Goal: Information Seeking & Learning: Check status

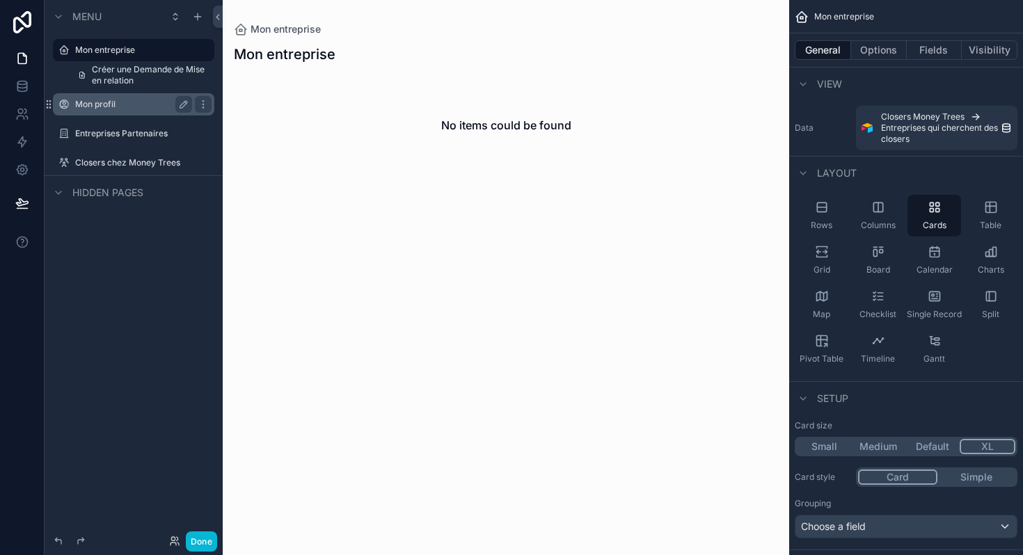
click at [122, 104] on label "Mon profil" at bounding box center [130, 104] width 111 height 11
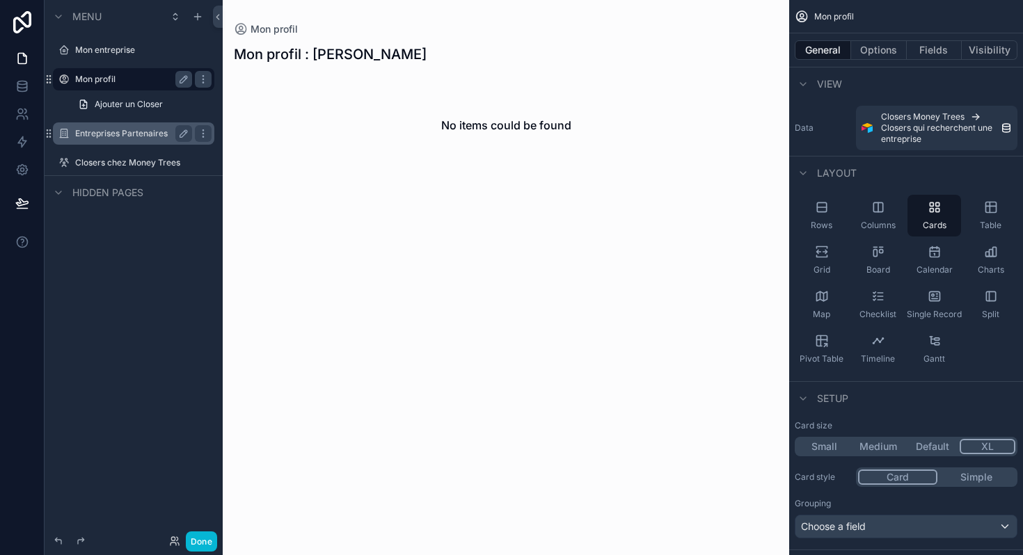
click at [132, 133] on label "Entreprises Partenaires" at bounding box center [130, 133] width 111 height 11
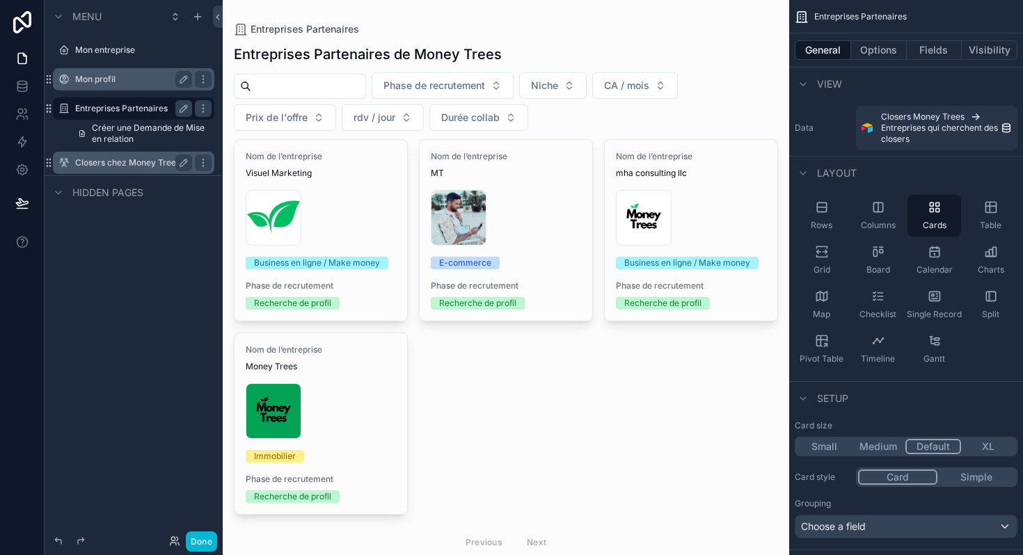
click at [113, 172] on div "Closers chez Money Trees" at bounding box center [134, 163] width 156 height 22
click at [130, 157] on div "Closers chez Money Trees" at bounding box center [133, 163] width 117 height 17
click at [134, 166] on label "Closers chez Money Trees" at bounding box center [130, 162] width 111 height 11
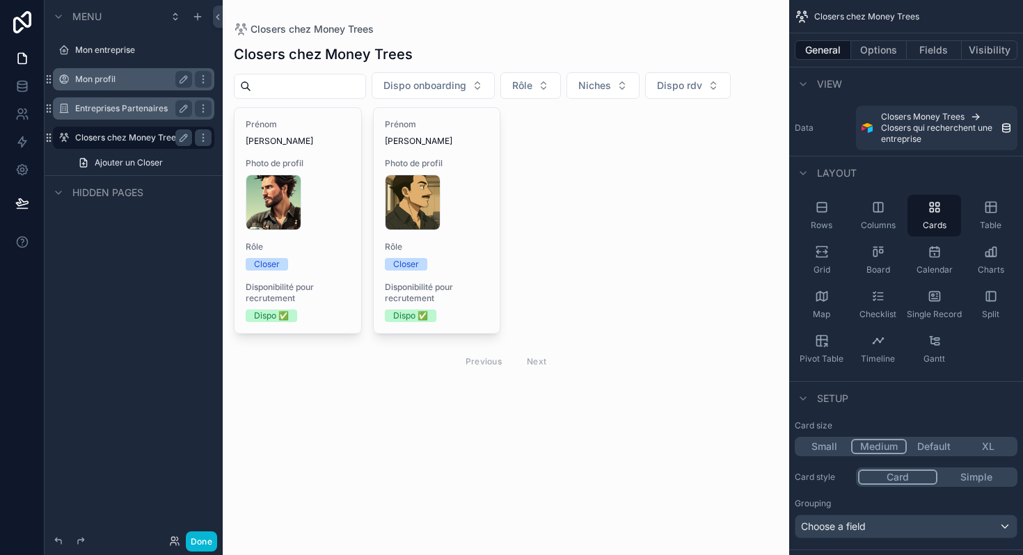
click at [135, 70] on div "Mon profil" at bounding box center [134, 79] width 156 height 22
click at [120, 80] on label "Mon profil" at bounding box center [140, 79] width 131 height 11
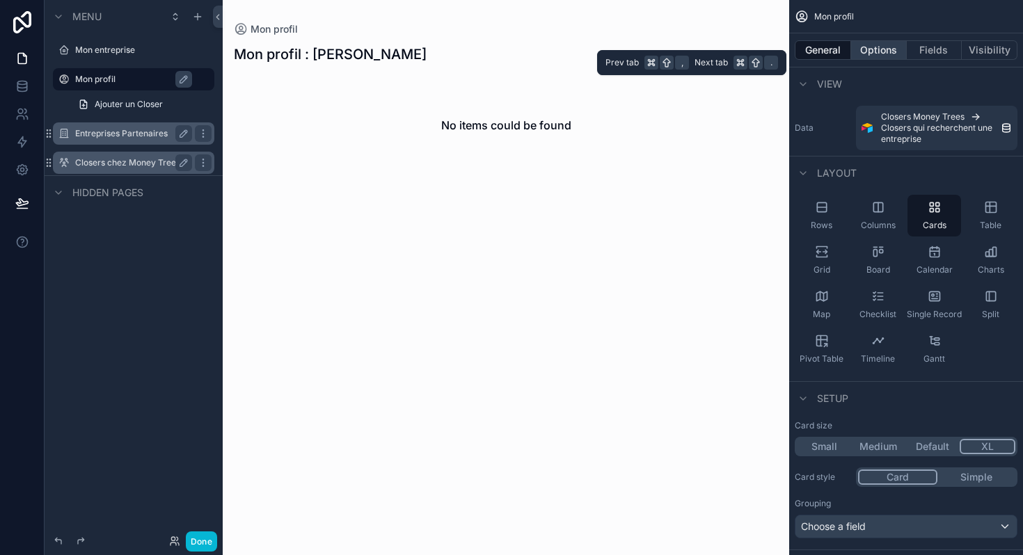
click at [876, 54] on button "Options" at bounding box center [879, 49] width 56 height 19
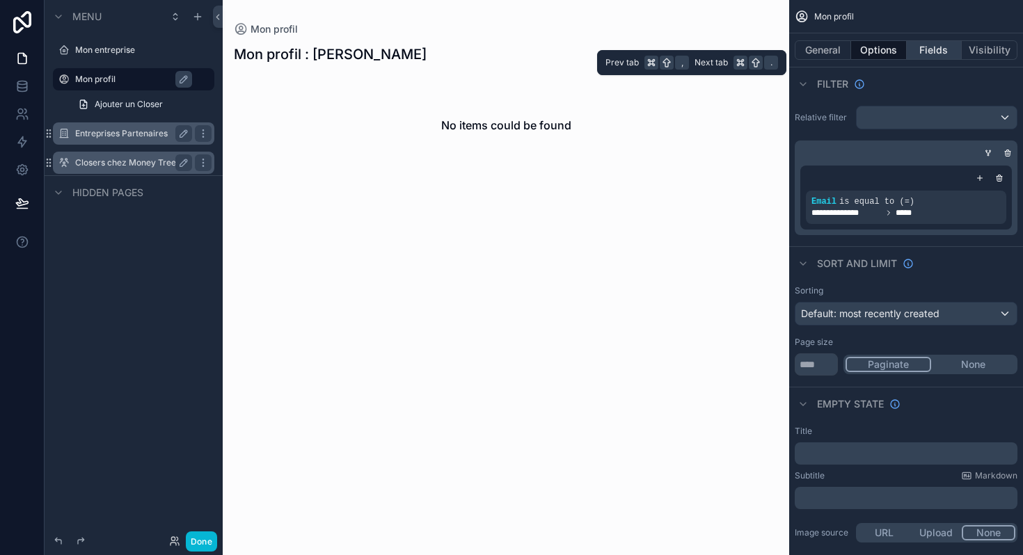
click at [929, 55] on button "Fields" at bounding box center [935, 49] width 56 height 19
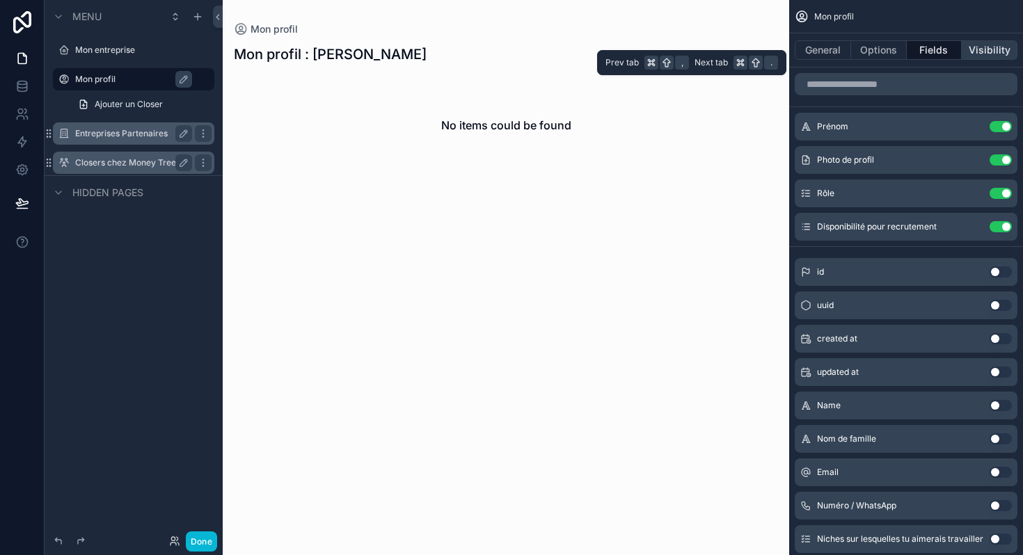
click at [986, 47] on button "Visibility" at bounding box center [990, 49] width 56 height 19
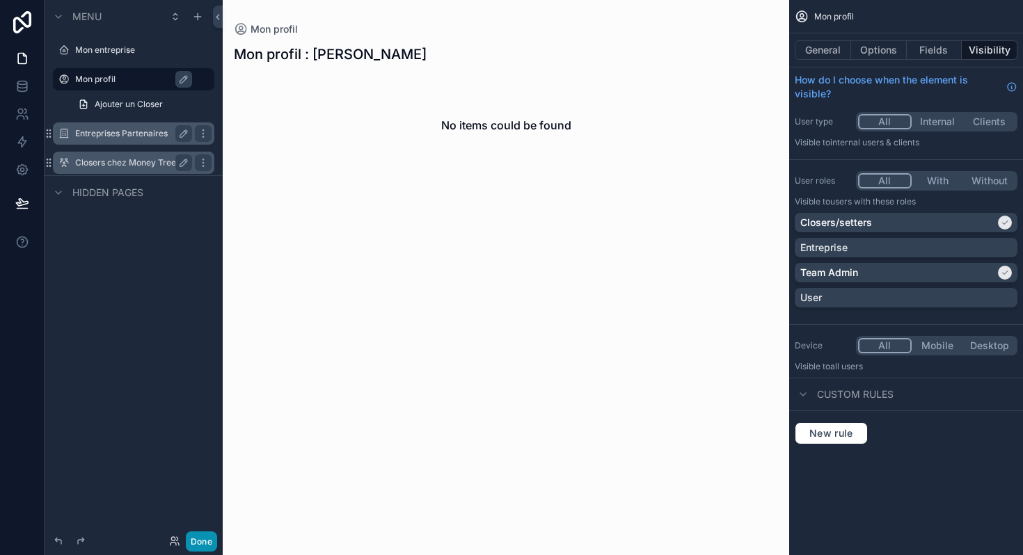
click at [209, 539] on button "Done" at bounding box center [201, 542] width 31 height 20
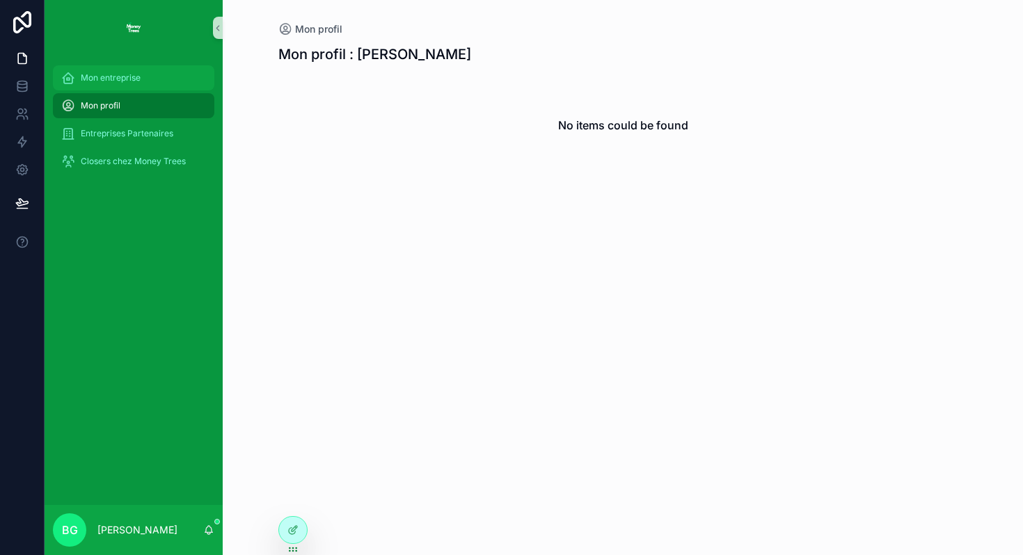
click at [142, 81] on div "Mon entreprise" at bounding box center [133, 78] width 145 height 22
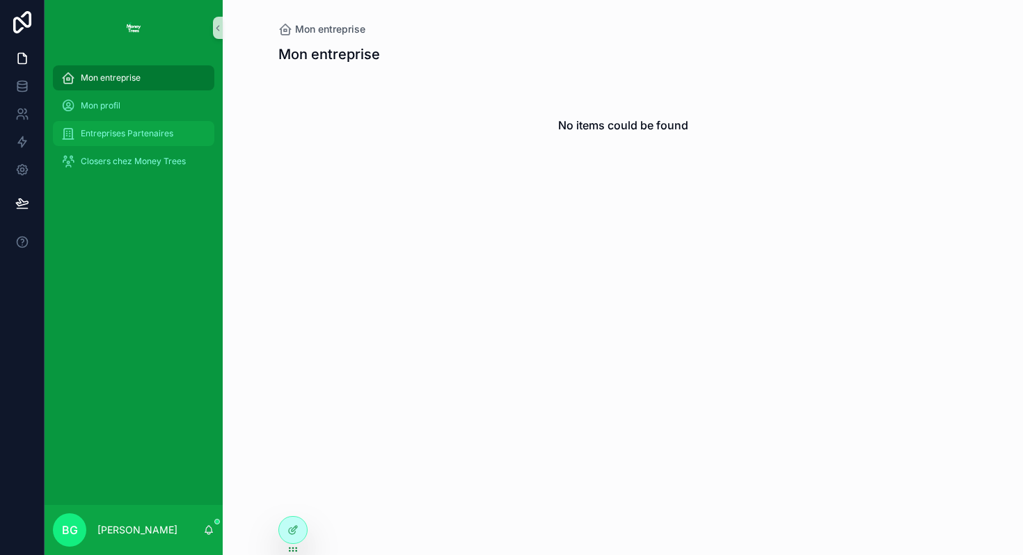
click at [142, 139] on span "Entreprises Partenaires" at bounding box center [127, 133] width 93 height 11
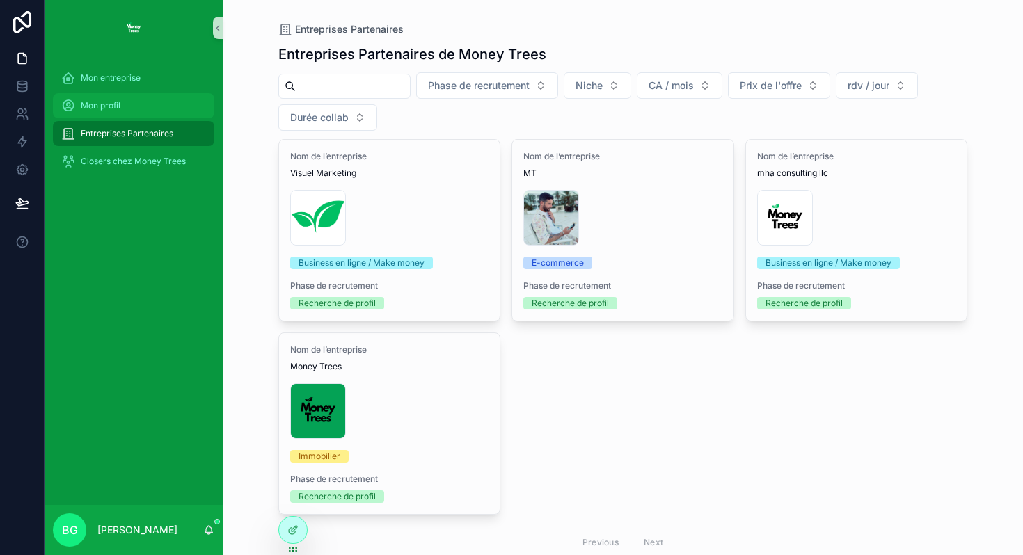
click at [139, 104] on div "Mon profil" at bounding box center [133, 106] width 145 height 22
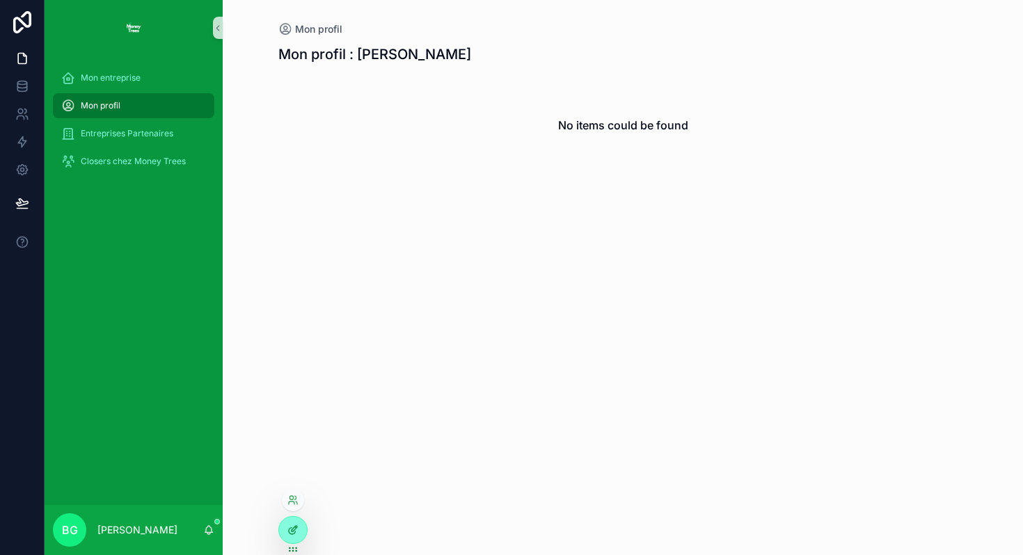
click at [285, 530] on div at bounding box center [293, 530] width 28 height 26
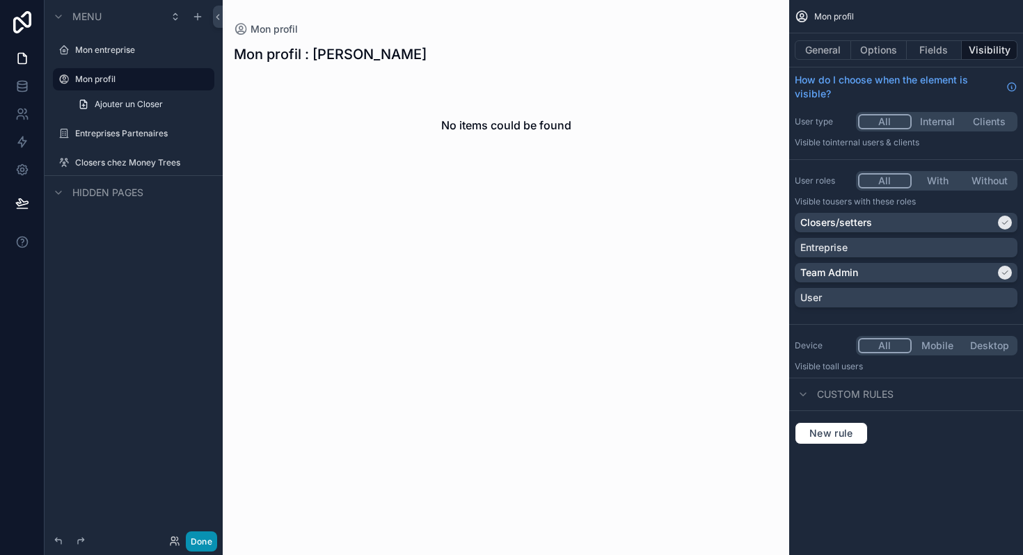
click at [198, 538] on button "Done" at bounding box center [201, 542] width 31 height 20
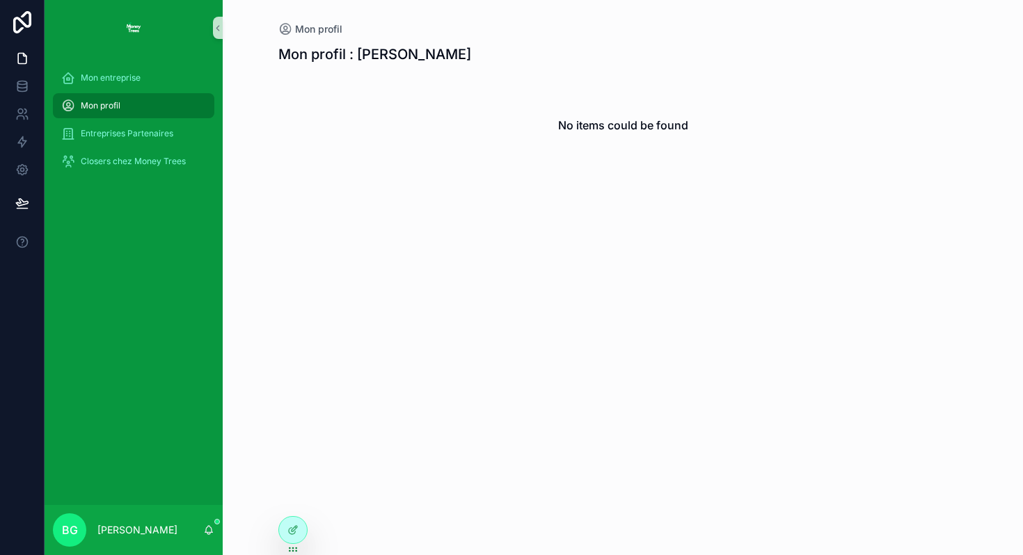
click at [293, 507] on div "Mon profil Mon profil : Baptiste No items could be found" at bounding box center [623, 277] width 800 height 555
click at [292, 505] on div "Mon profil Mon profil : Baptiste No items could be found" at bounding box center [623, 277] width 800 height 555
click at [295, 537] on div at bounding box center [293, 530] width 28 height 26
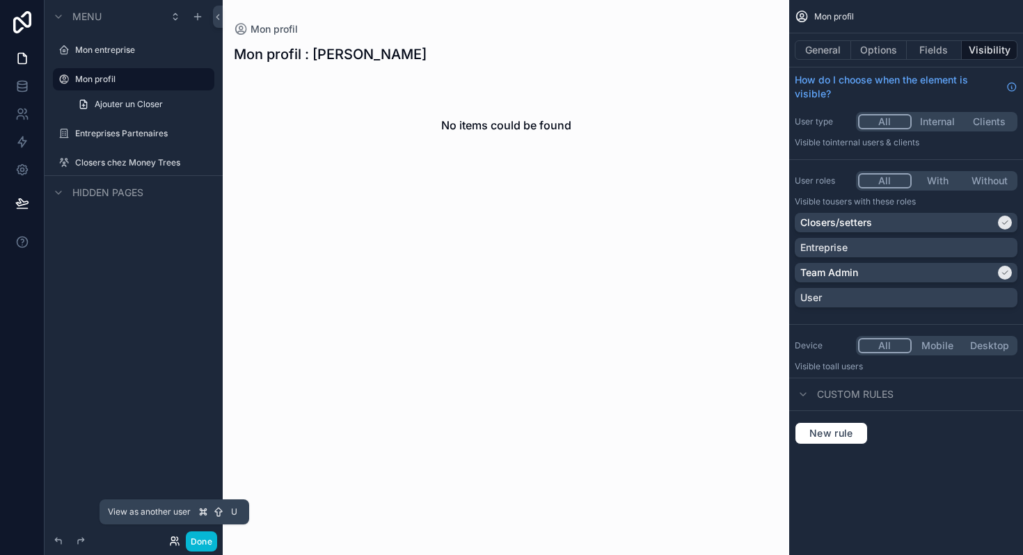
click at [177, 537] on icon at bounding box center [174, 541] width 11 height 11
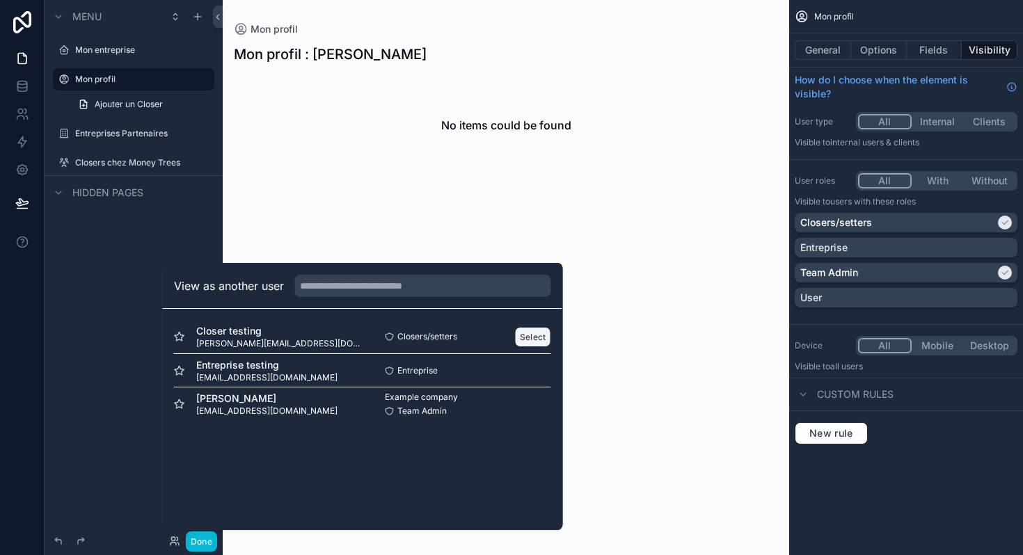
click at [525, 337] on button "Select" at bounding box center [533, 337] width 36 height 20
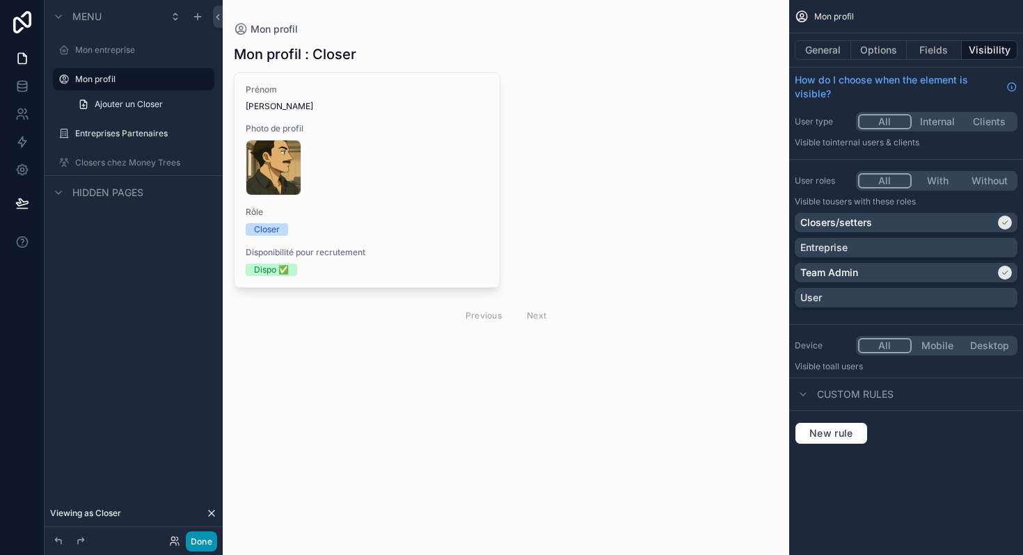
click at [208, 545] on button "Done" at bounding box center [201, 542] width 31 height 20
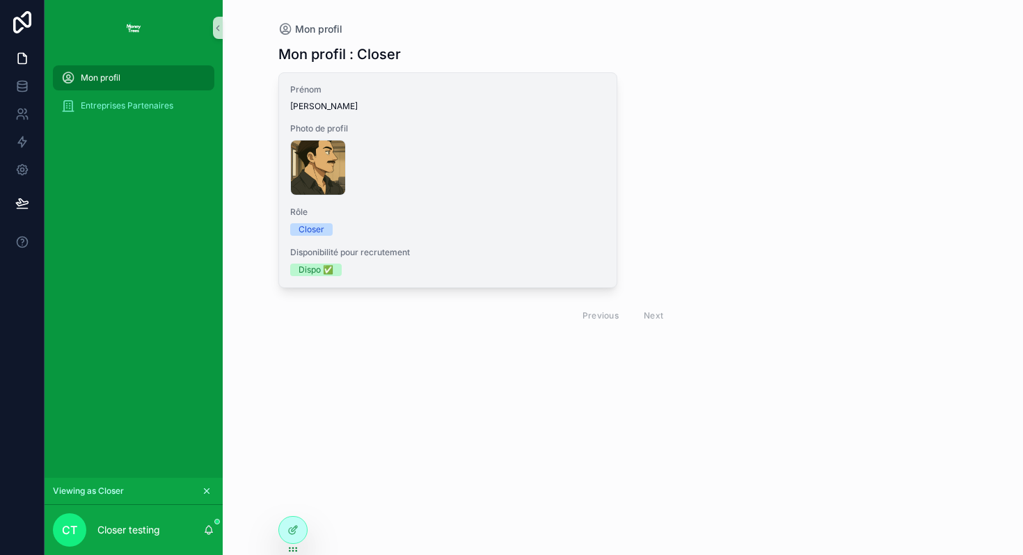
click at [400, 260] on div "Disponibilité pour recrutement Dispo ✅" at bounding box center [448, 261] width 316 height 29
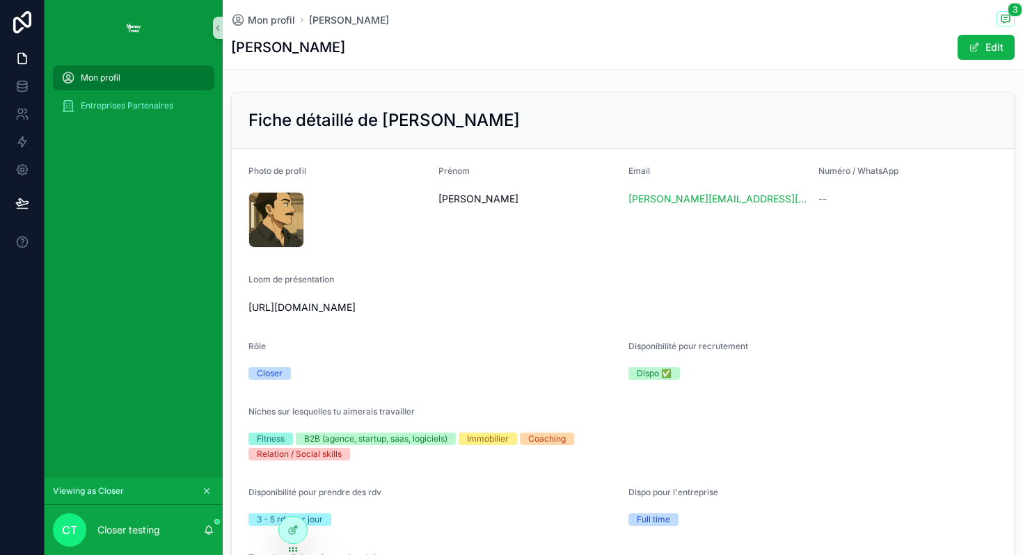
click at [381, 447] on div "Fitness B2B (agence, startup, saas, logiciels) Immobilier Coaching Relation / S…" at bounding box center [448, 447] width 401 height 28
click at [381, 425] on div "Niches sur lesquelles tu aimerais travailler Fitness B2B (agence, startup, saas…" at bounding box center [622, 435] width 749 height 58
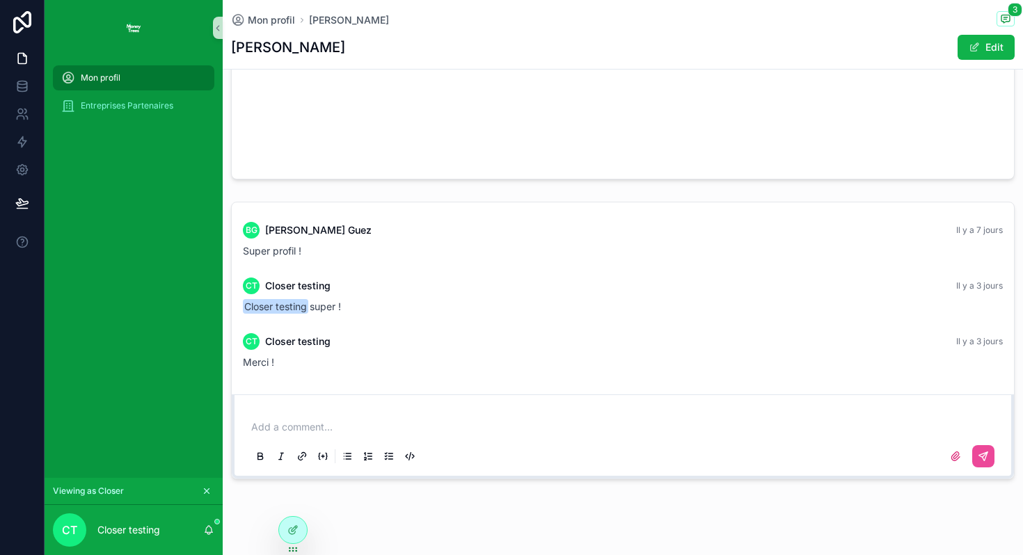
scroll to position [2037, 0]
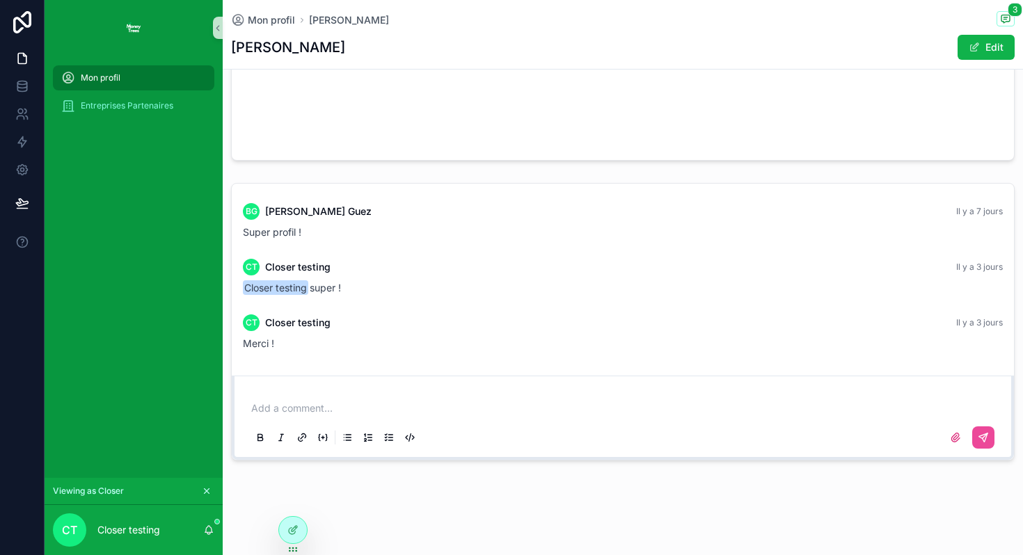
click at [296, 290] on span "Closer testing" at bounding box center [275, 287] width 65 height 15
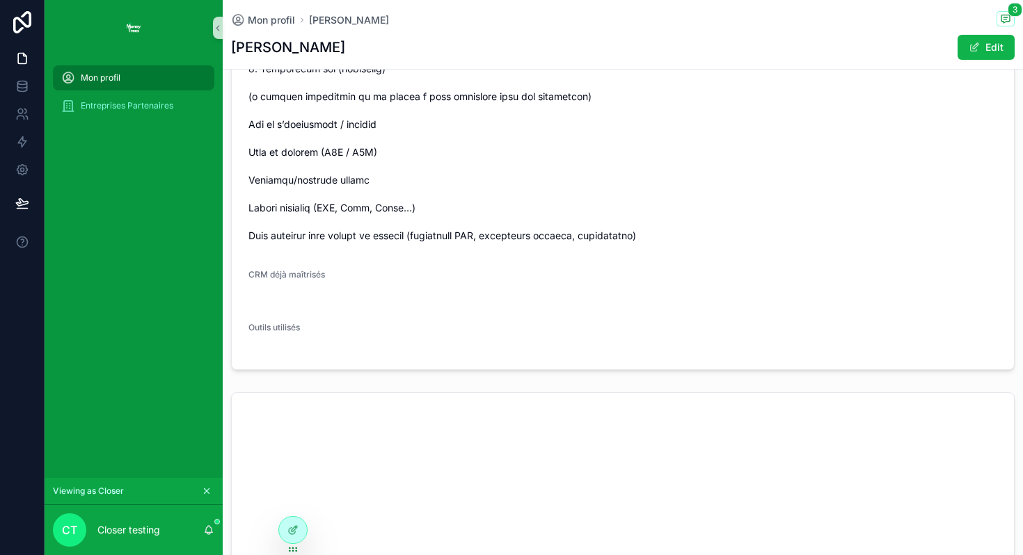
scroll to position [1340, 0]
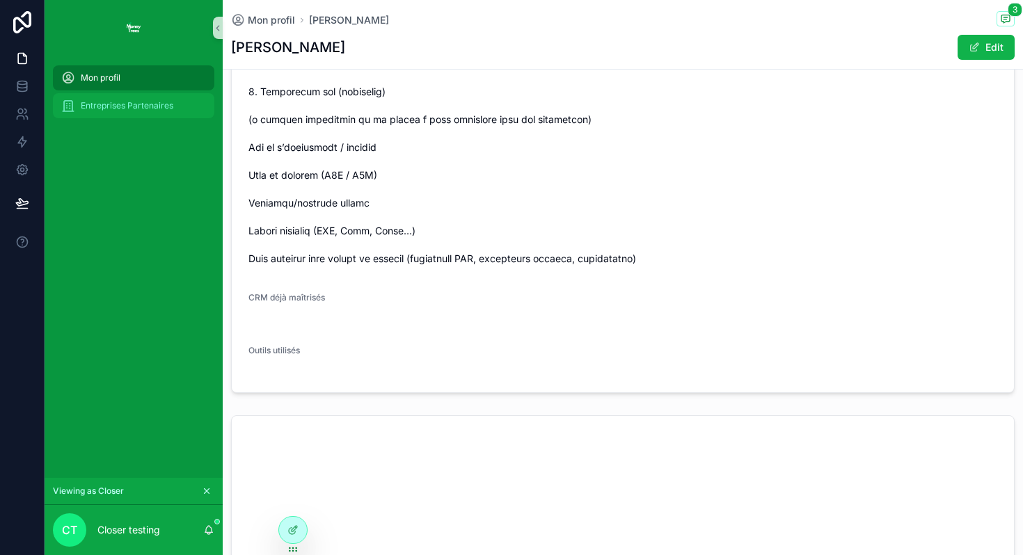
click at [171, 117] on link "Entreprises Partenaires" at bounding box center [133, 105] width 161 height 25
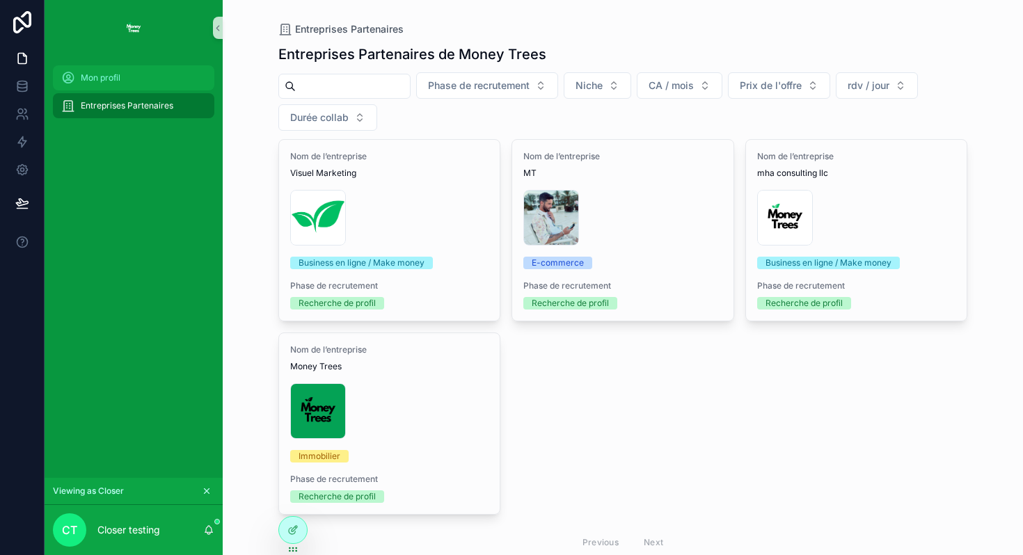
click at [164, 83] on div "Mon profil" at bounding box center [133, 78] width 145 height 22
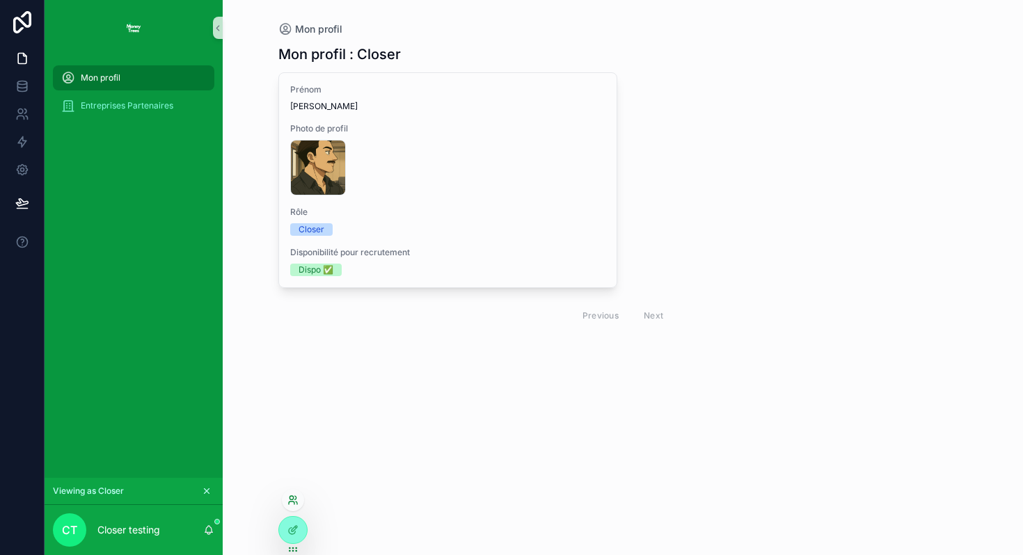
click at [291, 500] on icon at bounding box center [291, 497] width 3 height 3
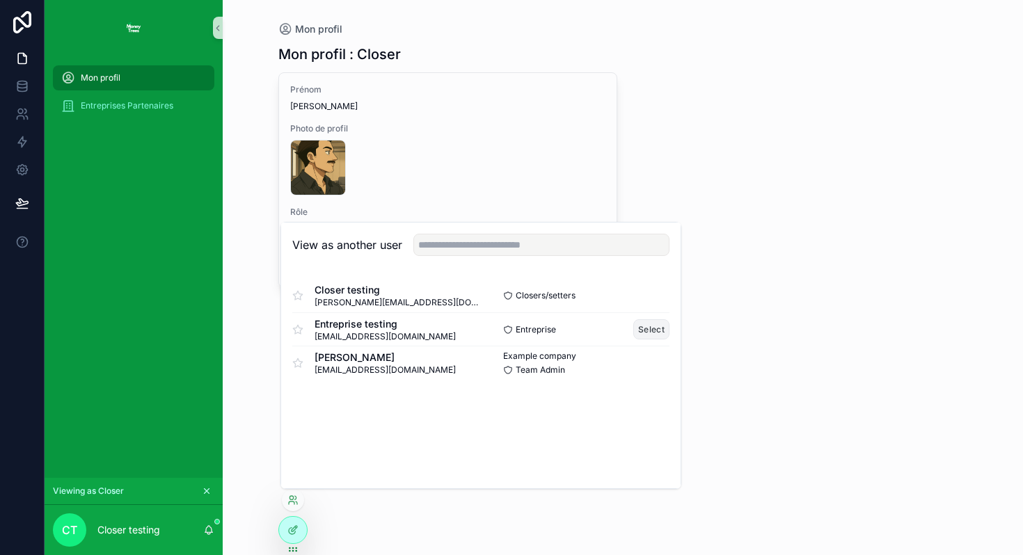
click at [640, 327] on button "Select" at bounding box center [651, 329] width 36 height 20
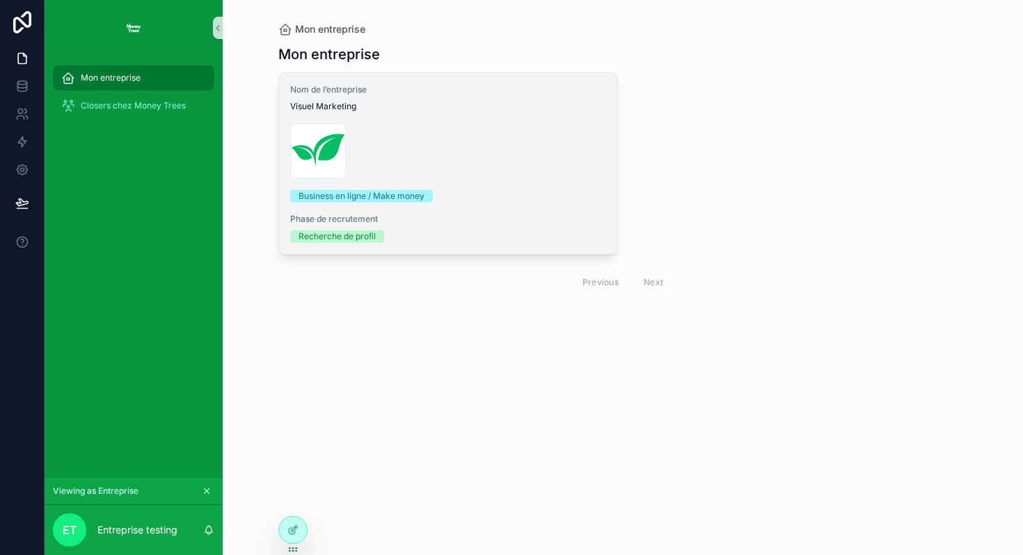
click at [450, 216] on span "Phase de recrutement" at bounding box center [448, 219] width 316 height 11
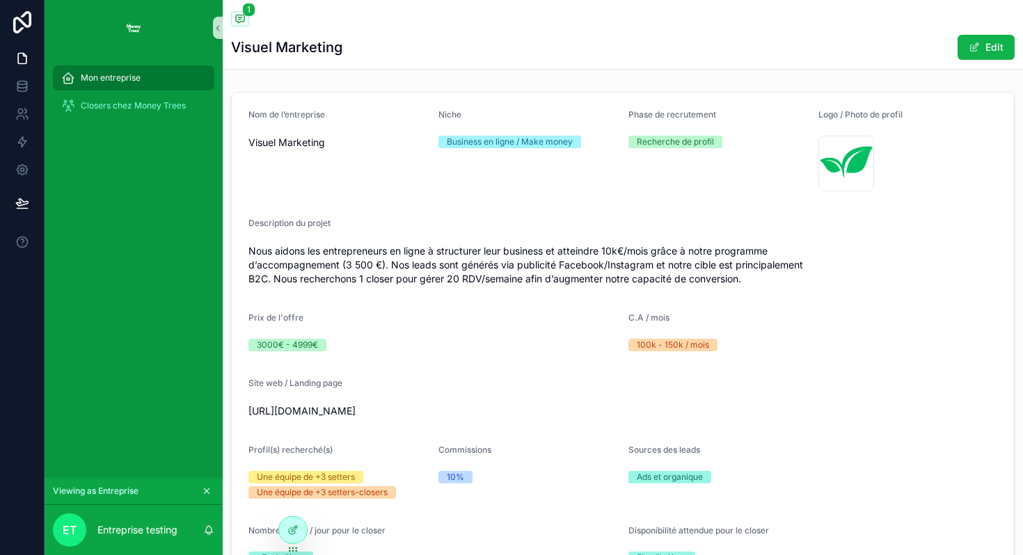
click at [309, 335] on div "3000€ - 4999€" at bounding box center [432, 345] width 369 height 21
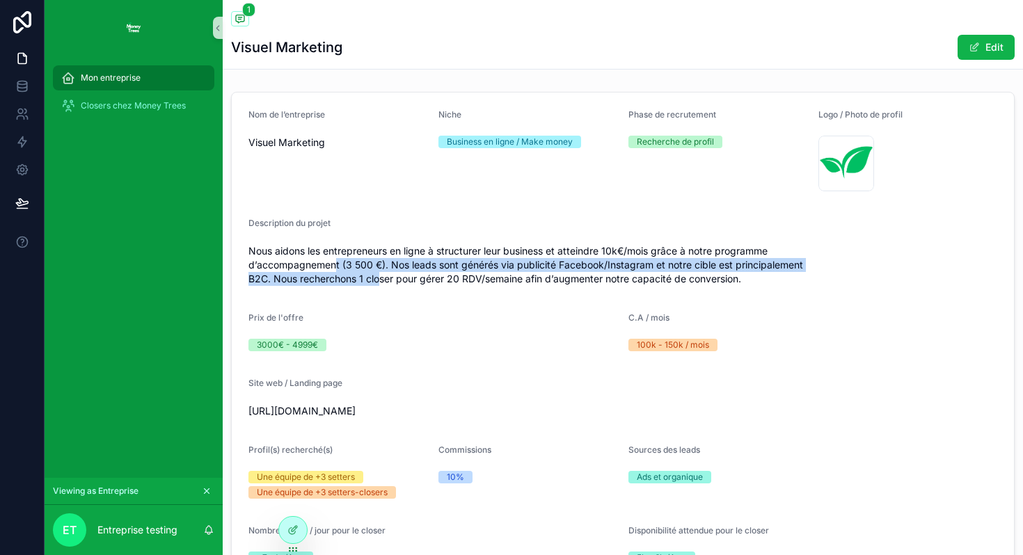
drag, startPoint x: 338, startPoint y: 269, endPoint x: 383, endPoint y: 274, distance: 45.5
click at [383, 276] on span "Nous aidons les entrepreneurs en ligne à structurer leur business et atteindre …" at bounding box center [622, 265] width 749 height 42
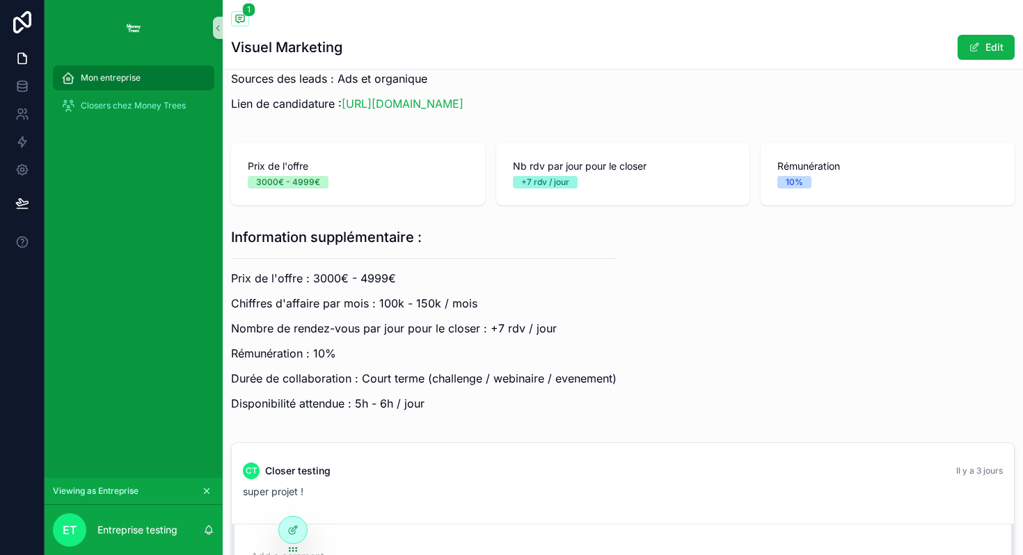
scroll to position [1185, 0]
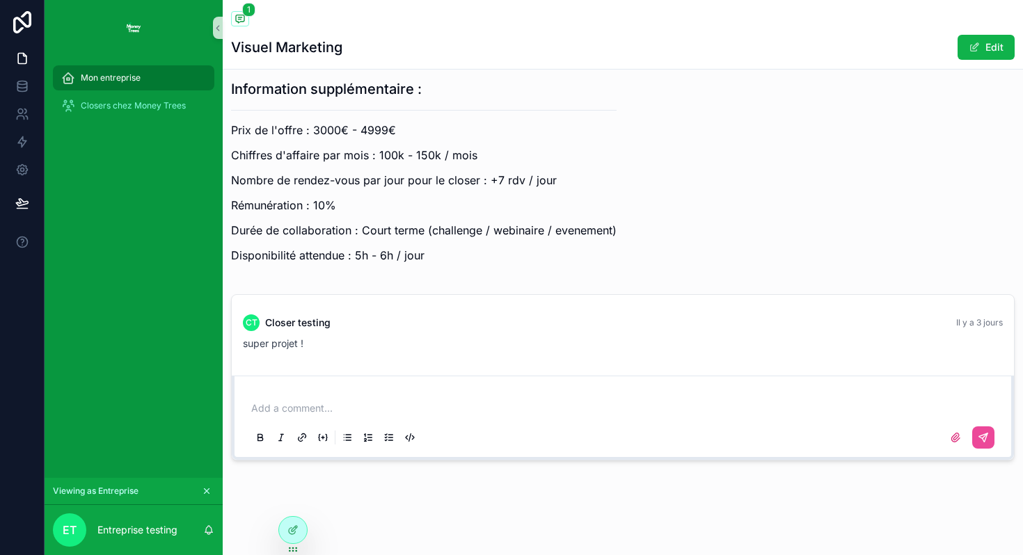
click at [461, 393] on div "Add a comment..." at bounding box center [622, 422] width 749 height 58
click at [460, 414] on p "scrollable content" at bounding box center [625, 409] width 749 height 14
click at [164, 104] on span "Closers chez Money Trees" at bounding box center [133, 105] width 105 height 11
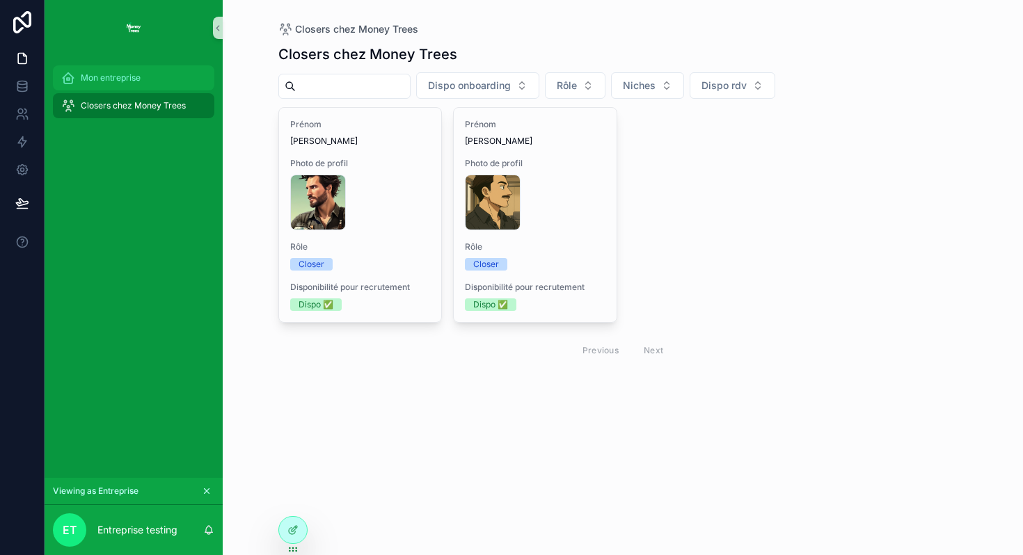
click at [137, 71] on div "Mon entreprise" at bounding box center [133, 78] width 145 height 22
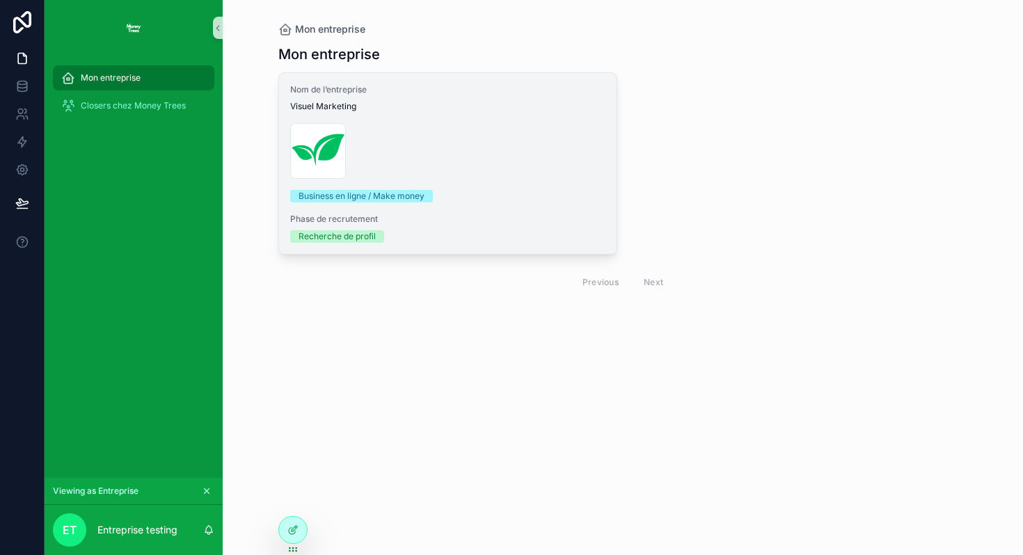
click at [414, 136] on div "Copie-de-Logo-Money-Trees-(2) .png" at bounding box center [448, 151] width 316 height 56
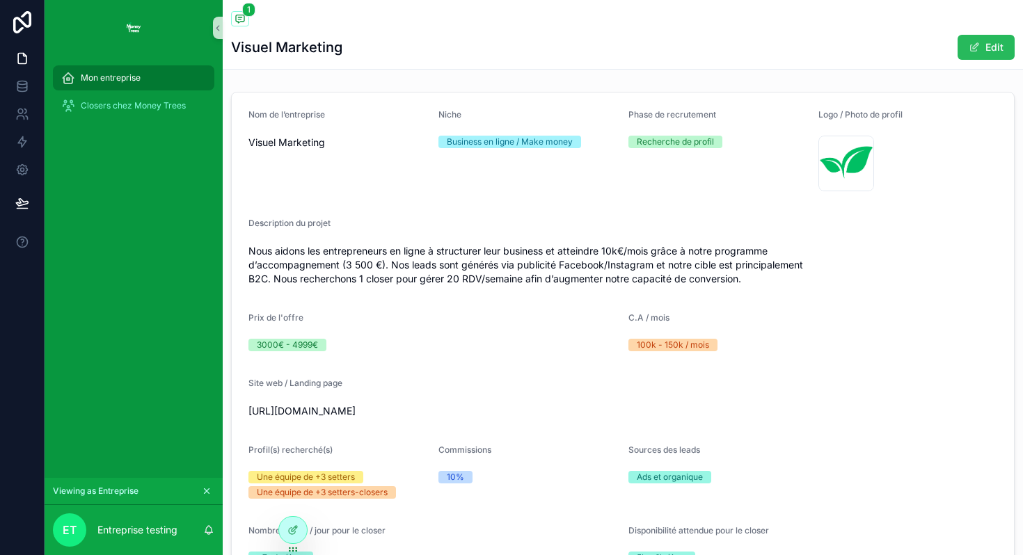
click at [981, 47] on button "Edit" at bounding box center [986, 47] width 57 height 25
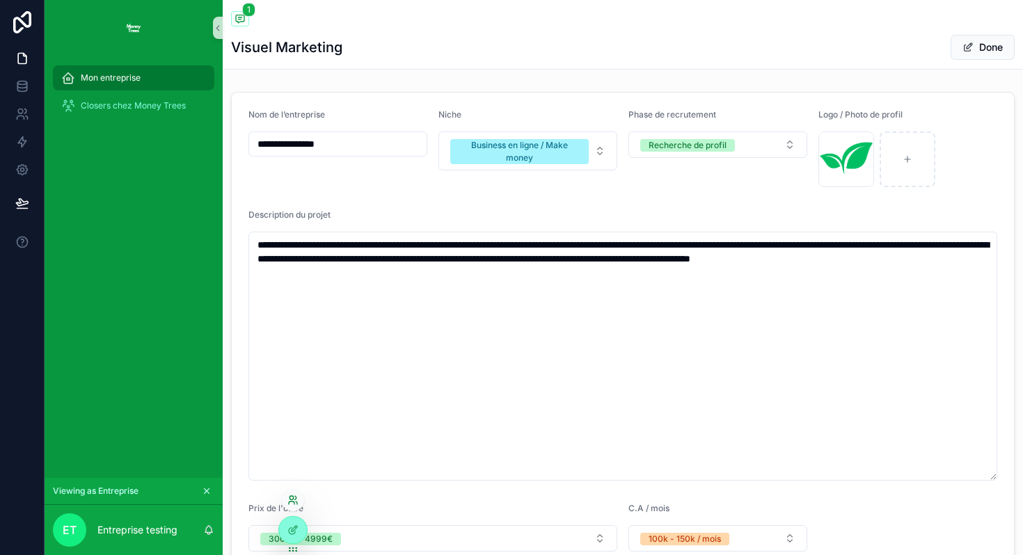
click at [292, 498] on icon at bounding box center [292, 500] width 11 height 11
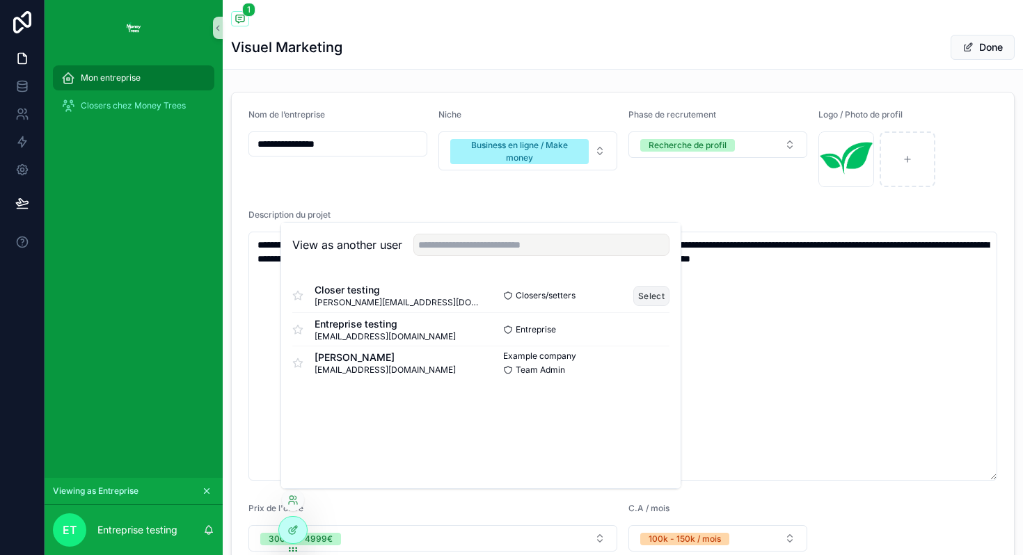
click at [654, 288] on button "Select" at bounding box center [651, 296] width 36 height 20
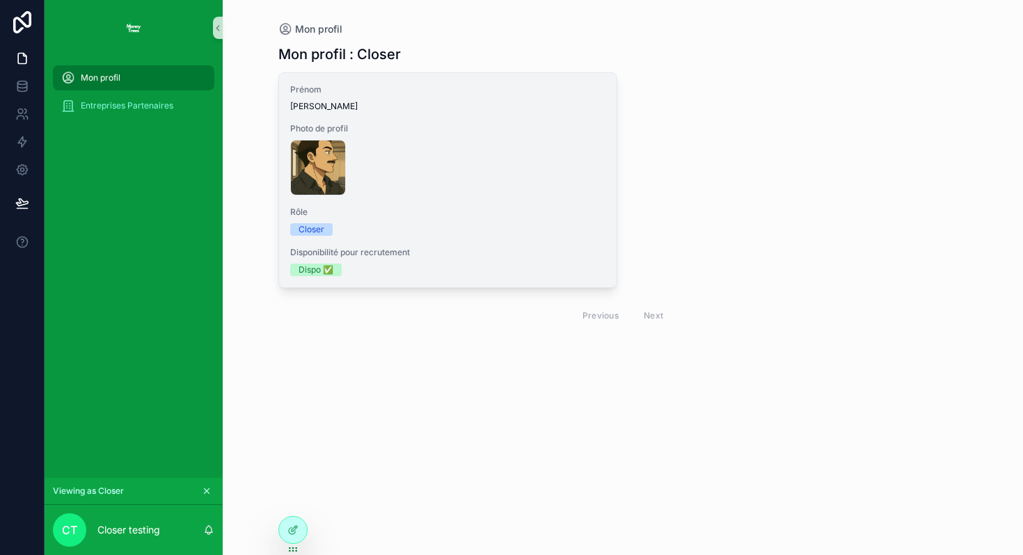
click at [537, 124] on span "Photo de profil" at bounding box center [448, 128] width 316 height 11
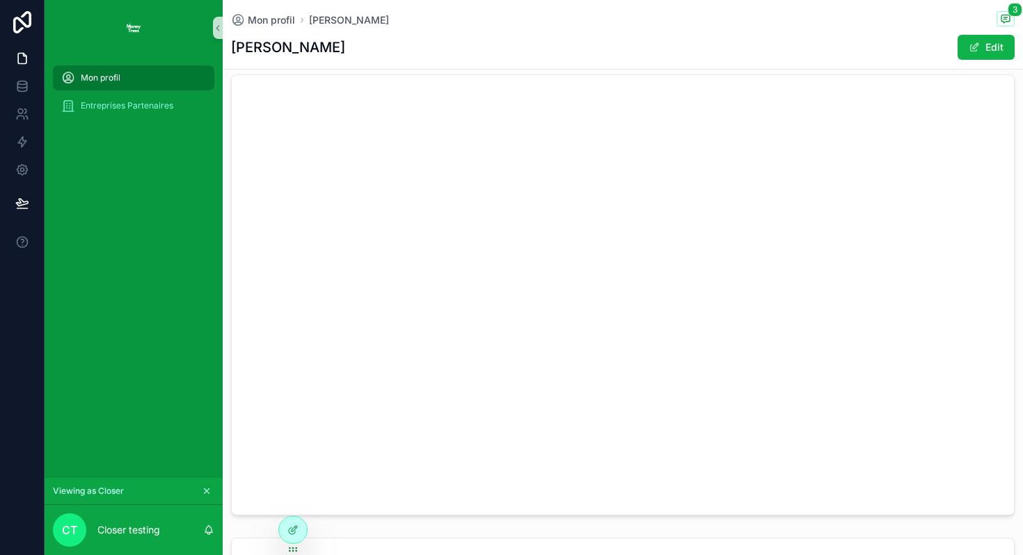
scroll to position [1683, 0]
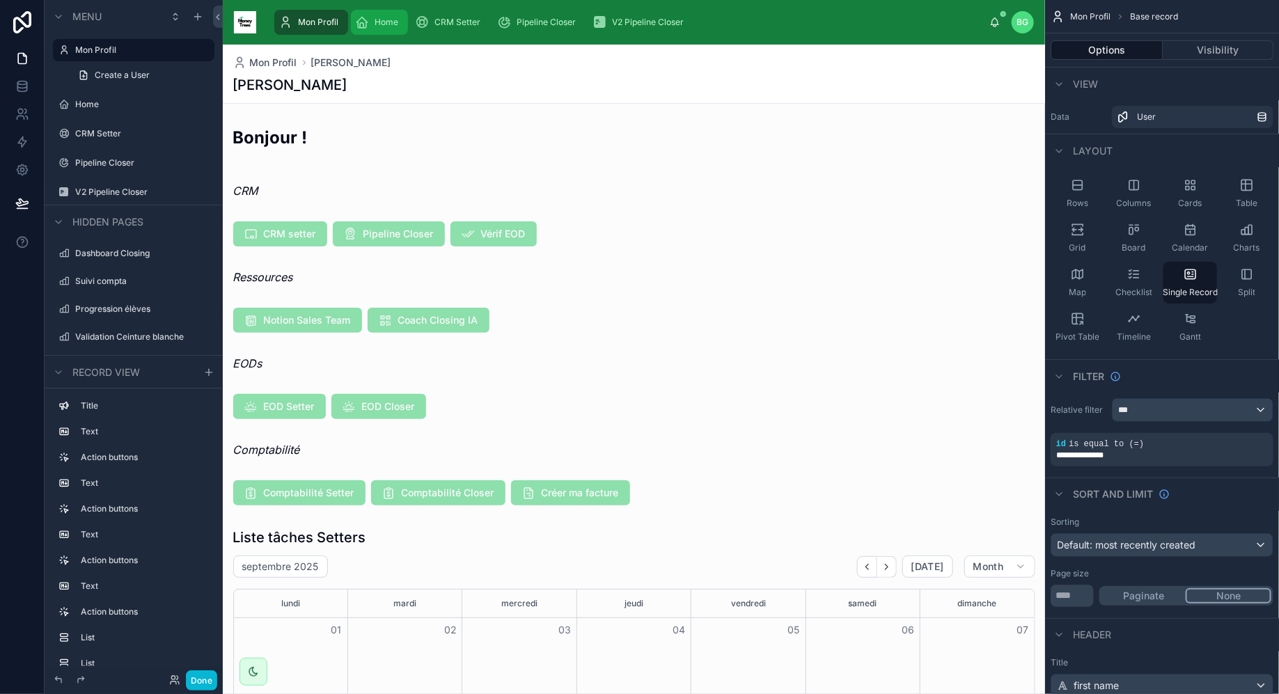
click at [386, 24] on span "Home" at bounding box center [386, 22] width 24 height 11
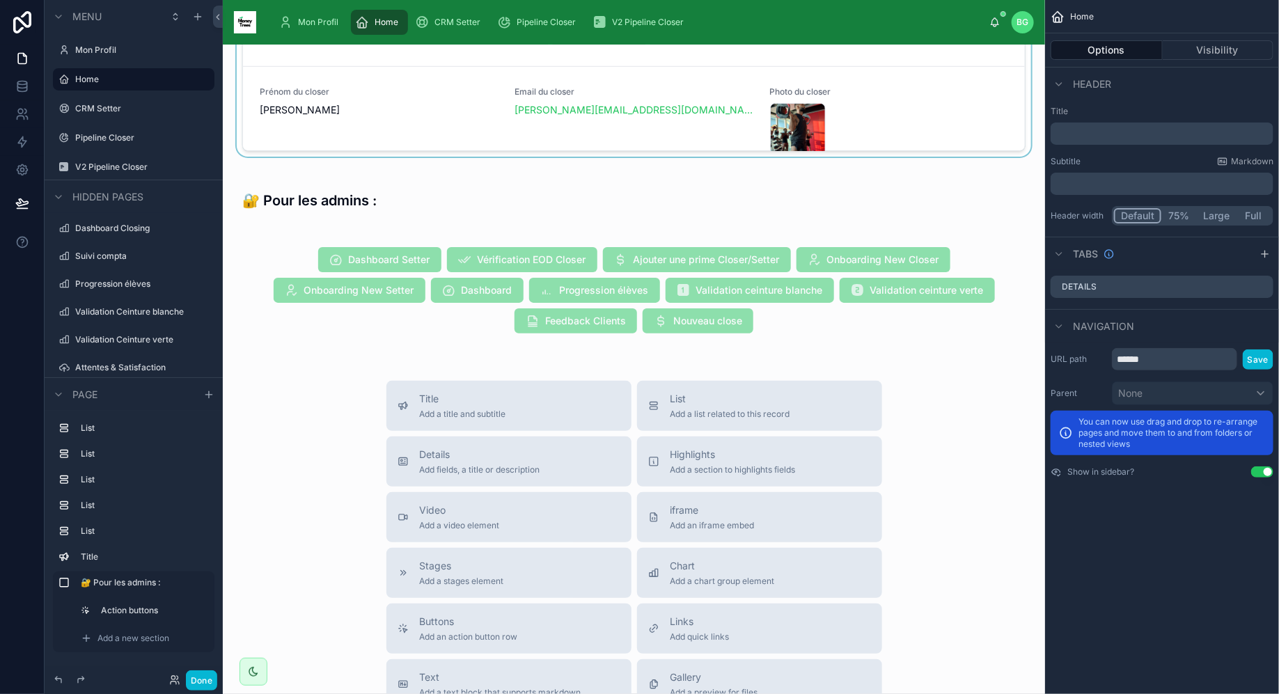
scroll to position [1706, 0]
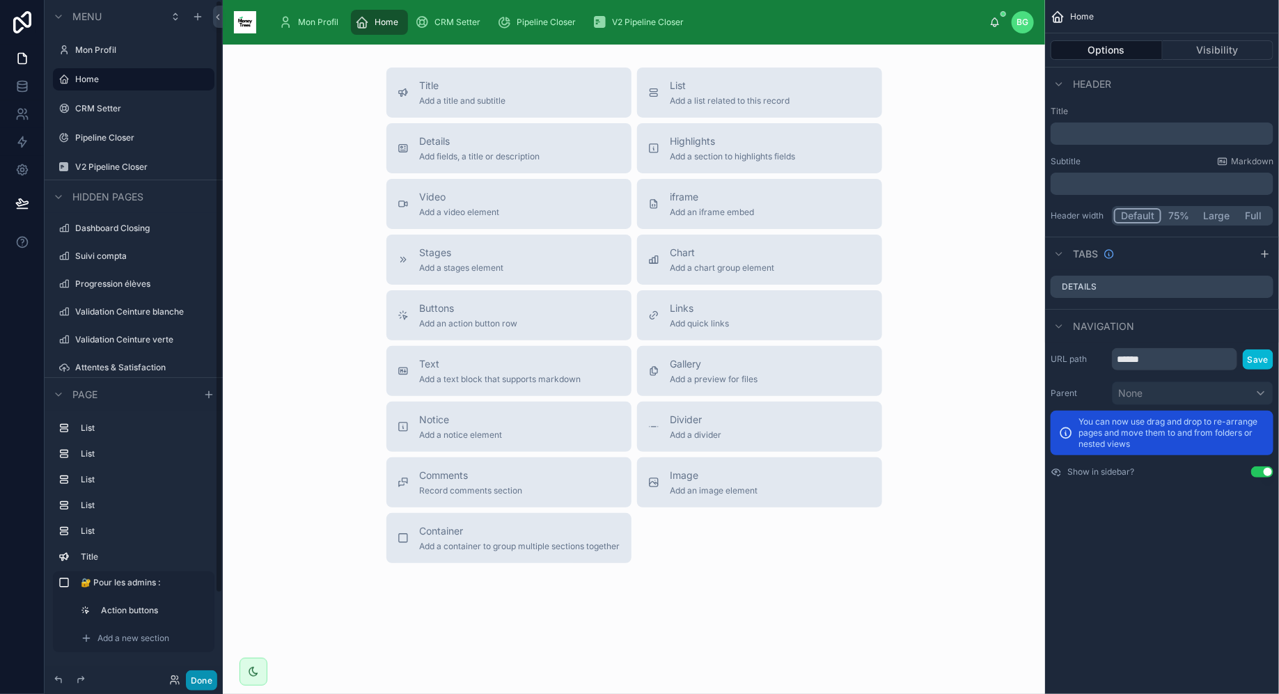
click at [207, 678] on button "Done" at bounding box center [201, 680] width 31 height 20
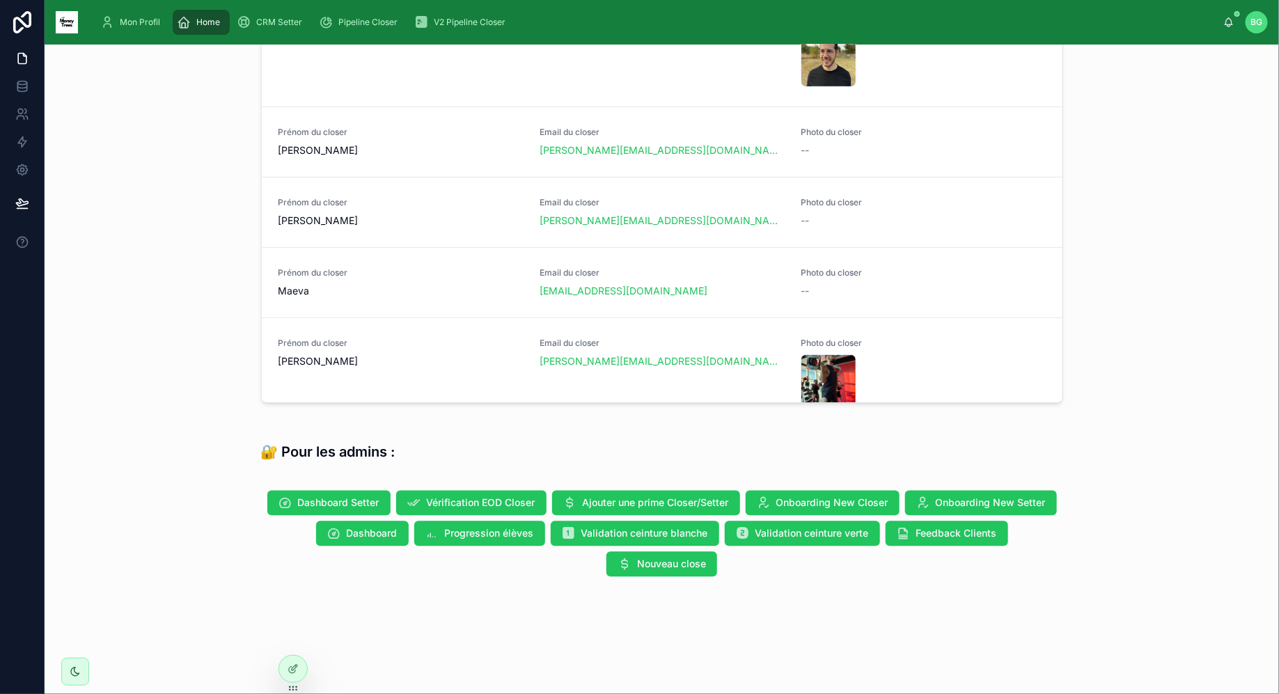
scroll to position [1139, 0]
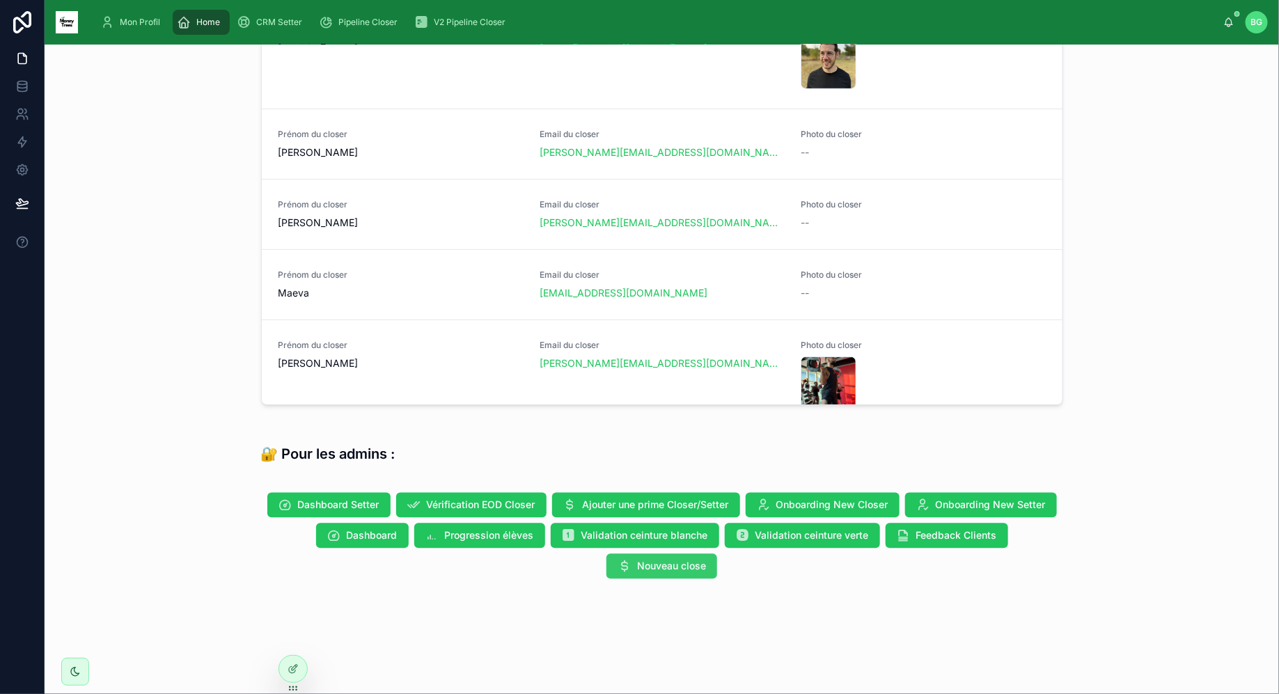
click at [662, 561] on span "Nouveau close" at bounding box center [671, 567] width 69 height 14
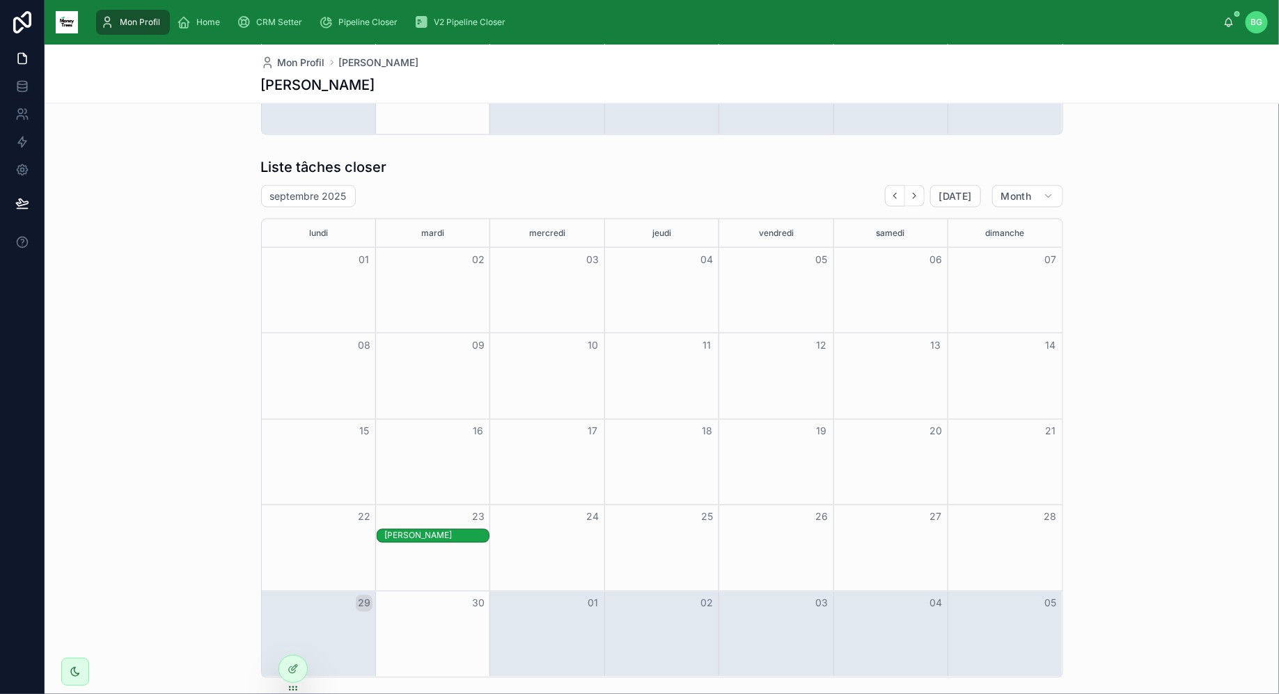
scroll to position [990, 0]
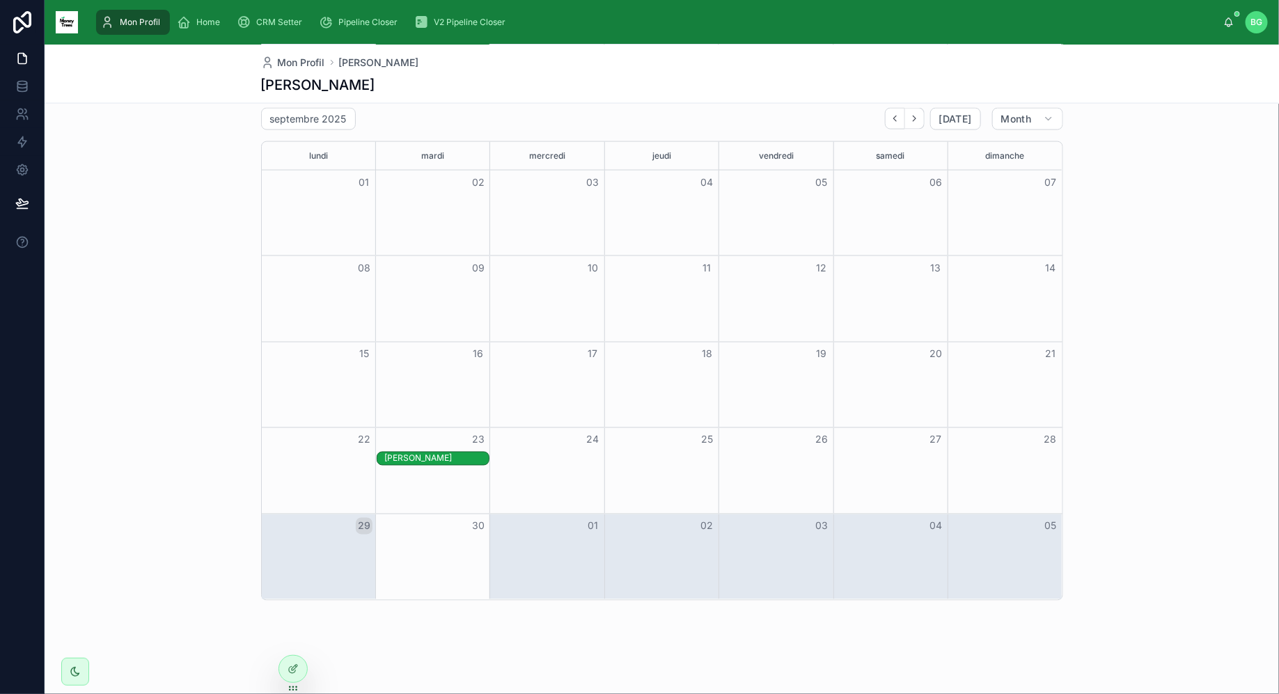
click at [405, 455] on div "[PERSON_NAME]" at bounding box center [436, 458] width 104 height 11
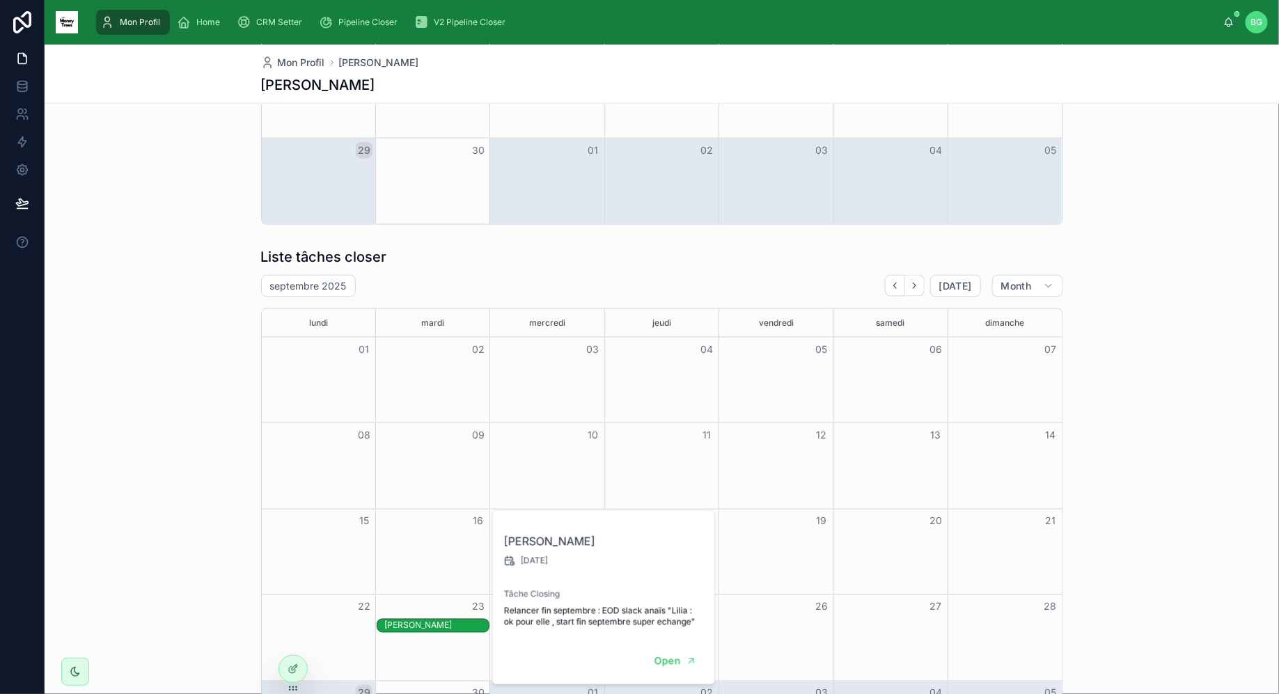
scroll to position [825, 0]
click at [674, 671] on button "Open" at bounding box center [674, 661] width 61 height 23
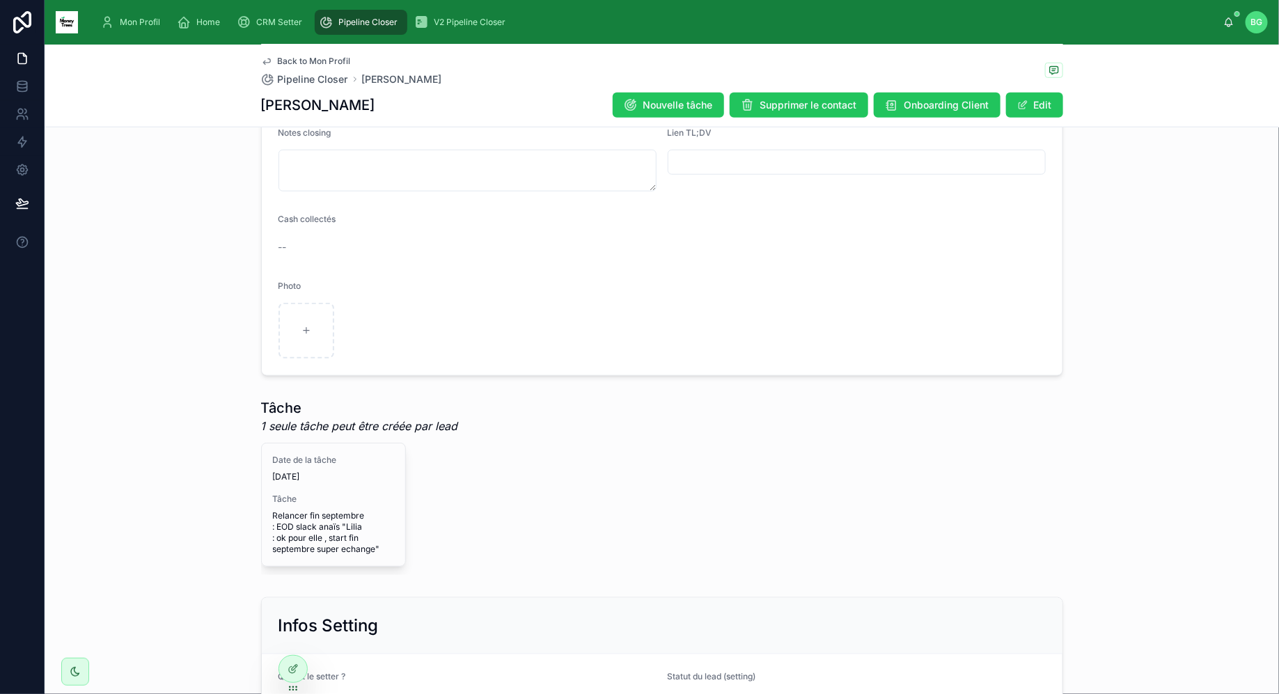
scroll to position [525, 0]
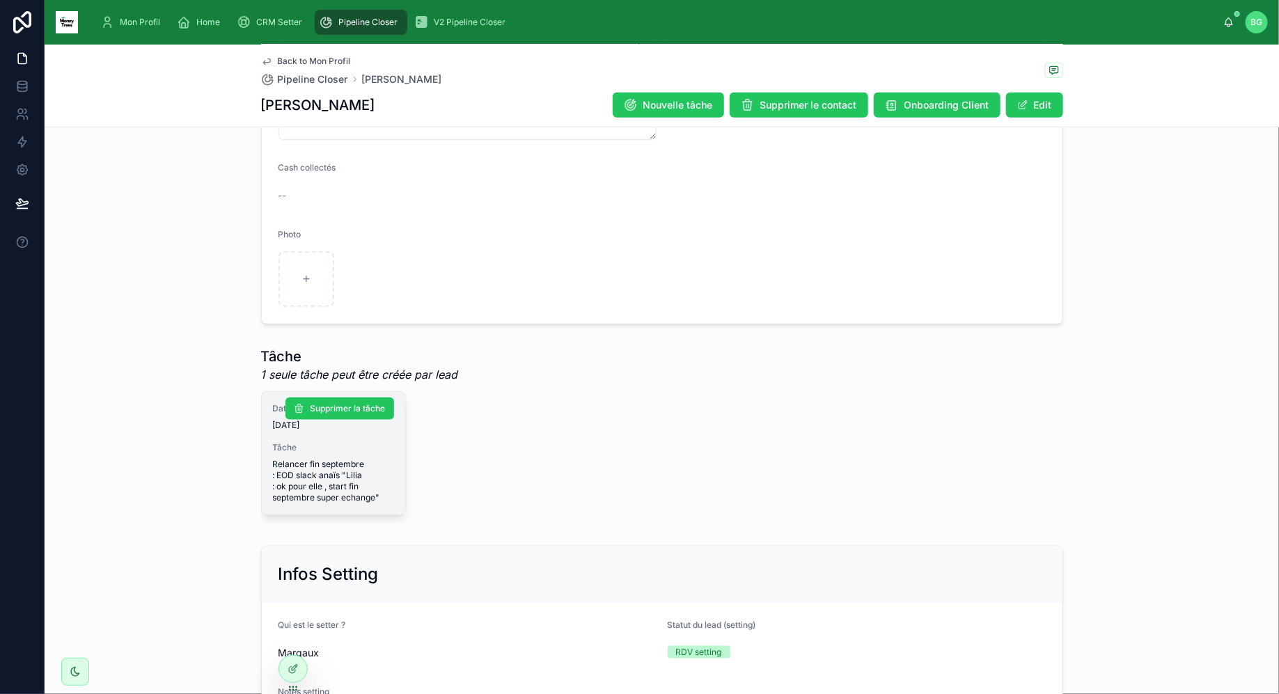
click at [383, 483] on span "Relancer fin septembre : EOD slack anaïs "Lilia : ok pour elle , start fin sept…" at bounding box center [333, 481] width 121 height 45
click at [333, 452] on div "Tâche Relancer fin septembre : EOD slack anaïs "Lilia : ok pour elle , start fi…" at bounding box center [333, 472] width 121 height 61
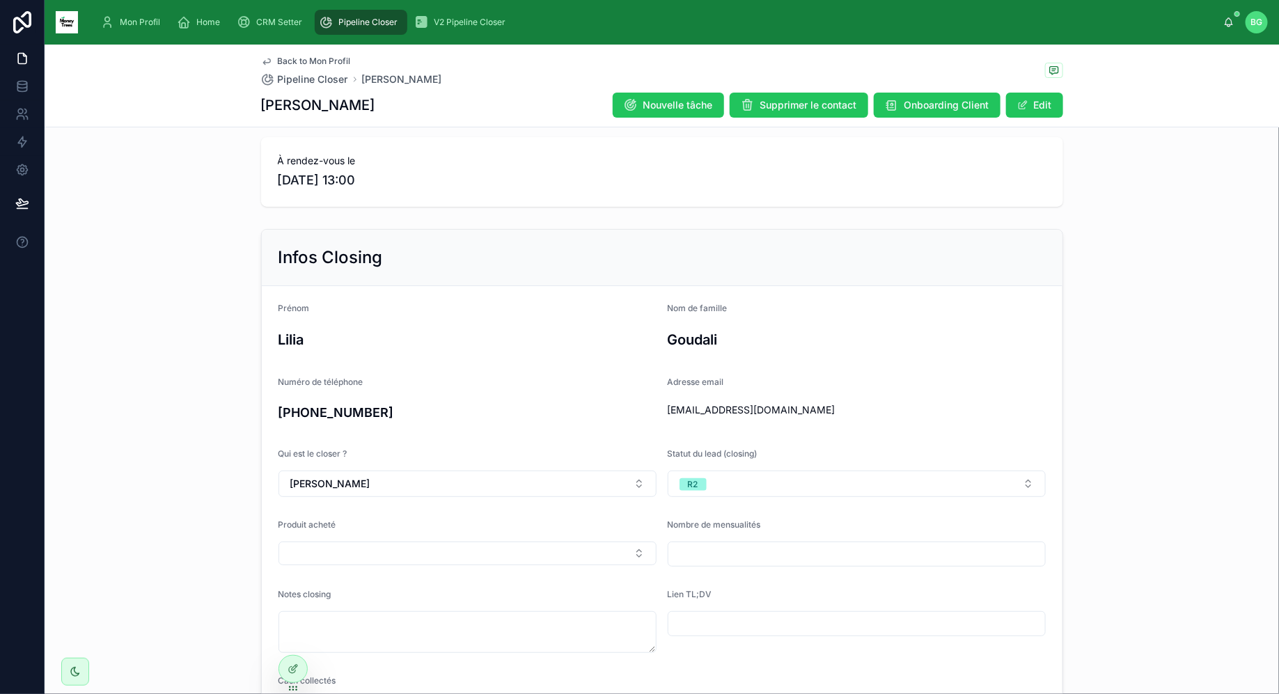
scroll to position [0, 0]
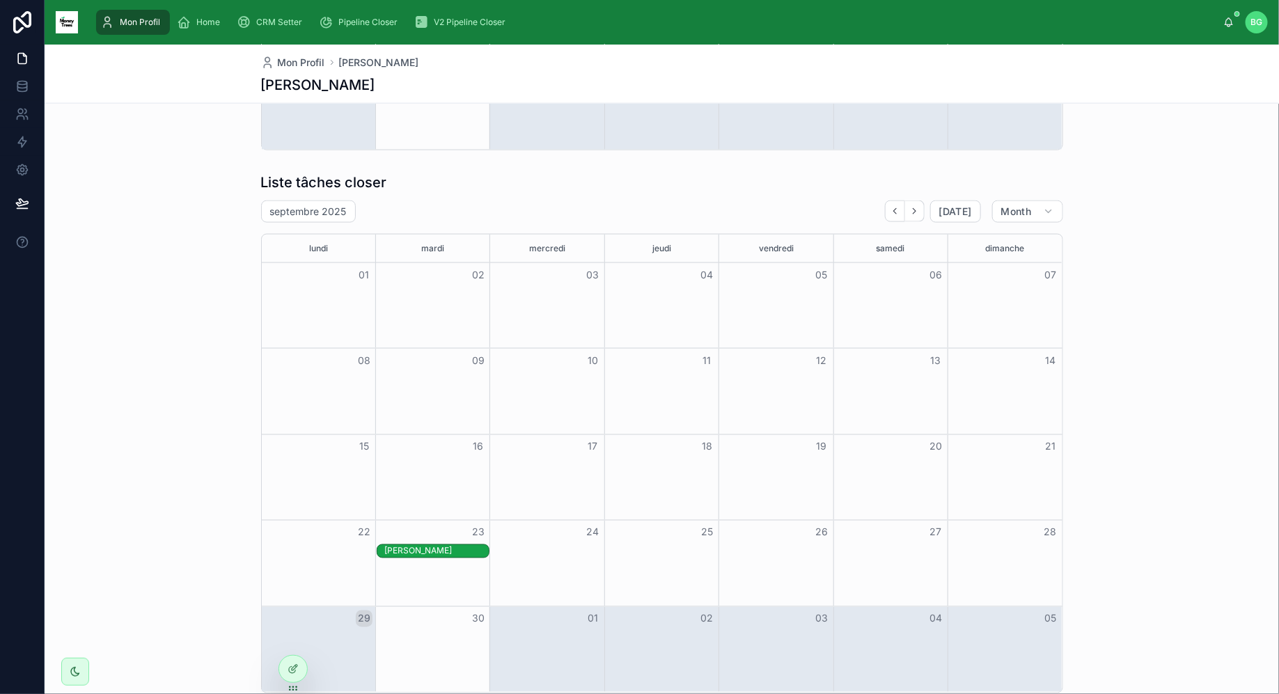
scroll to position [990, 0]
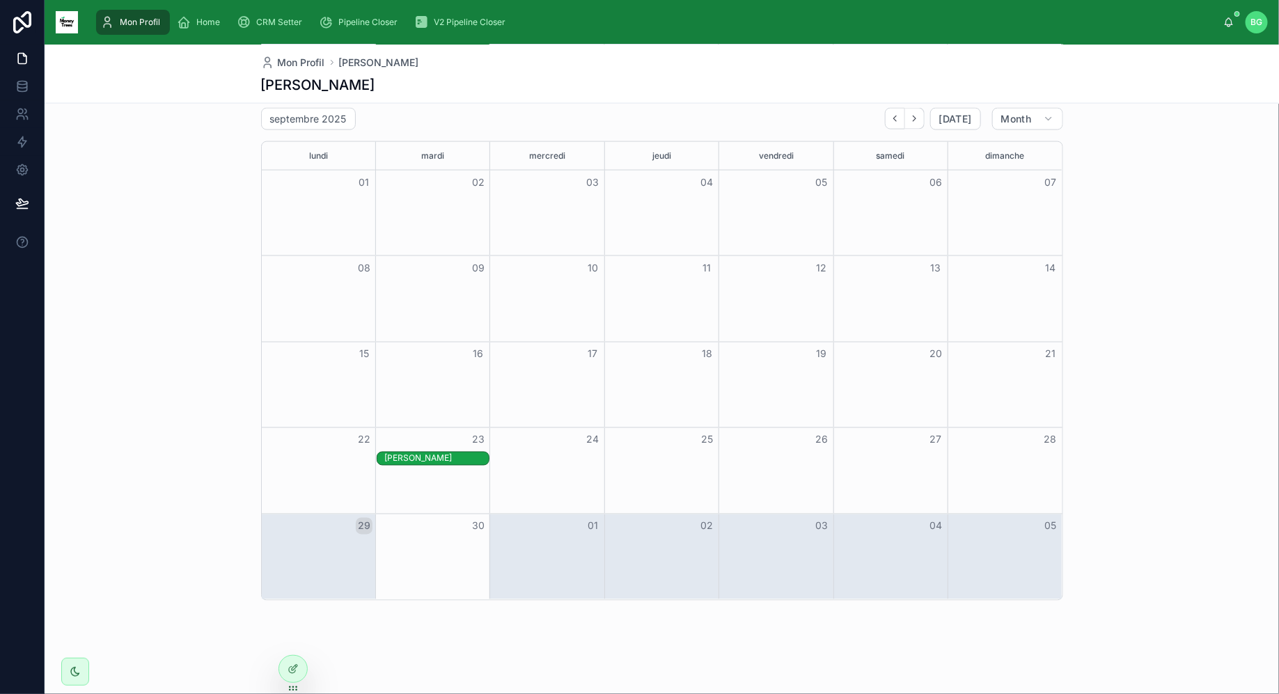
click at [450, 463] on div "[PERSON_NAME]" at bounding box center [436, 458] width 104 height 11
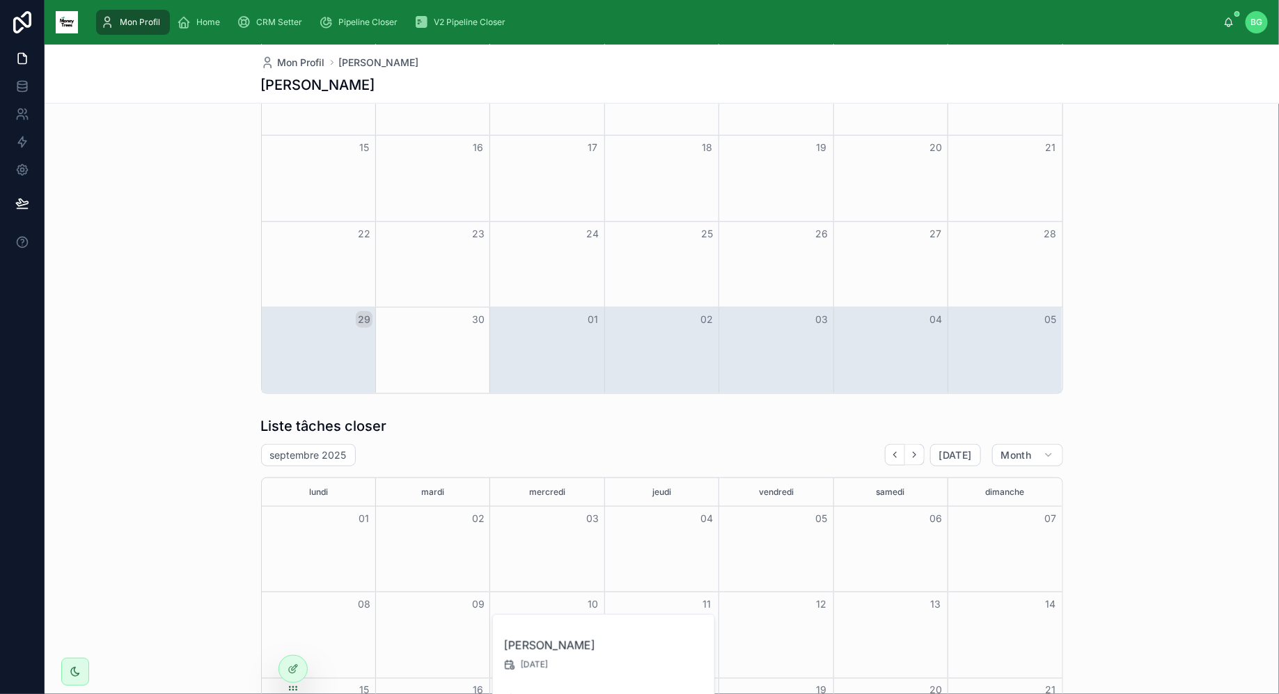
scroll to position [655, 0]
click at [919, 457] on icon "Next" at bounding box center [914, 454] width 10 height 10
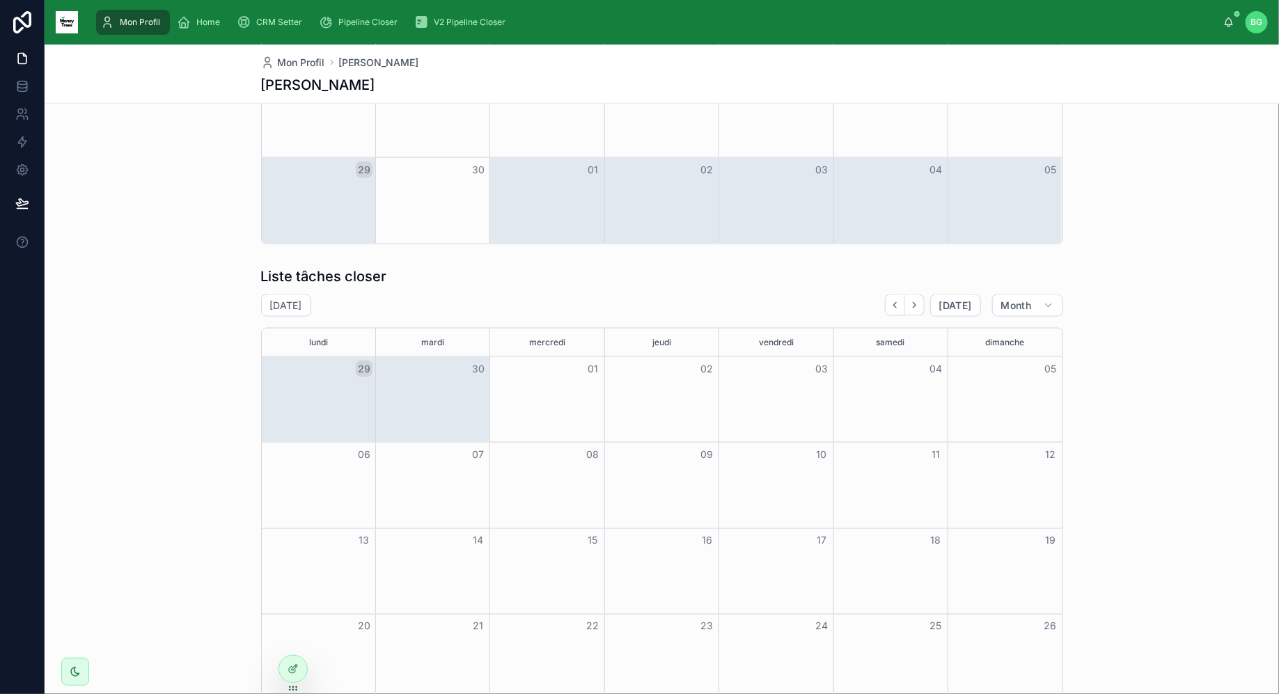
scroll to position [806, 0]
click at [915, 299] on icon "Next" at bounding box center [914, 303] width 10 height 10
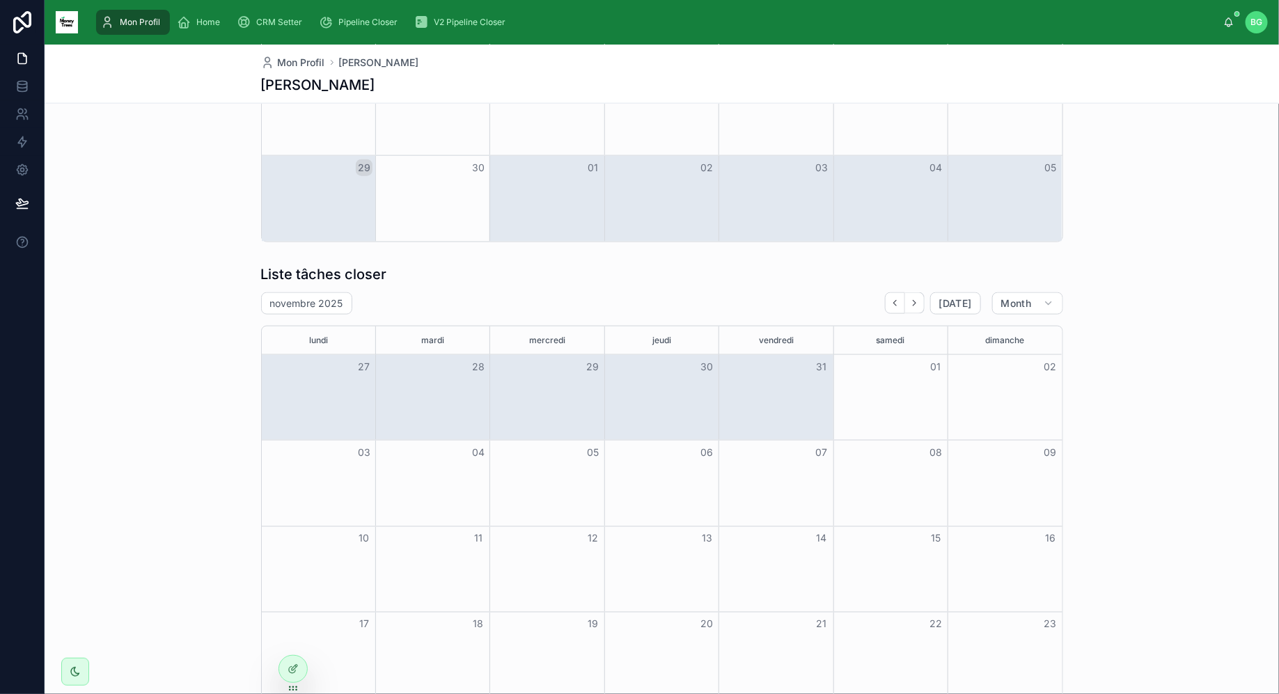
click at [915, 299] on icon "Next" at bounding box center [914, 303] width 10 height 10
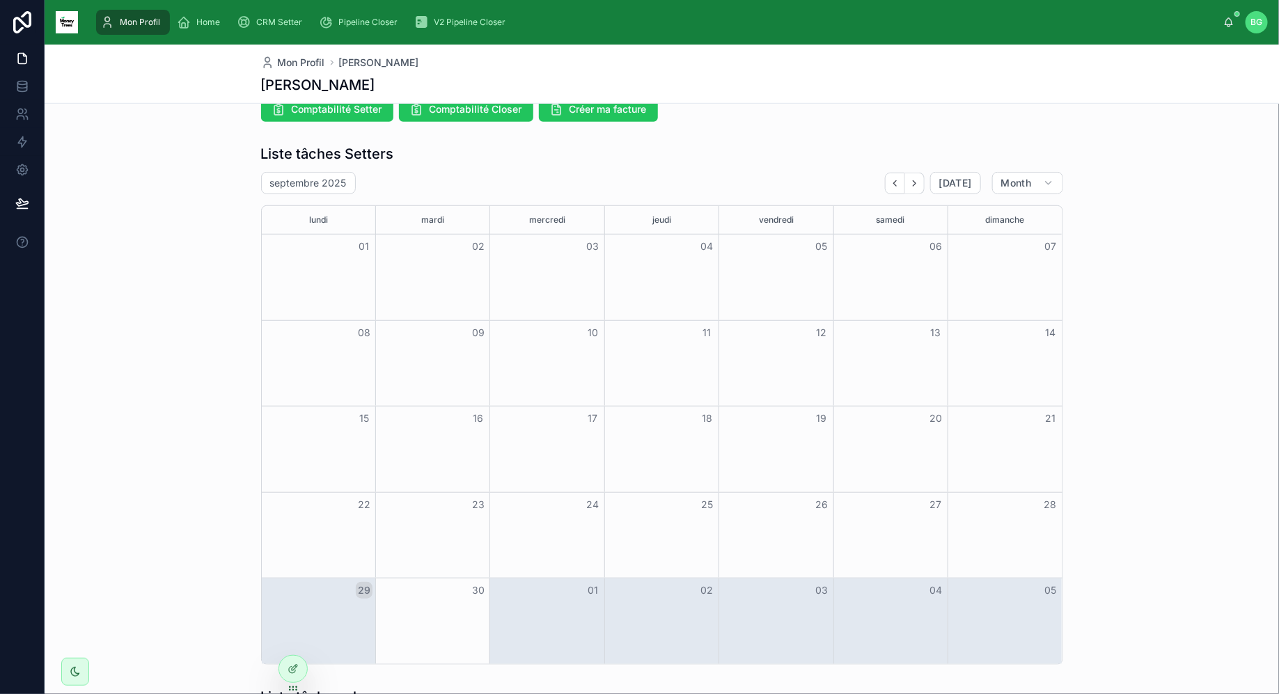
scroll to position [344, 0]
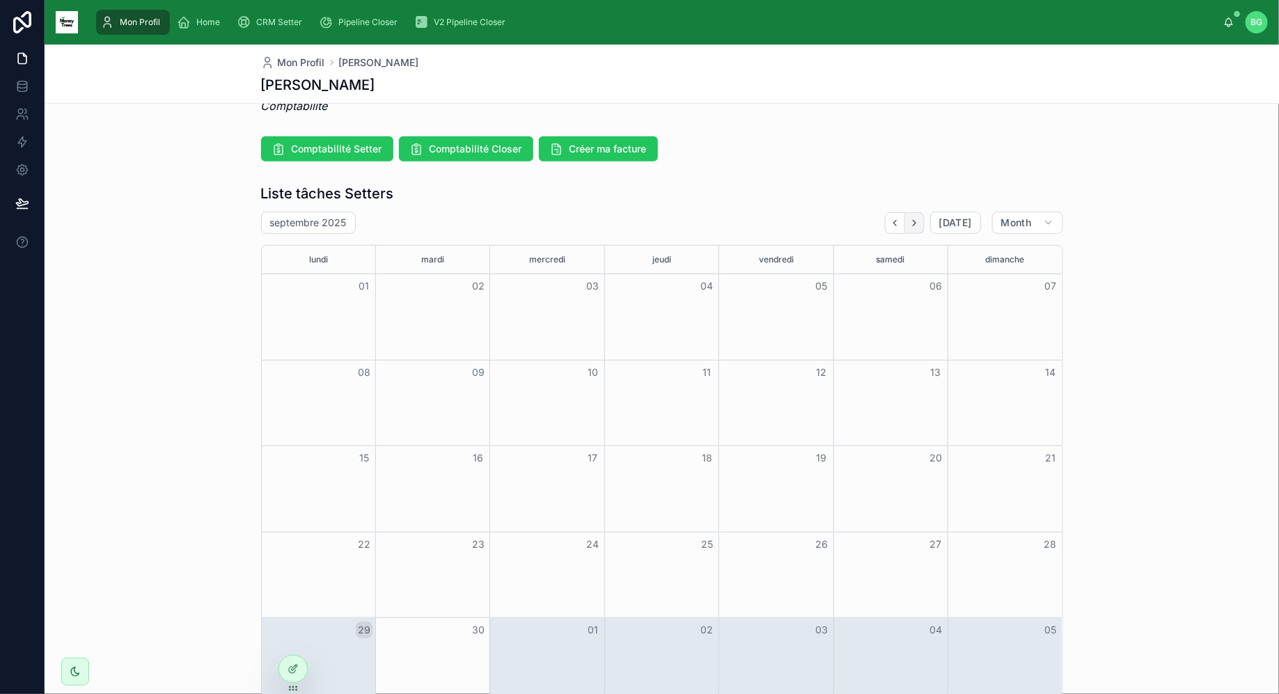
click at [919, 226] on icon "Next" at bounding box center [914, 223] width 10 height 10
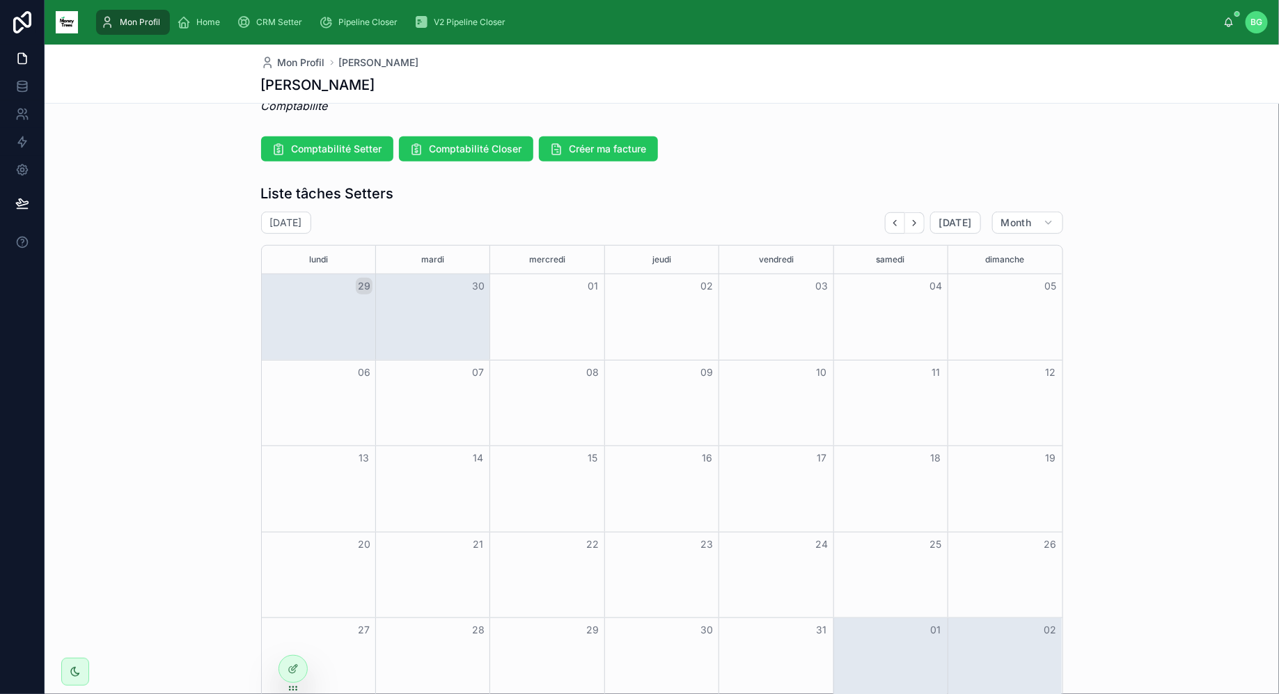
click at [919, 226] on icon "Next" at bounding box center [914, 223] width 10 height 10
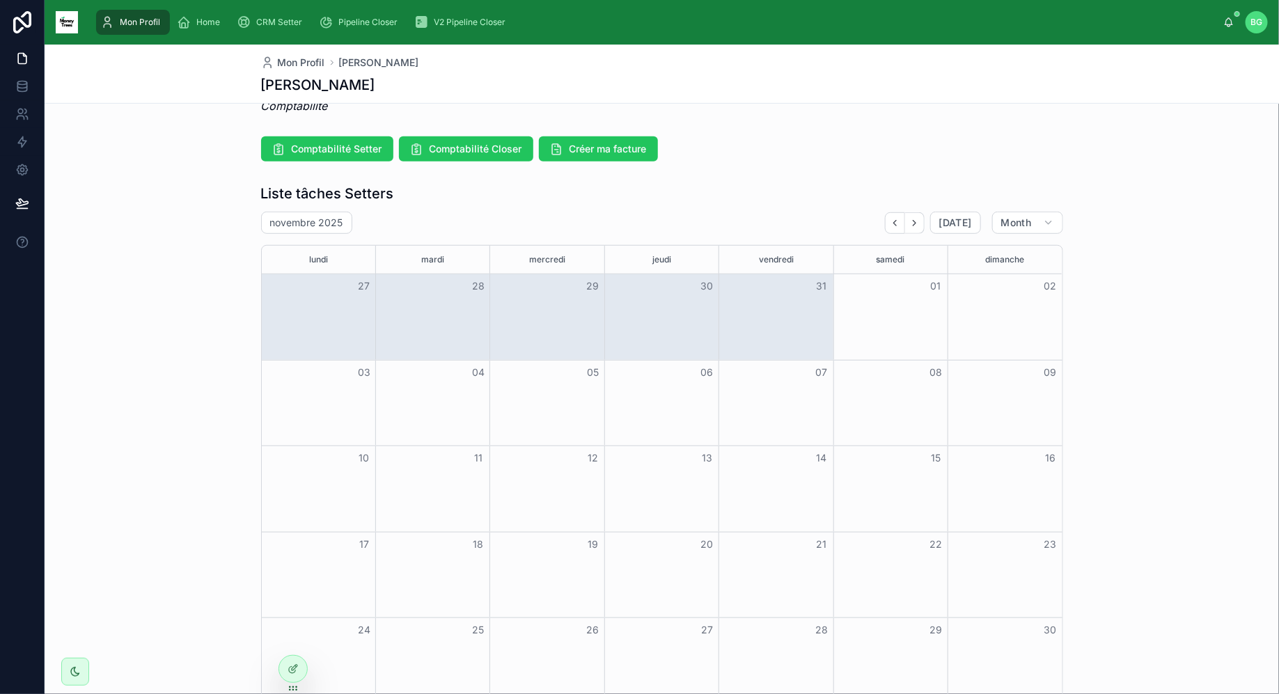
click at [919, 226] on icon "Next" at bounding box center [914, 223] width 10 height 10
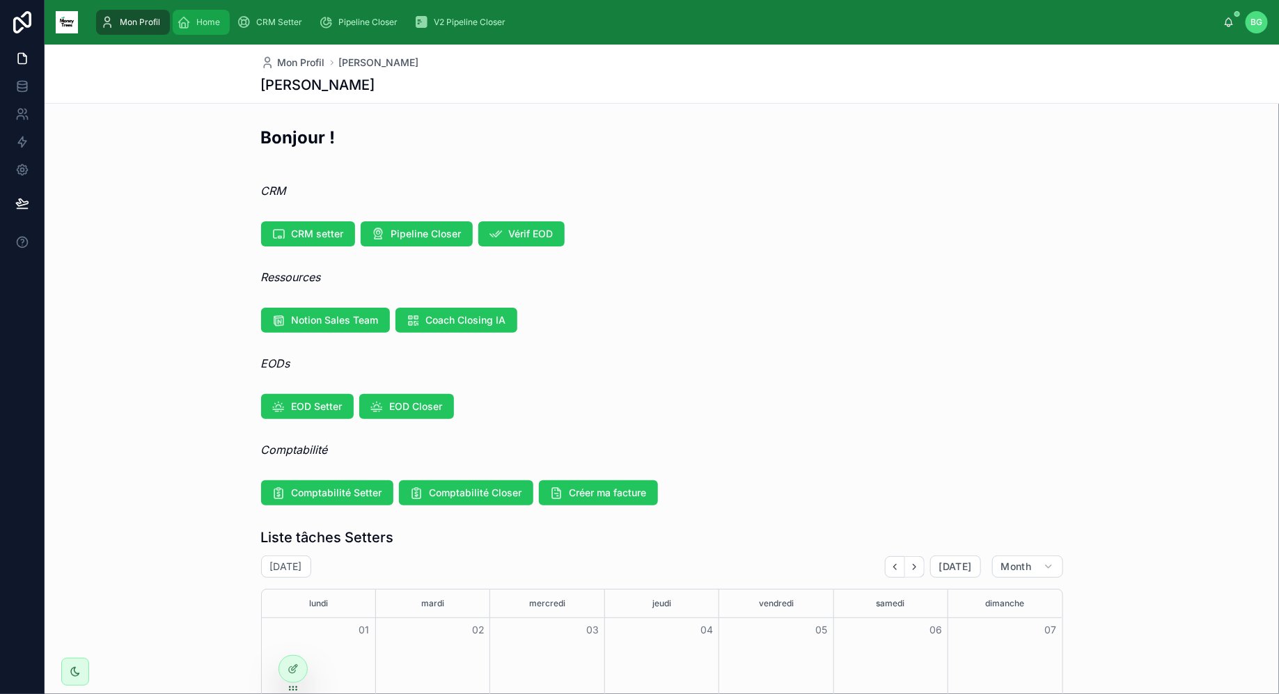
click at [223, 27] on div "Home" at bounding box center [201, 22] width 49 height 22
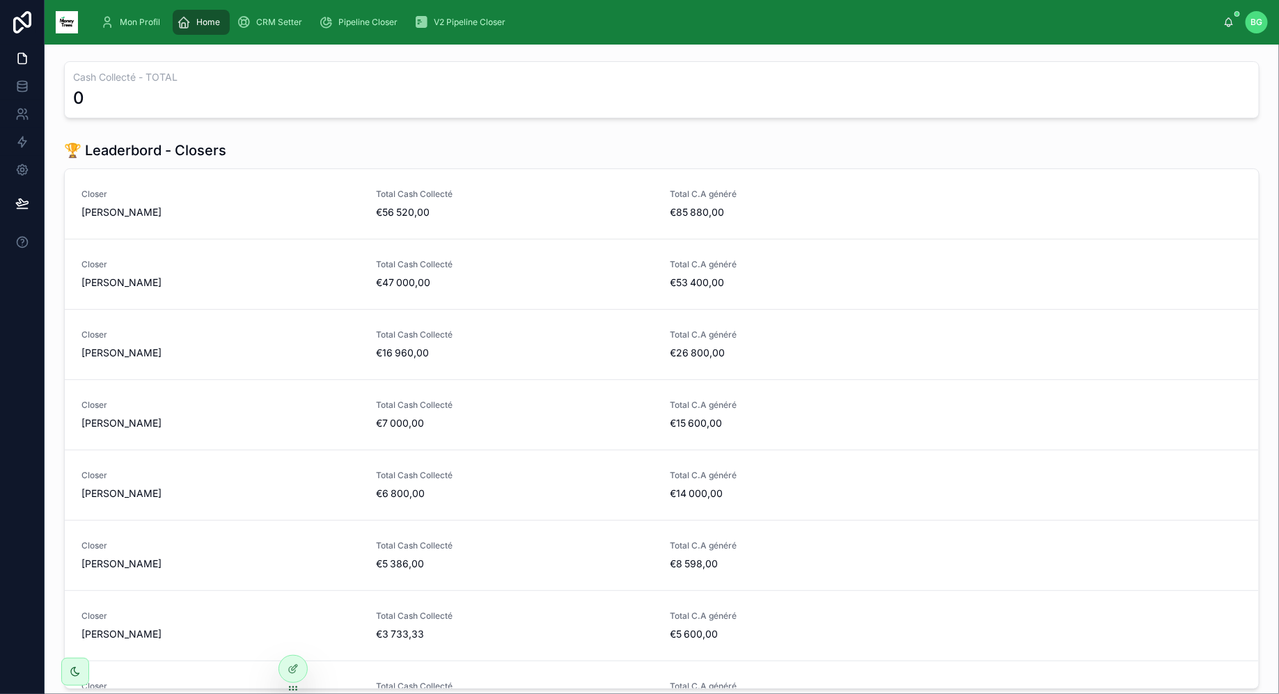
click at [146, 99] on div "0" at bounding box center [661, 98] width 1177 height 22
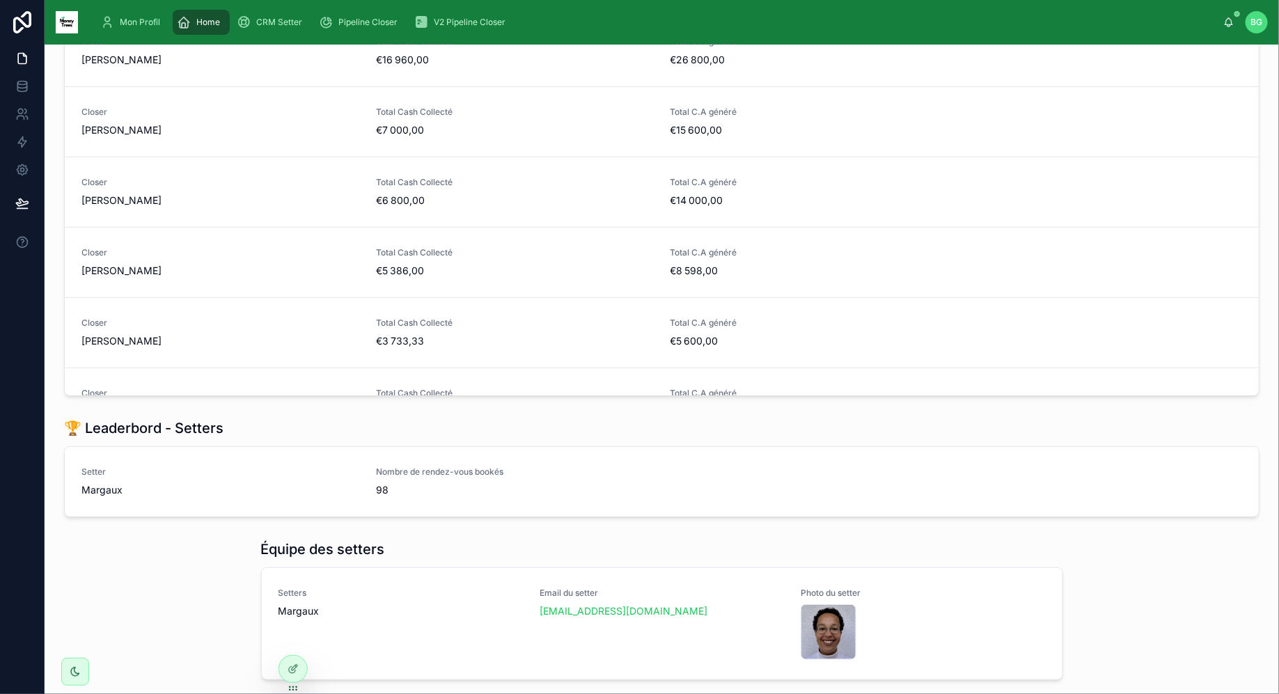
scroll to position [285, 0]
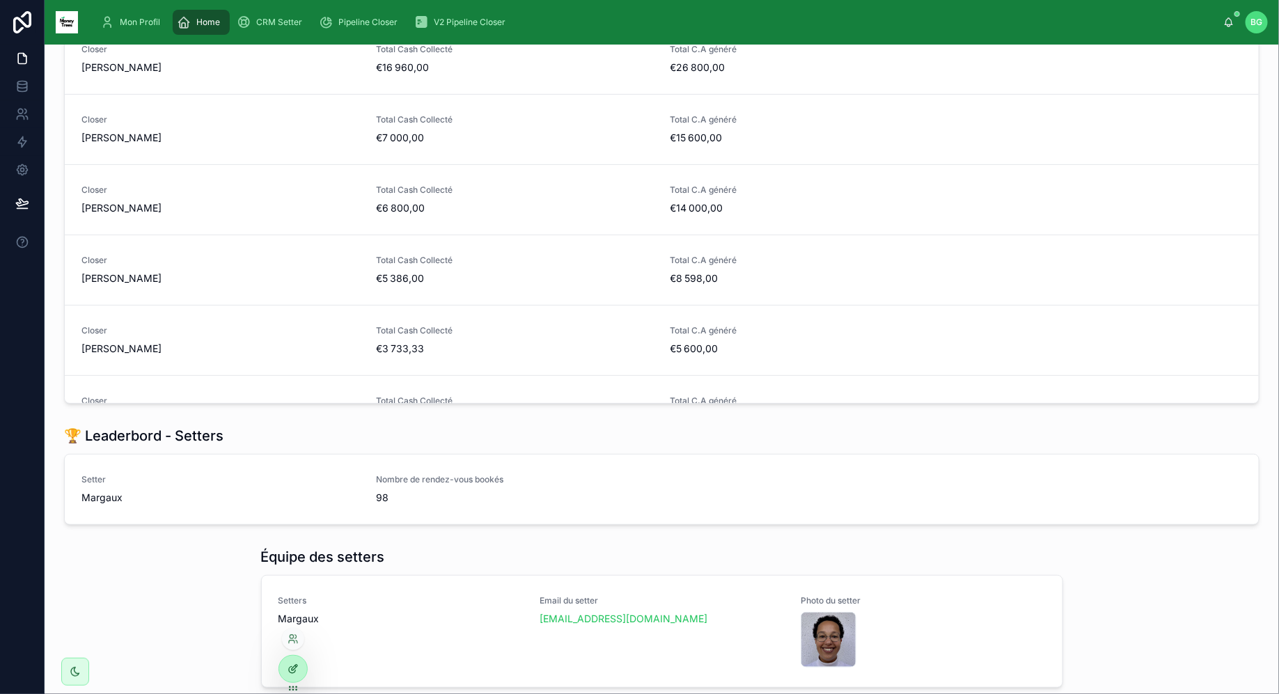
click at [299, 668] on div at bounding box center [293, 669] width 28 height 26
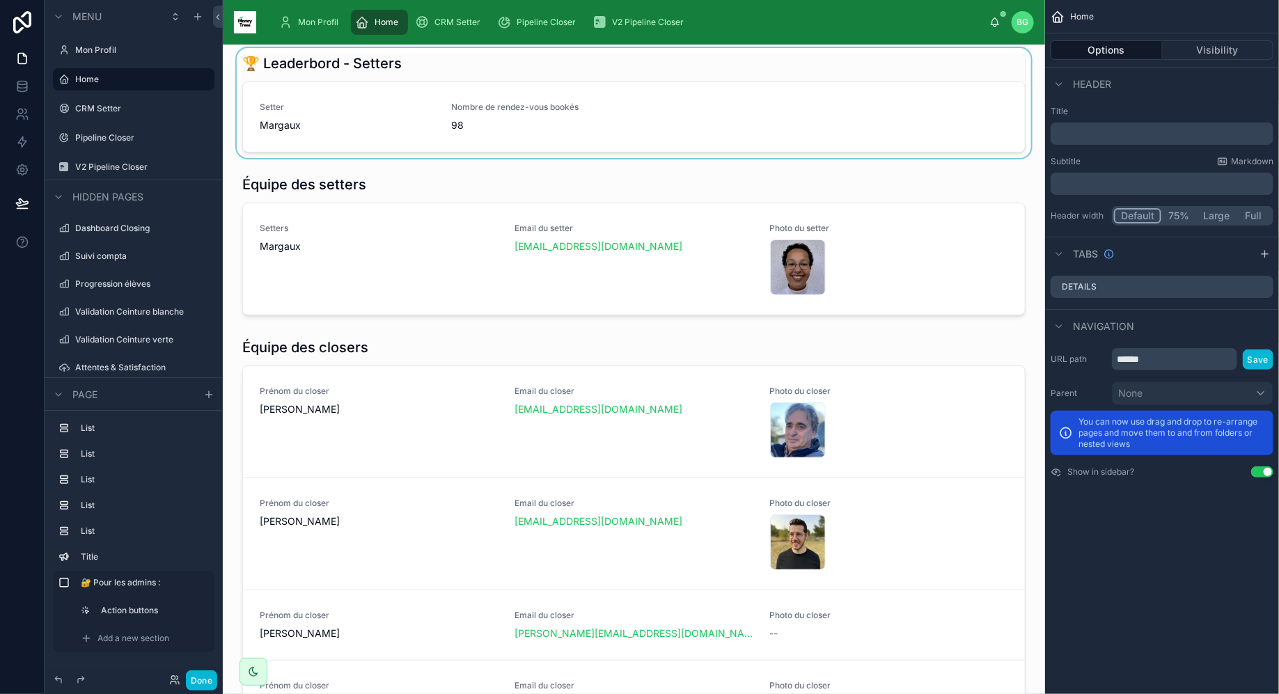
scroll to position [658, 0]
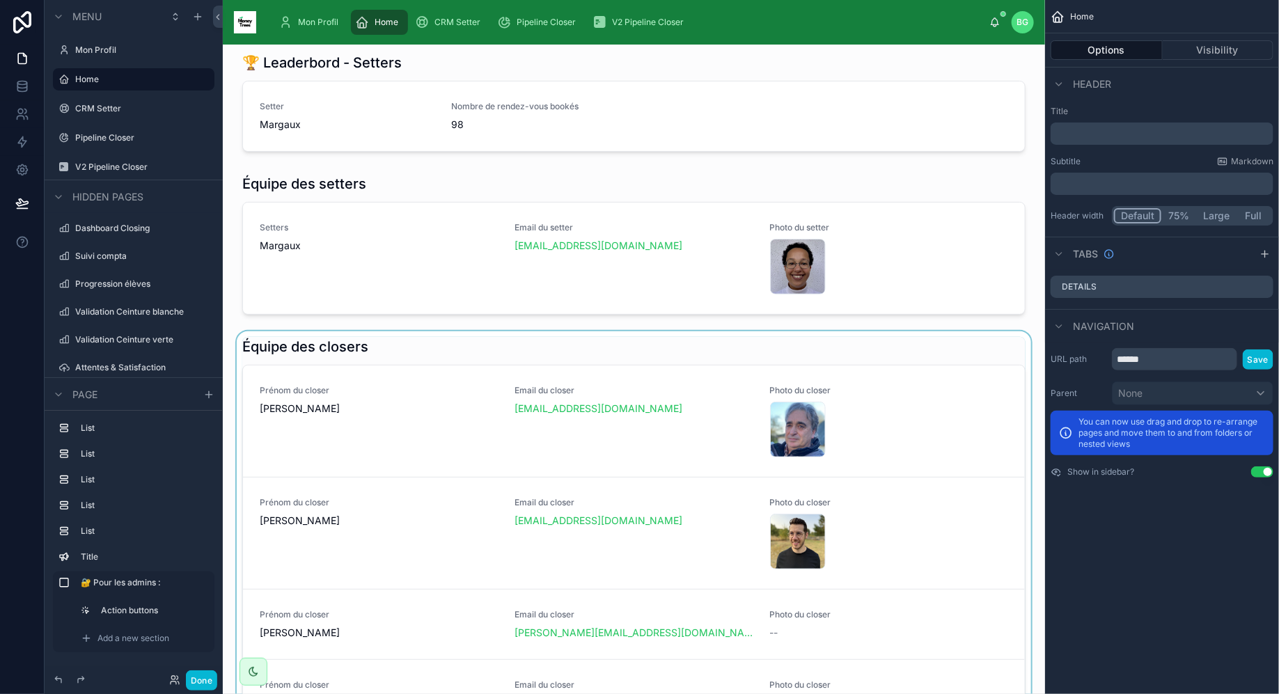
click at [420, 388] on div at bounding box center [634, 611] width 800 height 560
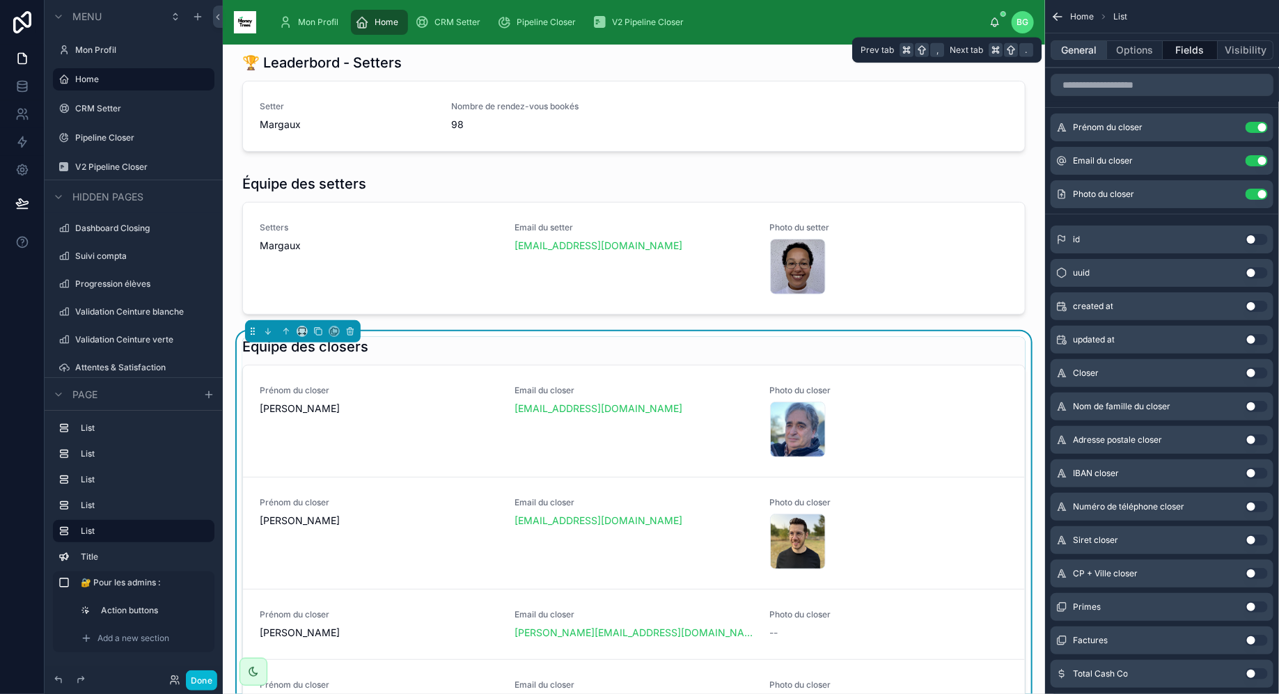
click at [1091, 49] on button "General" at bounding box center [1078, 49] width 56 height 19
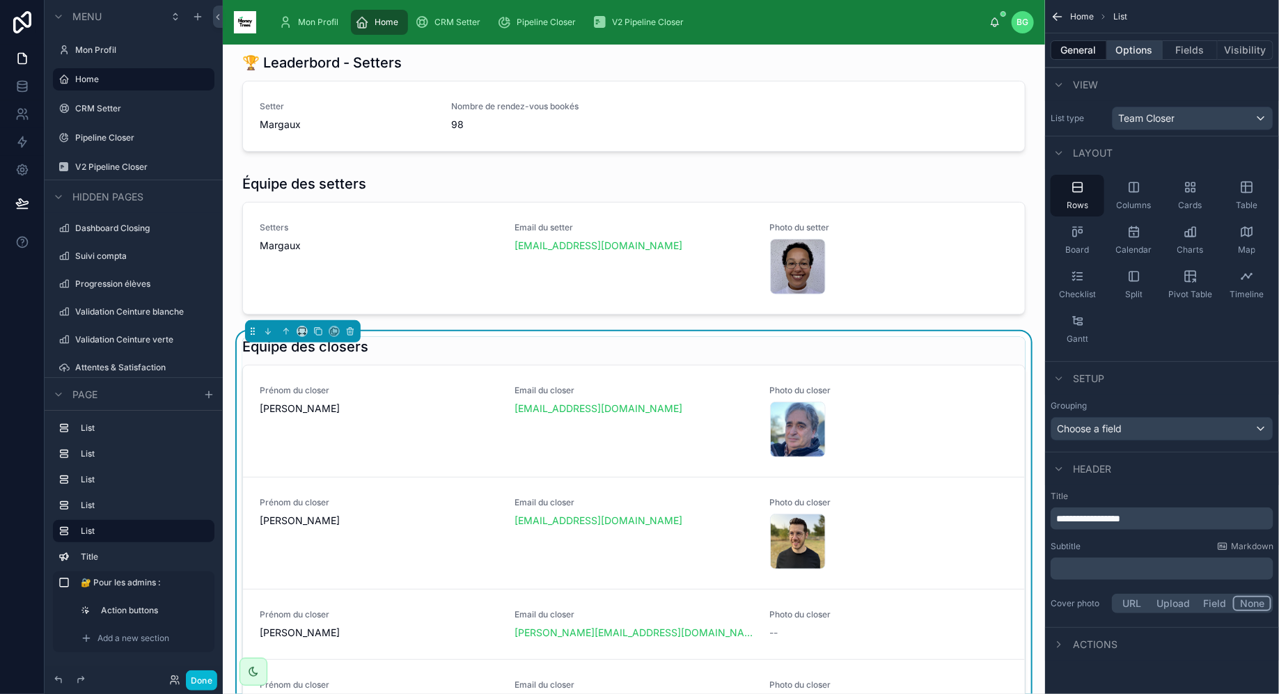
click at [1144, 41] on button "Options" at bounding box center [1135, 49] width 56 height 19
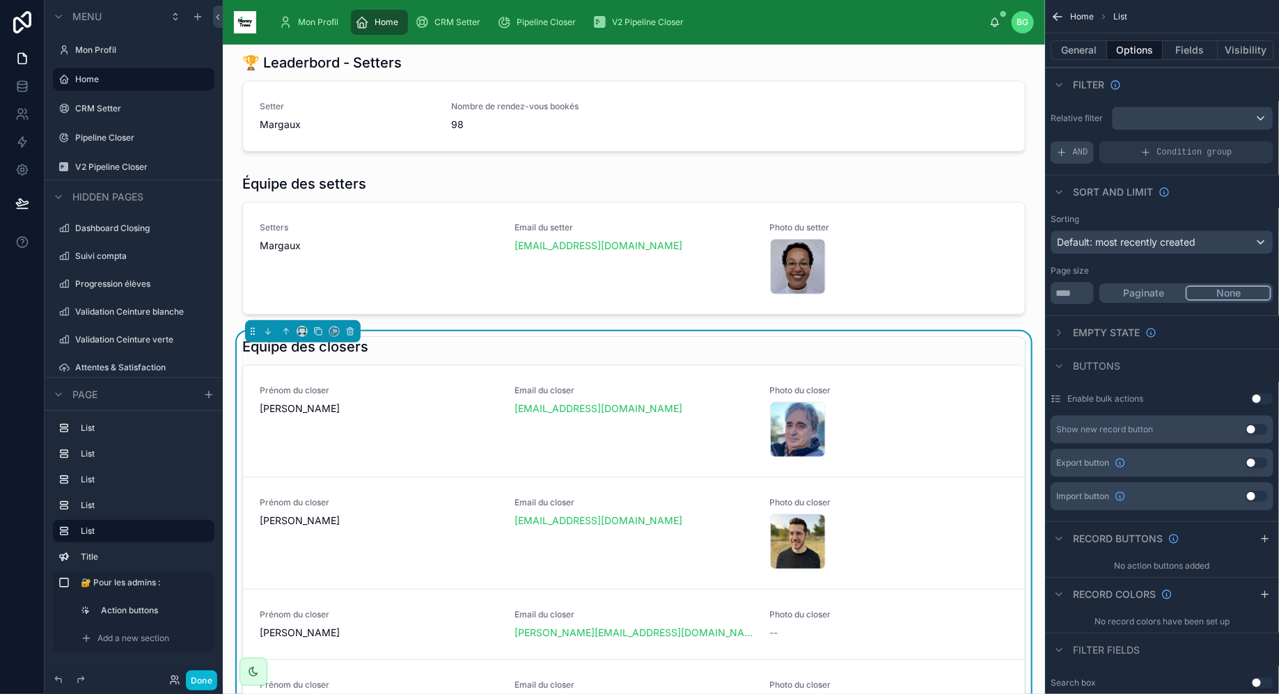
click at [1085, 149] on span "AND" at bounding box center [1080, 152] width 15 height 11
click at [1241, 139] on icon "scrollable content" at bounding box center [1239, 141] width 4 height 4
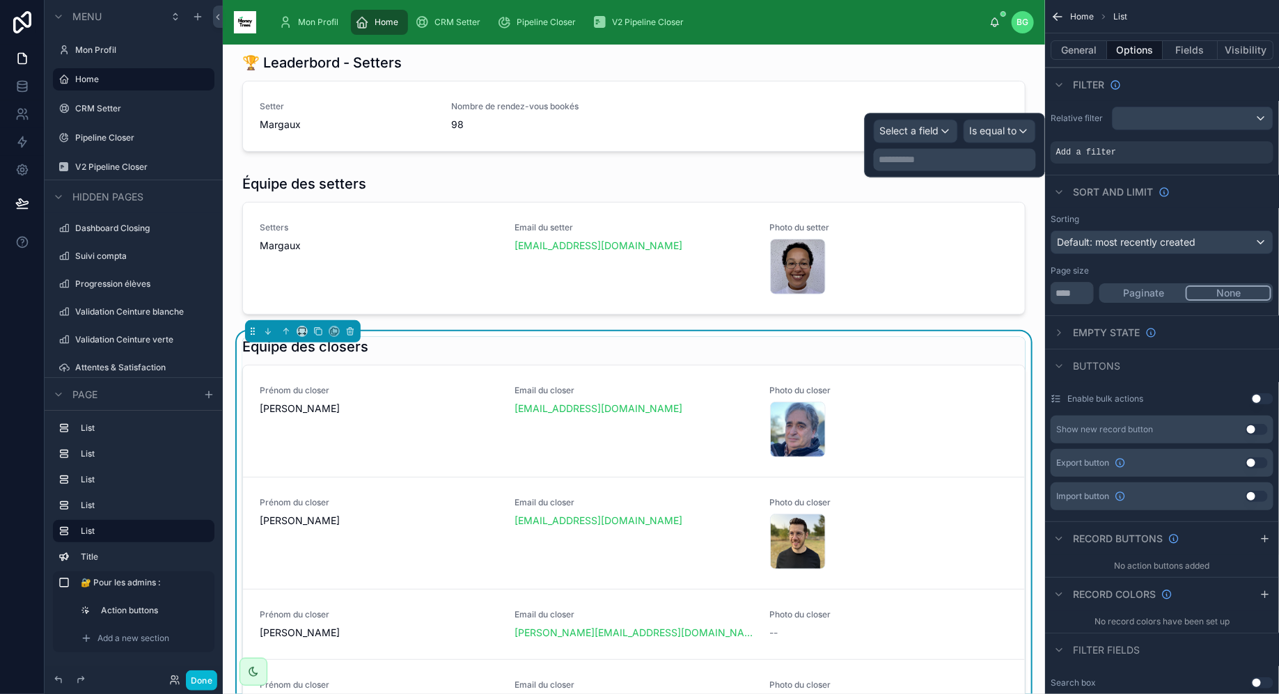
click at [933, 114] on div "**********" at bounding box center [954, 145] width 180 height 64
click at [933, 120] on div "Select a field" at bounding box center [915, 131] width 83 height 22
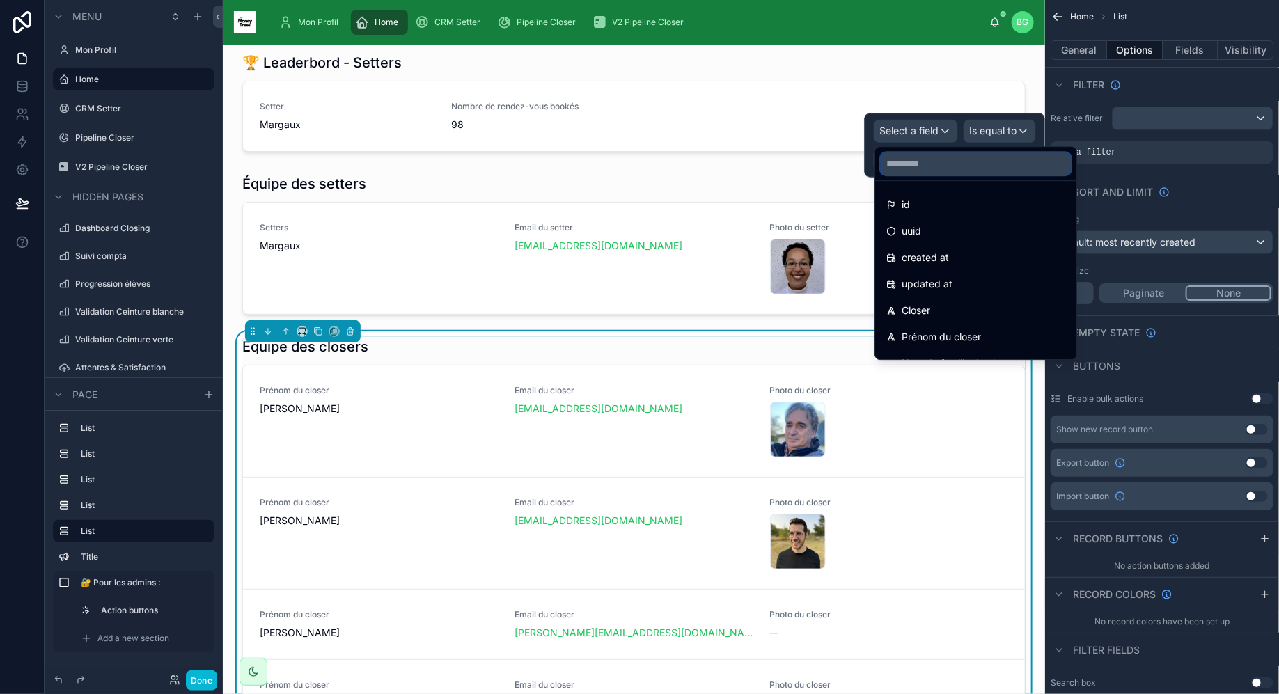
click at [938, 167] on input "text" at bounding box center [975, 163] width 190 height 22
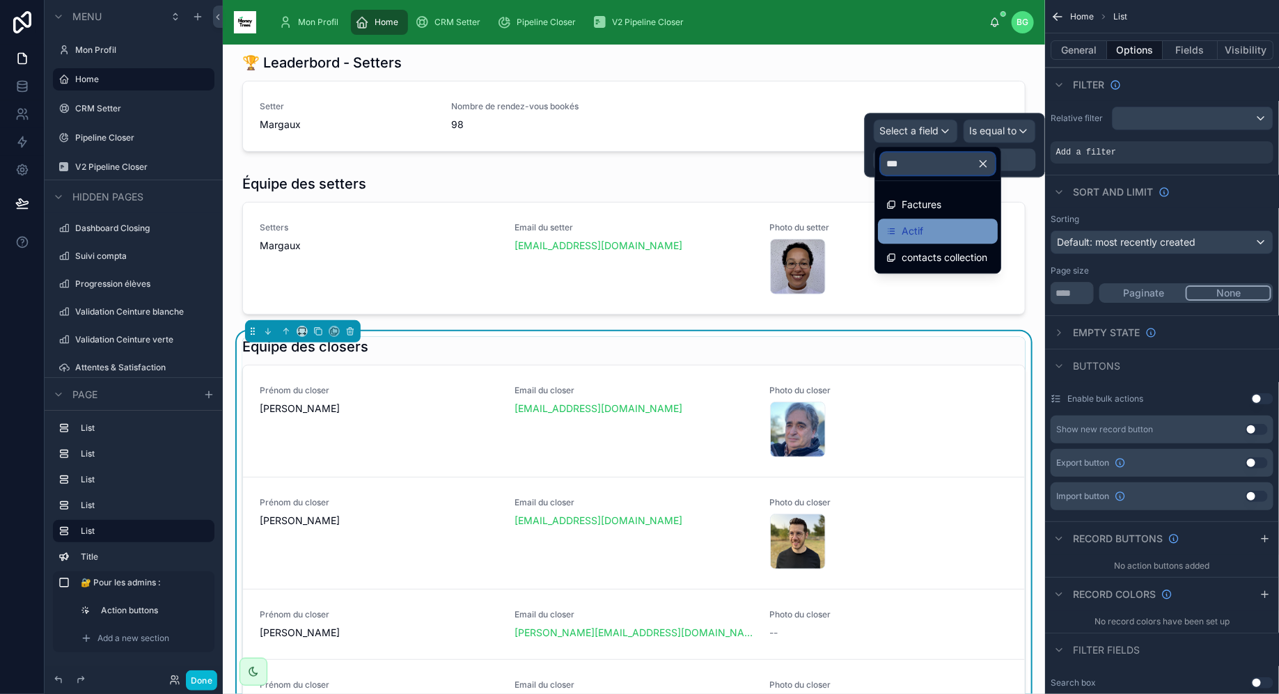
type input "***"
click at [904, 234] on span "Actif" at bounding box center [912, 231] width 22 height 17
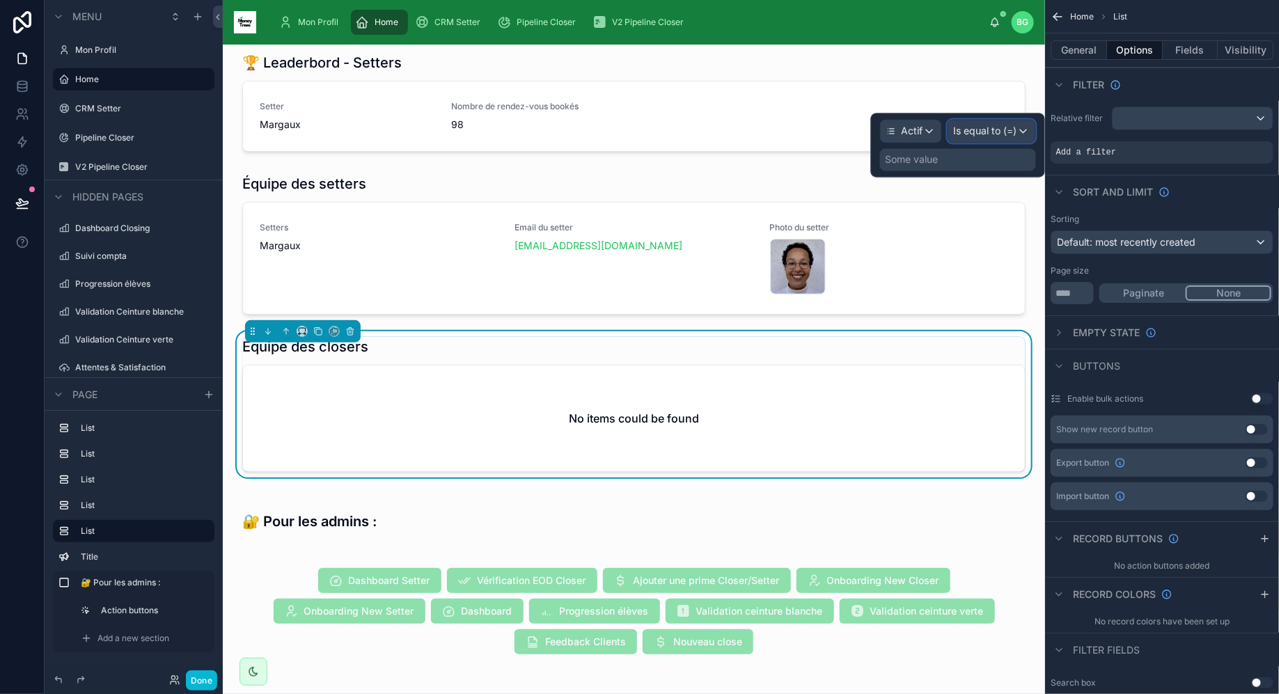
click at [993, 121] on div "Is equal to (=)" at bounding box center [991, 131] width 87 height 22
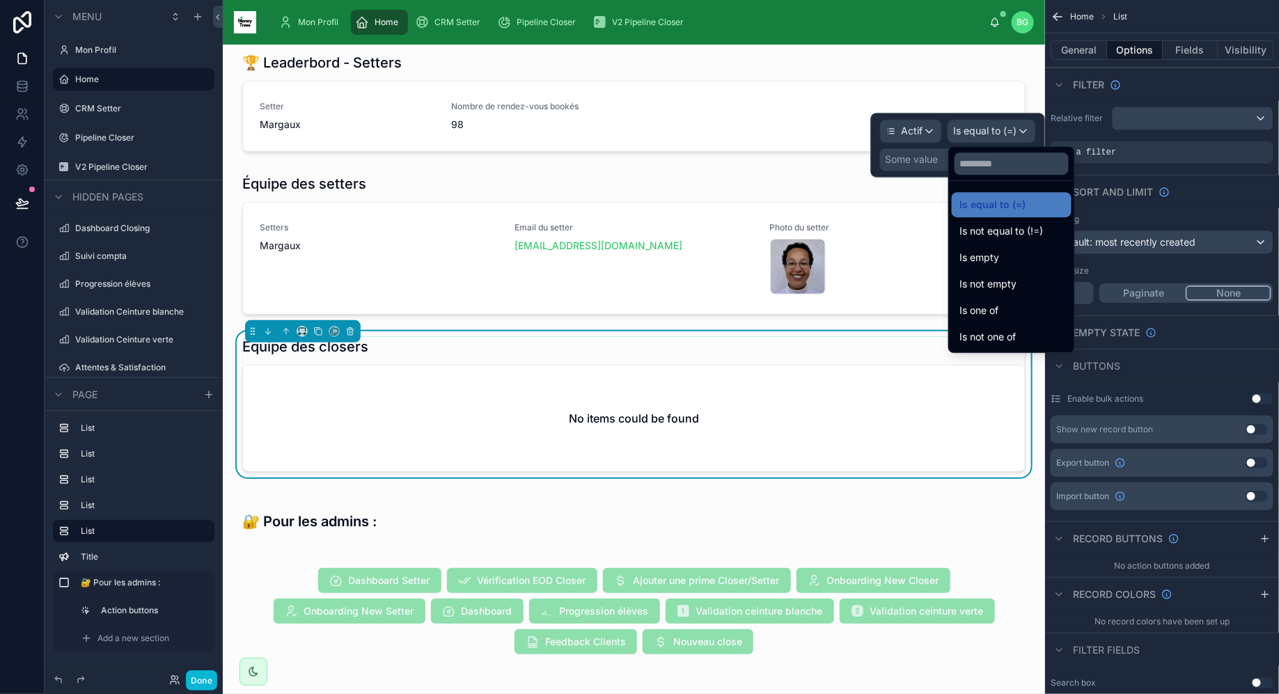
click at [931, 158] on div at bounding box center [958, 145] width 174 height 64
click at [931, 158] on div "Some value" at bounding box center [911, 160] width 53 height 14
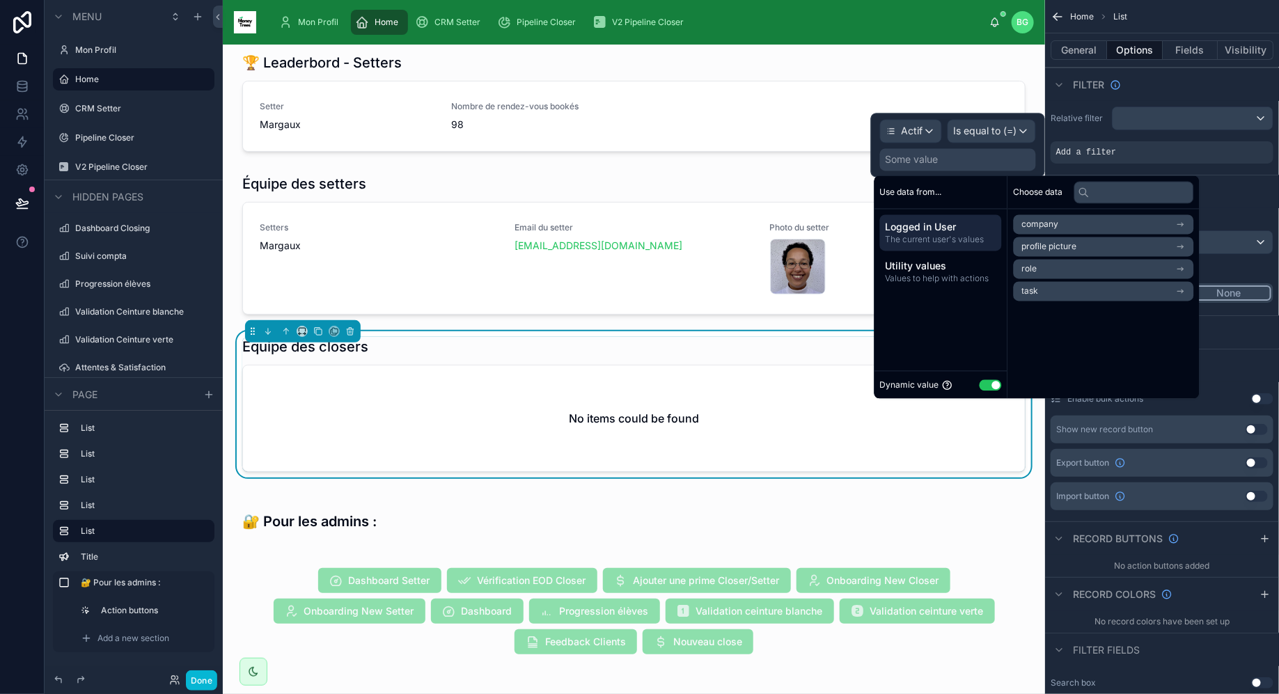
click at [1001, 387] on div "Dynamic value Use setting" at bounding box center [941, 385] width 122 height 16
click at [992, 382] on button "Use setting" at bounding box center [990, 384] width 22 height 11
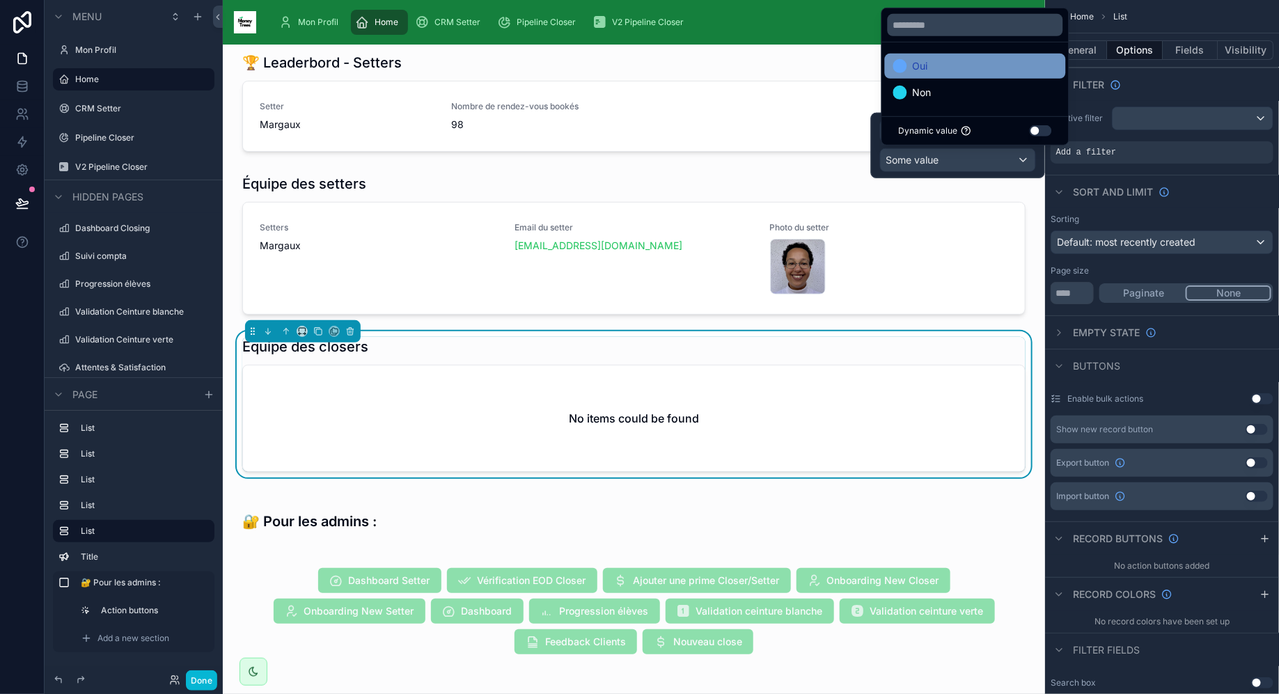
click at [914, 65] on span "Oui" at bounding box center [919, 66] width 15 height 17
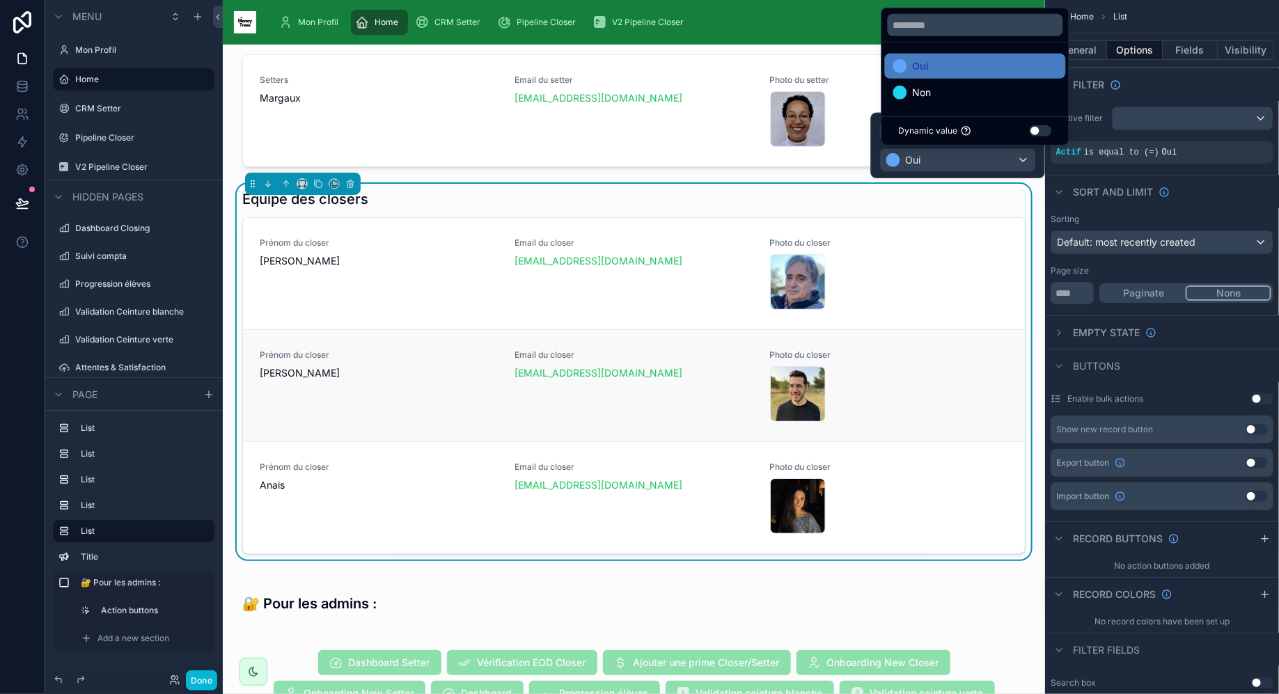
scroll to position [523, 0]
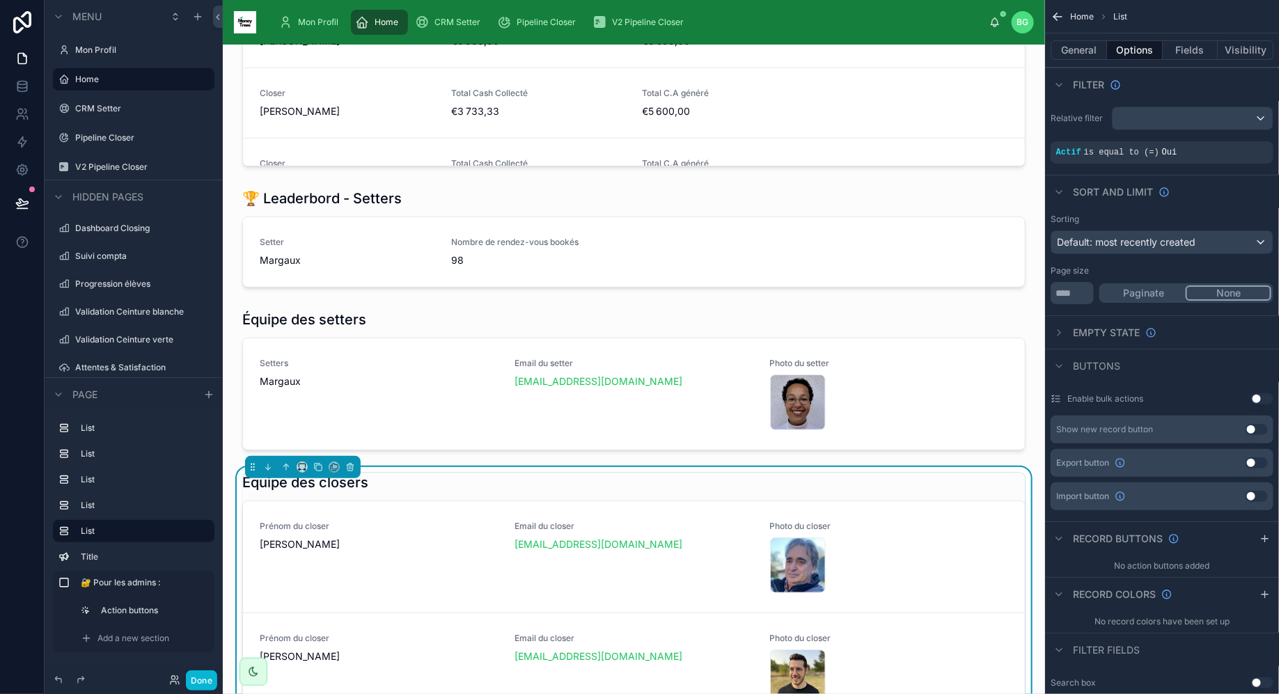
click at [786, 26] on div "Mon Profil Home CRM Setter Pipeline Closer V2 Pipeline Closer" at bounding box center [628, 22] width 722 height 31
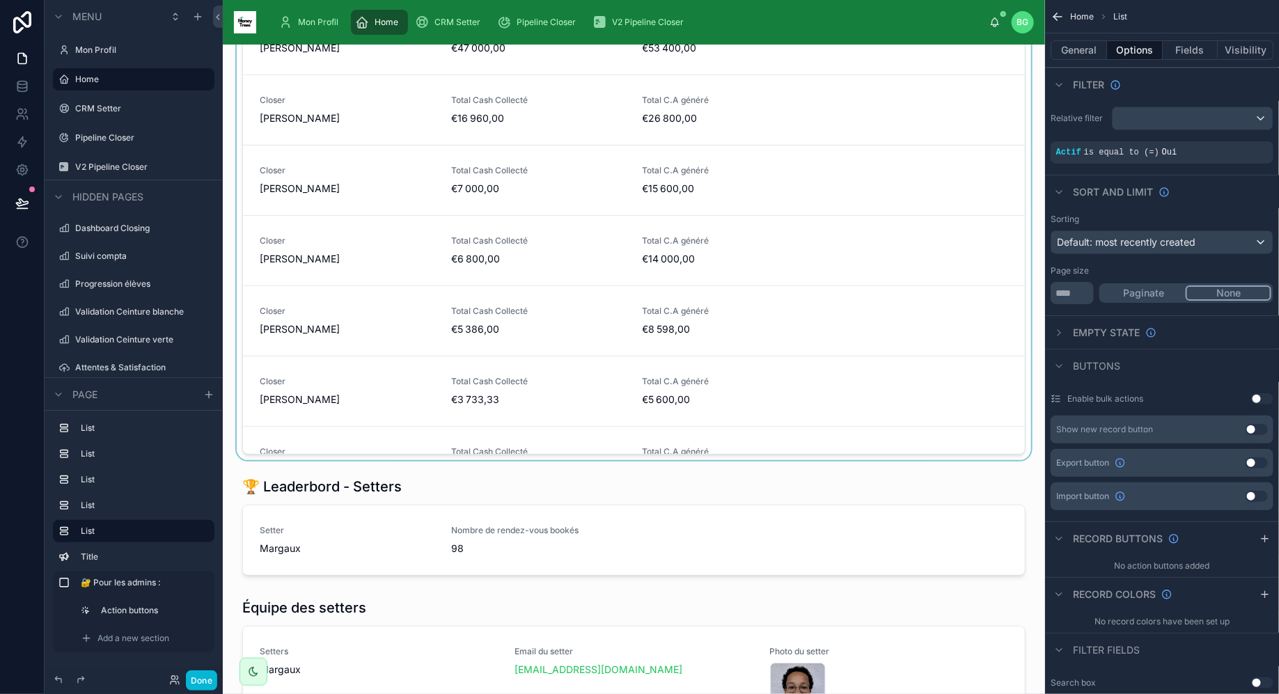
scroll to position [0, 0]
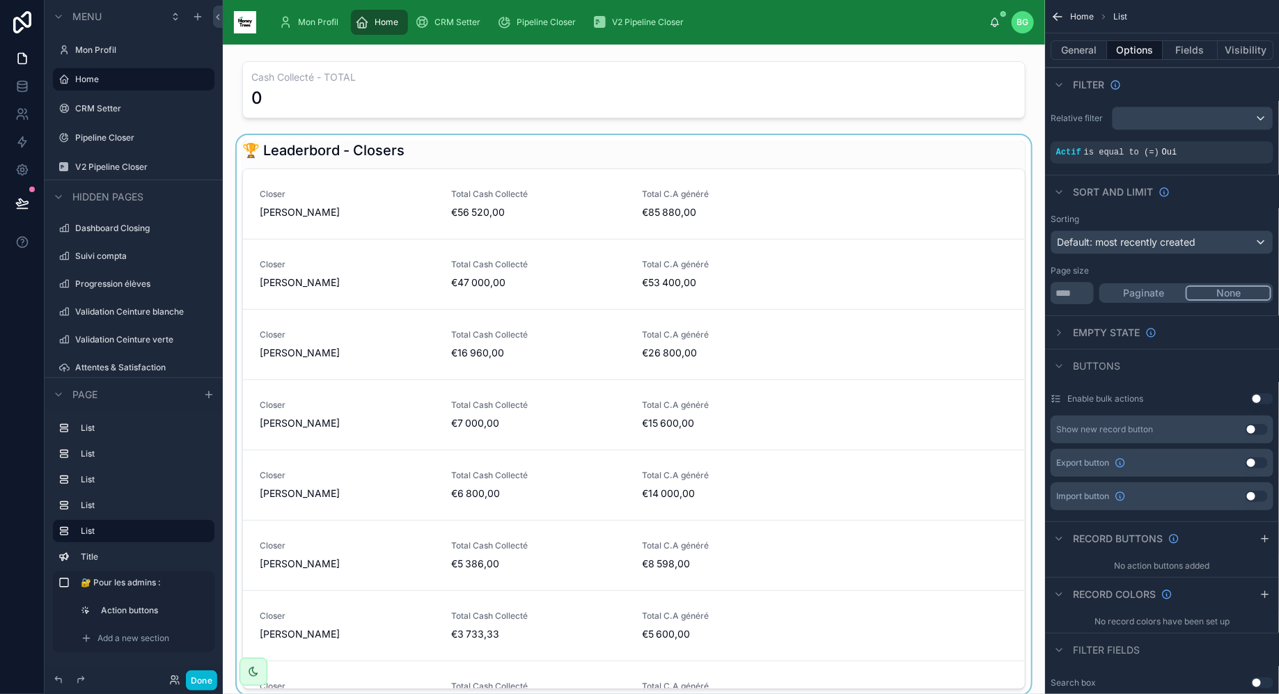
click at [786, 212] on div at bounding box center [634, 415] width 800 height 560
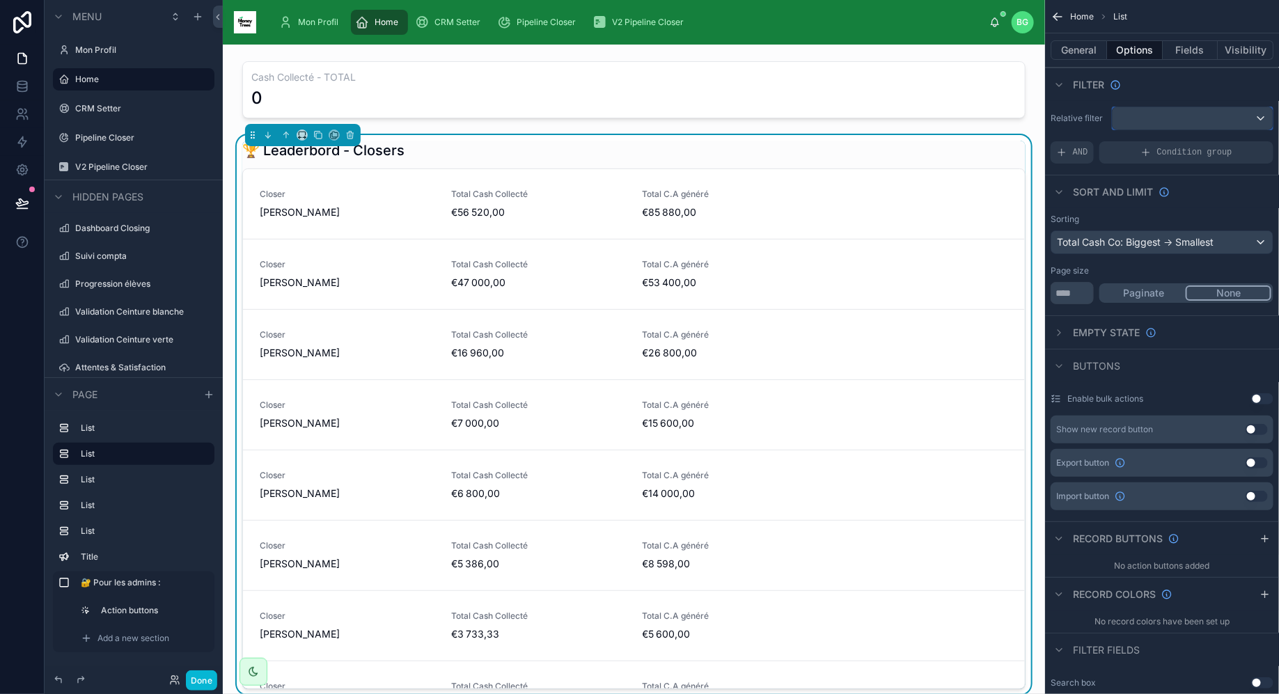
click at [1149, 113] on div "scrollable content" at bounding box center [1192, 118] width 160 height 22
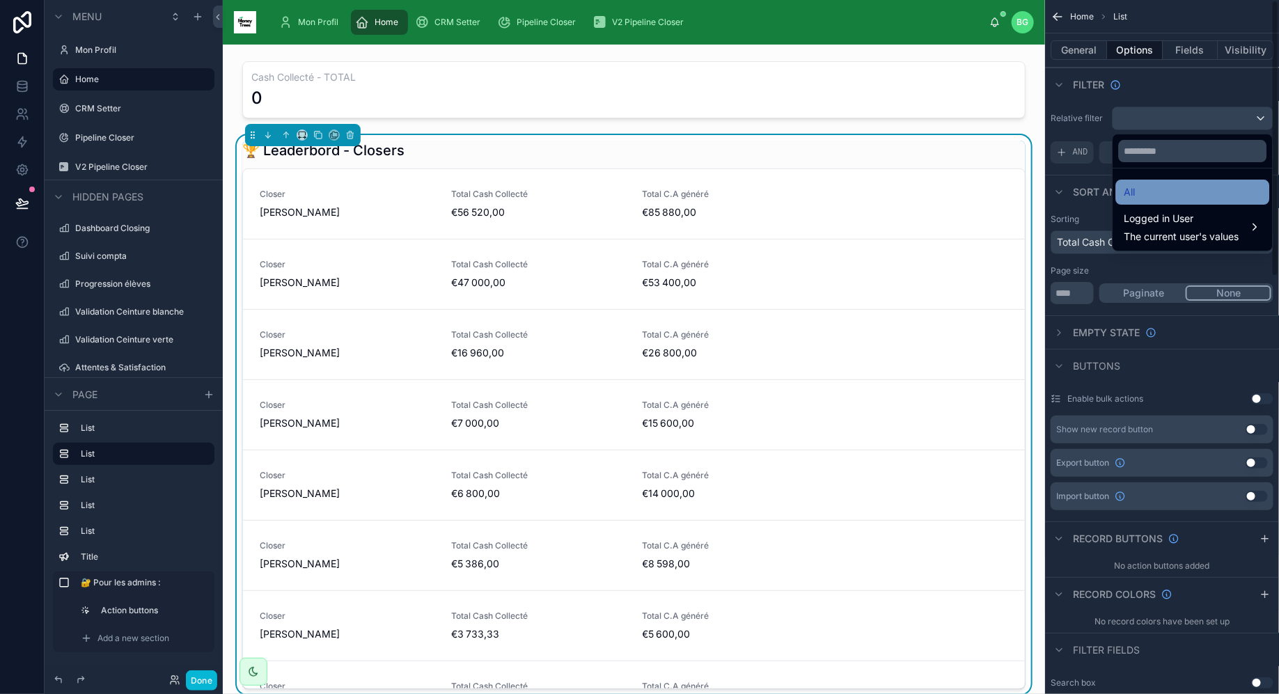
click at [1134, 181] on div "All" at bounding box center [1193, 192] width 154 height 25
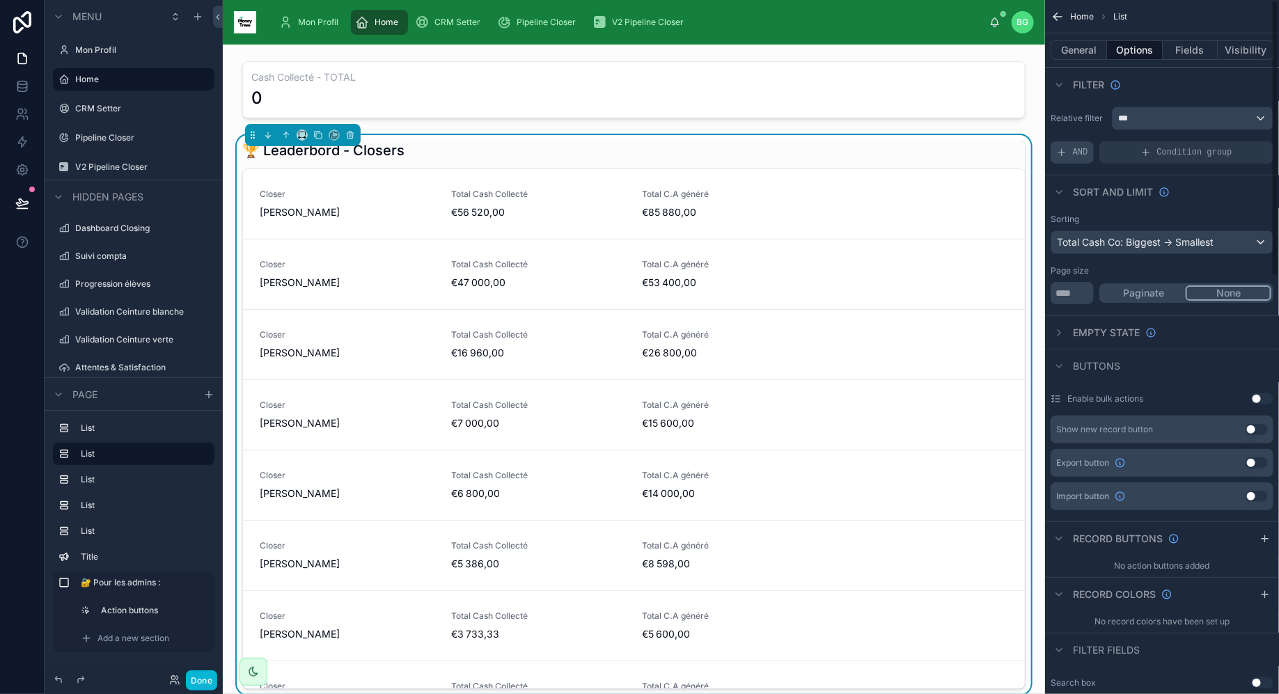
click at [1068, 144] on div "AND" at bounding box center [1071, 152] width 43 height 22
click at [1238, 143] on icon "scrollable content" at bounding box center [1238, 143] width 8 height 8
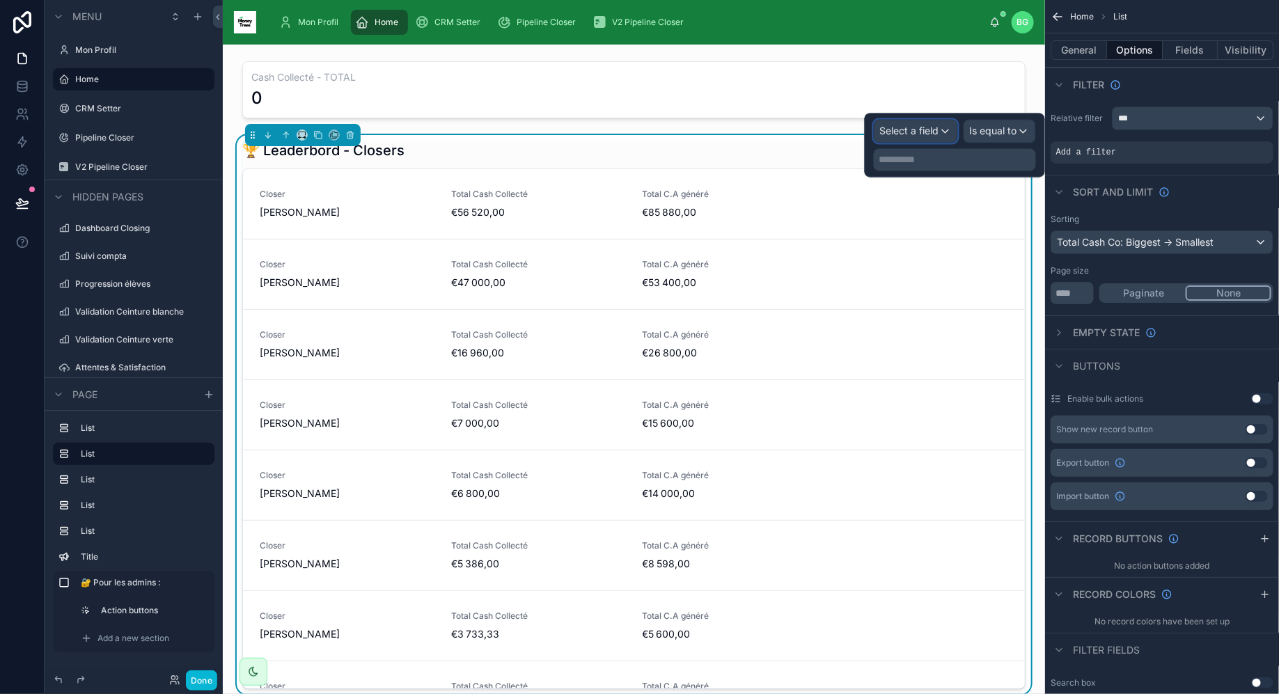
click at [928, 127] on span "Select a field" at bounding box center [909, 131] width 59 height 12
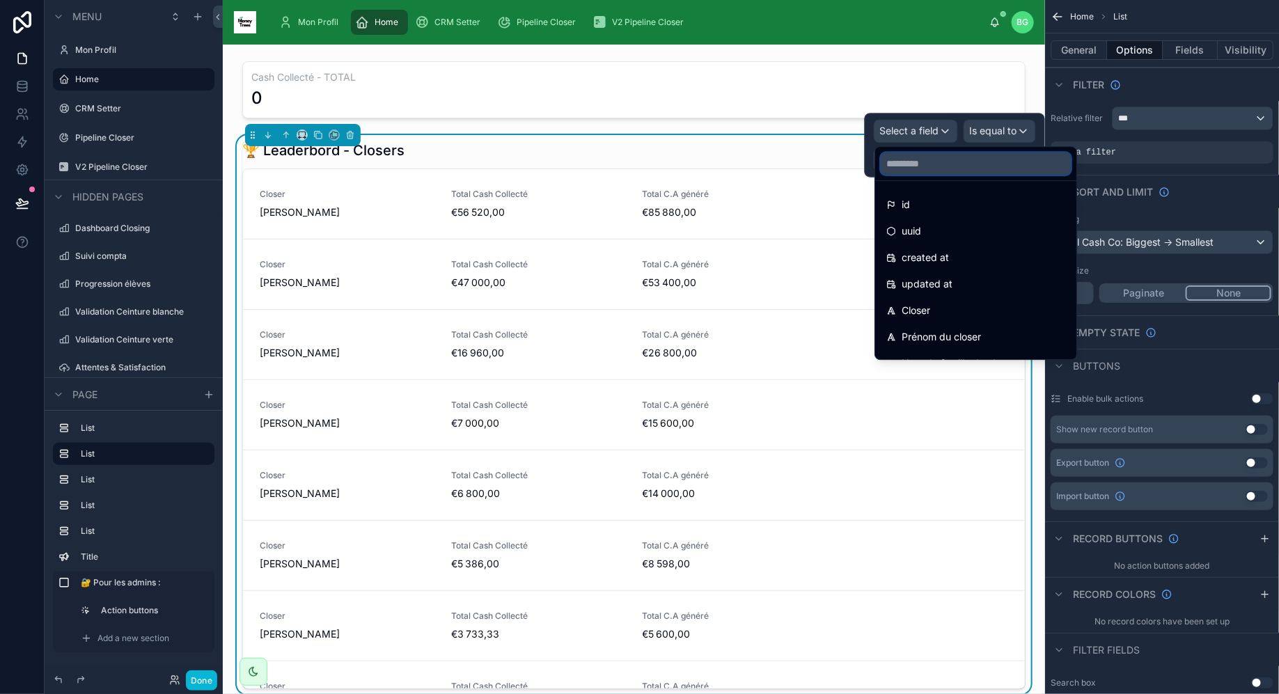
click at [931, 173] on input "text" at bounding box center [975, 163] width 190 height 22
type input "*"
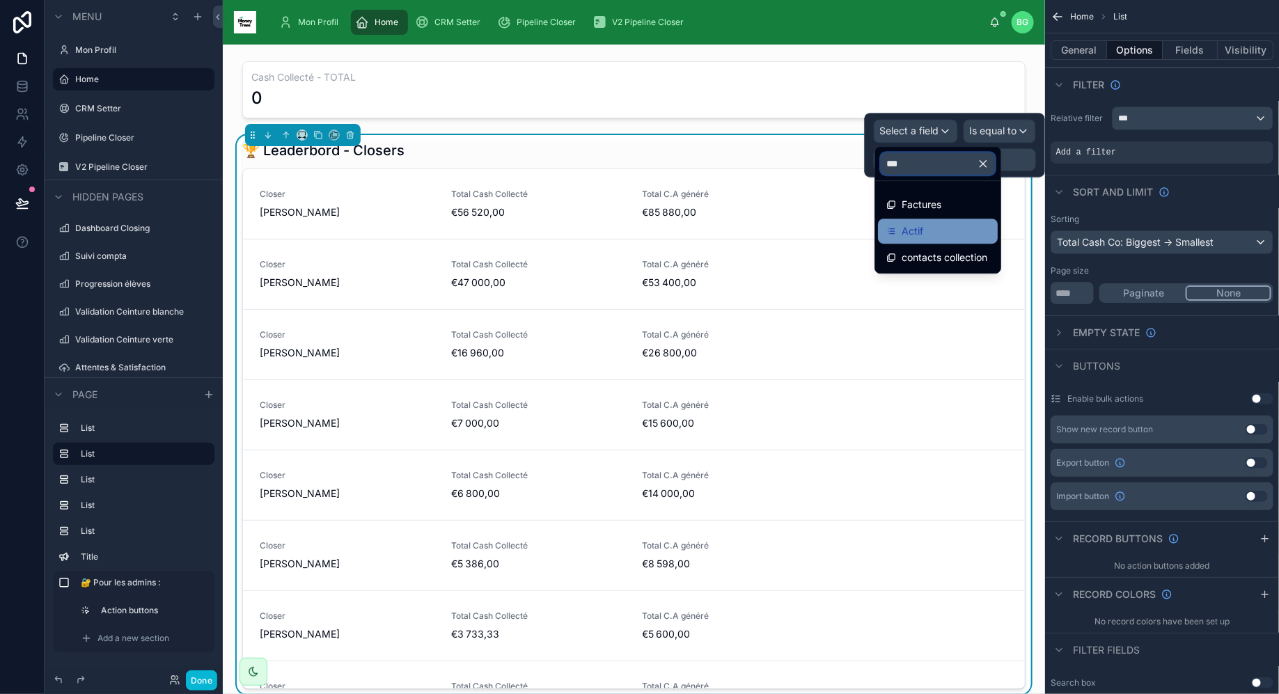
type input "***"
click at [899, 221] on div "Actif" at bounding box center [938, 231] width 120 height 25
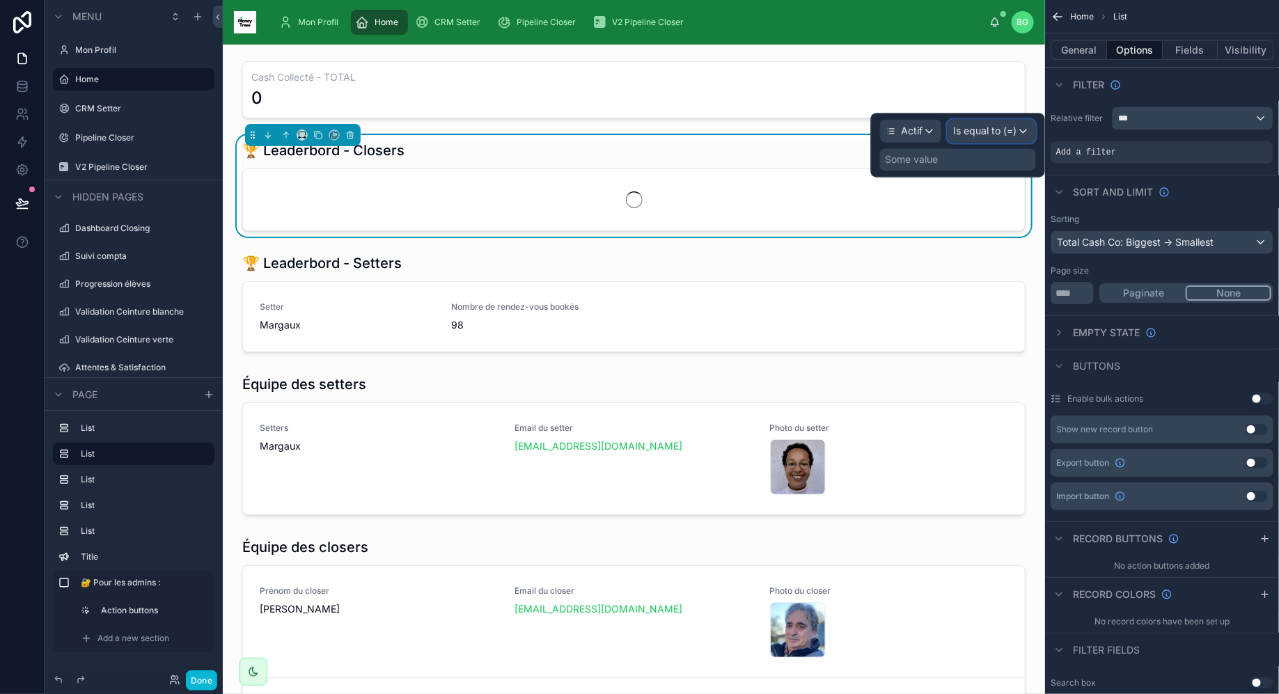
click at [990, 127] on span "Is equal to (=)" at bounding box center [985, 132] width 63 height 14
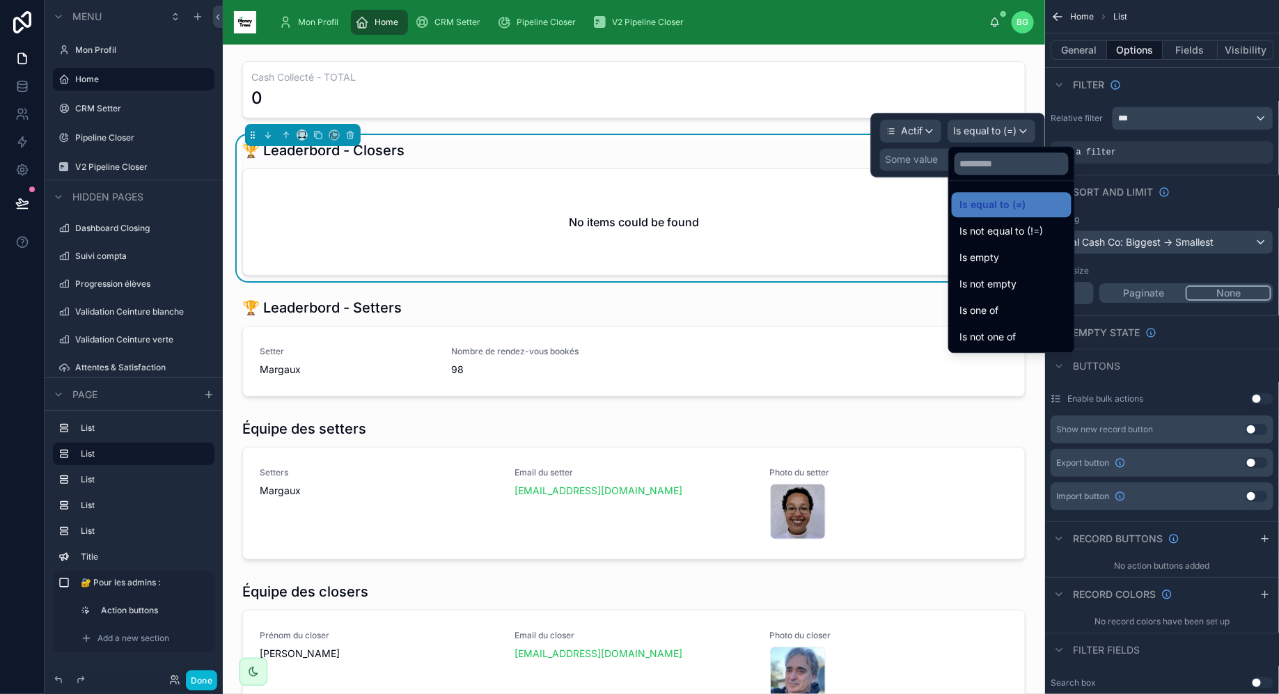
click at [935, 165] on div at bounding box center [958, 145] width 174 height 64
click at [935, 165] on div "Some value" at bounding box center [911, 160] width 53 height 14
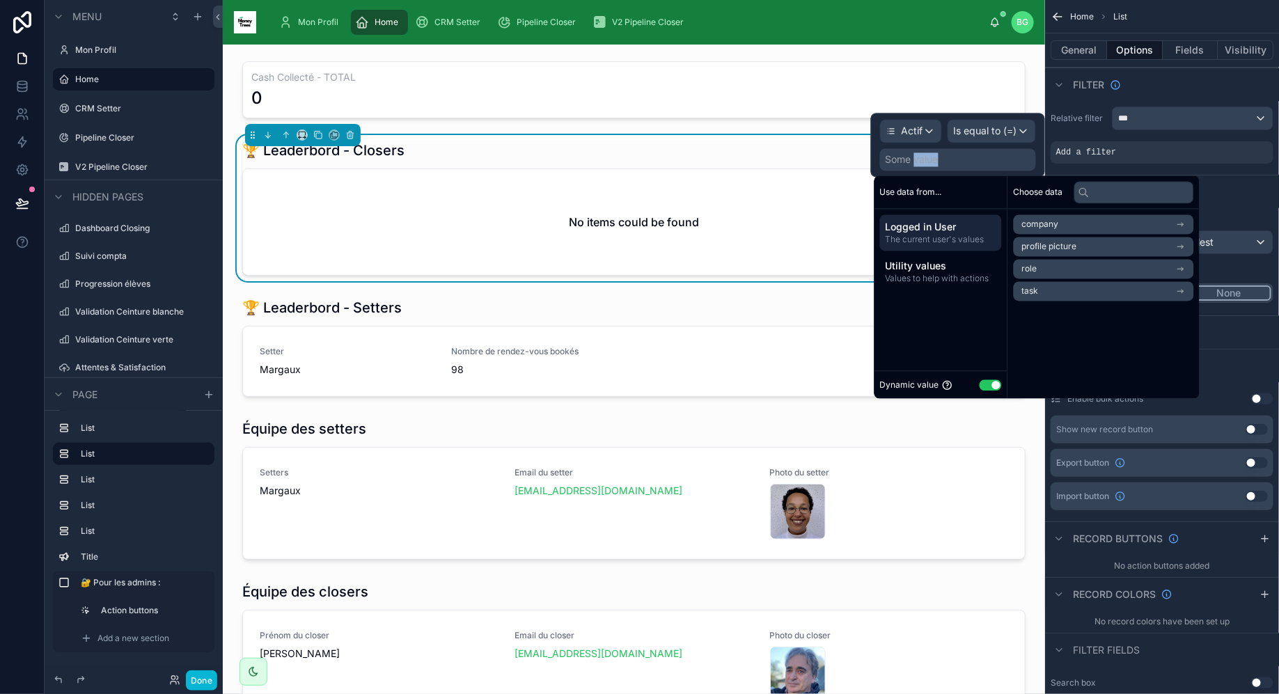
click at [985, 161] on div "Some value" at bounding box center [958, 160] width 156 height 22
click at [991, 388] on button "Use setting" at bounding box center [990, 384] width 22 height 11
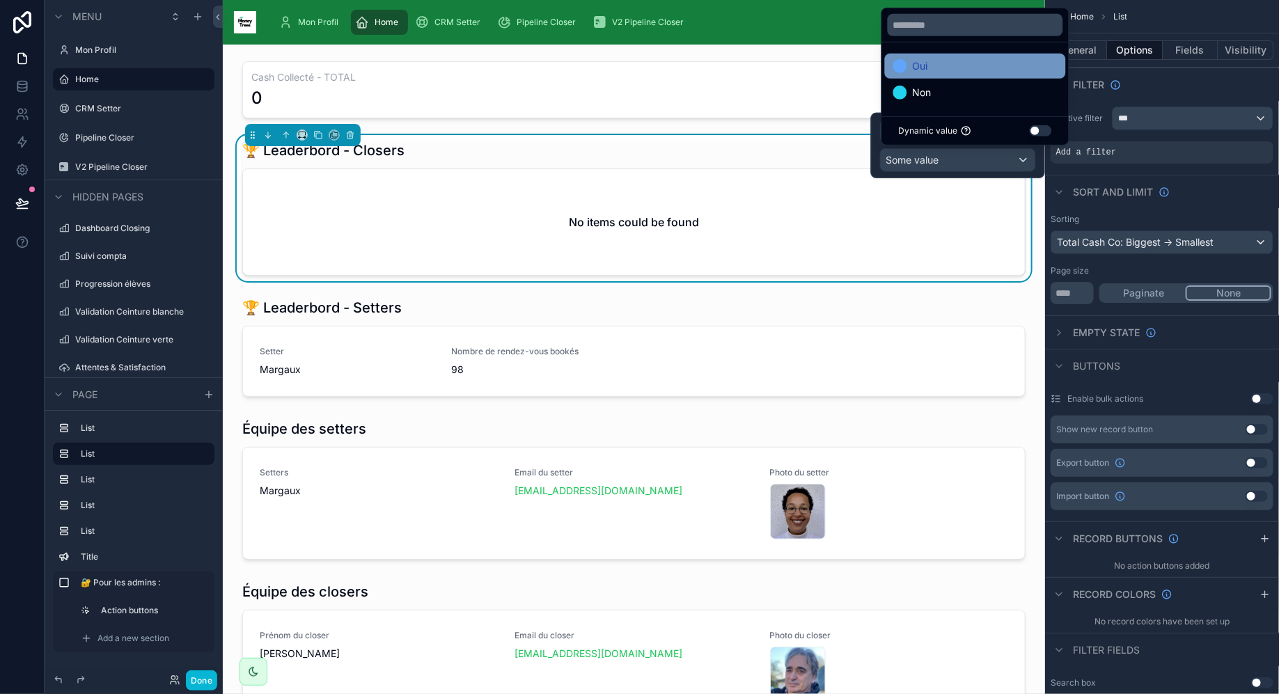
click at [968, 65] on div "Oui" at bounding box center [975, 66] width 164 height 17
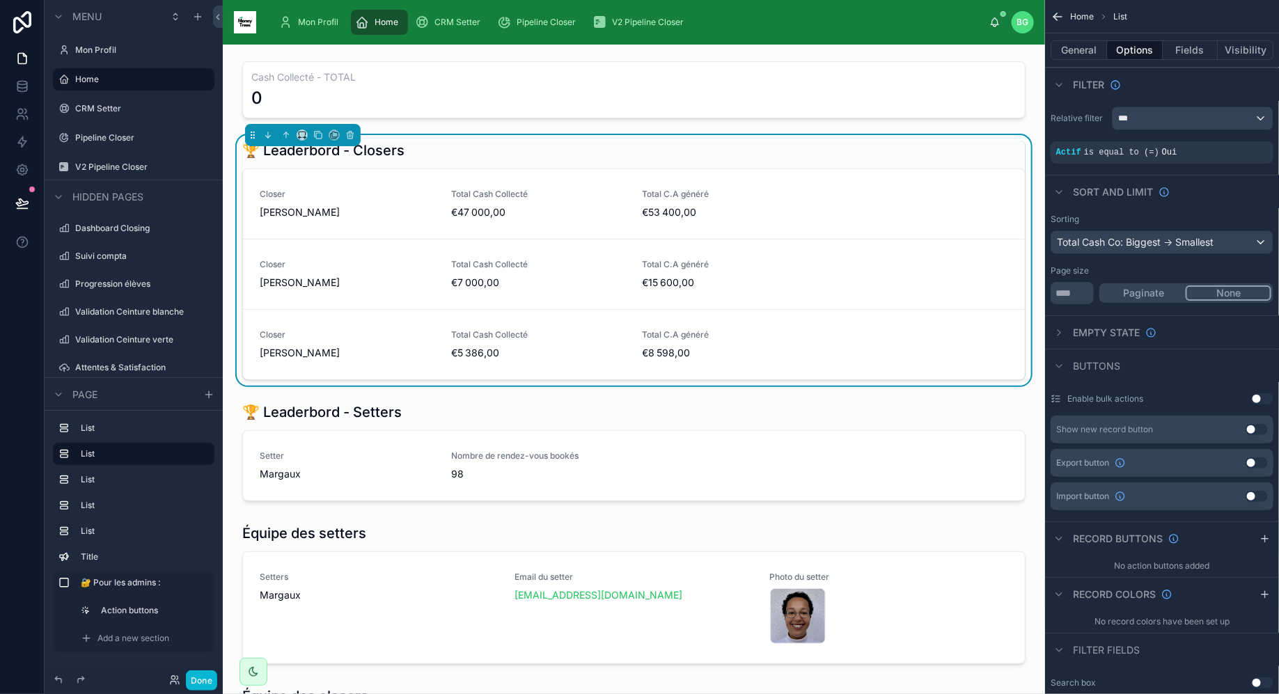
click at [721, 152] on div "🏆 Leaderbord - Closers" at bounding box center [633, 150] width 783 height 19
click at [836, 209] on div "Closer [PERSON_NAME] Total Cash Collecté €47 000,00 Total C.A généré €53 400,00" at bounding box center [634, 204] width 748 height 31
click at [833, 150] on div "🏆 Leaderbord - Closers" at bounding box center [633, 150] width 783 height 19
click at [1132, 120] on div "***" at bounding box center [1192, 118] width 160 height 22
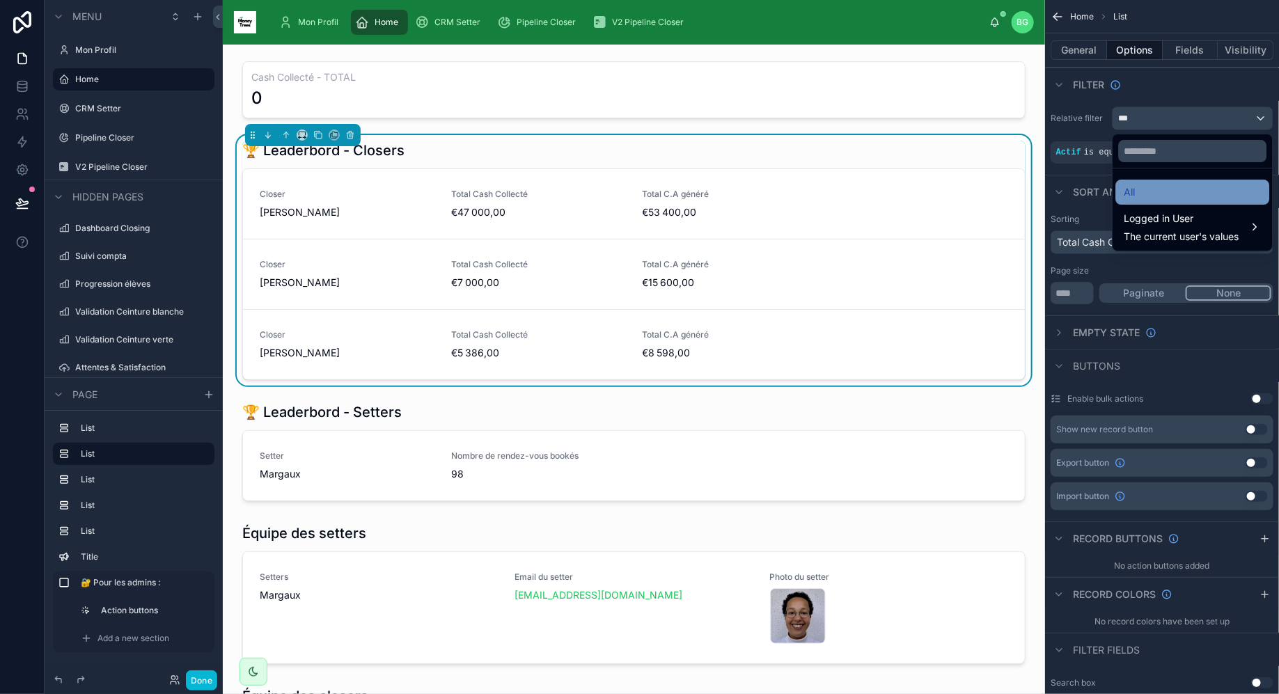
click at [1146, 199] on div "All" at bounding box center [1192, 192] width 137 height 17
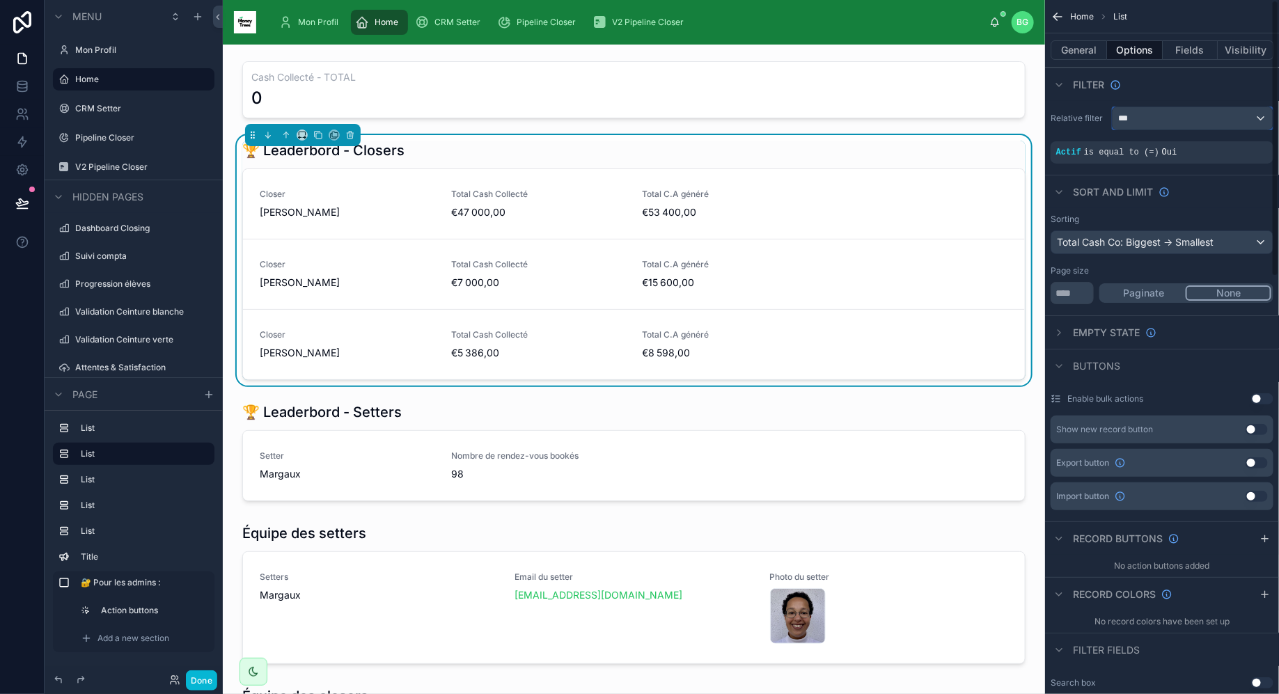
click at [1136, 119] on div "***" at bounding box center [1192, 118] width 160 height 22
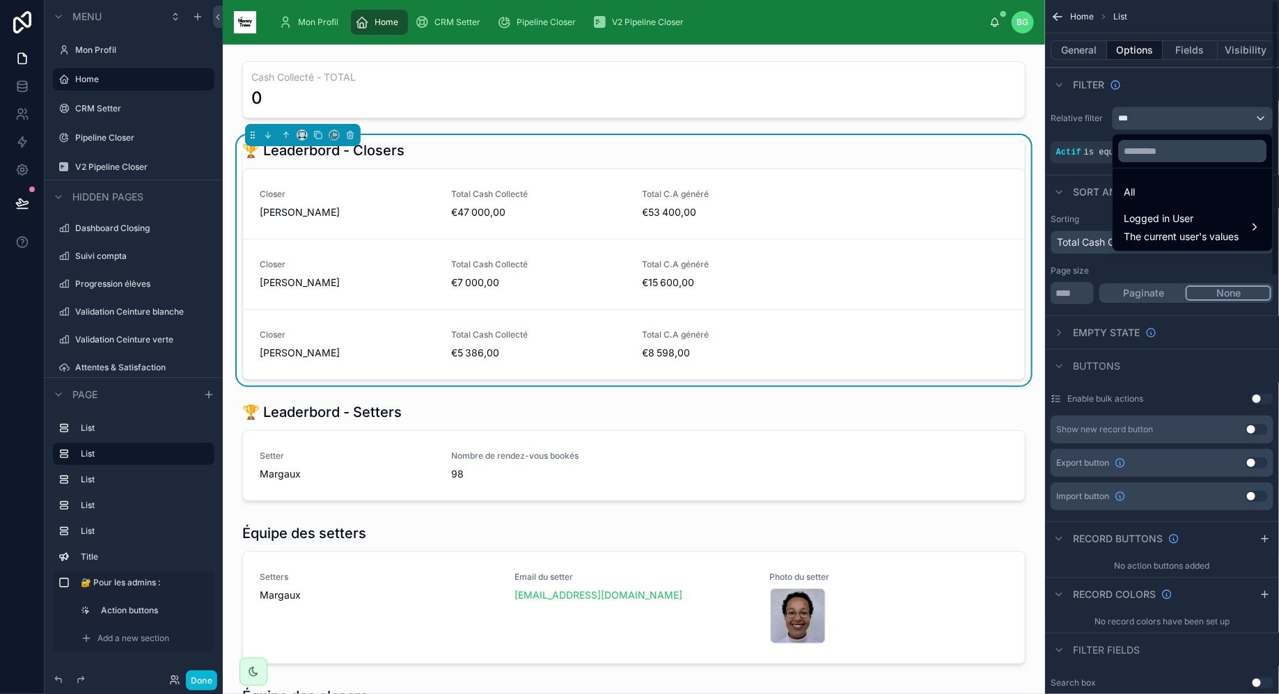
click at [1086, 99] on div "scrollable content" at bounding box center [639, 347] width 1279 height 694
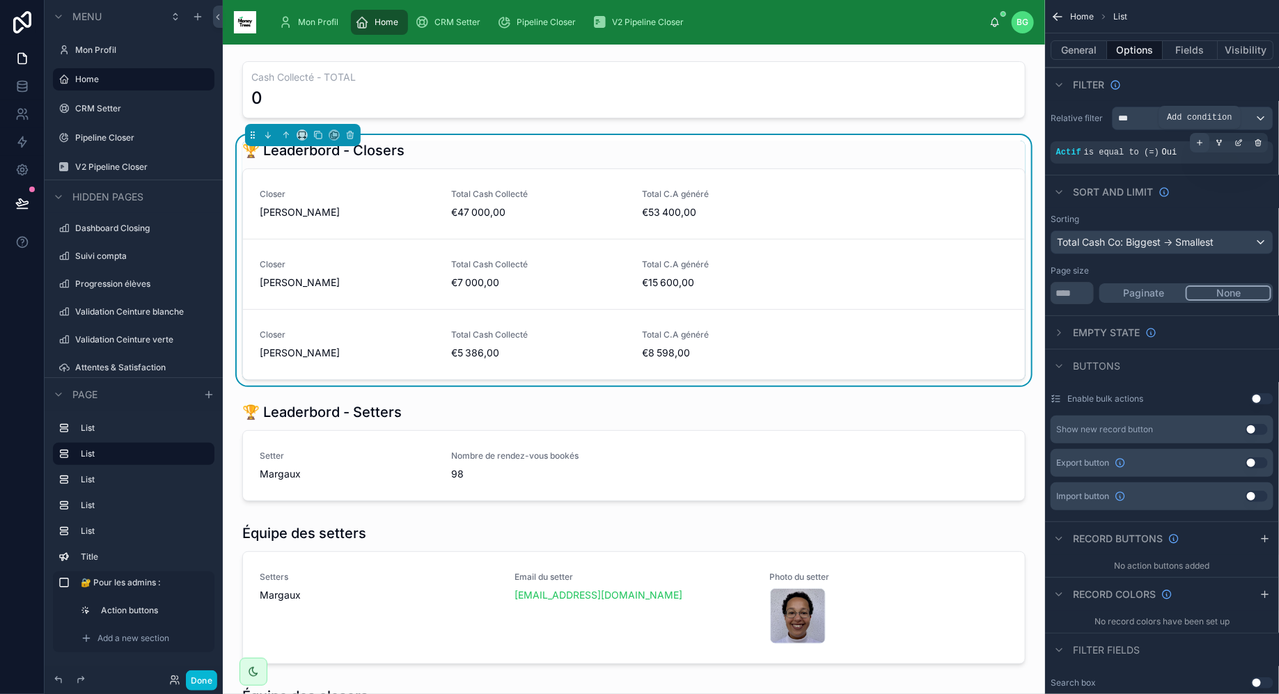
click at [1203, 143] on div "scrollable content" at bounding box center [1198, 142] width 19 height 19
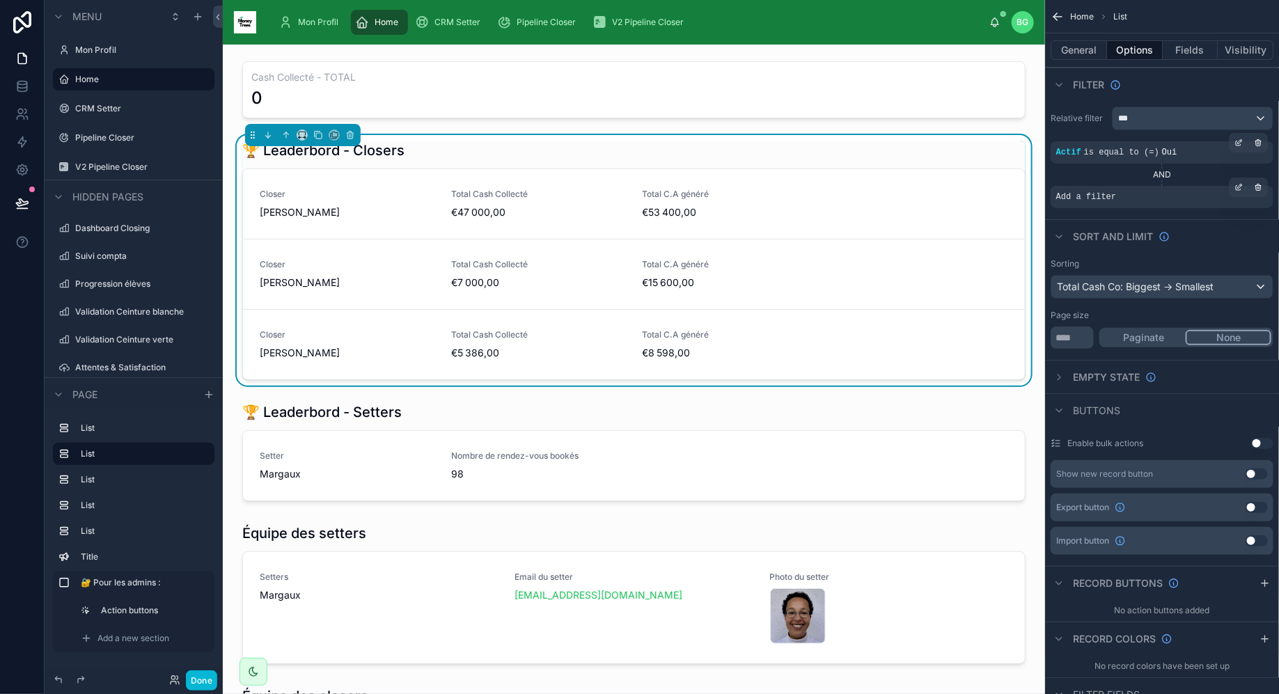
click at [1116, 200] on span "Add a filter" at bounding box center [1086, 196] width 60 height 11
click at [1240, 189] on icon "scrollable content" at bounding box center [1238, 187] width 8 height 8
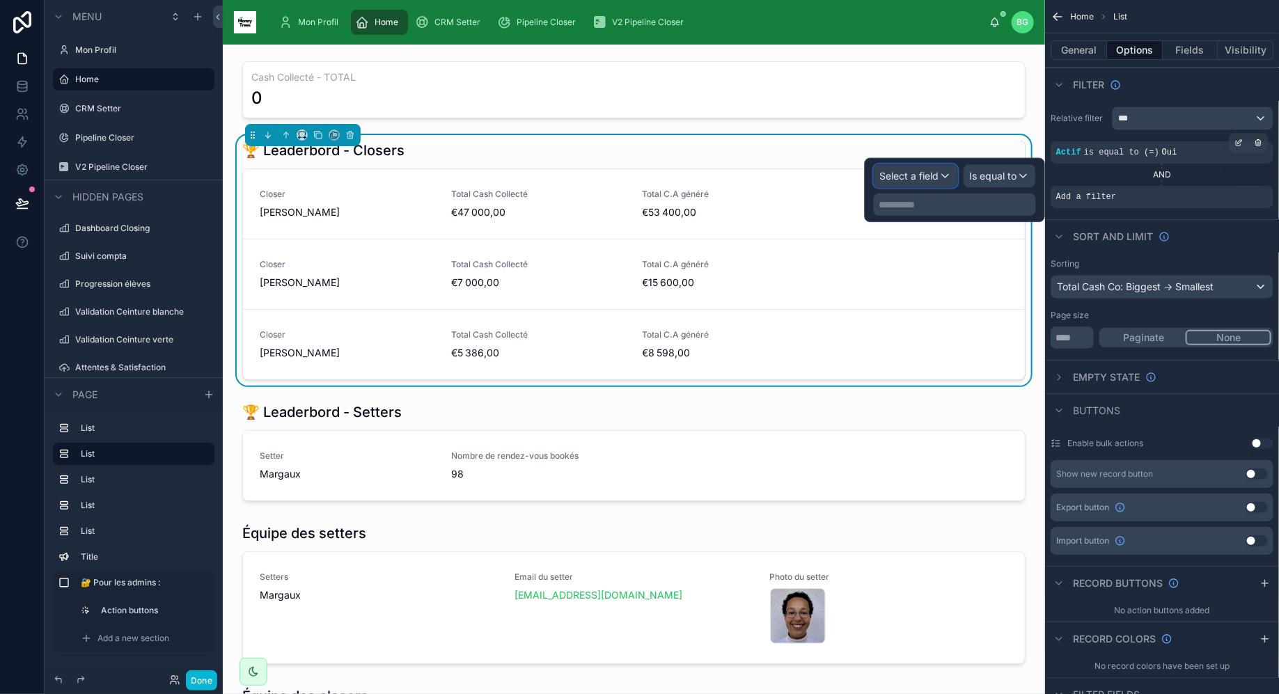
click at [912, 176] on span "Select a field" at bounding box center [909, 176] width 59 height 12
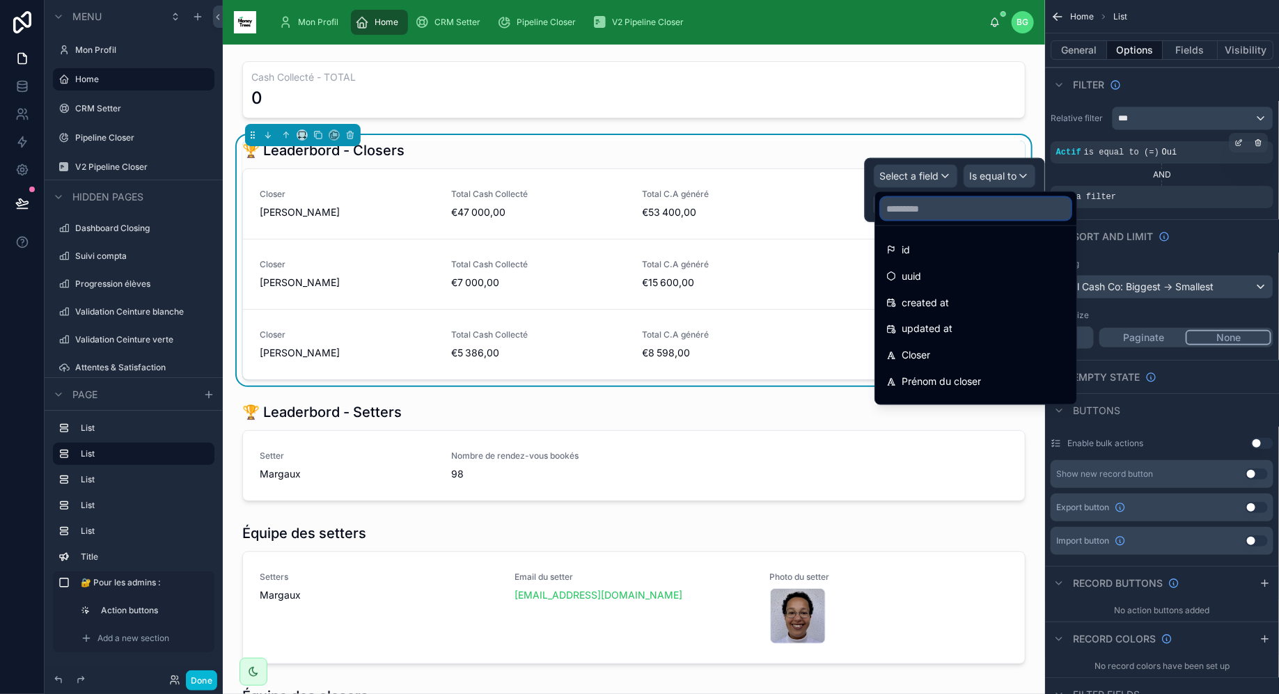
click at [935, 206] on input "text" at bounding box center [975, 209] width 190 height 22
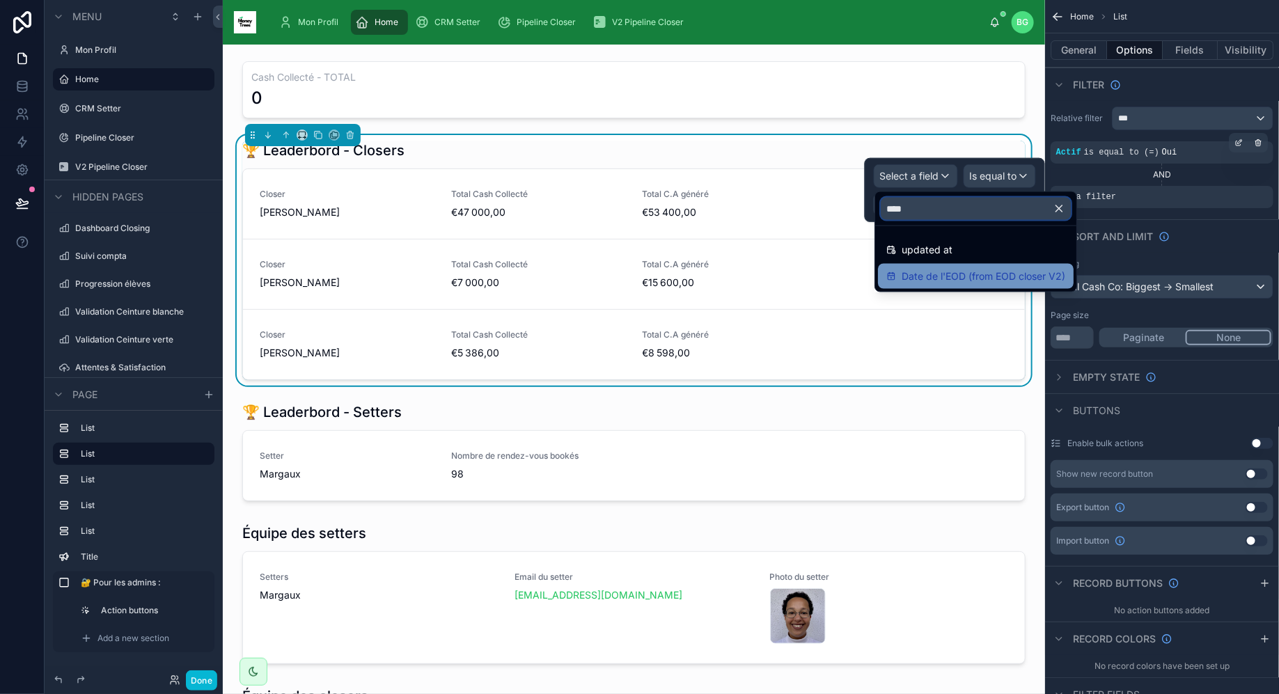
type input "****"
click at [933, 272] on span "Date de l'EOD (from EOD closer V2)" at bounding box center [983, 276] width 164 height 17
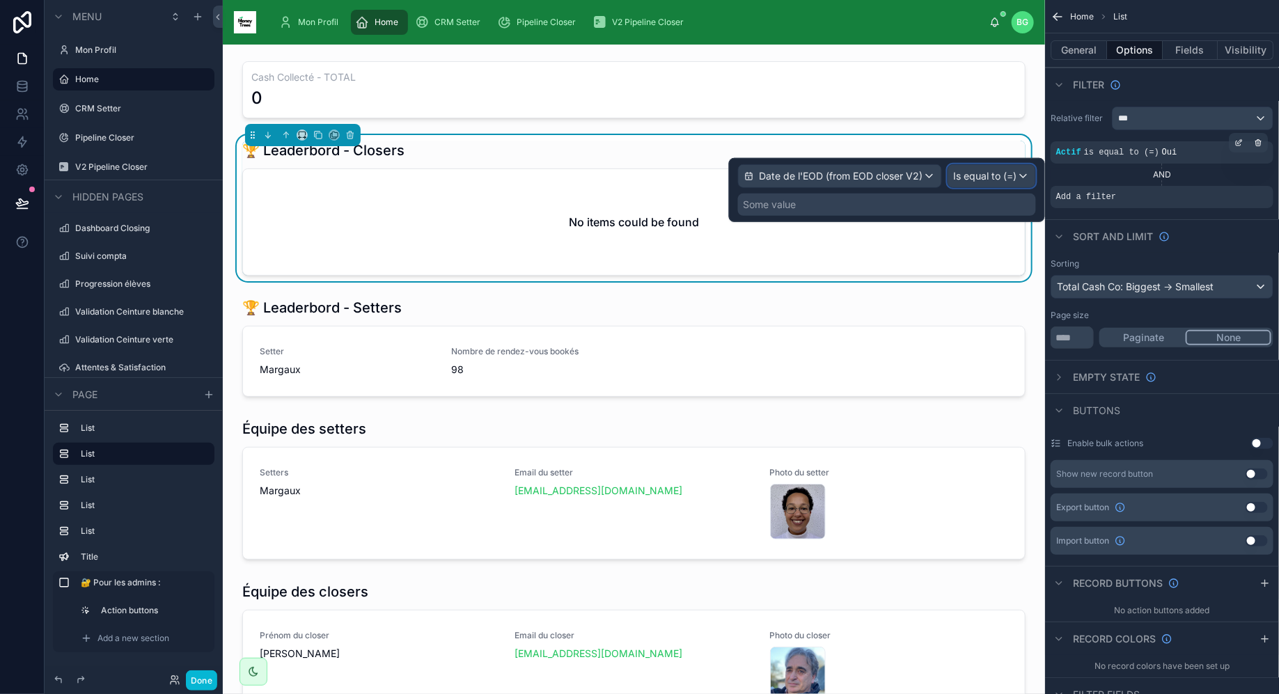
click at [973, 177] on span "Is equal to (=)" at bounding box center [985, 176] width 63 height 14
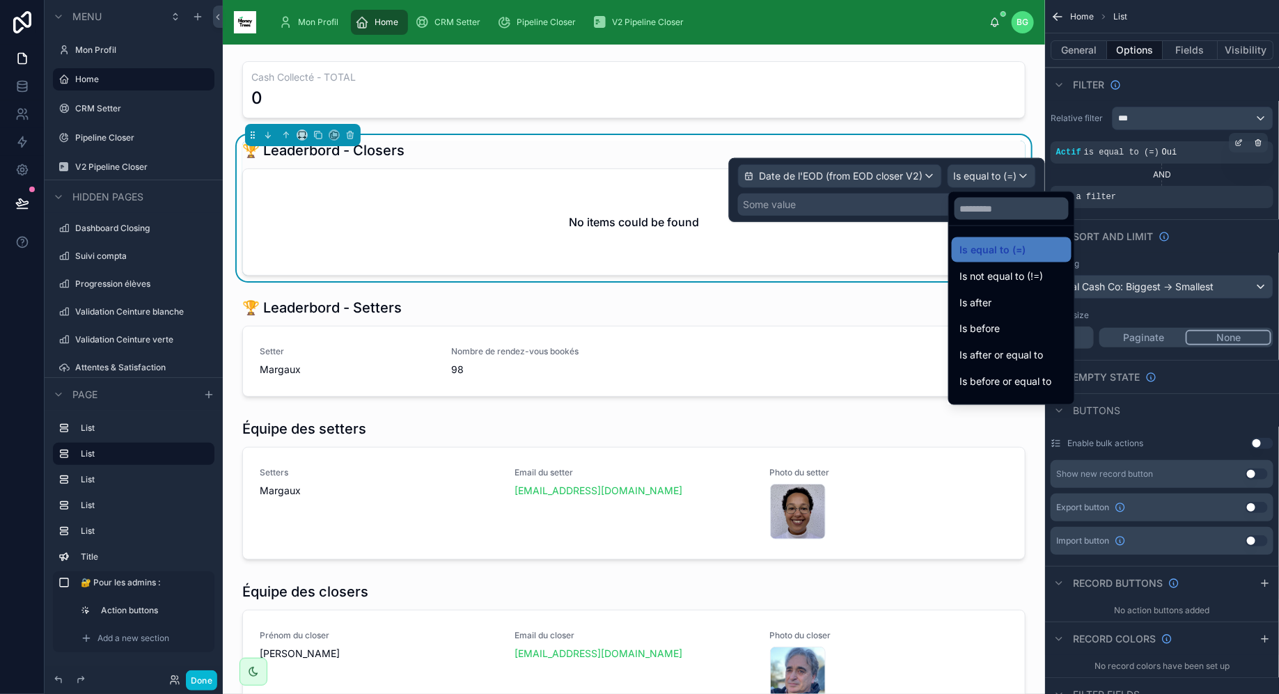
click at [981, 174] on div at bounding box center [887, 190] width 316 height 64
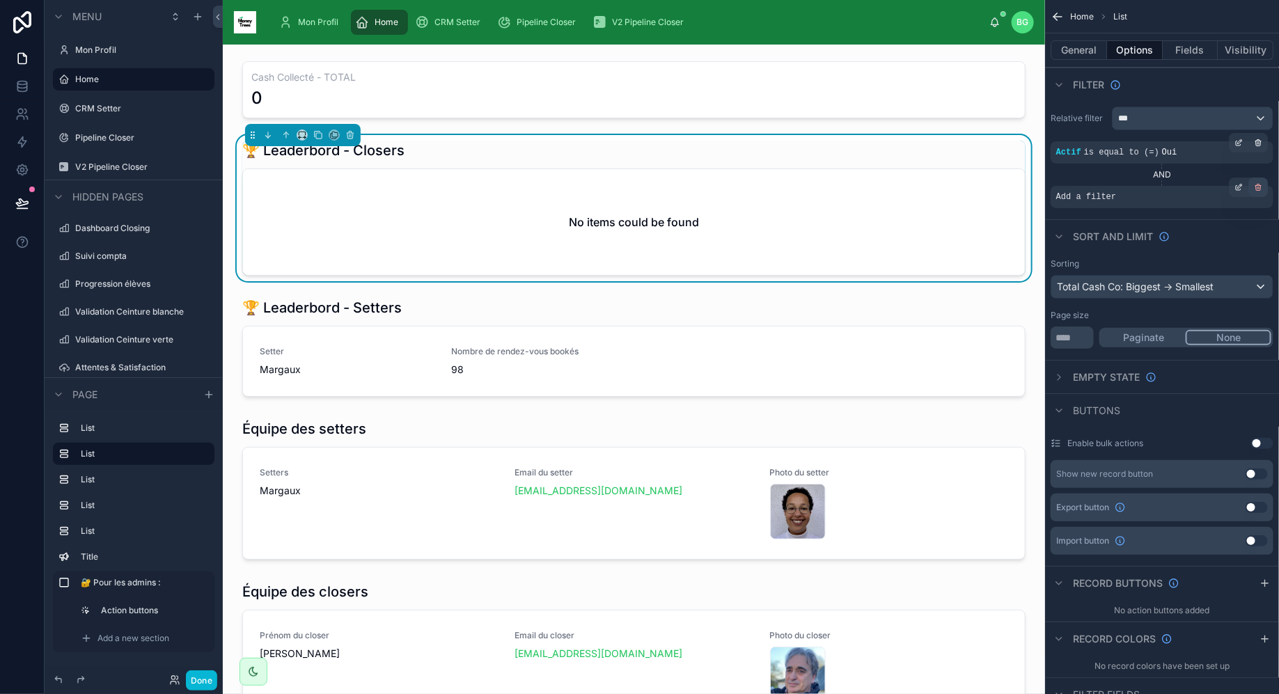
click at [1253, 190] on icon "scrollable content" at bounding box center [1257, 187] width 8 height 8
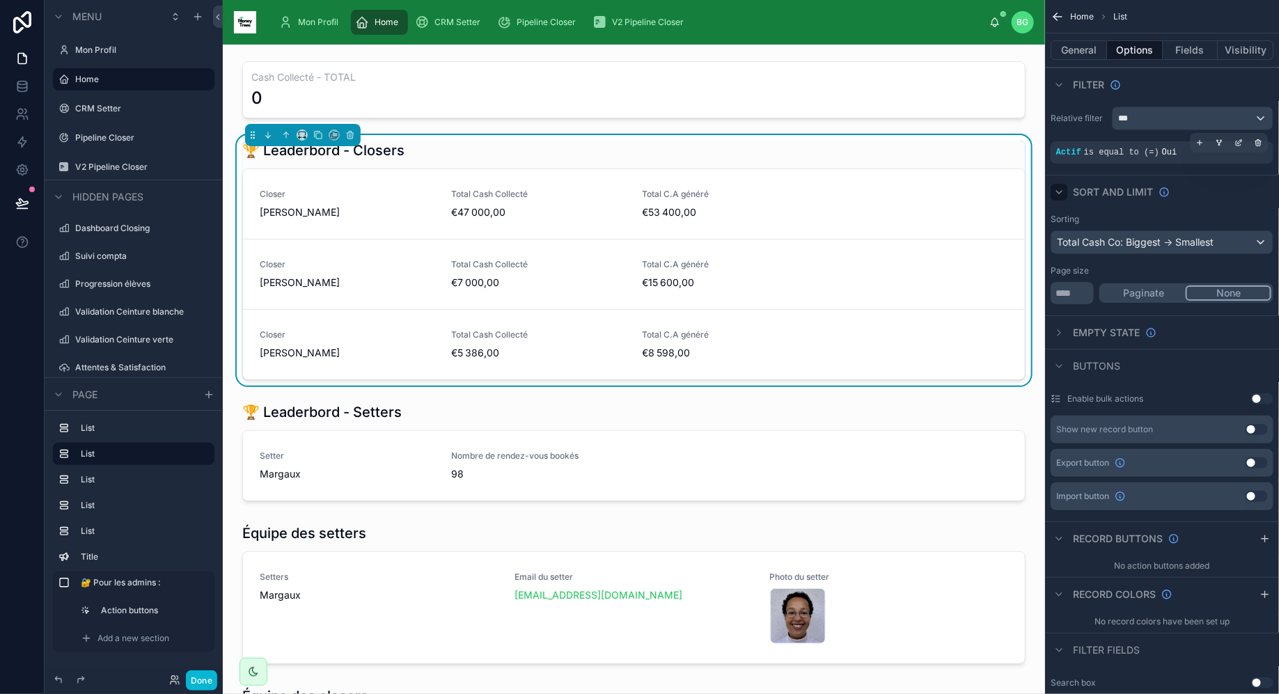
click at [1067, 188] on div "scrollable content" at bounding box center [1058, 192] width 17 height 17
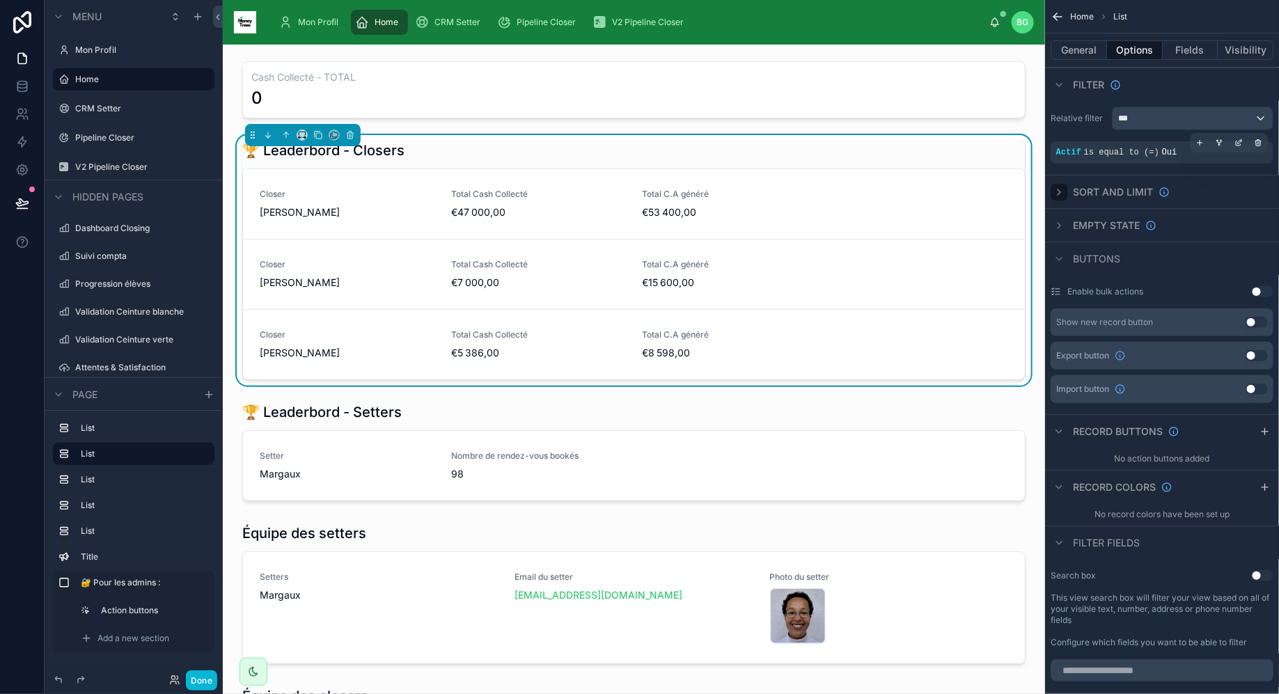
click at [1067, 188] on div "scrollable content" at bounding box center [1058, 192] width 17 height 17
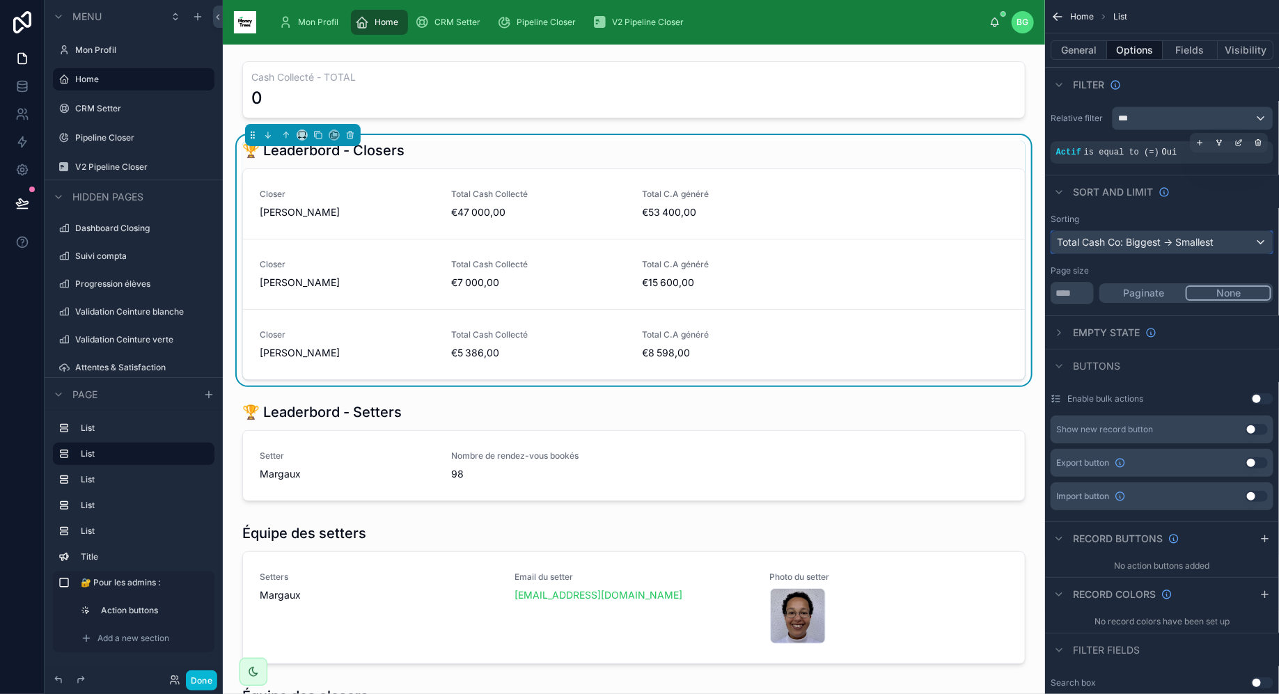
click at [1096, 241] on div "Total Cash Co: Biggest -> Smallest" at bounding box center [1161, 242] width 221 height 22
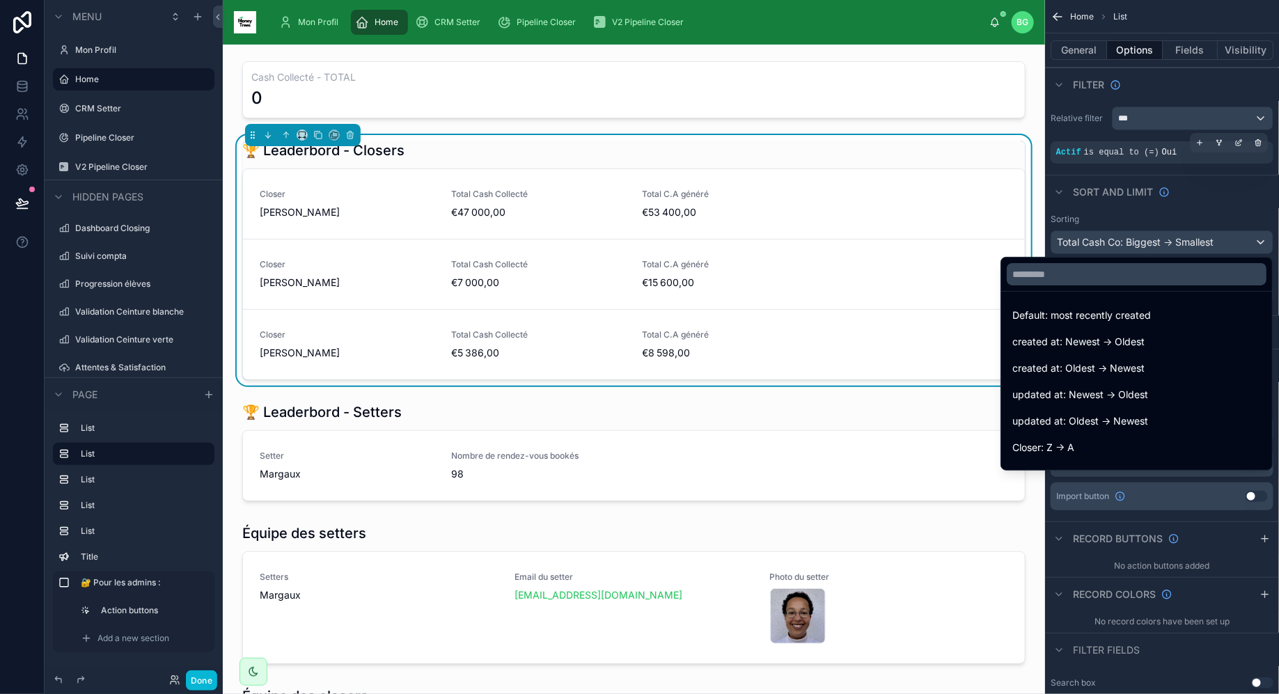
click at [1096, 241] on div "scrollable content" at bounding box center [639, 347] width 1279 height 694
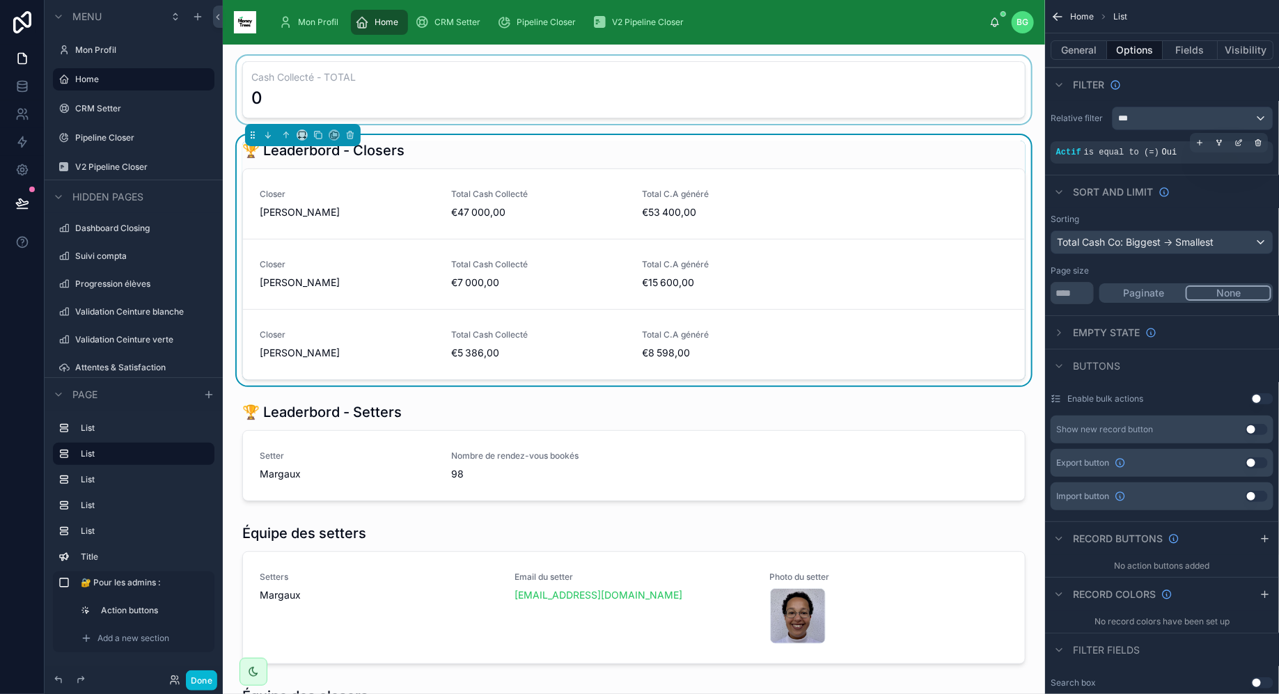
click at [771, 77] on div at bounding box center [634, 90] width 800 height 68
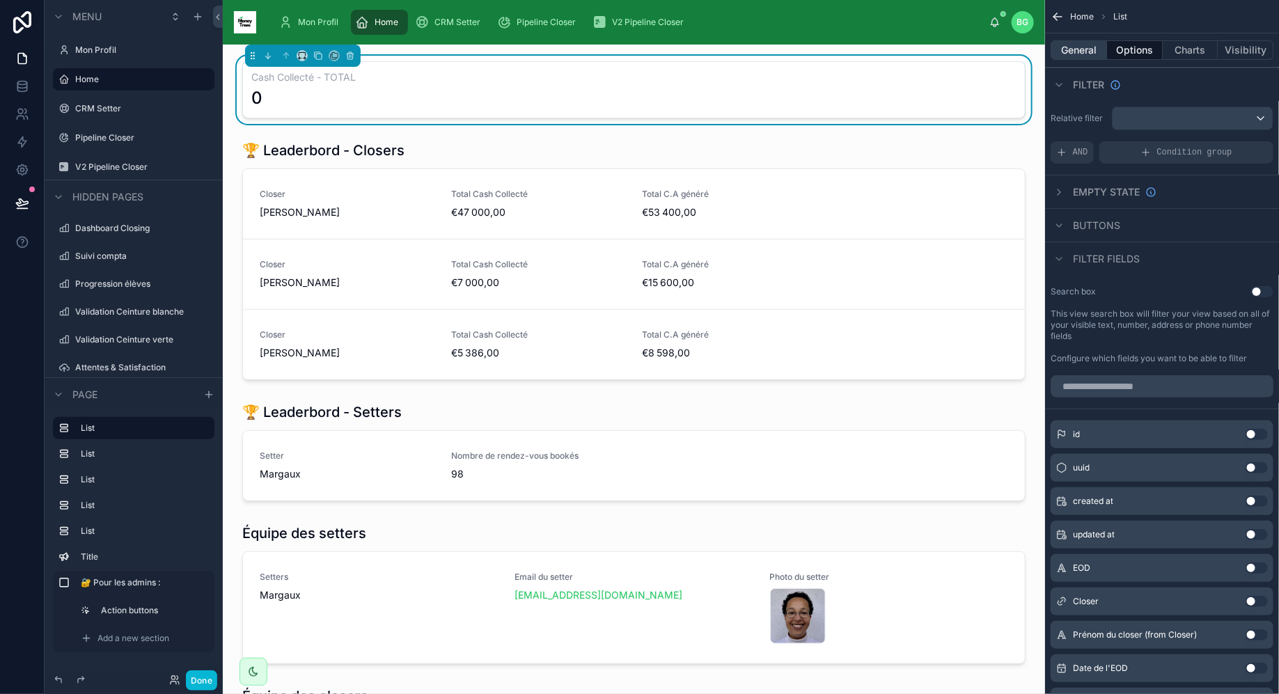
click at [1083, 50] on button "General" at bounding box center [1078, 49] width 56 height 19
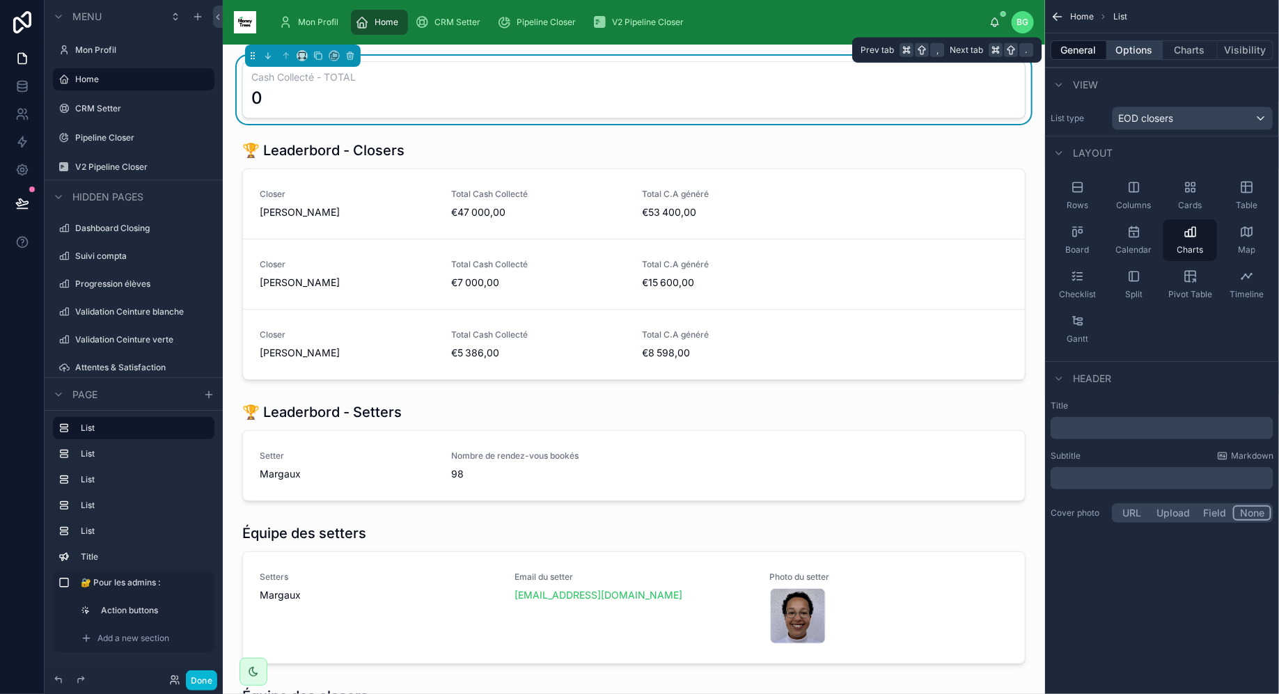
click at [1141, 56] on button "Options" at bounding box center [1135, 49] width 56 height 19
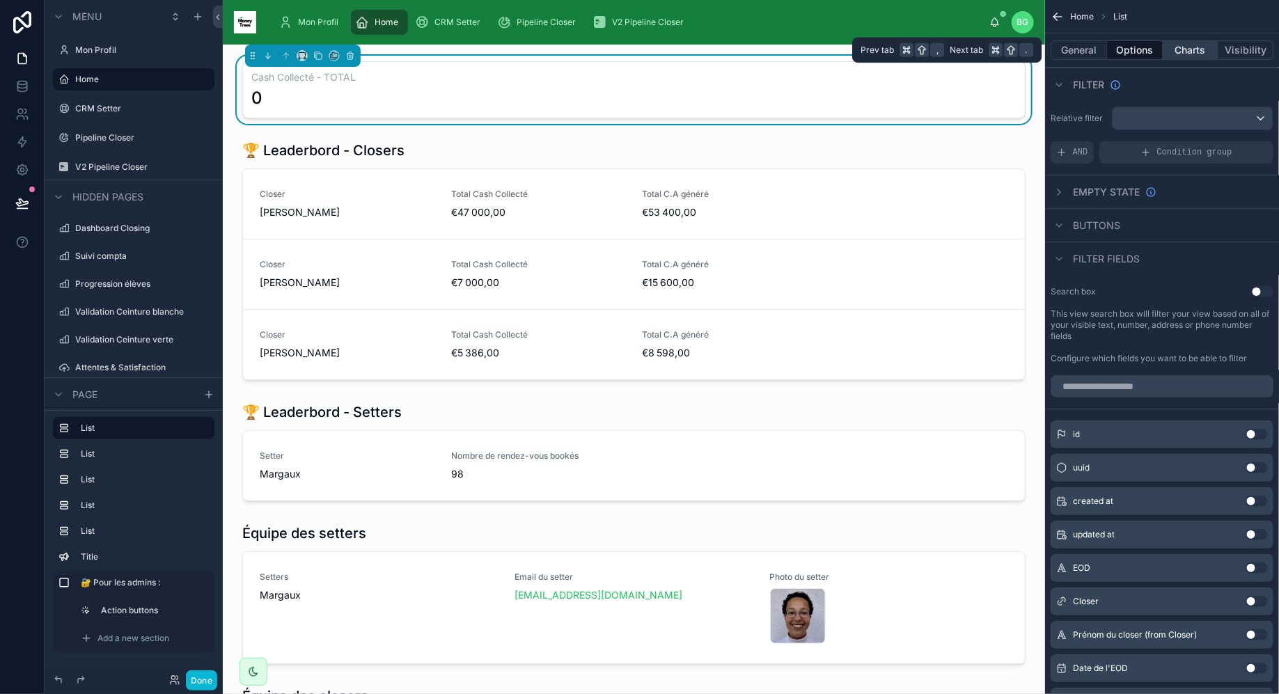
click at [1176, 52] on button "Charts" at bounding box center [1190, 49] width 56 height 19
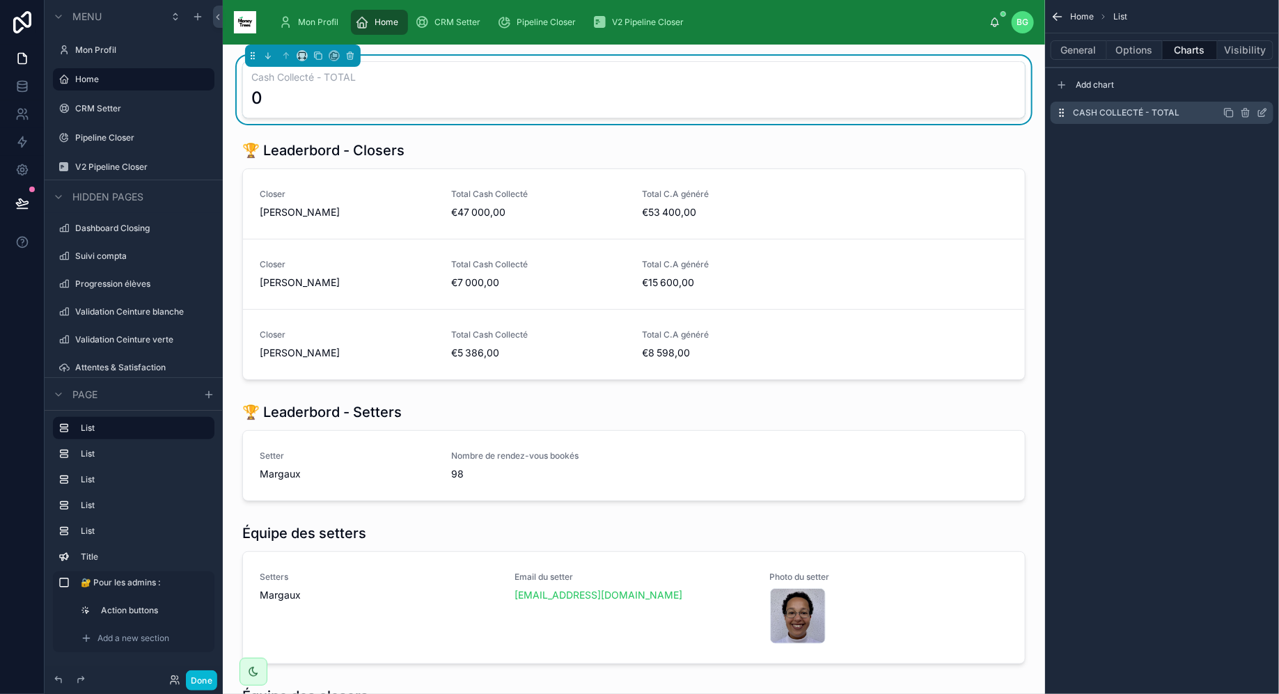
click at [1265, 113] on icon "scrollable content" at bounding box center [1261, 112] width 11 height 11
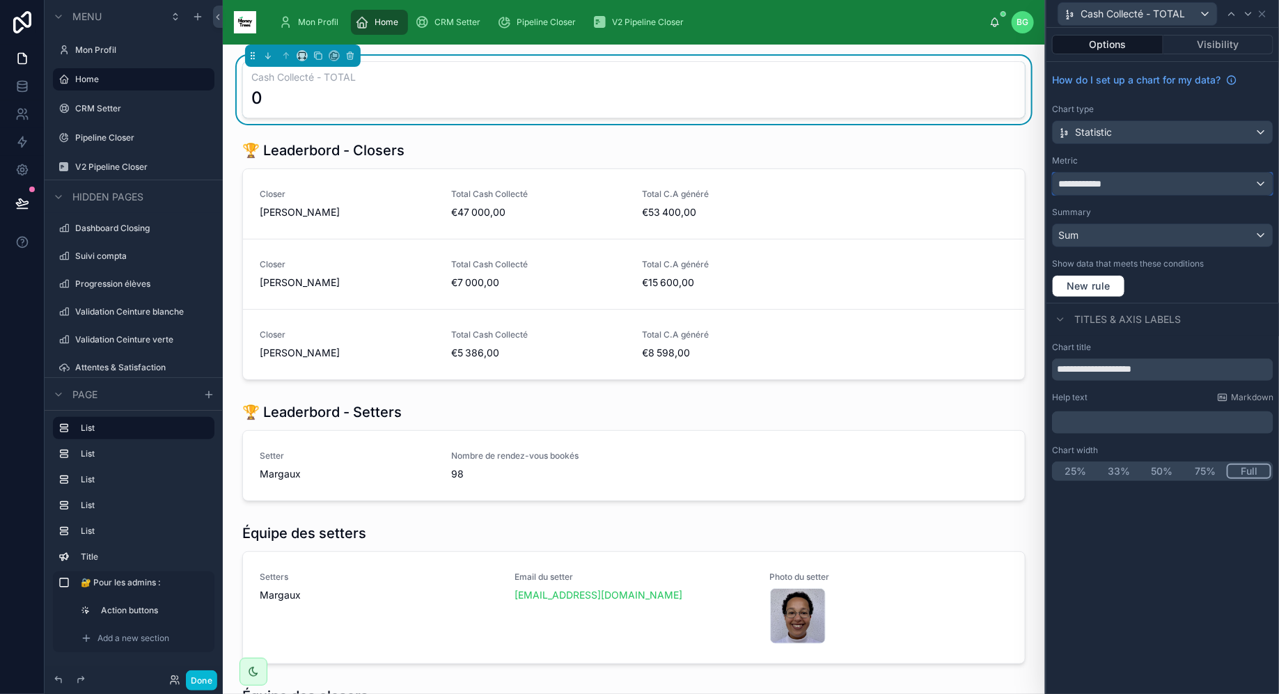
click at [1153, 178] on div "**********" at bounding box center [1162, 184] width 220 height 22
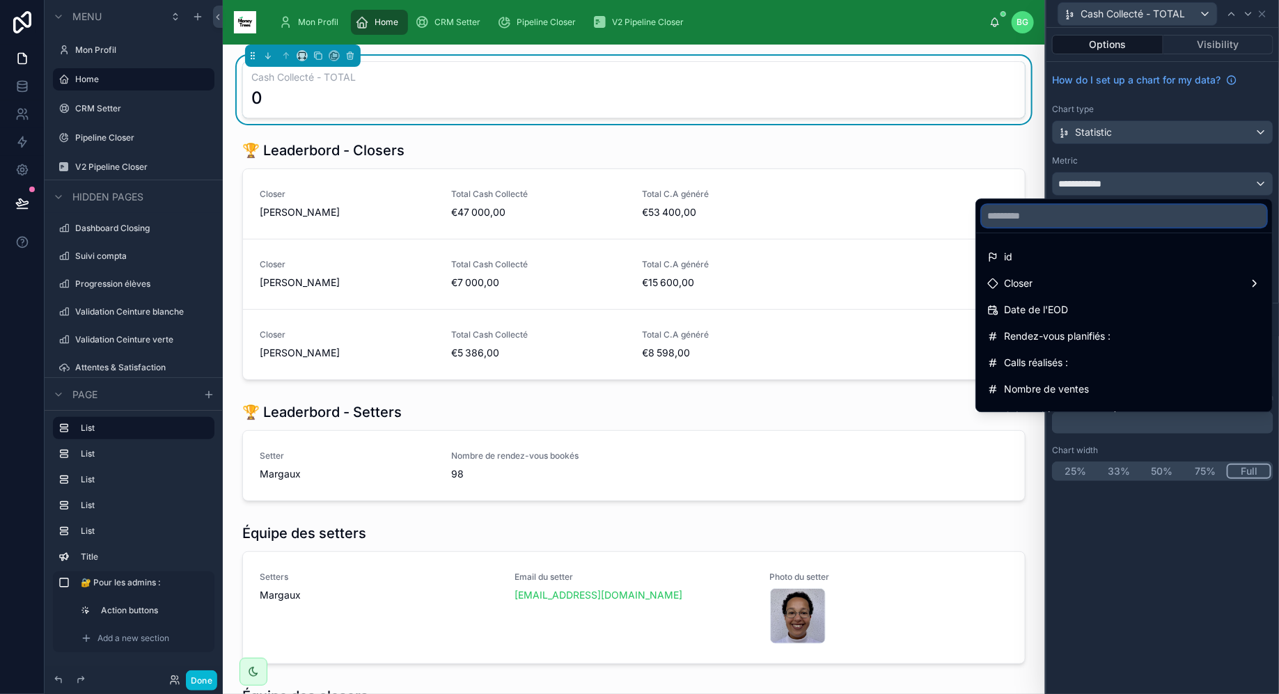
click at [1115, 212] on input "text" at bounding box center [1123, 216] width 285 height 22
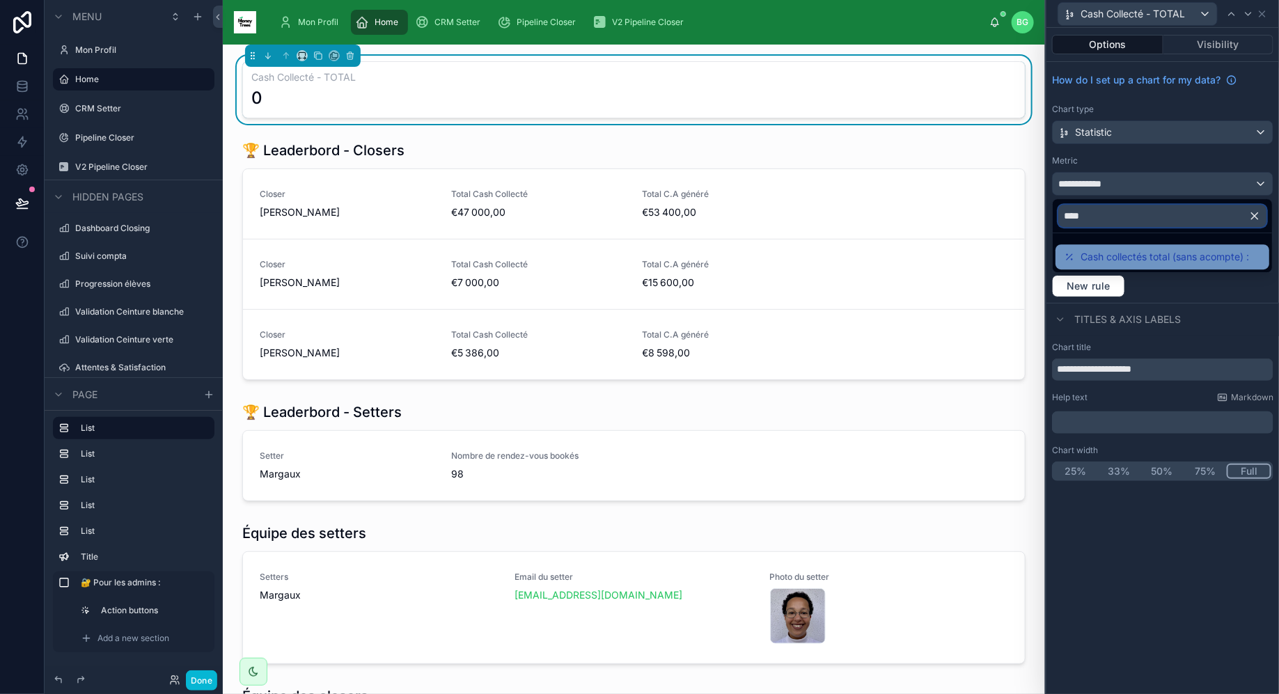
type input "****"
click at [1128, 256] on span "Cash collectés total (sans acompte) :" at bounding box center [1164, 256] width 168 height 17
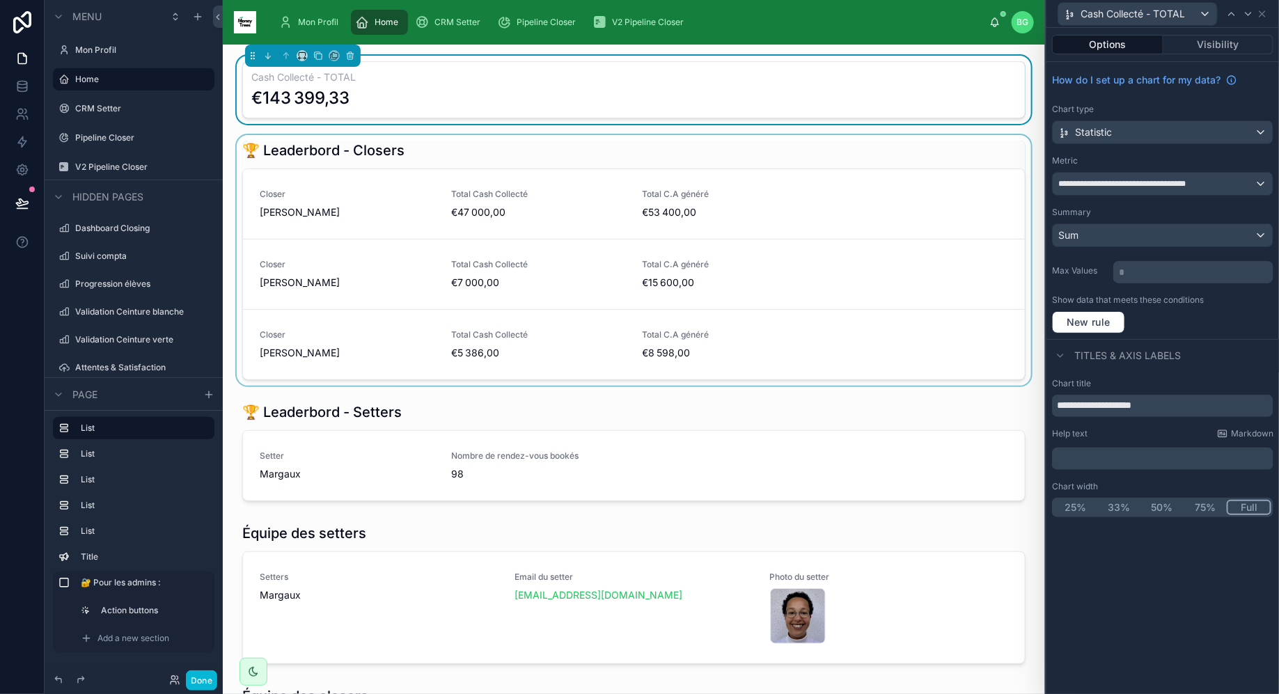
click at [699, 162] on div at bounding box center [634, 260] width 800 height 251
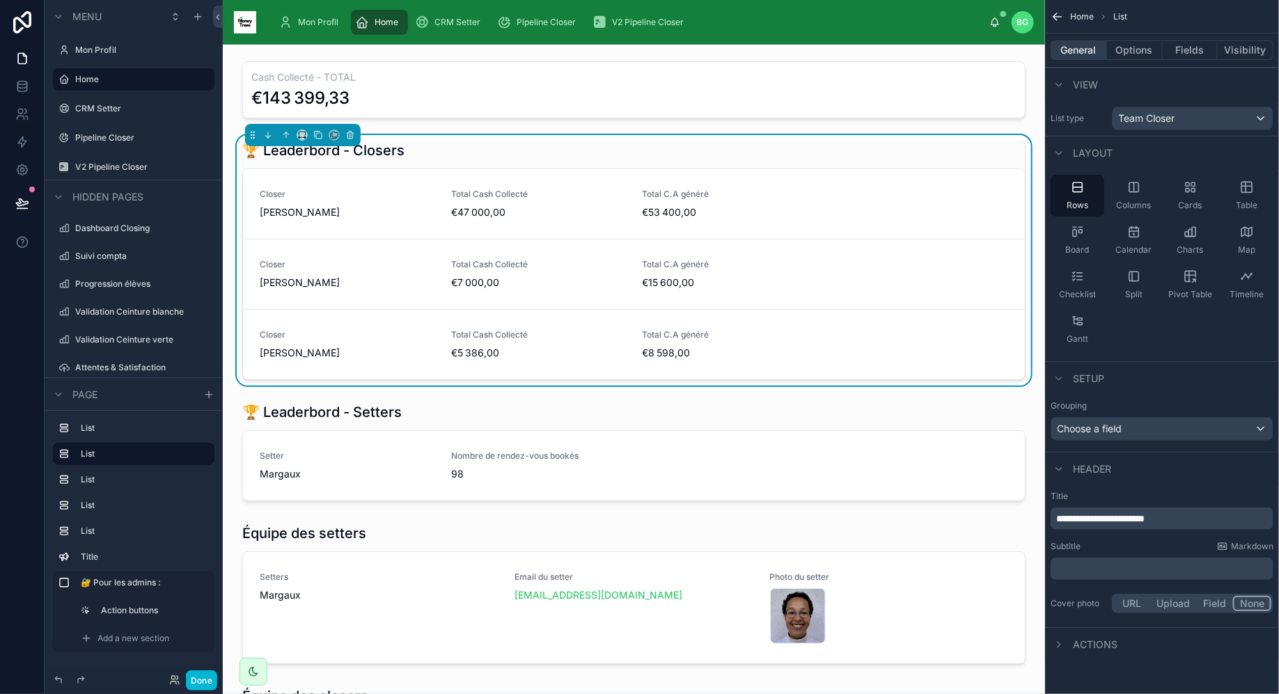
click at [1089, 55] on button "General" at bounding box center [1078, 49] width 56 height 19
click at [1089, 52] on button "General" at bounding box center [1078, 49] width 56 height 19
click at [1125, 53] on button "Options" at bounding box center [1135, 49] width 56 height 19
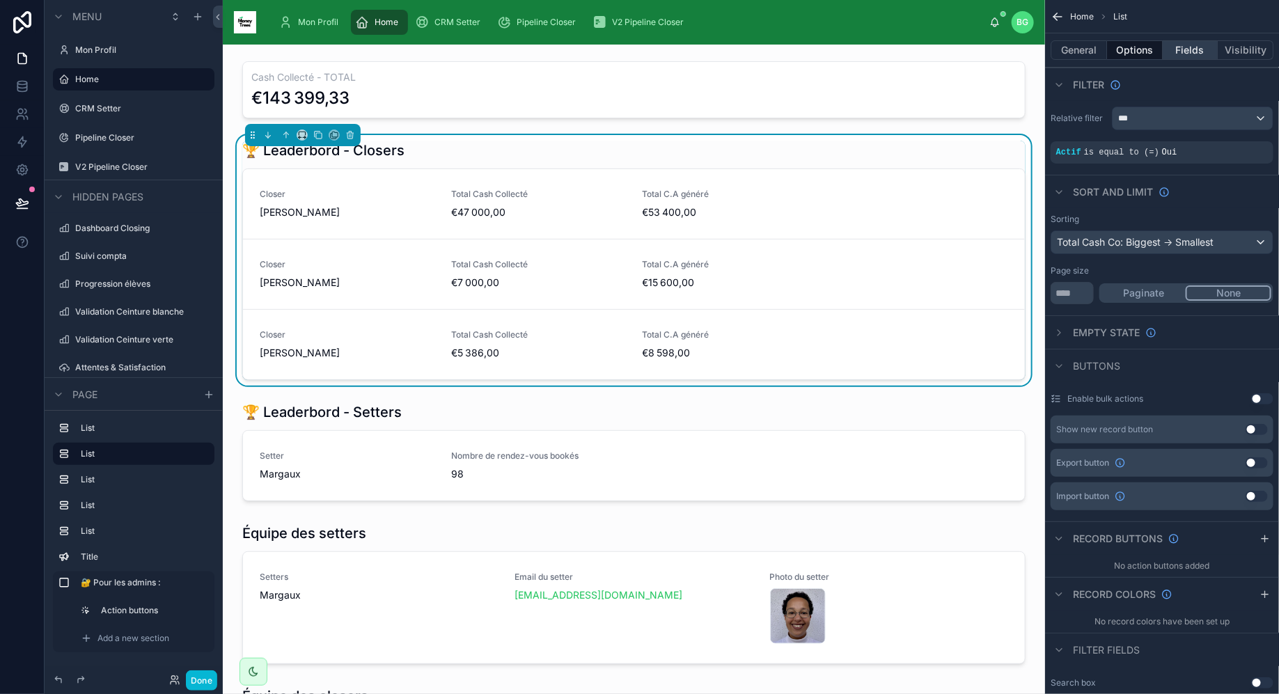
click at [1191, 56] on button "Fields" at bounding box center [1190, 49] width 56 height 19
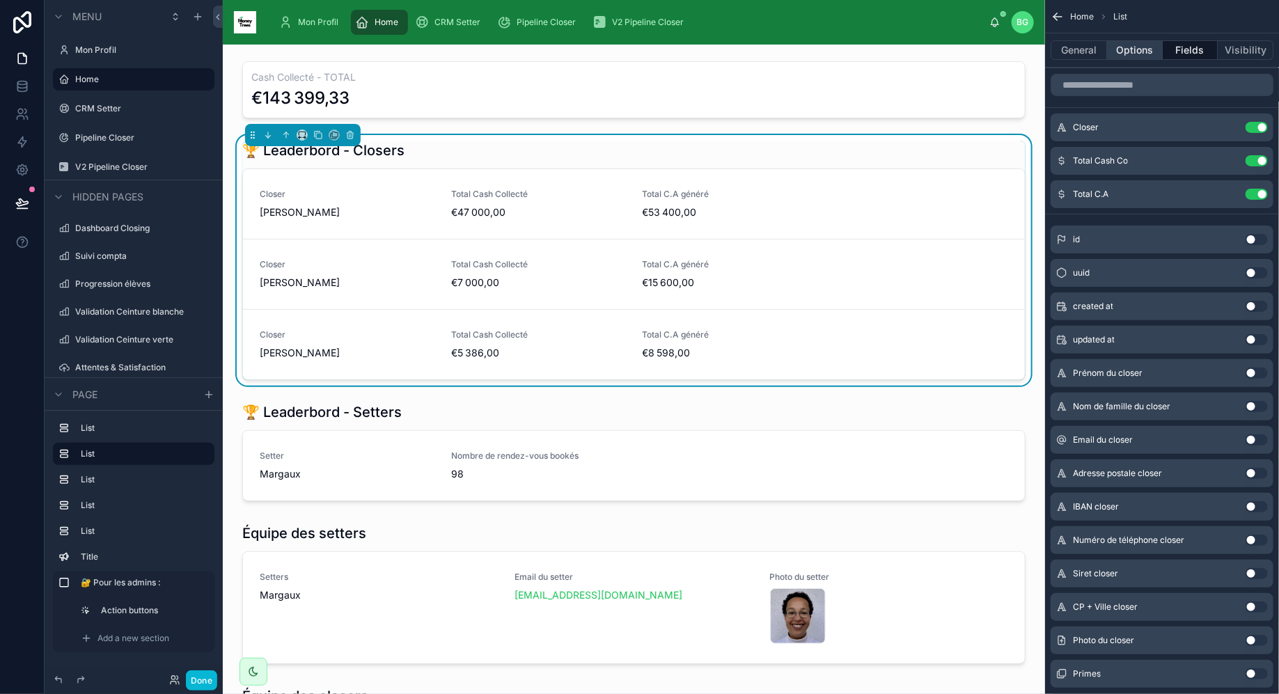
click at [1123, 52] on button "Options" at bounding box center [1135, 49] width 56 height 19
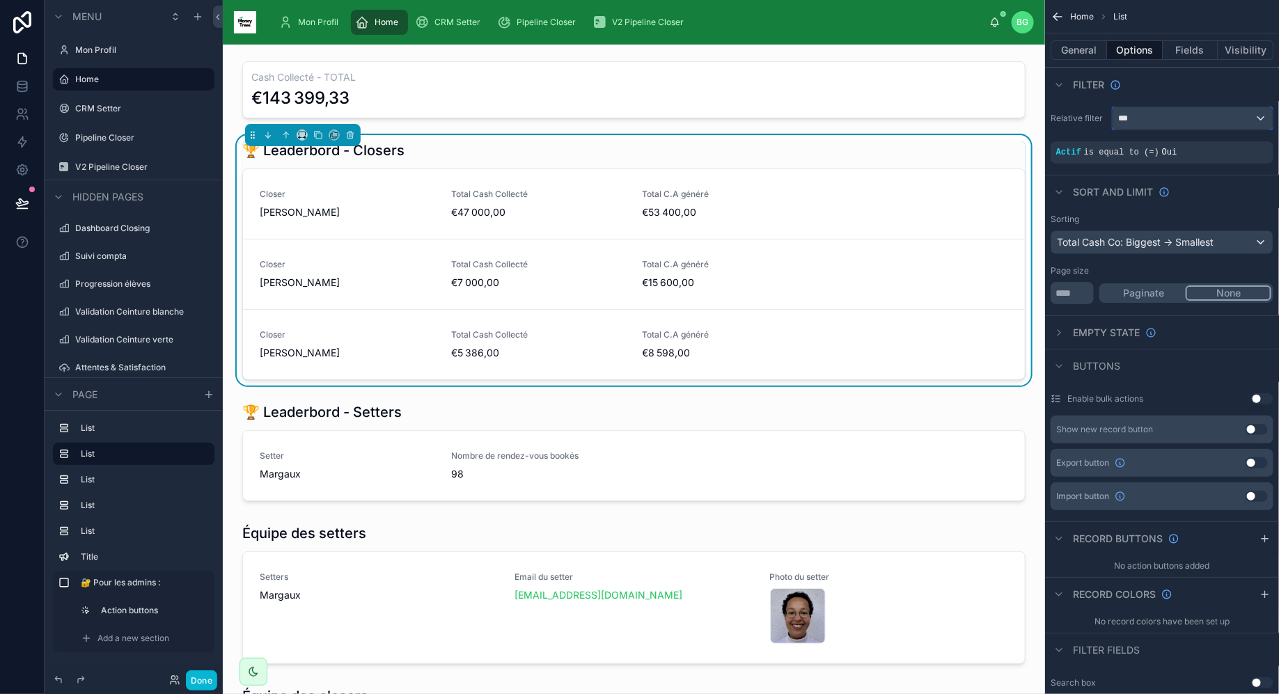
click at [1144, 125] on div "***" at bounding box center [1192, 118] width 160 height 22
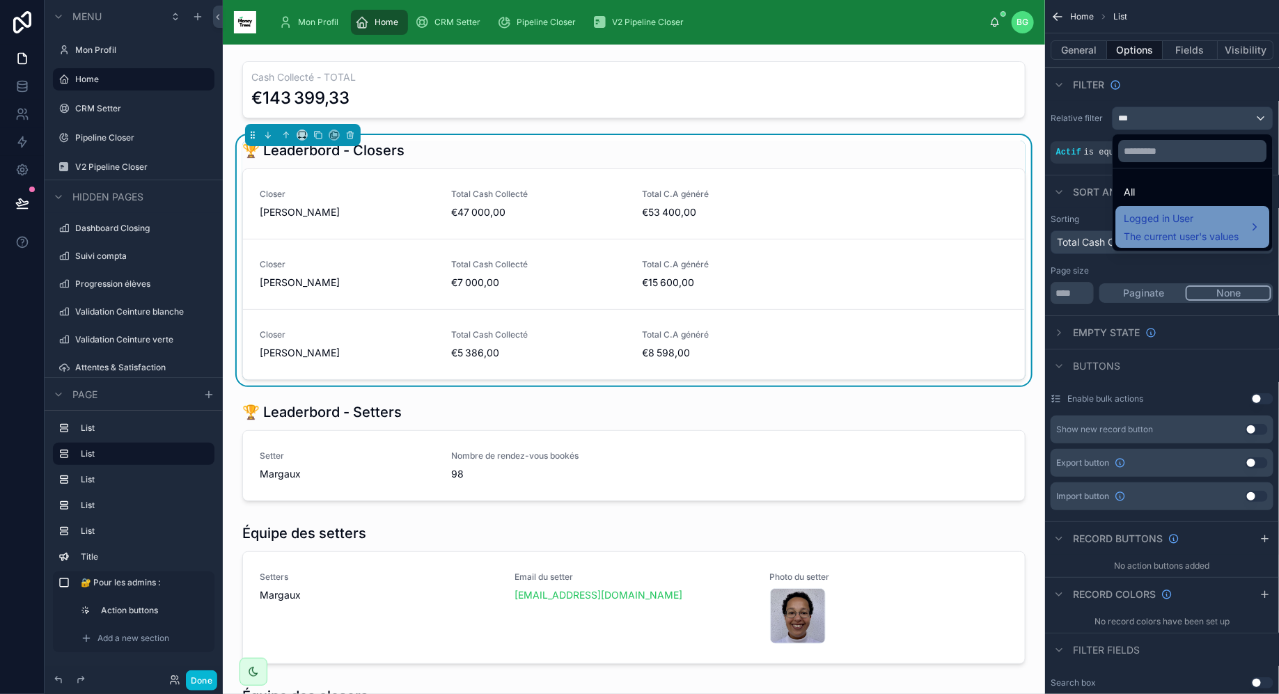
click at [1158, 222] on span "Logged in User" at bounding box center [1181, 218] width 115 height 17
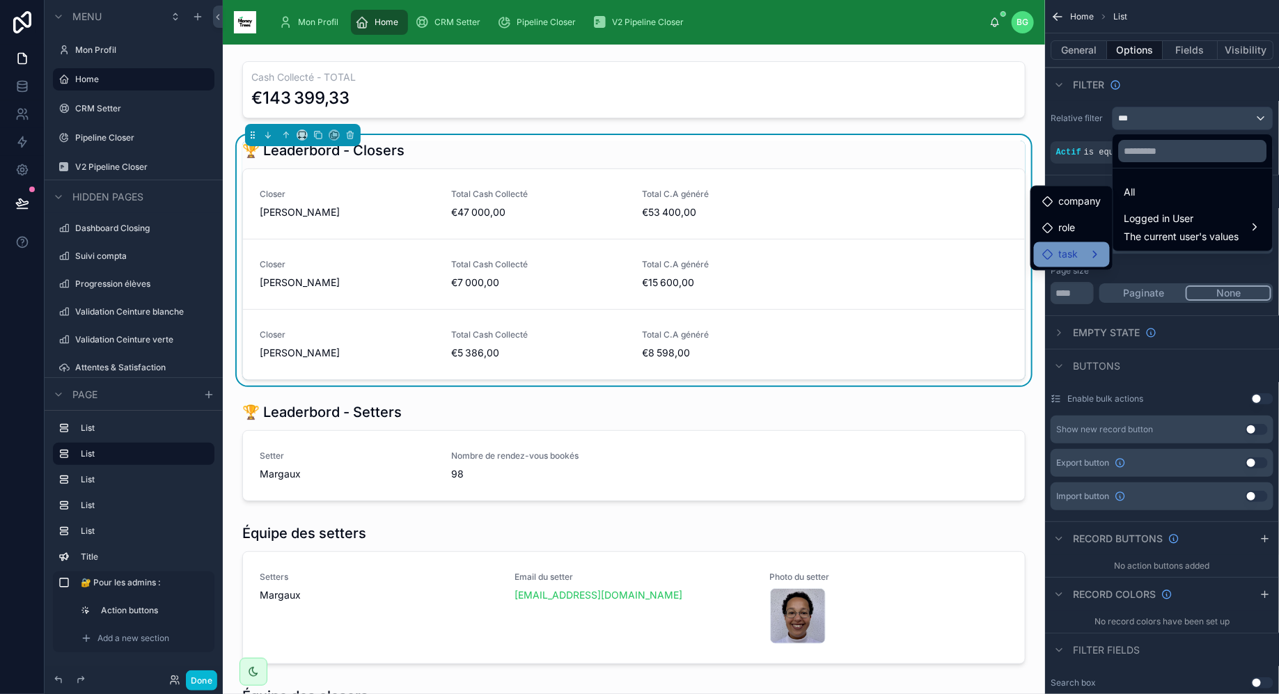
click at [1086, 257] on div "task" at bounding box center [1071, 254] width 59 height 17
click at [1069, 97] on div "scrollable content" at bounding box center [639, 347] width 1279 height 694
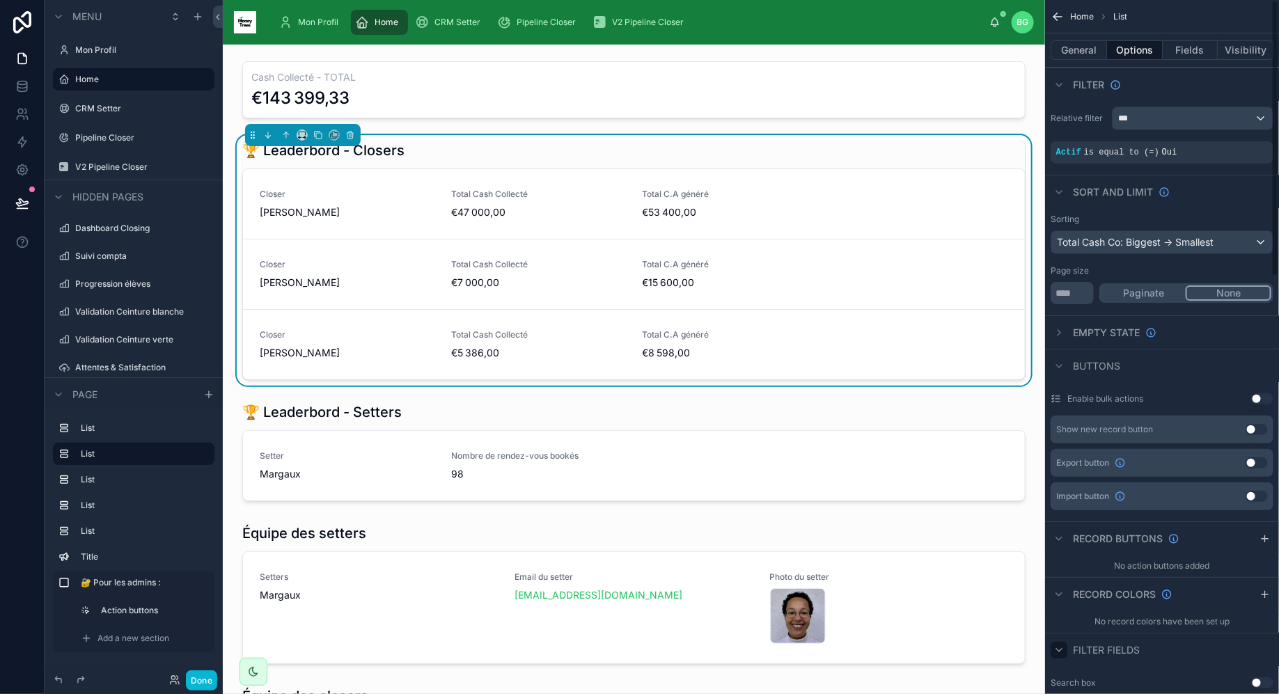
click at [1062, 645] on icon "scrollable content" at bounding box center [1058, 649] width 11 height 11
click at [1068, 649] on div "Filter fields" at bounding box center [1094, 650] width 89 height 17
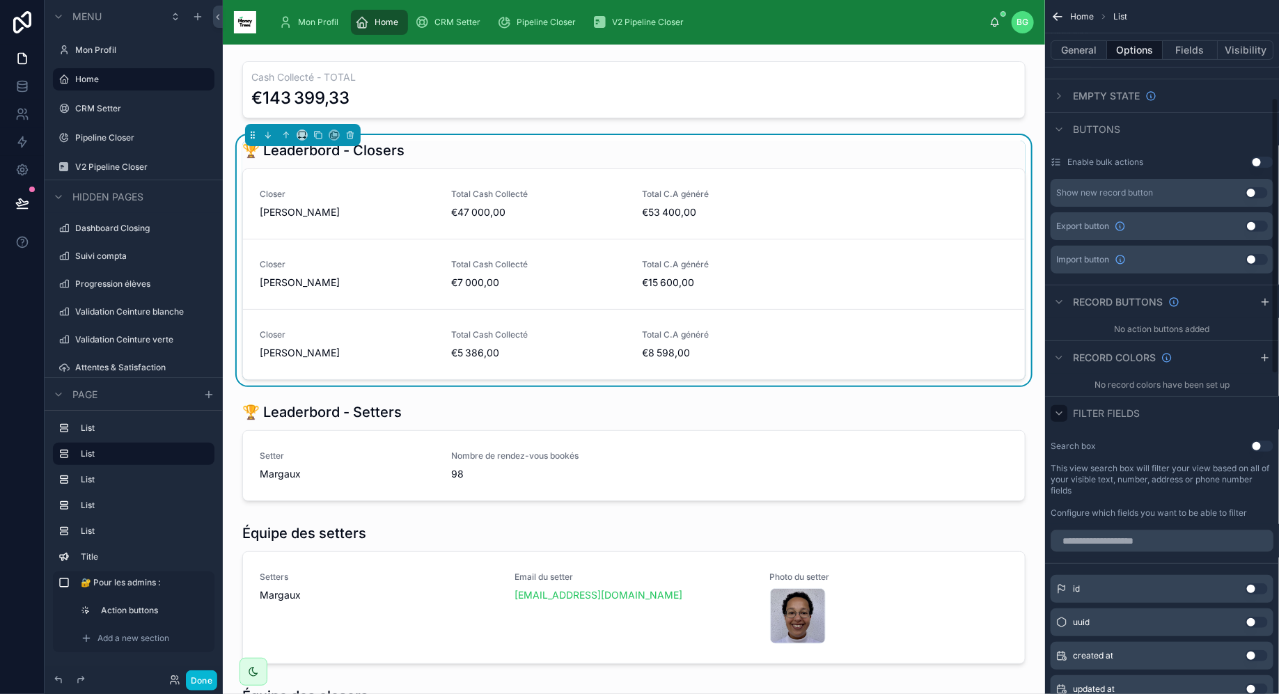
scroll to position [258, 0]
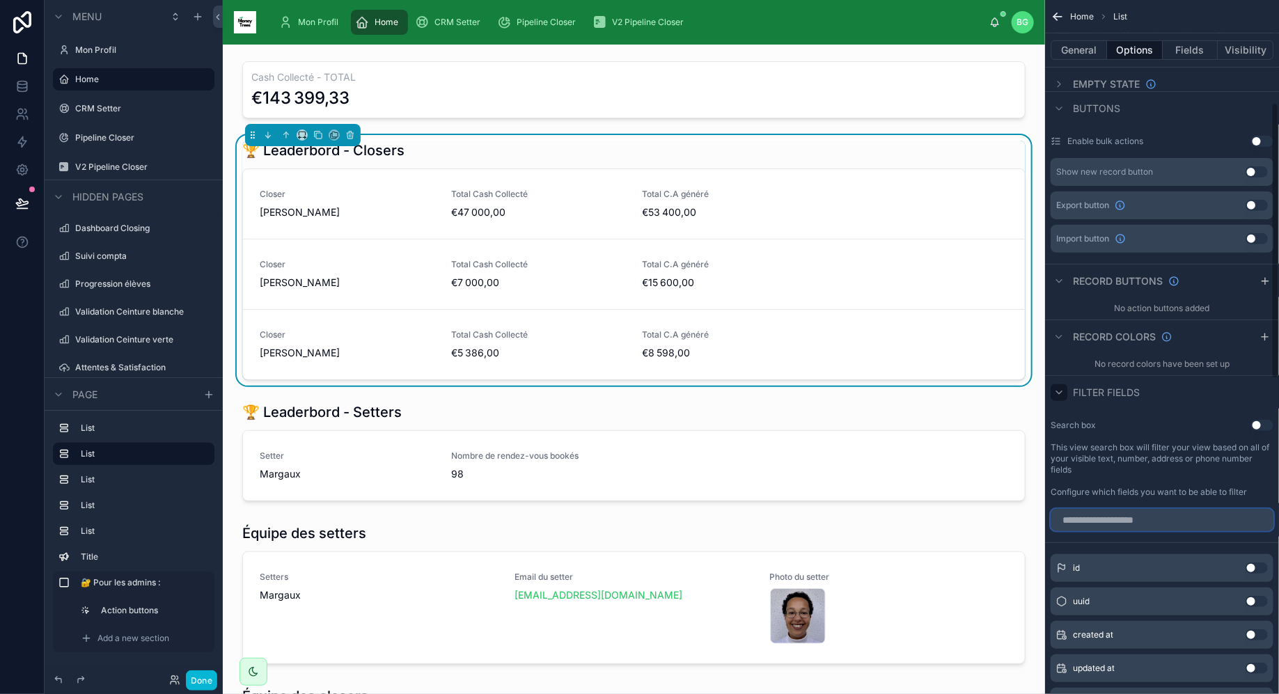
click at [1138, 527] on input "scrollable content" at bounding box center [1161, 520] width 223 height 22
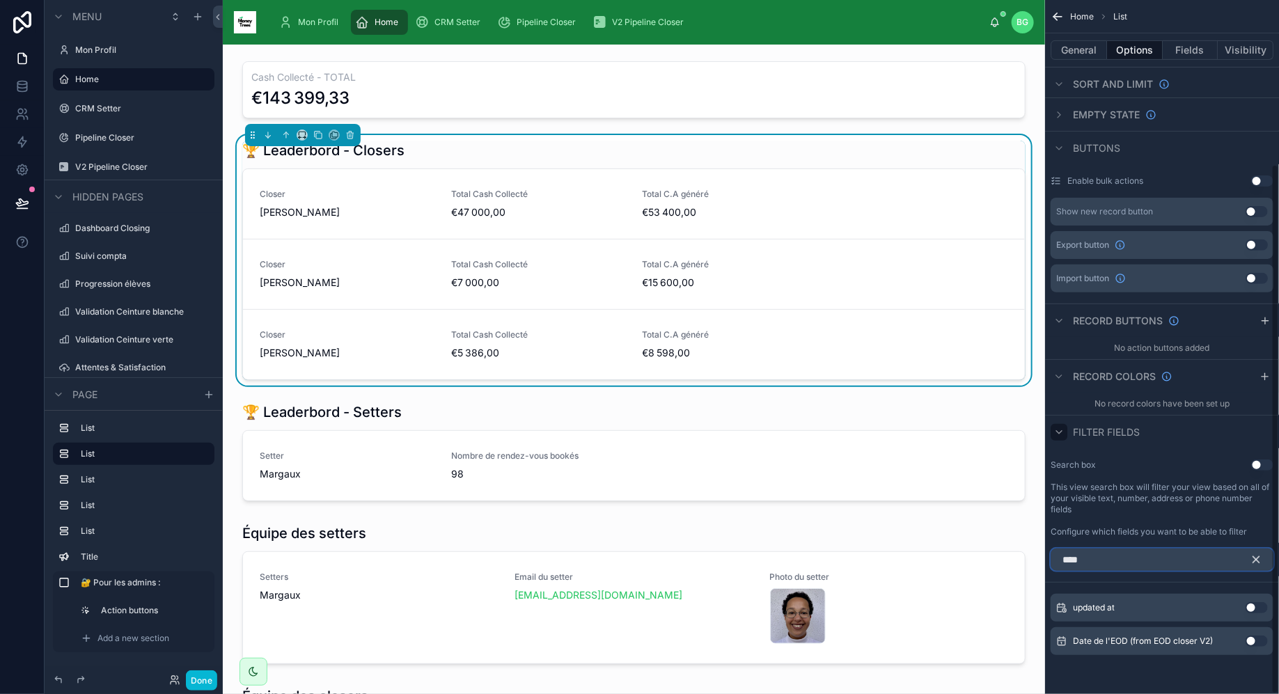
scroll to position [216, 0]
type input "****"
click at [1248, 640] on button "Use setting" at bounding box center [1256, 643] width 22 height 11
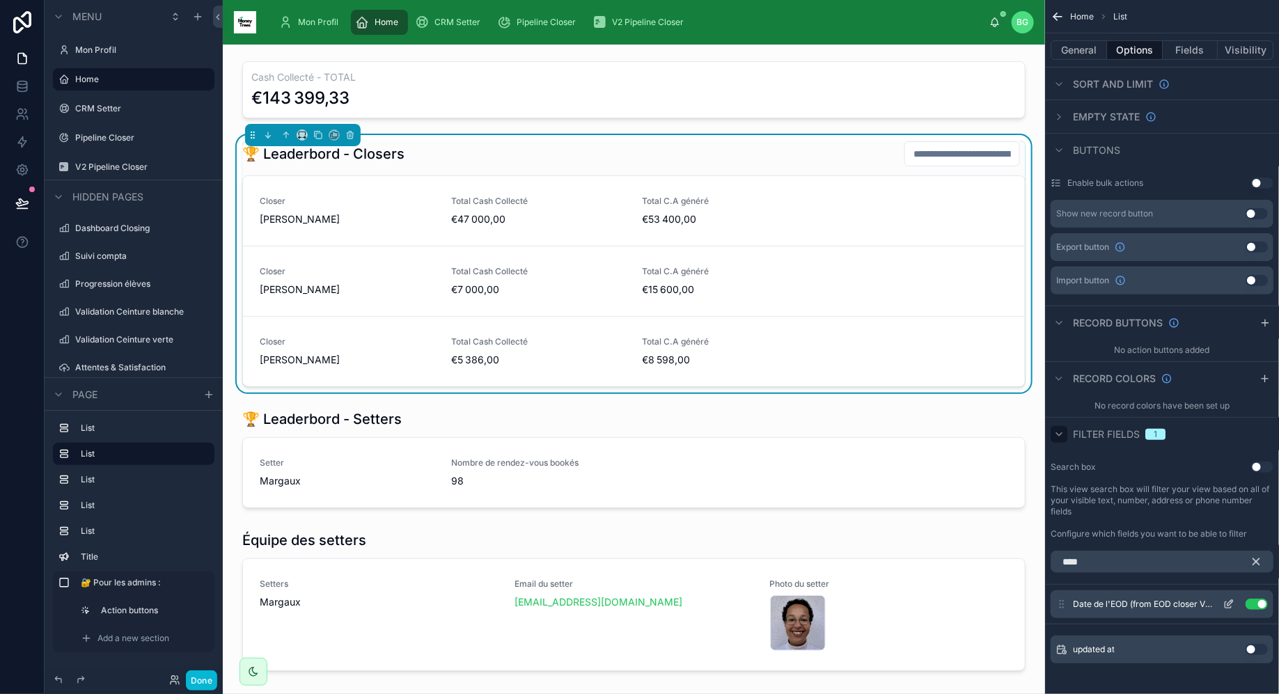
click at [1225, 602] on icon "scrollable content" at bounding box center [1228, 605] width 6 height 6
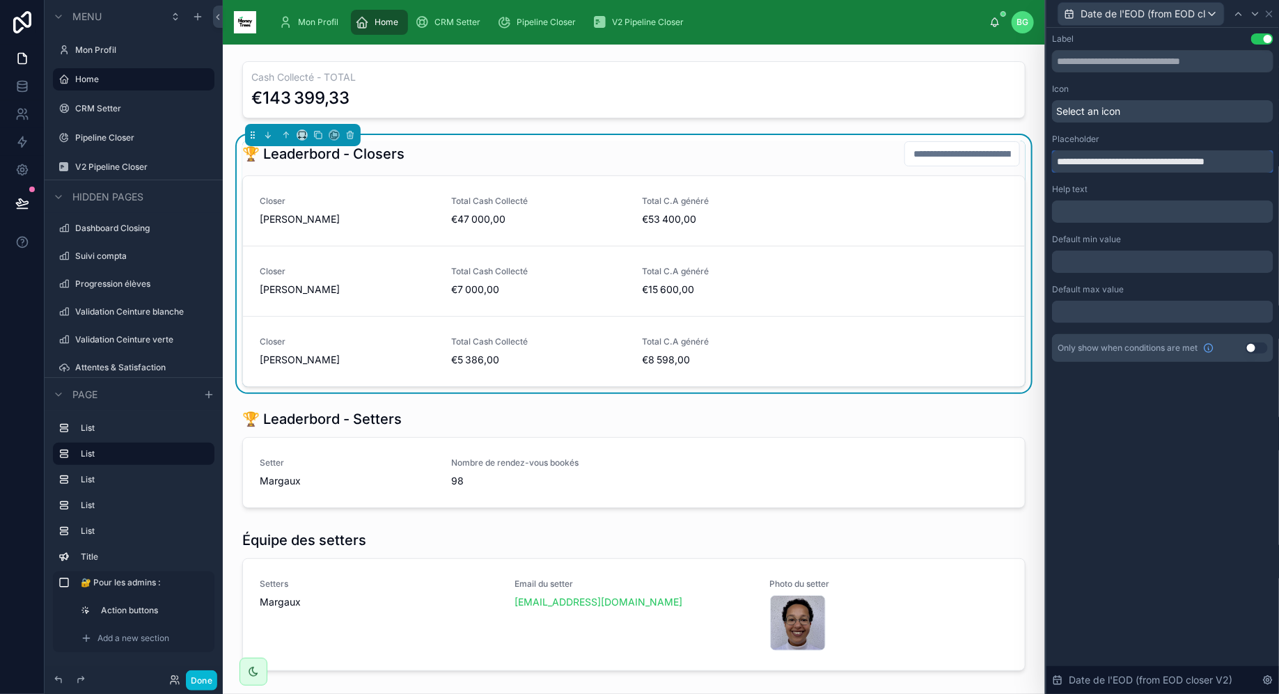
drag, startPoint x: 1255, startPoint y: 168, endPoint x: 1010, endPoint y: 159, distance: 245.1
click at [1010, 159] on div "**********" at bounding box center [639, 347] width 1279 height 694
type input "*******"
click at [1089, 279] on div "Label Use setting Icon Select an icon Placeholder ******* Help text ﻿ Default m…" at bounding box center [1162, 197] width 221 height 329
click at [1089, 263] on div at bounding box center [1162, 262] width 221 height 22
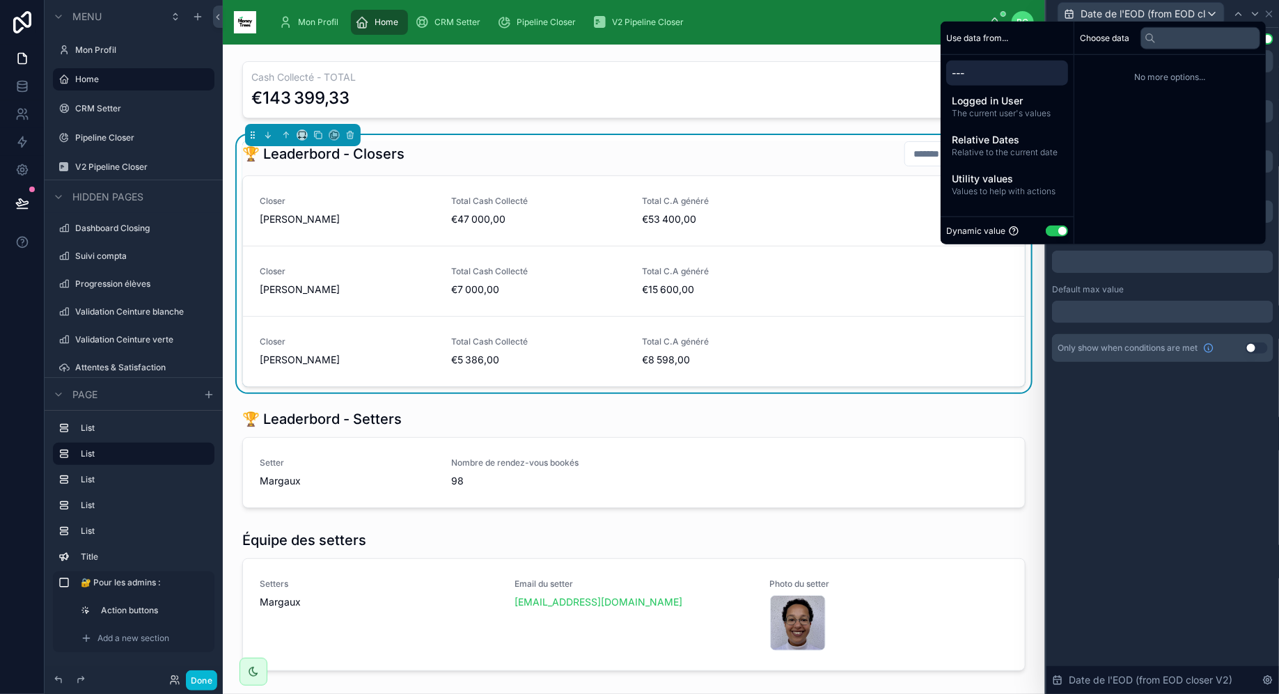
click at [1089, 263] on div at bounding box center [1162, 262] width 221 height 22
click at [1015, 138] on span "Relative Dates" at bounding box center [1006, 140] width 111 height 14
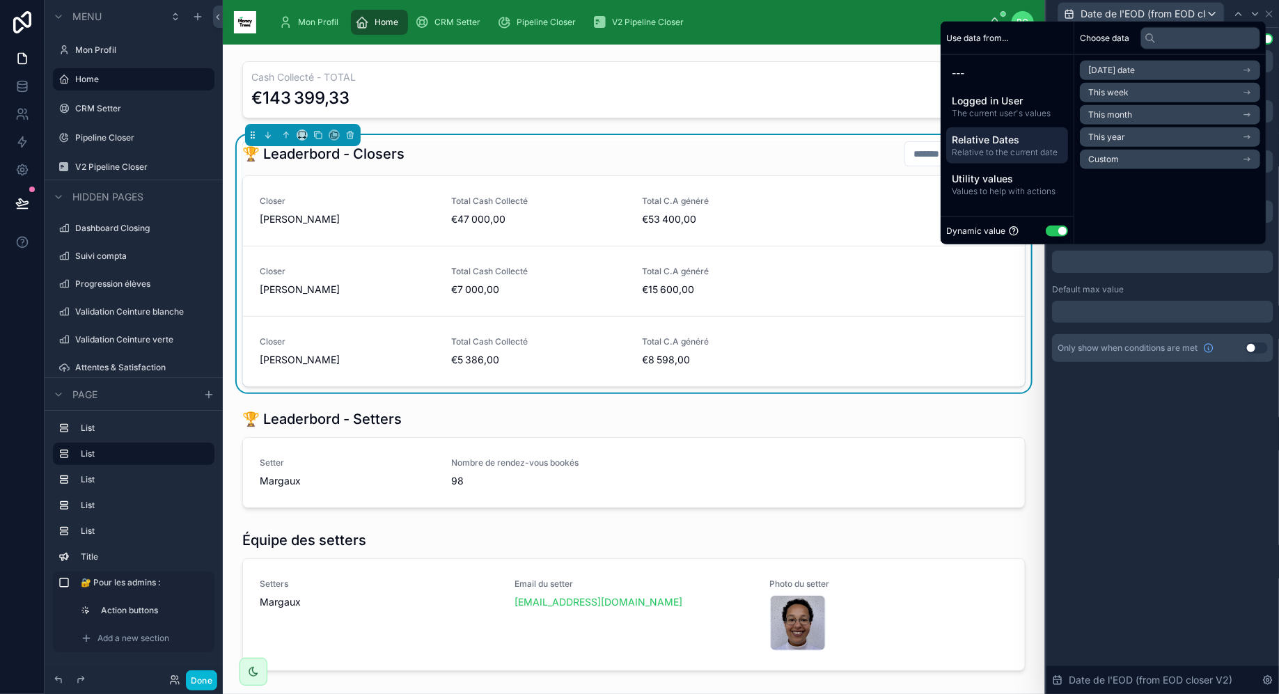
click at [1134, 109] on li "This month" at bounding box center [1169, 114] width 180 height 19
click at [1135, 96] on span "Start of month" at bounding box center [1116, 95] width 56 height 11
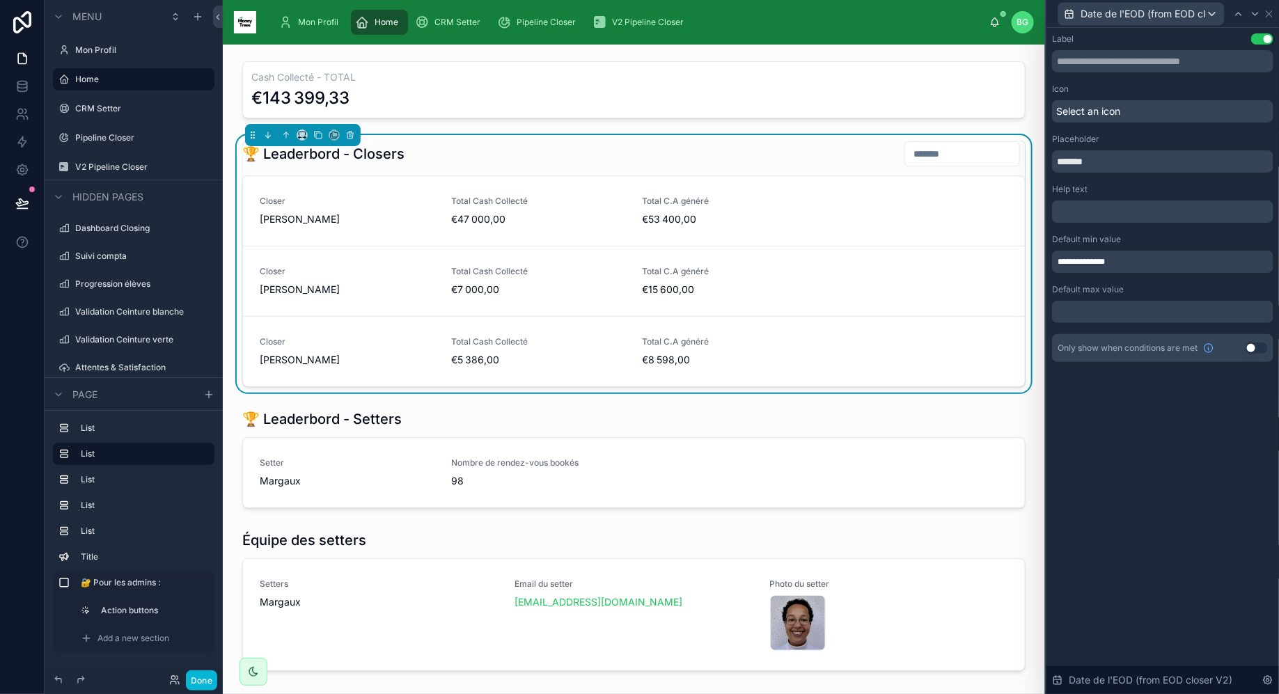
click at [1132, 310] on div at bounding box center [1162, 312] width 221 height 22
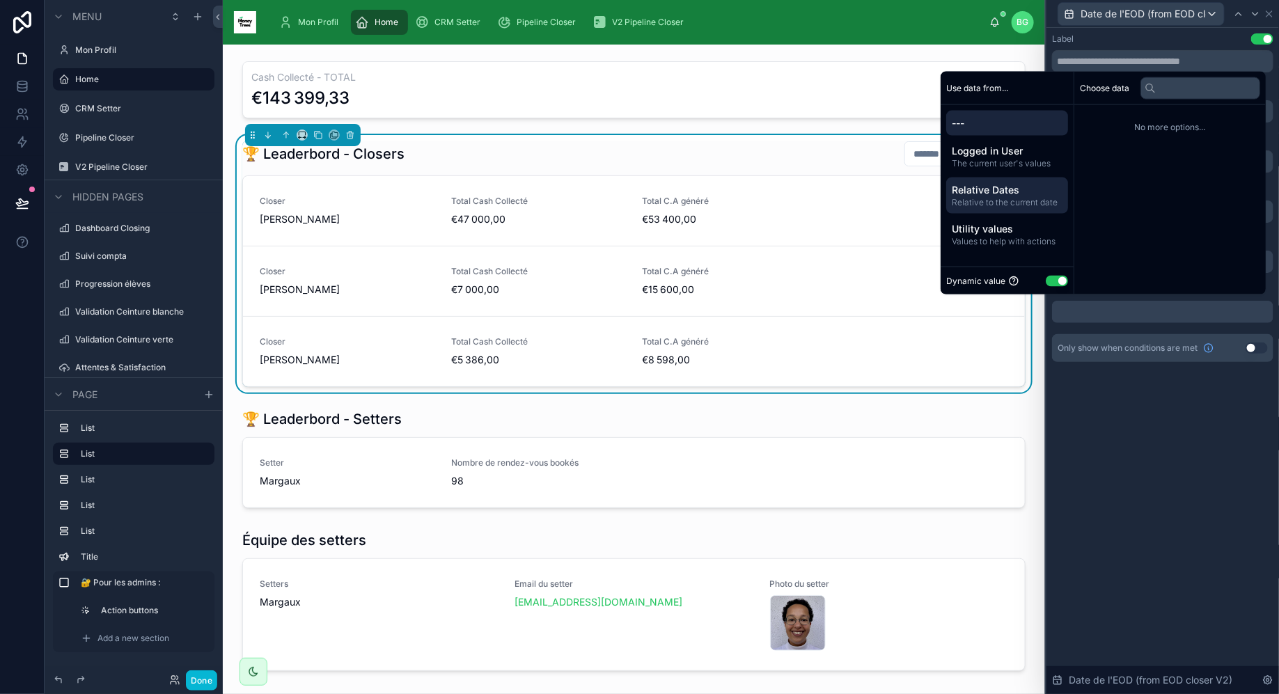
click at [1015, 194] on span "Relative Dates" at bounding box center [1006, 190] width 111 height 14
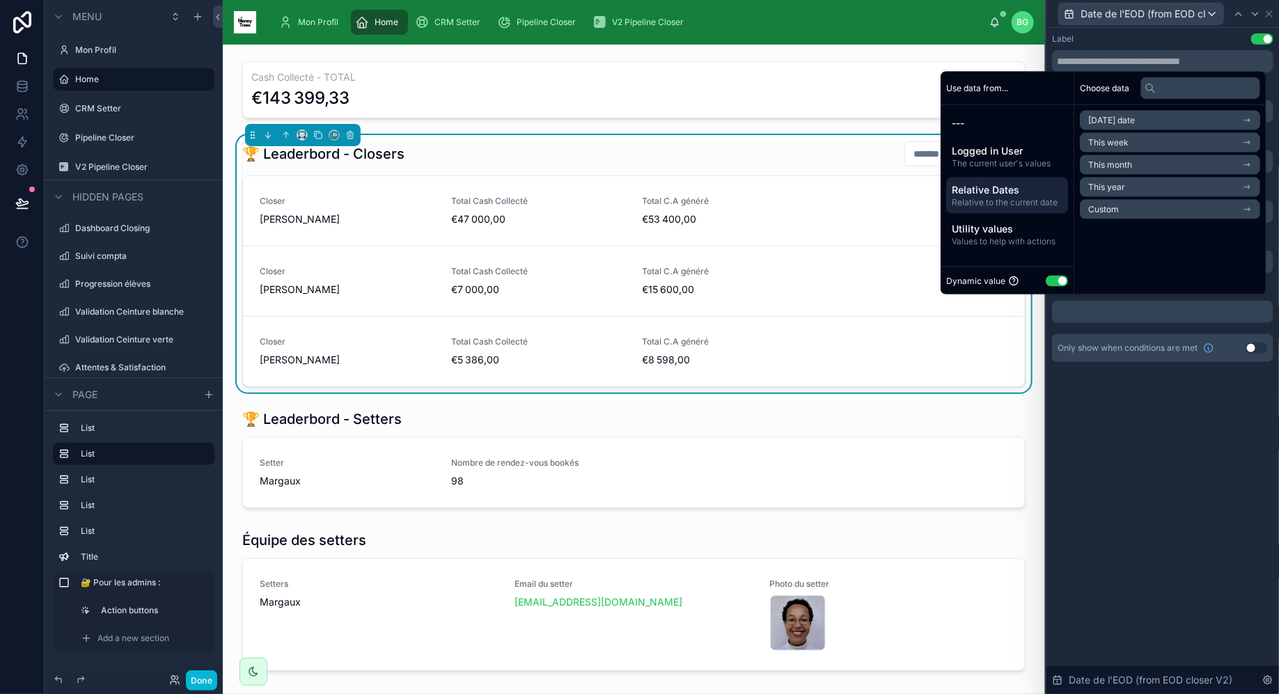
click at [1118, 161] on span "This month" at bounding box center [1110, 164] width 44 height 11
click at [1123, 169] on span "End of month" at bounding box center [1114, 167] width 52 height 11
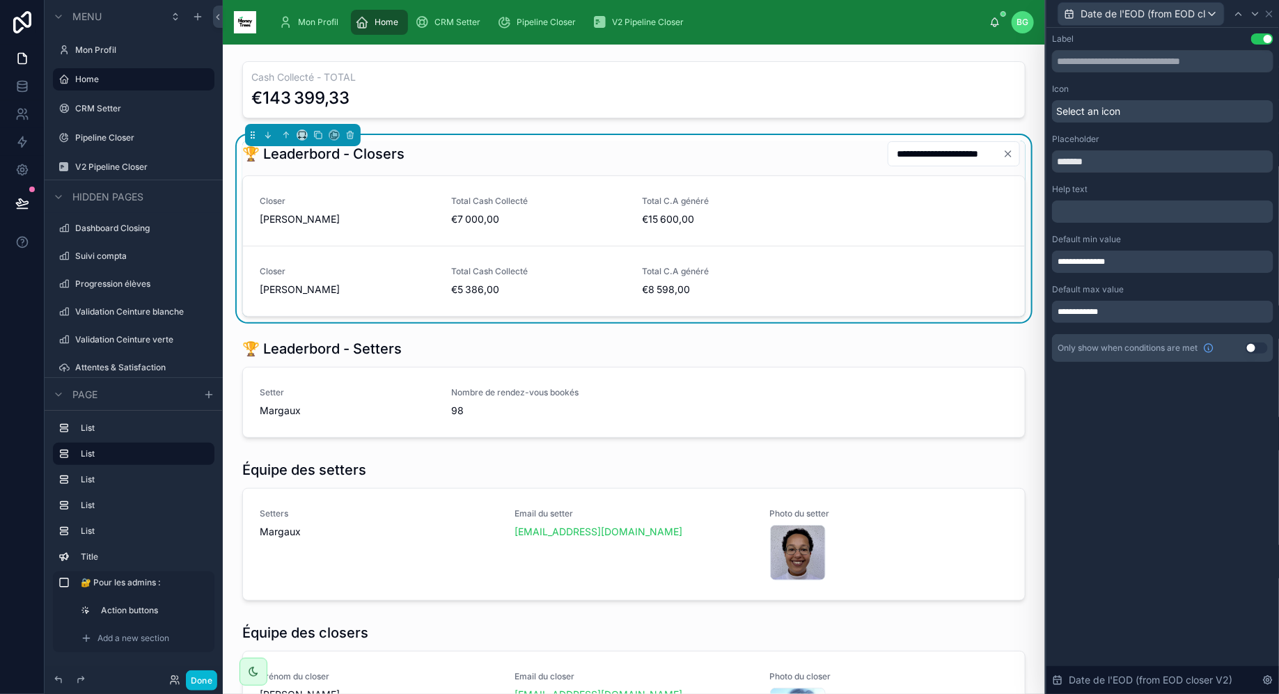
click at [1144, 418] on div "**********" at bounding box center [1162, 361] width 232 height 666
click at [928, 109] on div at bounding box center [634, 90] width 800 height 68
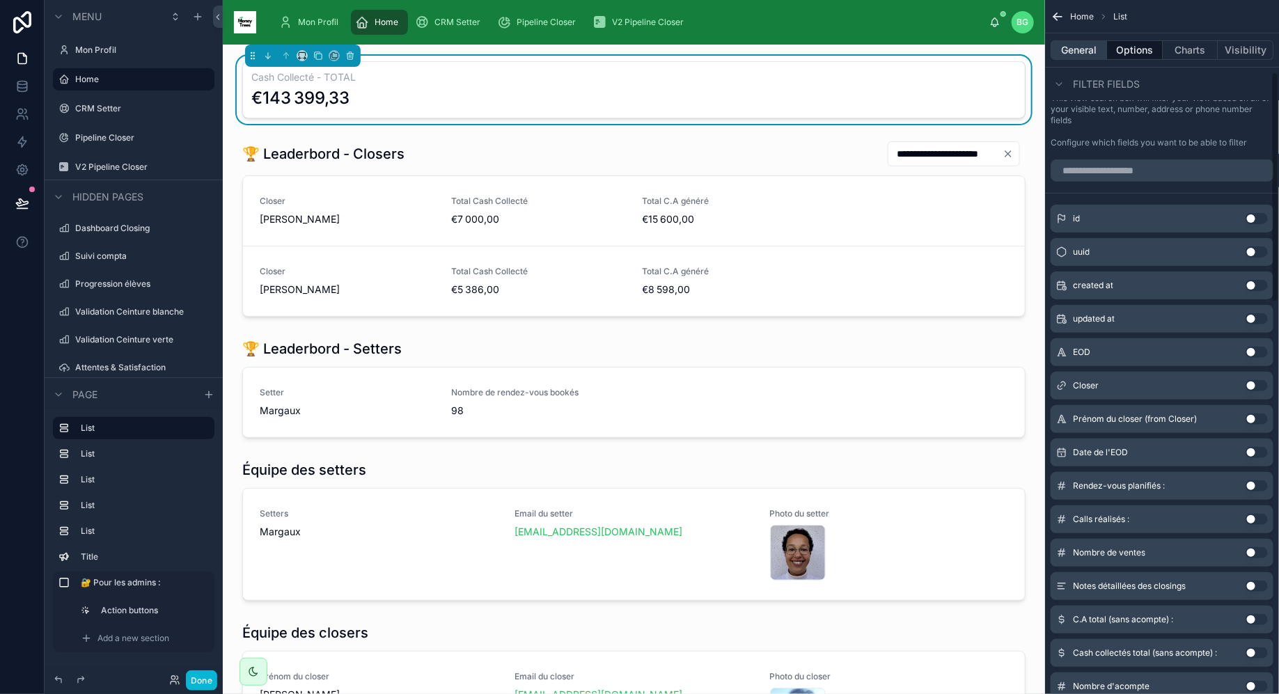
click at [1090, 45] on button "General" at bounding box center [1078, 49] width 56 height 19
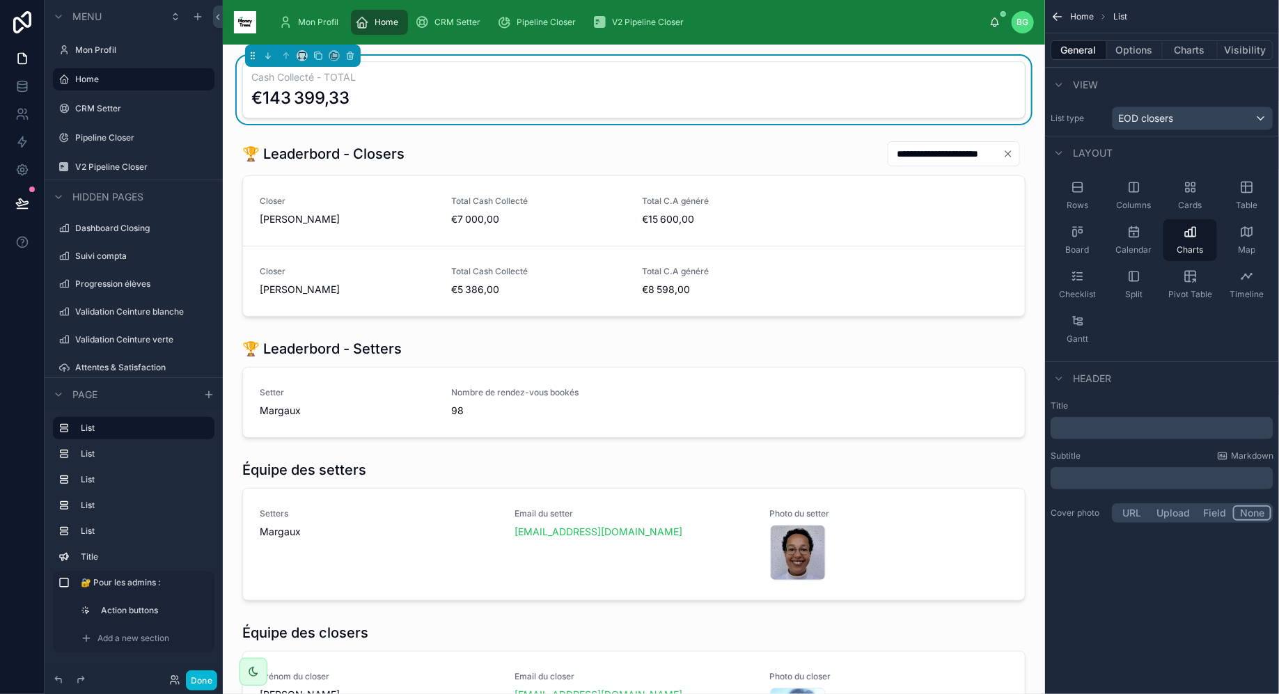
scroll to position [0, 0]
click at [1136, 56] on button "Options" at bounding box center [1135, 49] width 56 height 19
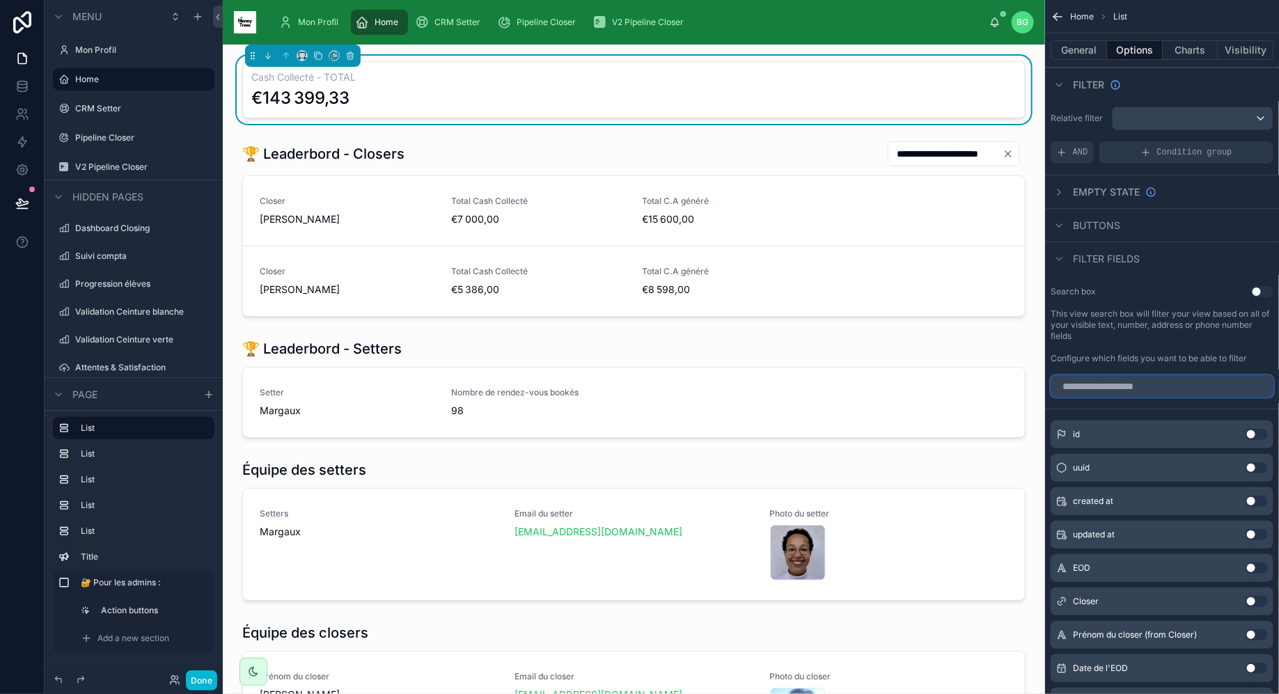
click at [1157, 389] on input "scrollable content" at bounding box center [1161, 386] width 223 height 22
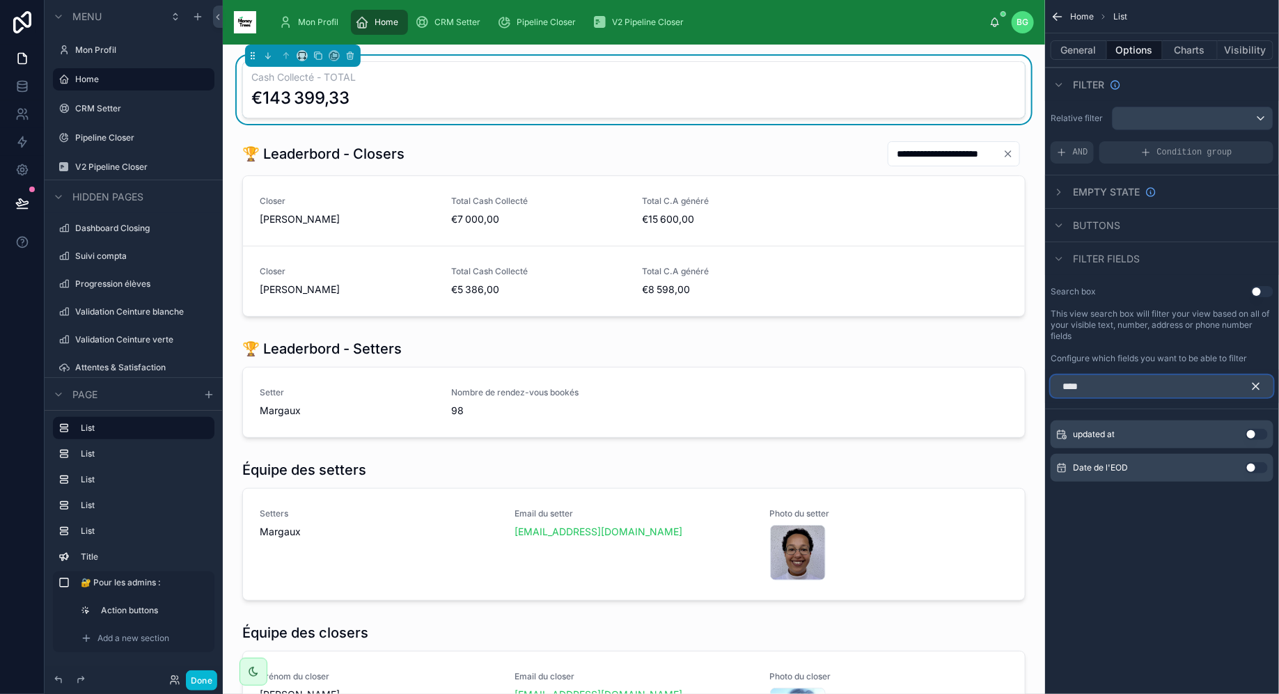
type input "****"
click at [1256, 466] on button "Use setting" at bounding box center [1256, 467] width 22 height 11
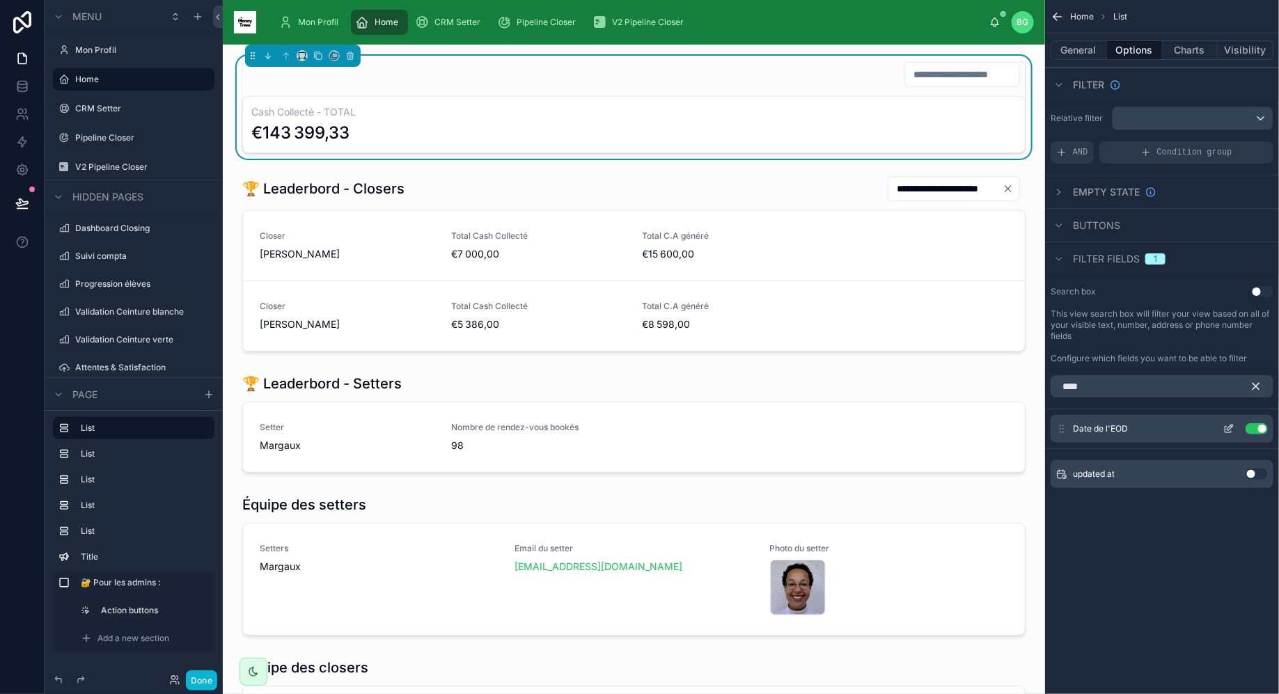
click at [1232, 426] on icon "scrollable content" at bounding box center [1231, 425] width 1 height 1
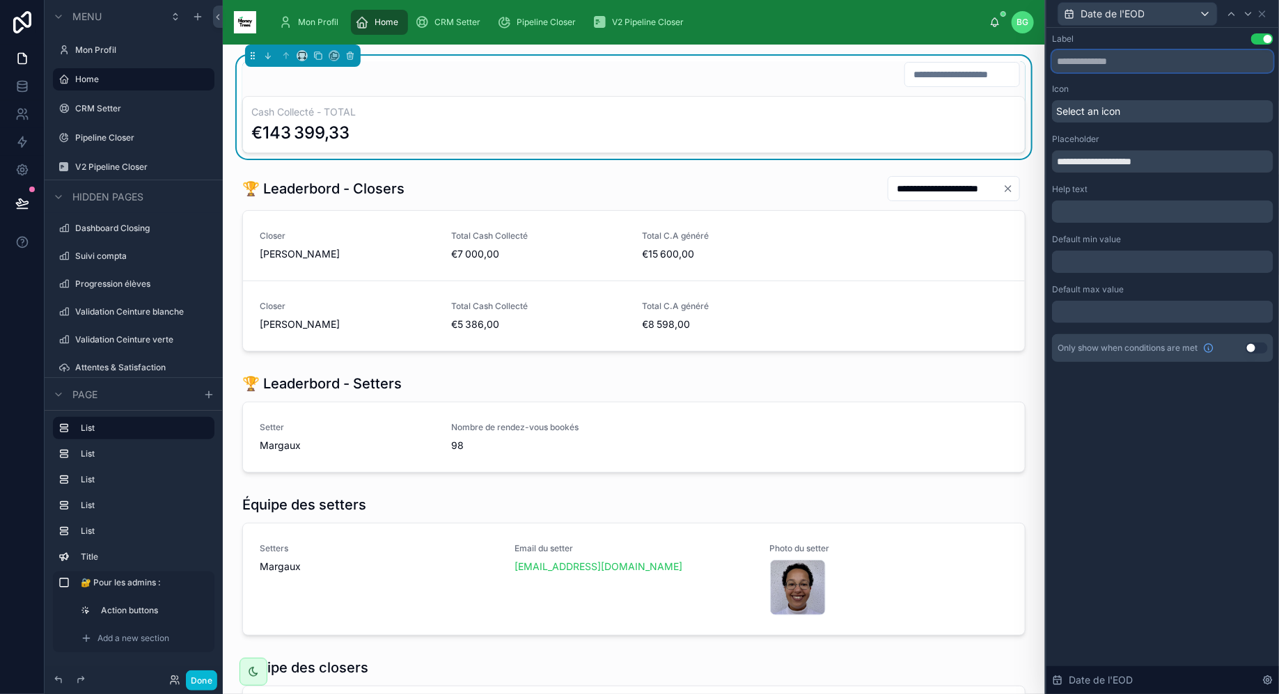
click at [1120, 62] on input "text" at bounding box center [1162, 61] width 221 height 22
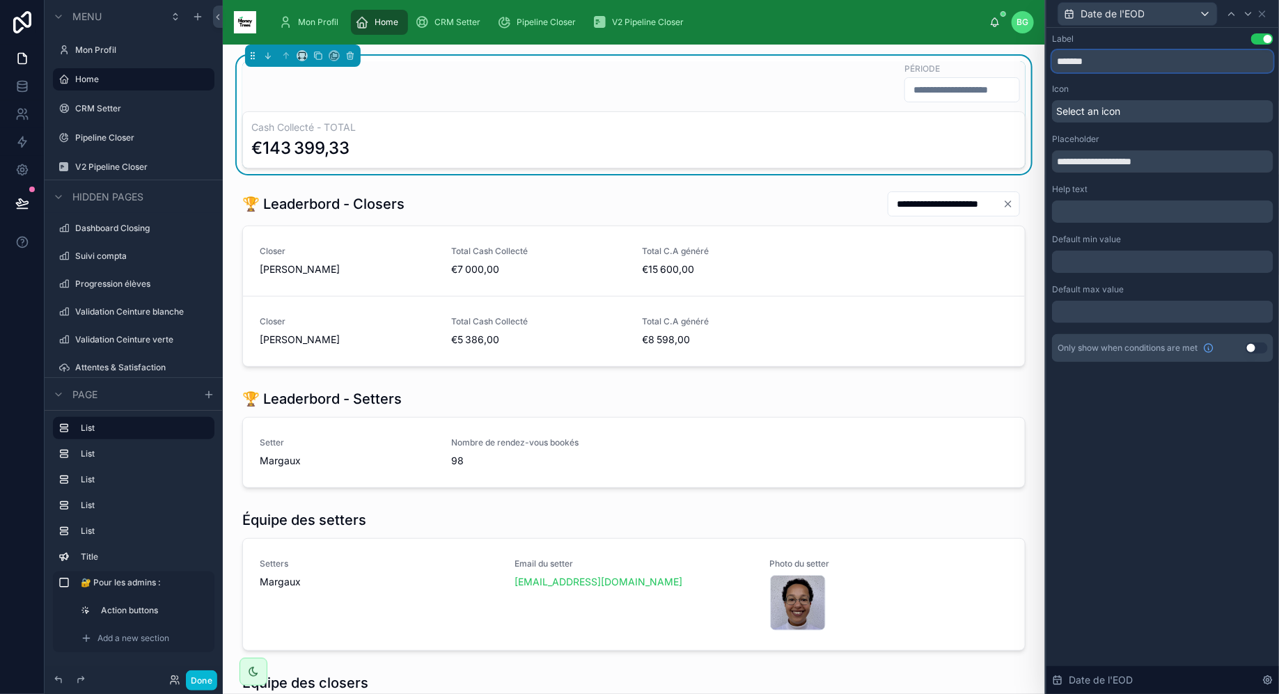
type input "*******"
click at [1105, 261] on div at bounding box center [1162, 262] width 221 height 22
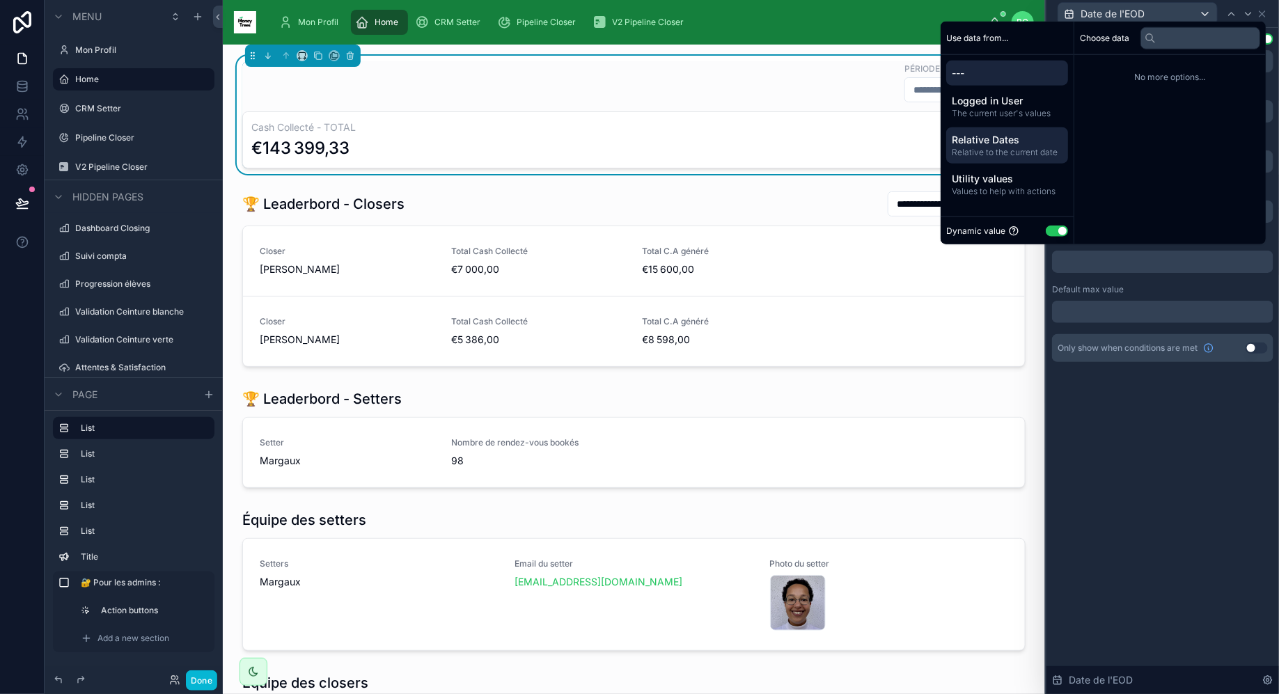
click at [999, 159] on div "Relative Dates Relative to the current date" at bounding box center [1007, 145] width 122 height 36
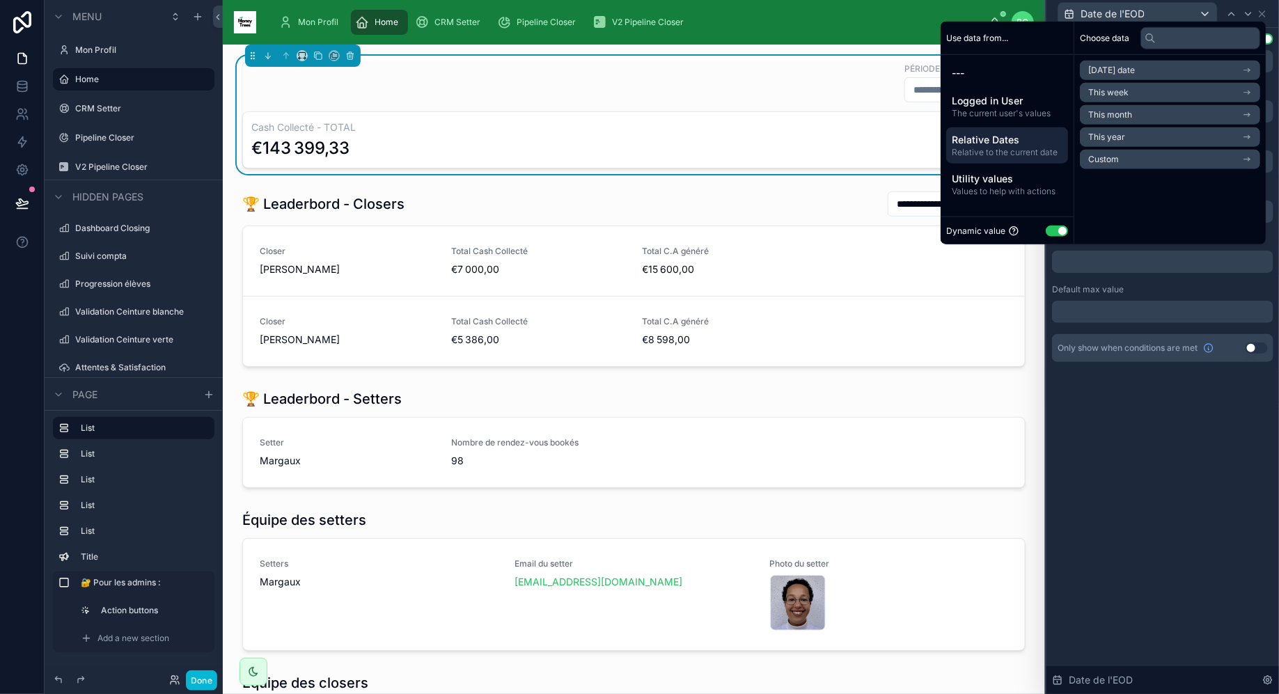
click at [1129, 110] on li "This month" at bounding box center [1169, 114] width 180 height 19
click at [1138, 100] on li "Start of month" at bounding box center [1169, 95] width 180 height 19
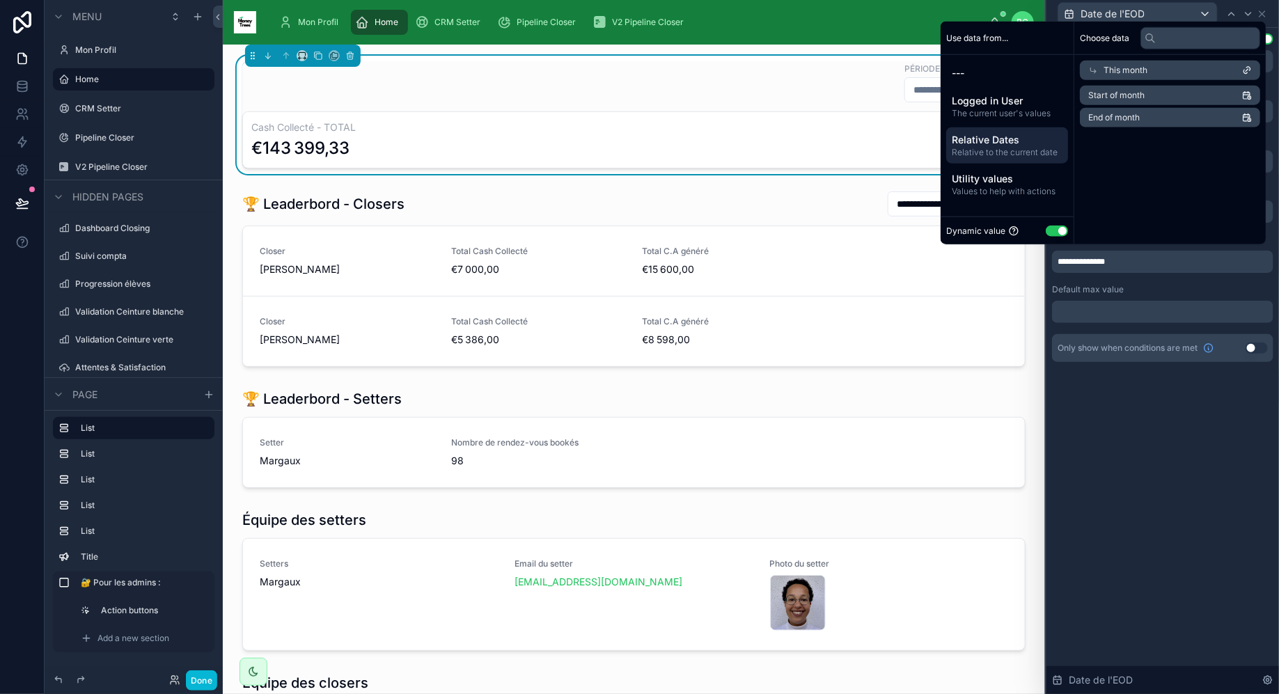
click at [1114, 312] on div at bounding box center [1162, 312] width 221 height 22
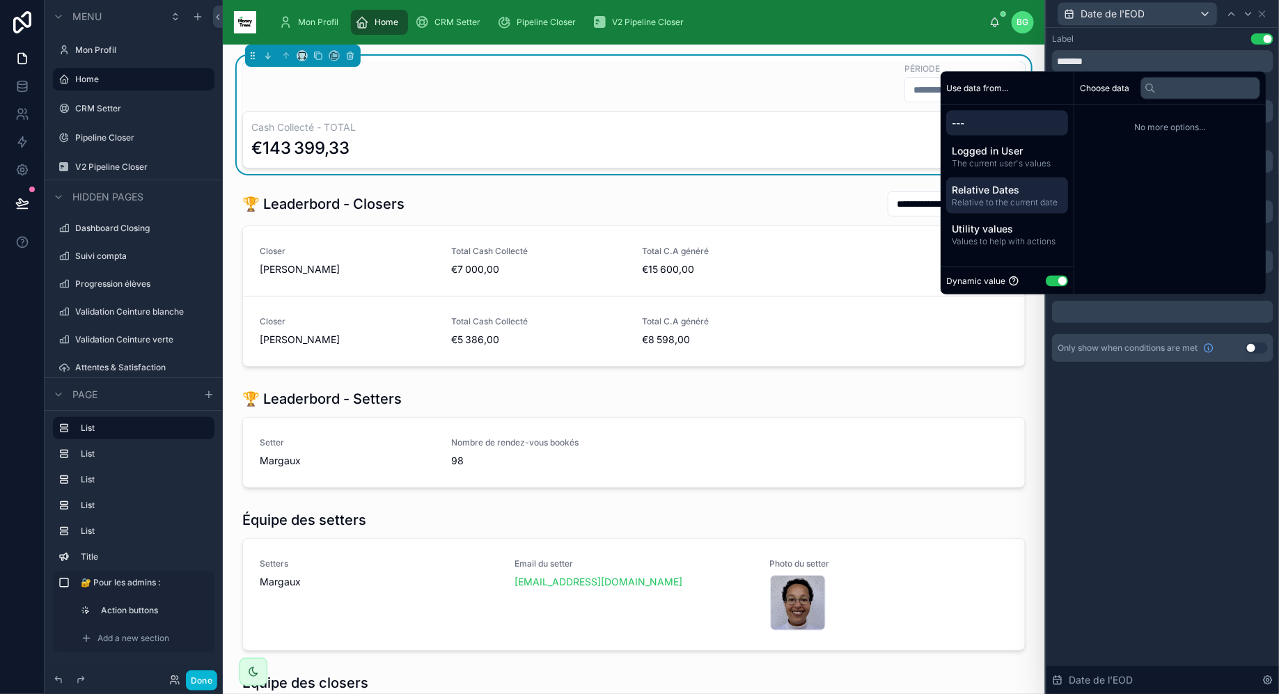
click at [1012, 184] on span "Relative Dates" at bounding box center [1006, 190] width 111 height 14
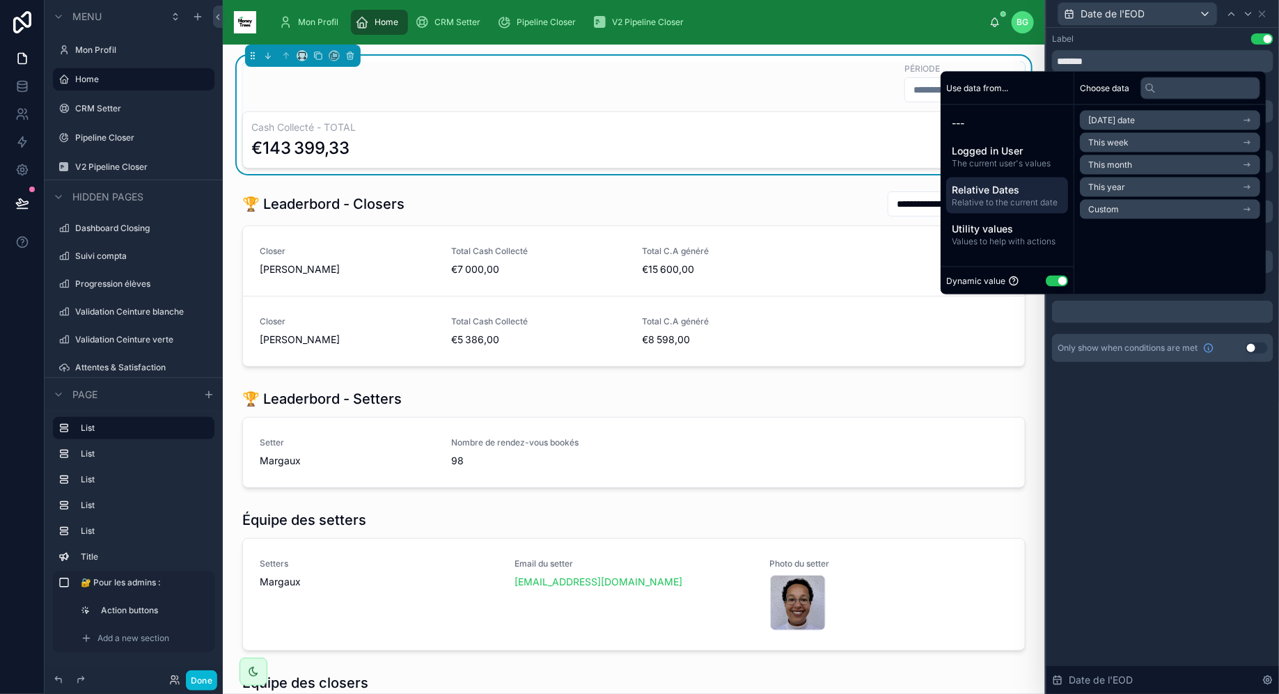
click at [1146, 163] on li "This month" at bounding box center [1169, 164] width 180 height 19
click at [1132, 164] on span "End of month" at bounding box center [1114, 167] width 52 height 11
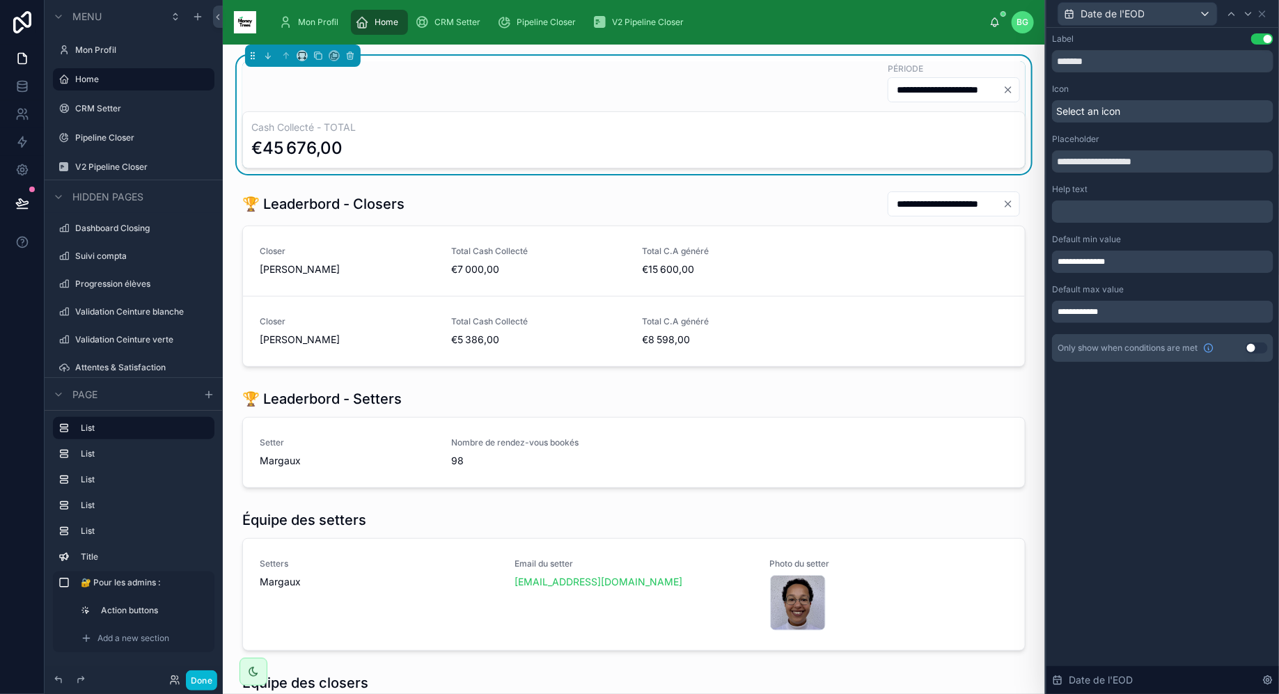
click at [1182, 473] on div "**********" at bounding box center [1162, 361] width 232 height 666
drag, startPoint x: 1176, startPoint y: 152, endPoint x: 1027, endPoint y: 152, distance: 149.6
click at [1027, 152] on div "**********" at bounding box center [639, 347] width 1279 height 694
click at [818, 209] on div at bounding box center [634, 278] width 800 height 187
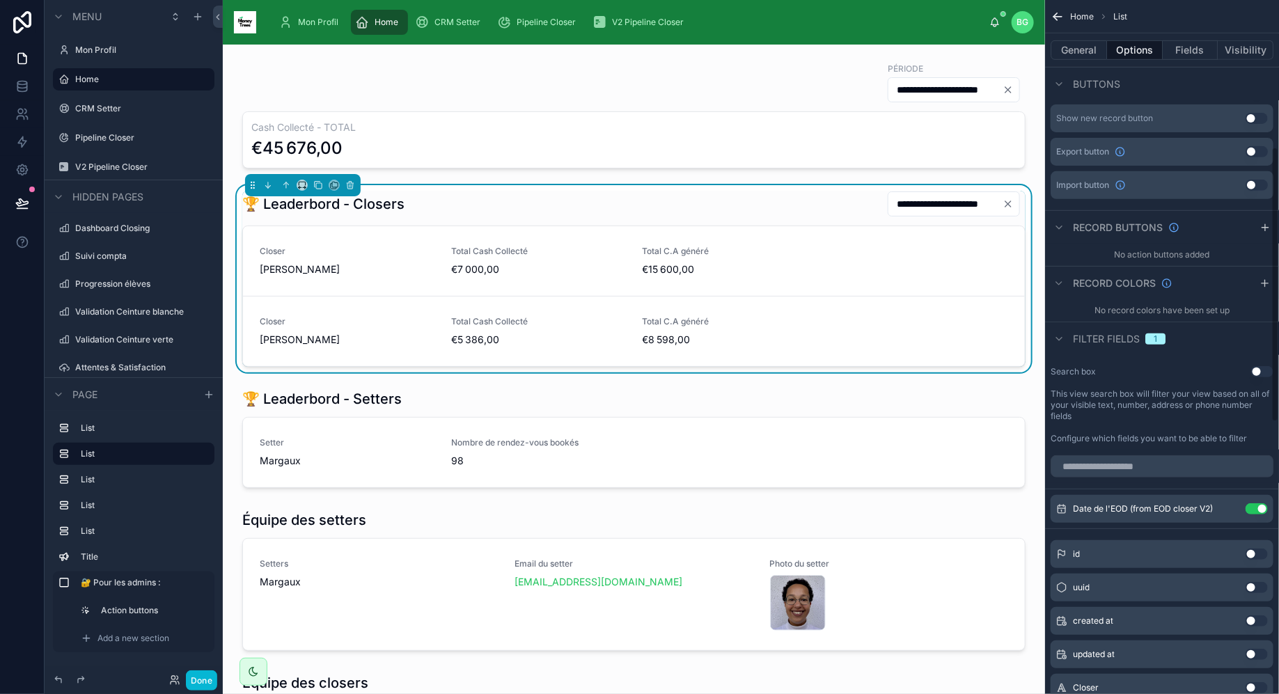
scroll to position [373, 0]
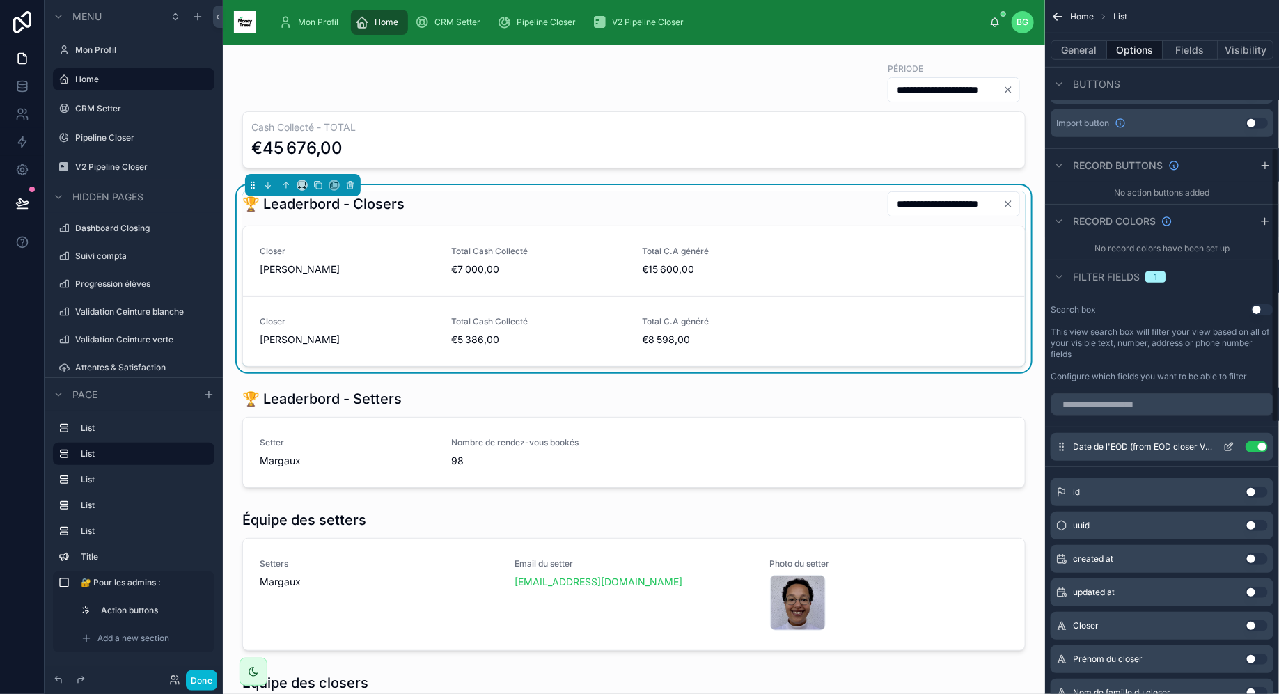
click at [1231, 447] on icon "scrollable content" at bounding box center [1228, 446] width 11 height 11
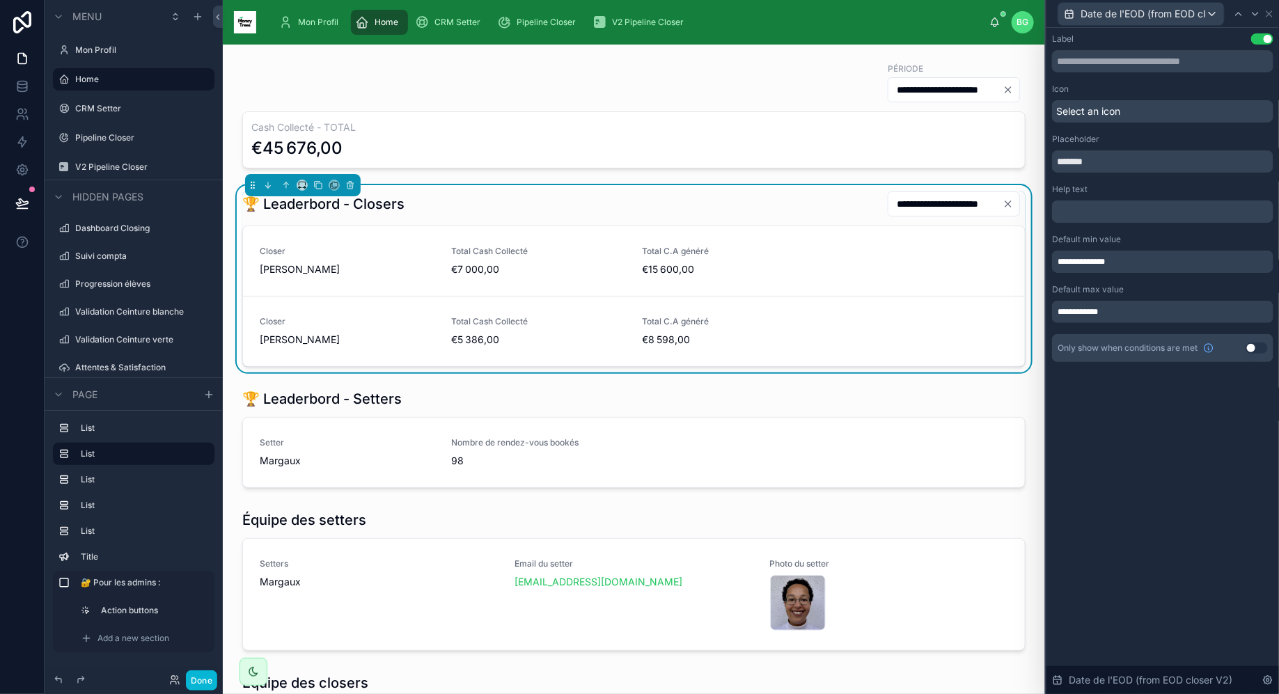
click at [1157, 260] on div "**********" at bounding box center [1162, 262] width 221 height 22
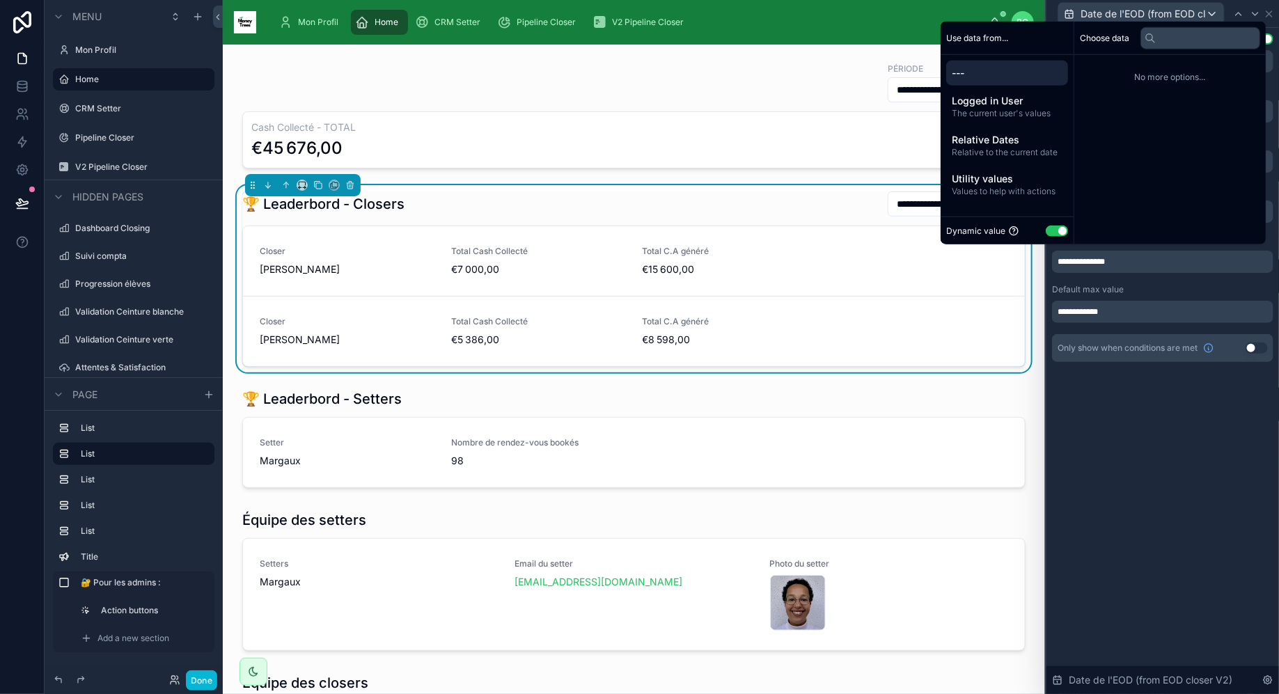
click at [1157, 260] on div "**********" at bounding box center [1162, 262] width 221 height 22
click at [1154, 288] on div "Default max value" at bounding box center [1162, 289] width 221 height 11
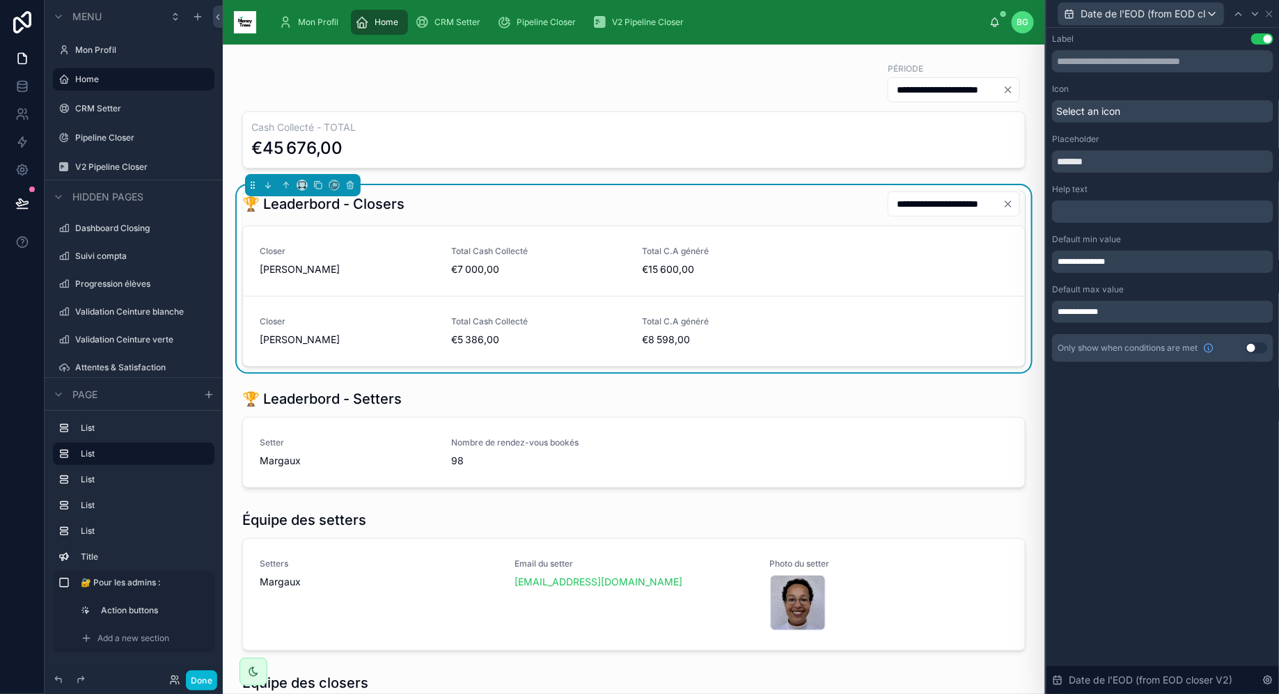
click at [1123, 110] on div "Select an icon" at bounding box center [1162, 111] width 221 height 22
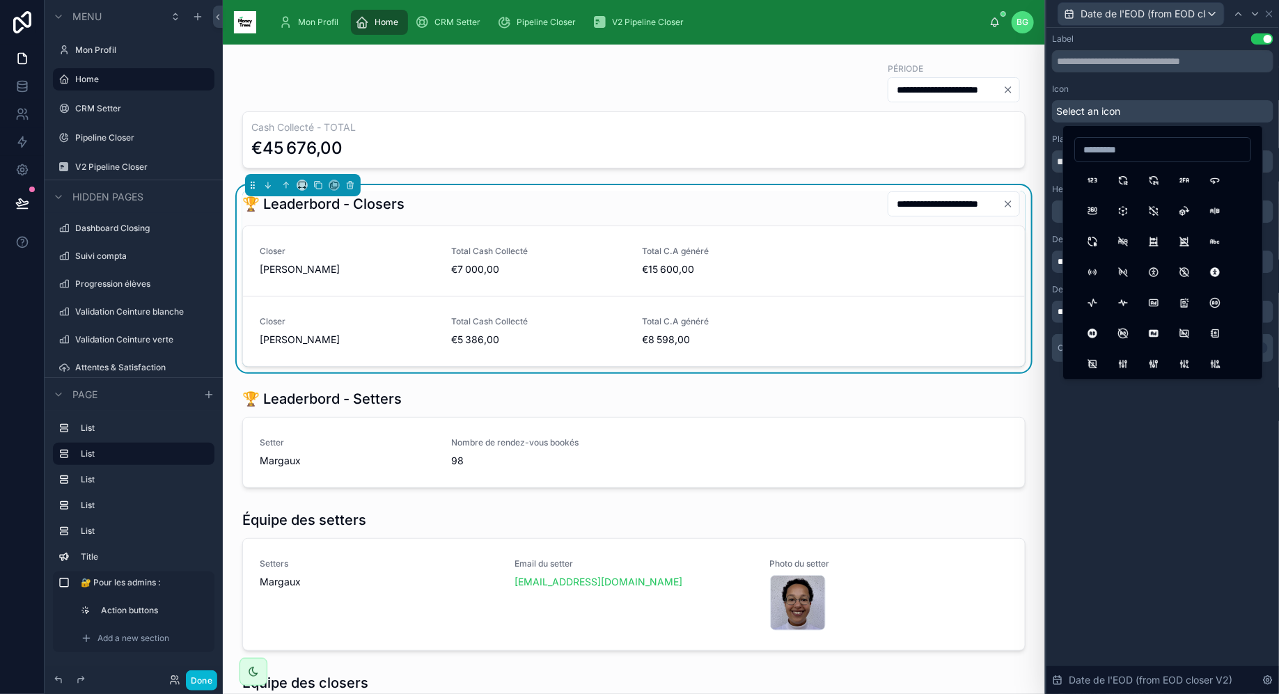
click at [1127, 88] on div "Icon" at bounding box center [1162, 89] width 221 height 11
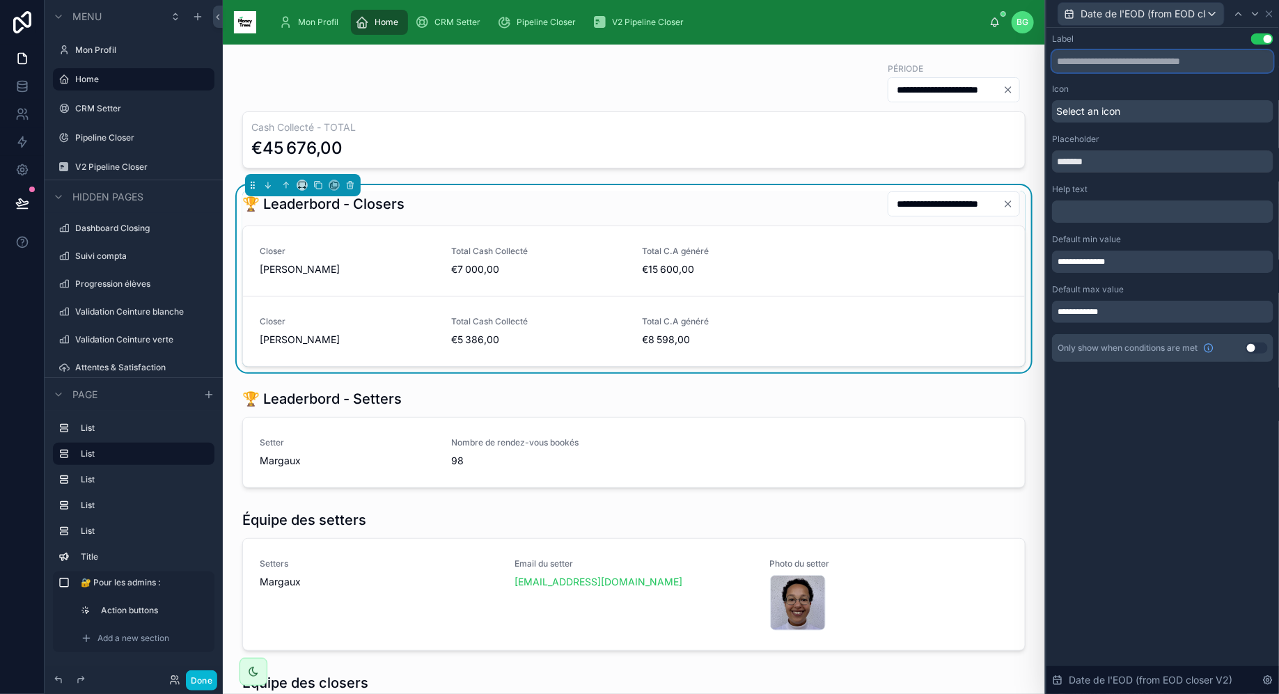
click at [1130, 67] on input "text" at bounding box center [1162, 61] width 221 height 22
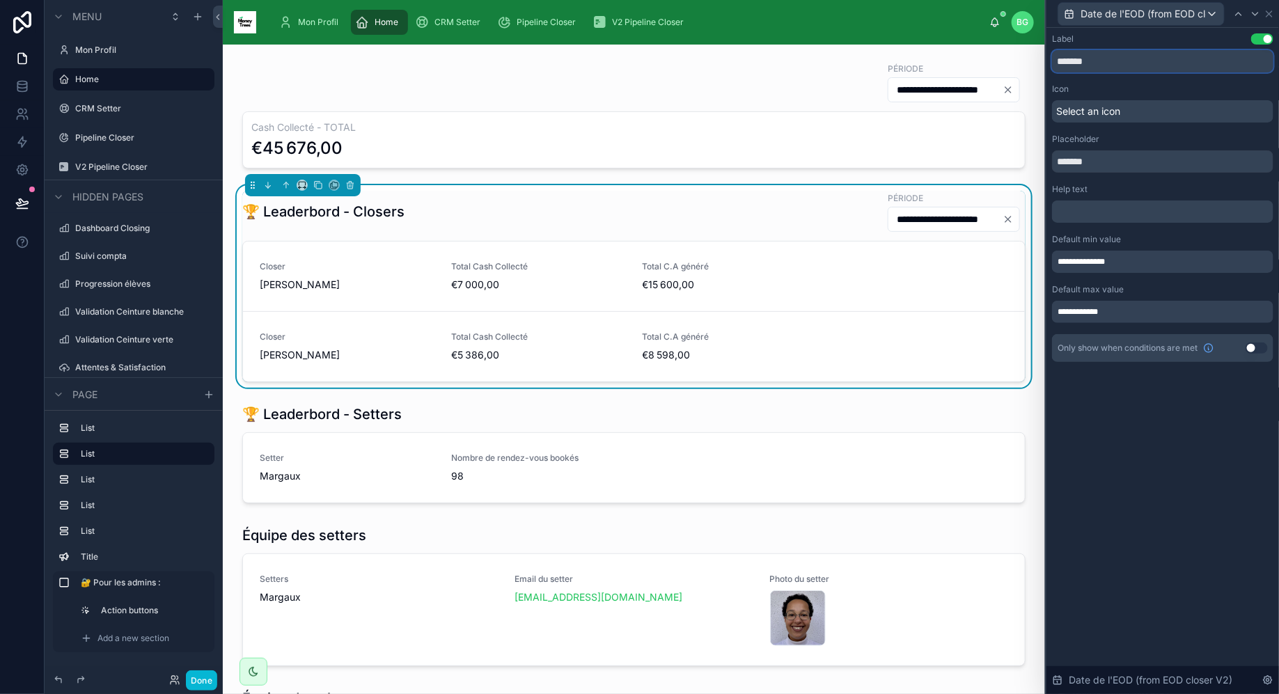
type input "*******"
click at [1135, 155] on input "*******" at bounding box center [1162, 161] width 221 height 22
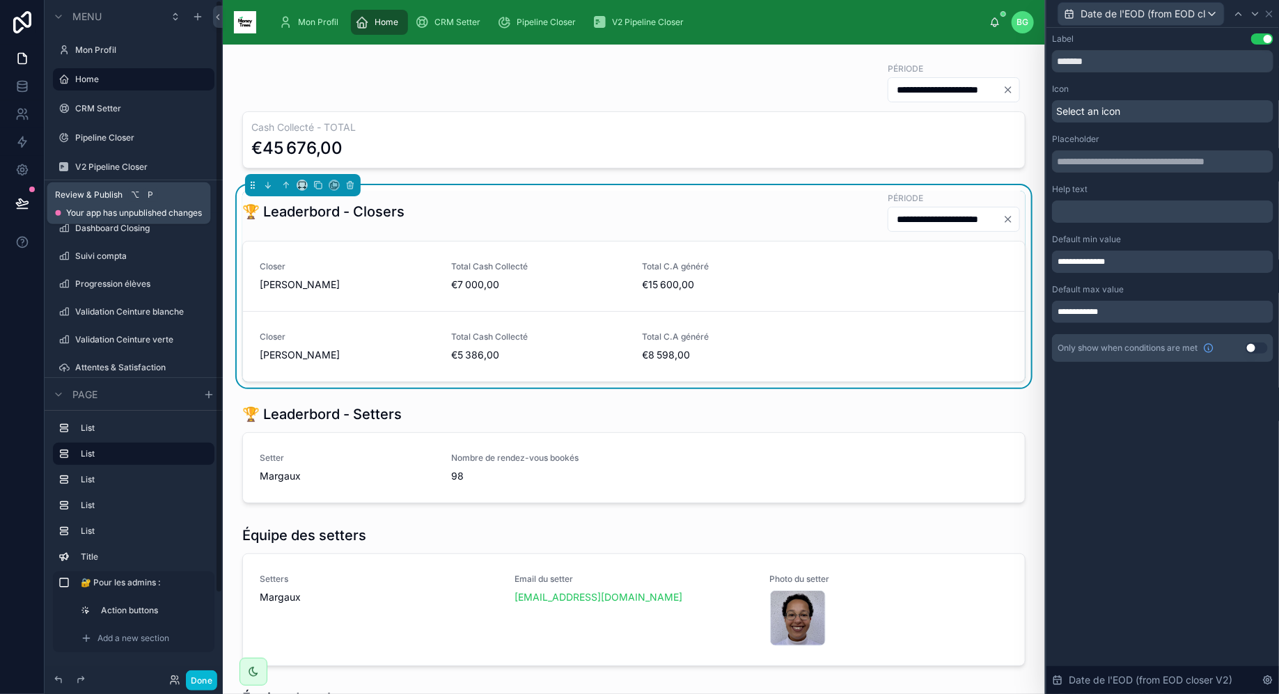
click at [28, 205] on icon at bounding box center [22, 203] width 14 height 14
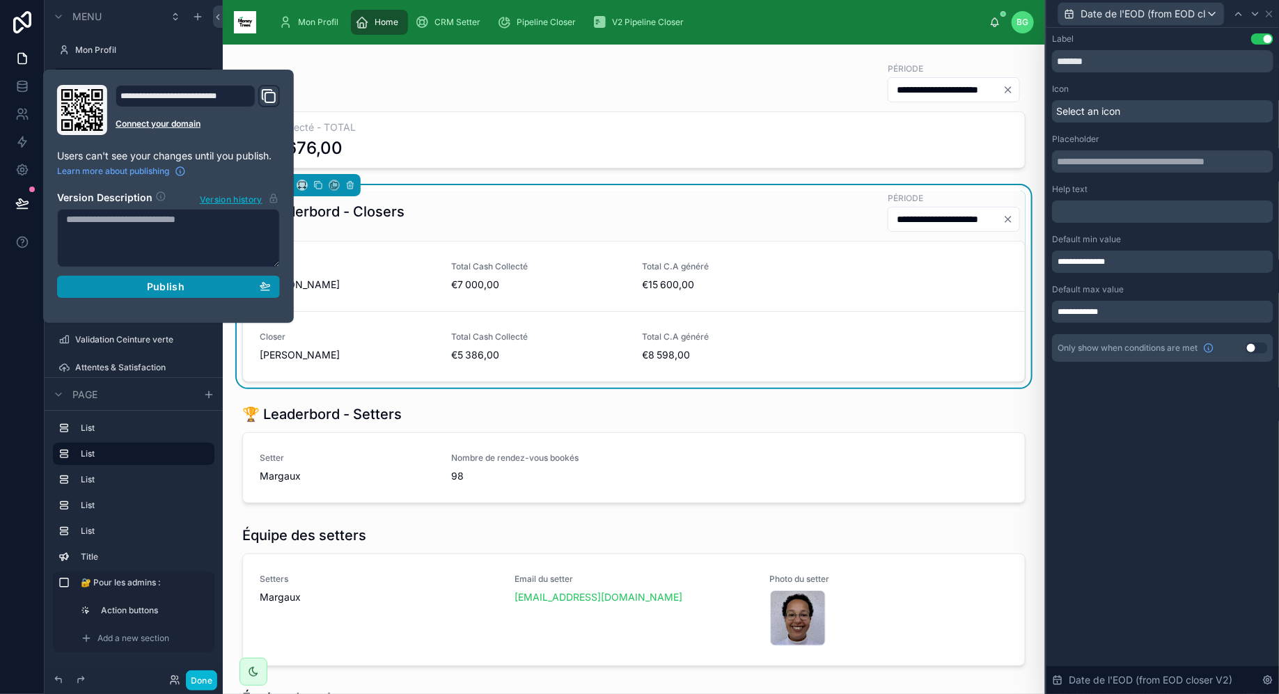
click at [240, 289] on div "Publish" at bounding box center [168, 286] width 205 height 13
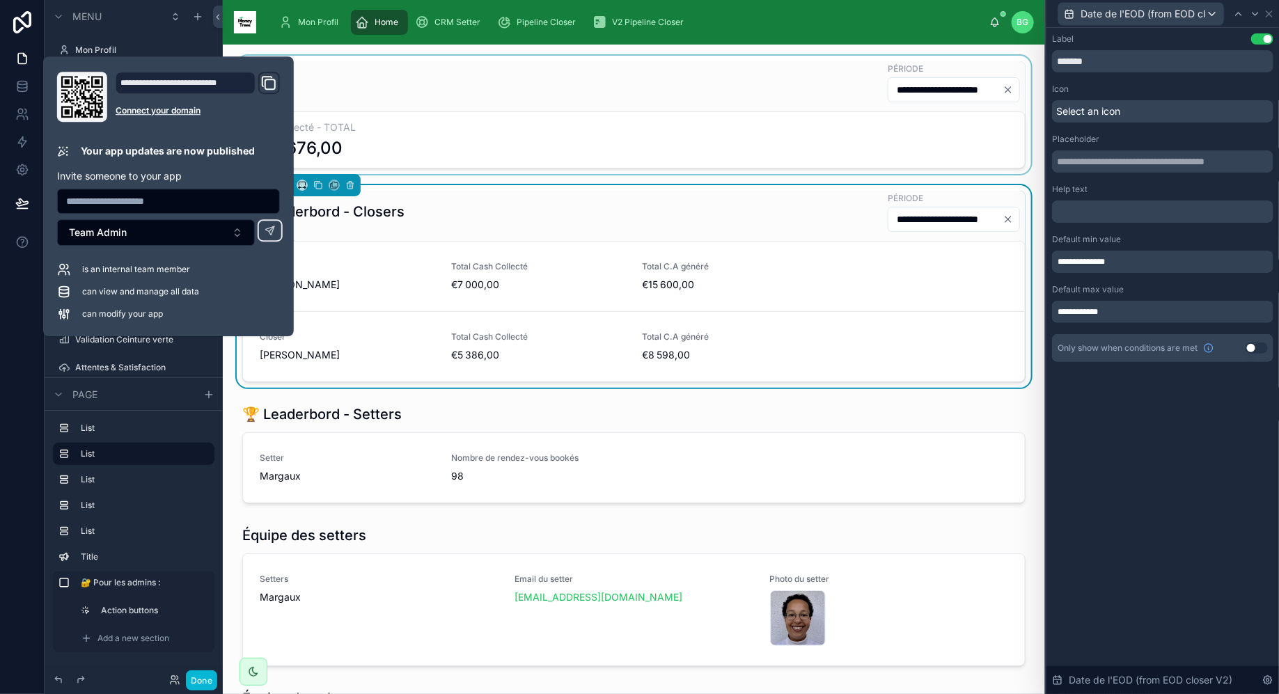
click at [815, 127] on div at bounding box center [634, 115] width 800 height 118
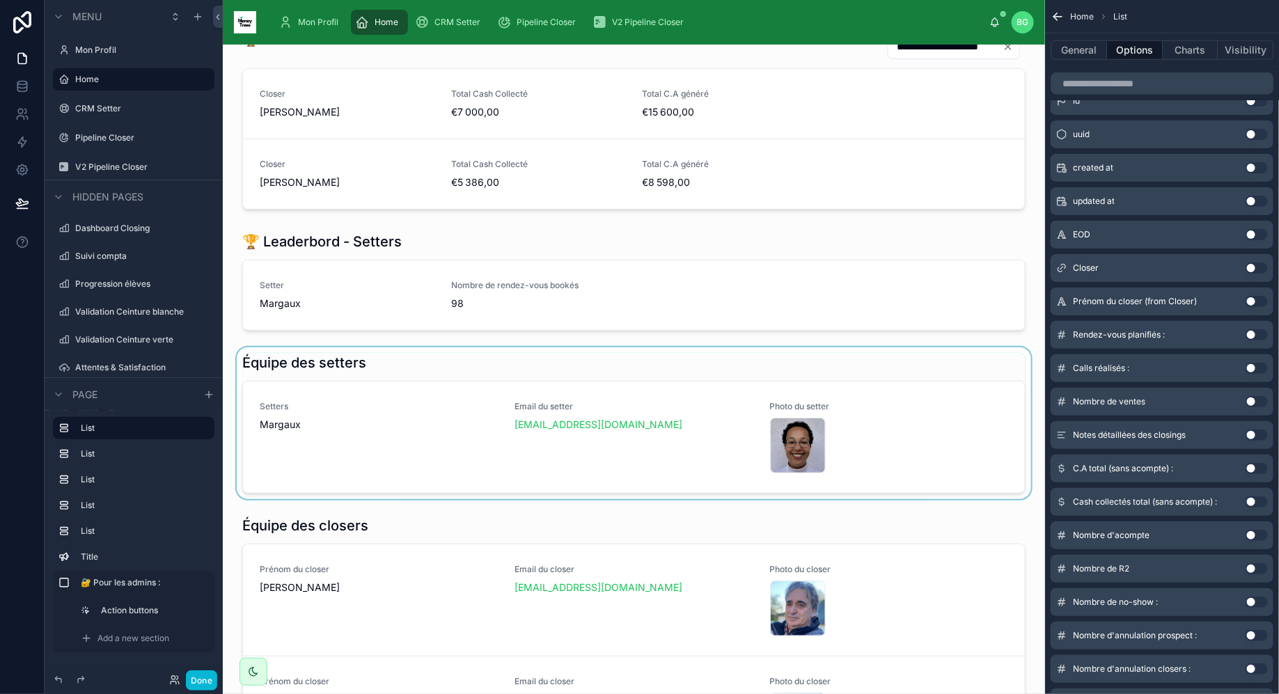
scroll to position [180, 0]
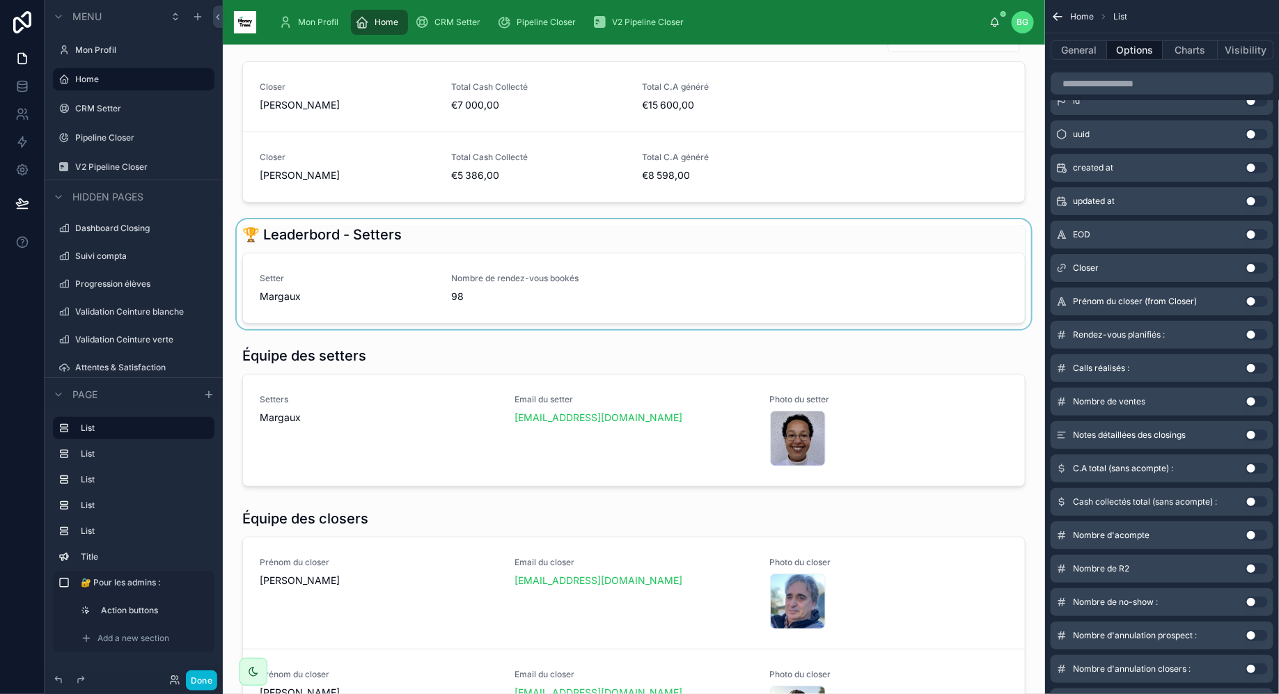
click at [606, 301] on div at bounding box center [634, 274] width 800 height 110
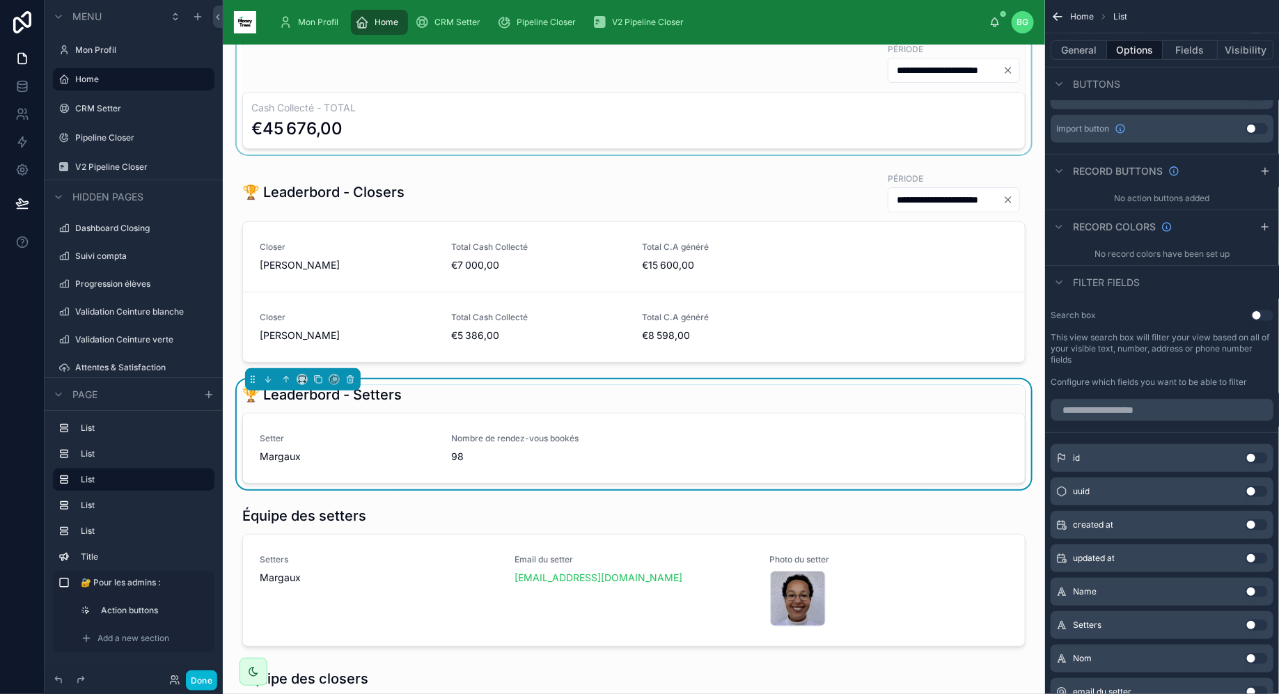
scroll to position [0, 0]
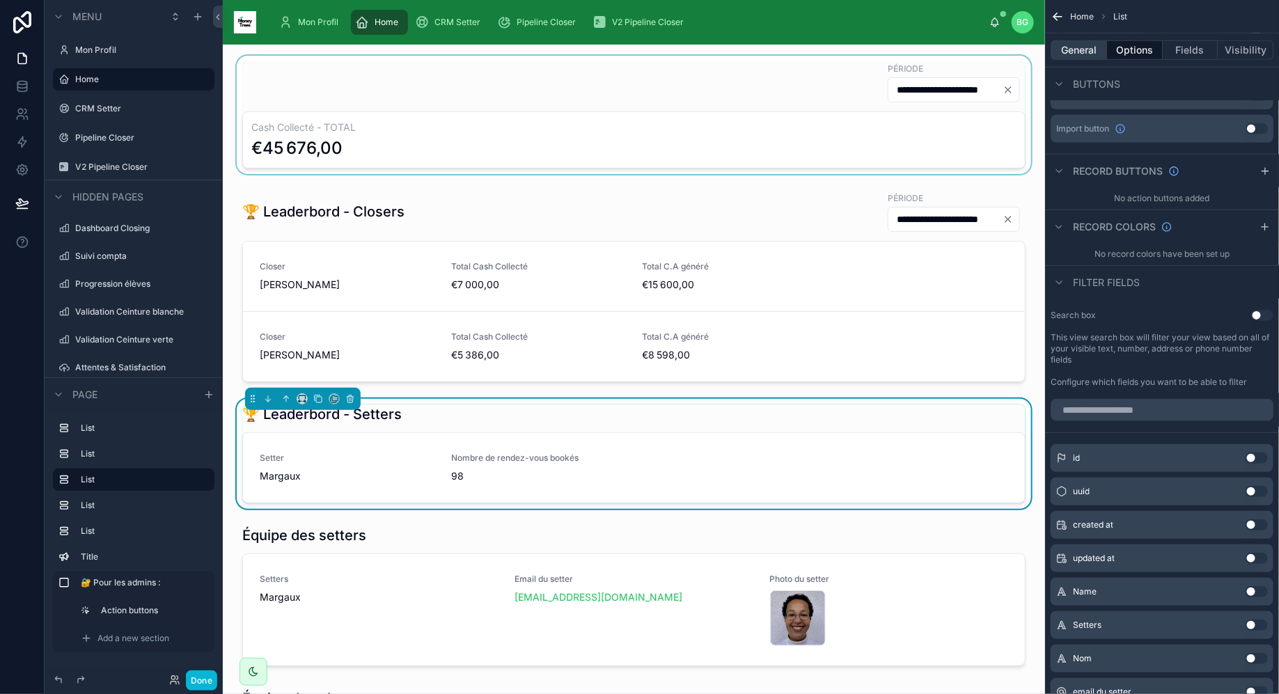
click at [1086, 49] on button "General" at bounding box center [1078, 49] width 56 height 19
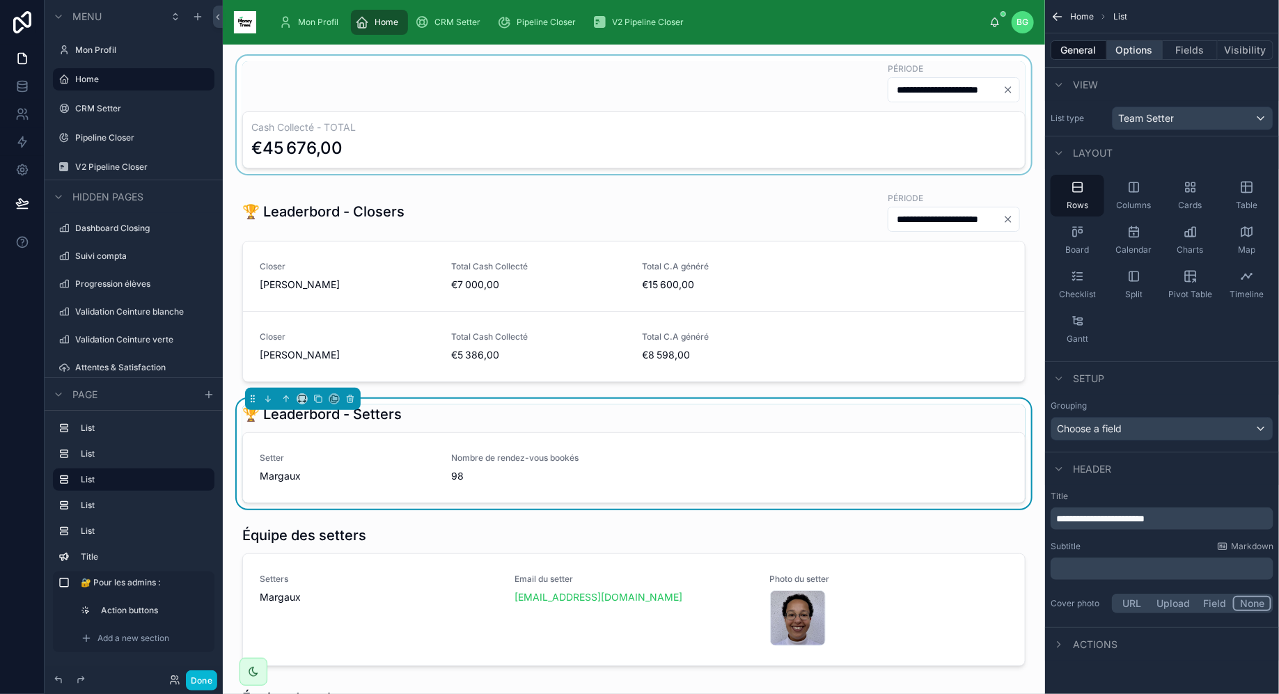
click at [1120, 52] on button "Options" at bounding box center [1135, 49] width 56 height 19
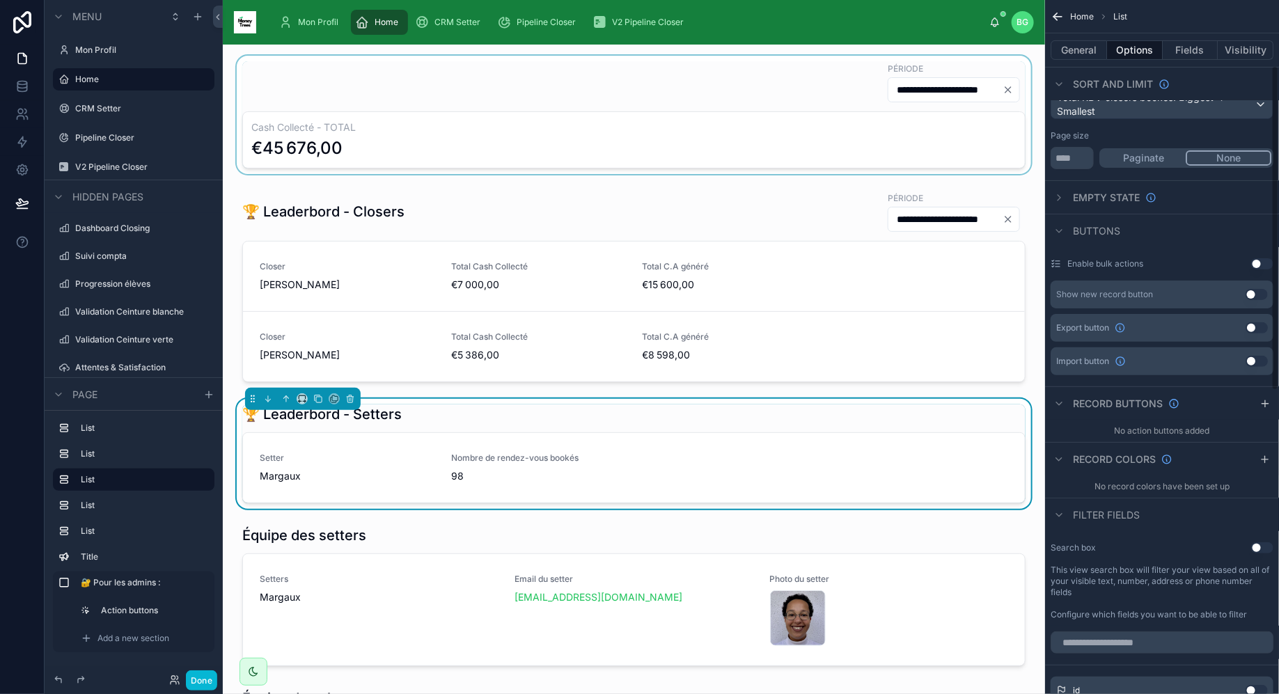
scroll to position [160, 0]
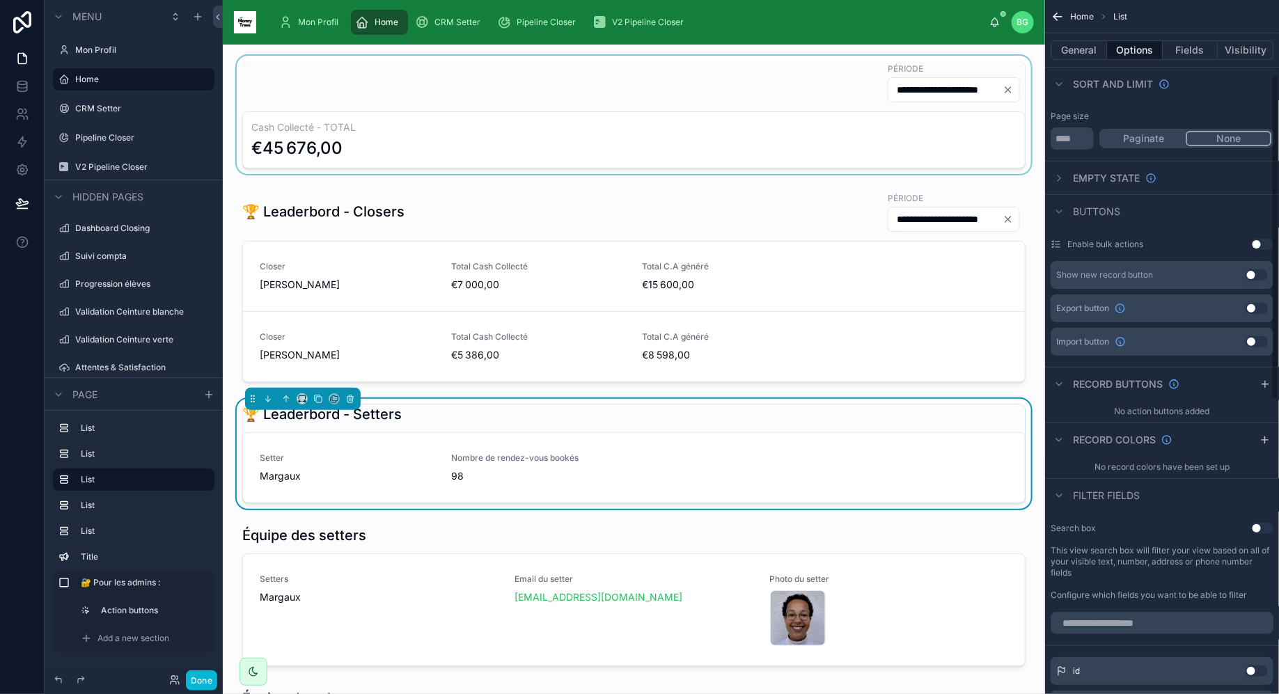
click at [1256, 528] on button "Use setting" at bounding box center [1262, 528] width 22 height 11
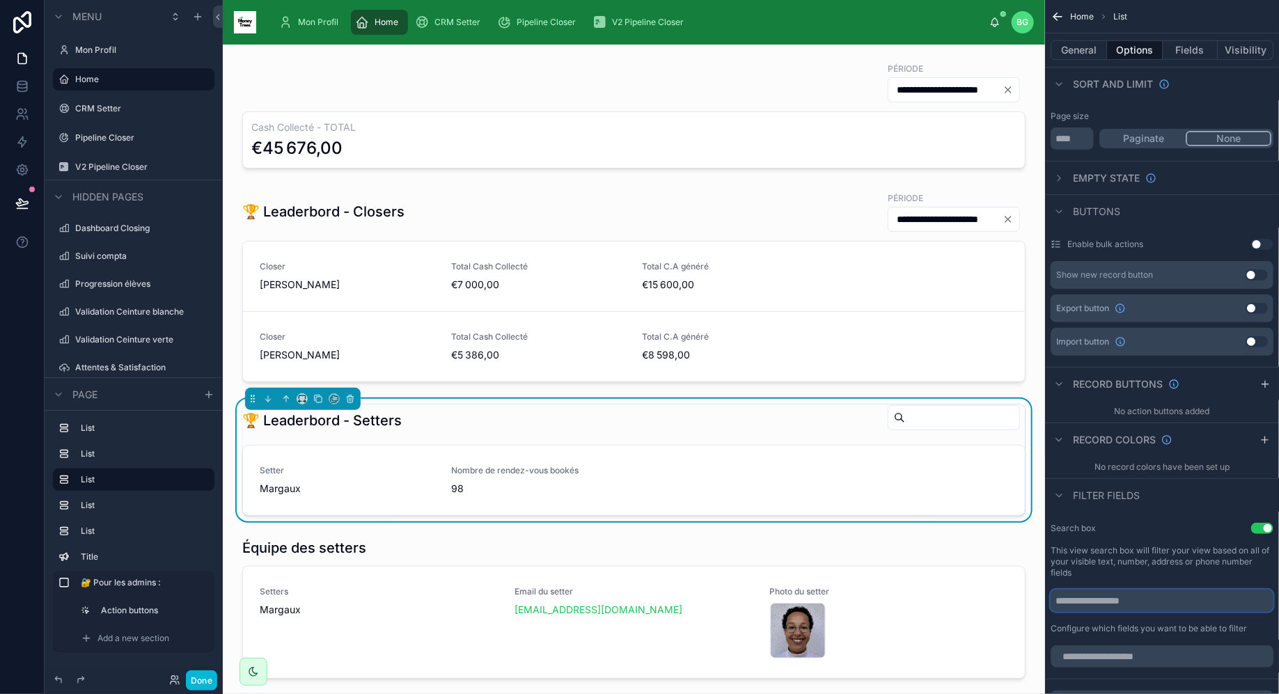
click at [1187, 609] on input "scrollable content" at bounding box center [1161, 601] width 223 height 22
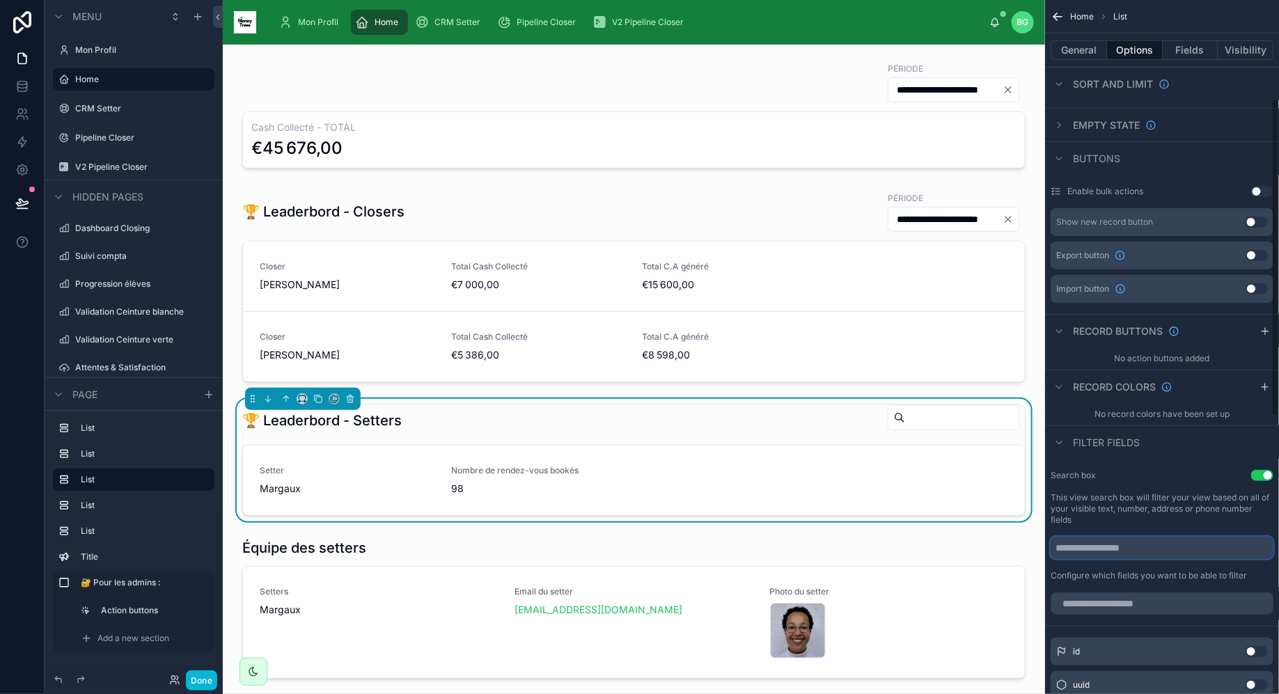
scroll to position [221, 0]
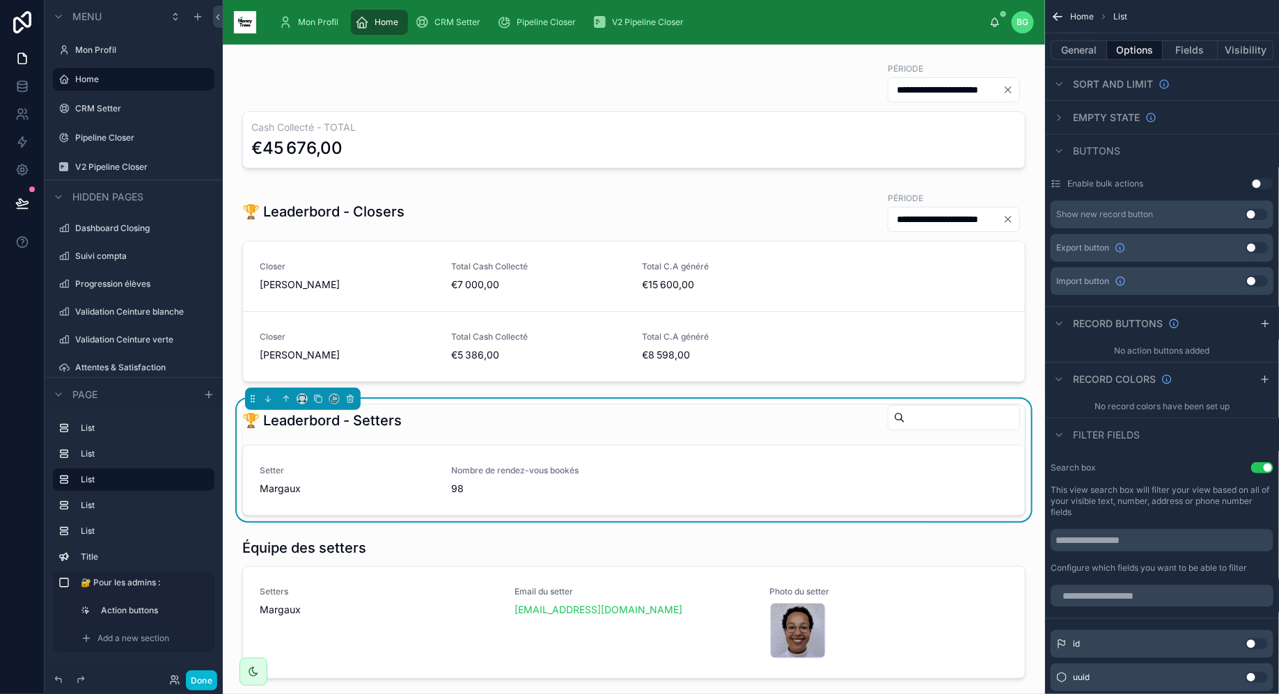
click at [1260, 464] on button "Use setting" at bounding box center [1262, 467] width 22 height 11
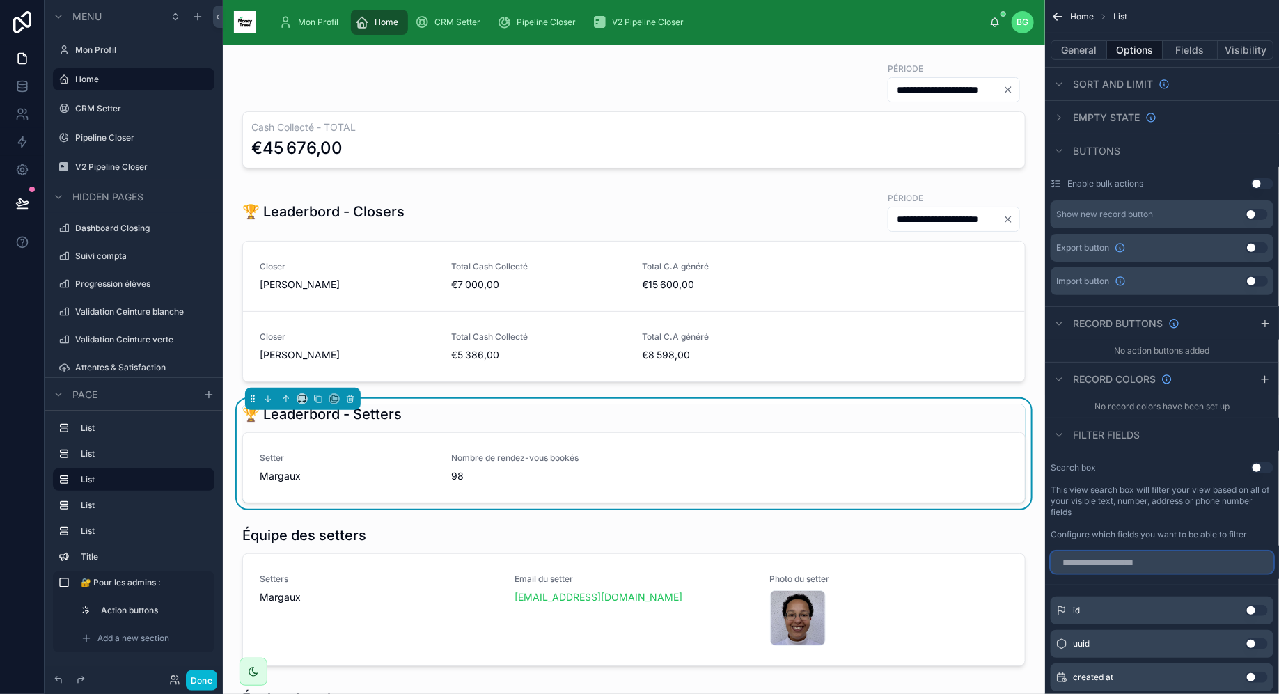
click at [1165, 562] on input "scrollable content" at bounding box center [1161, 562] width 223 height 22
type input "*"
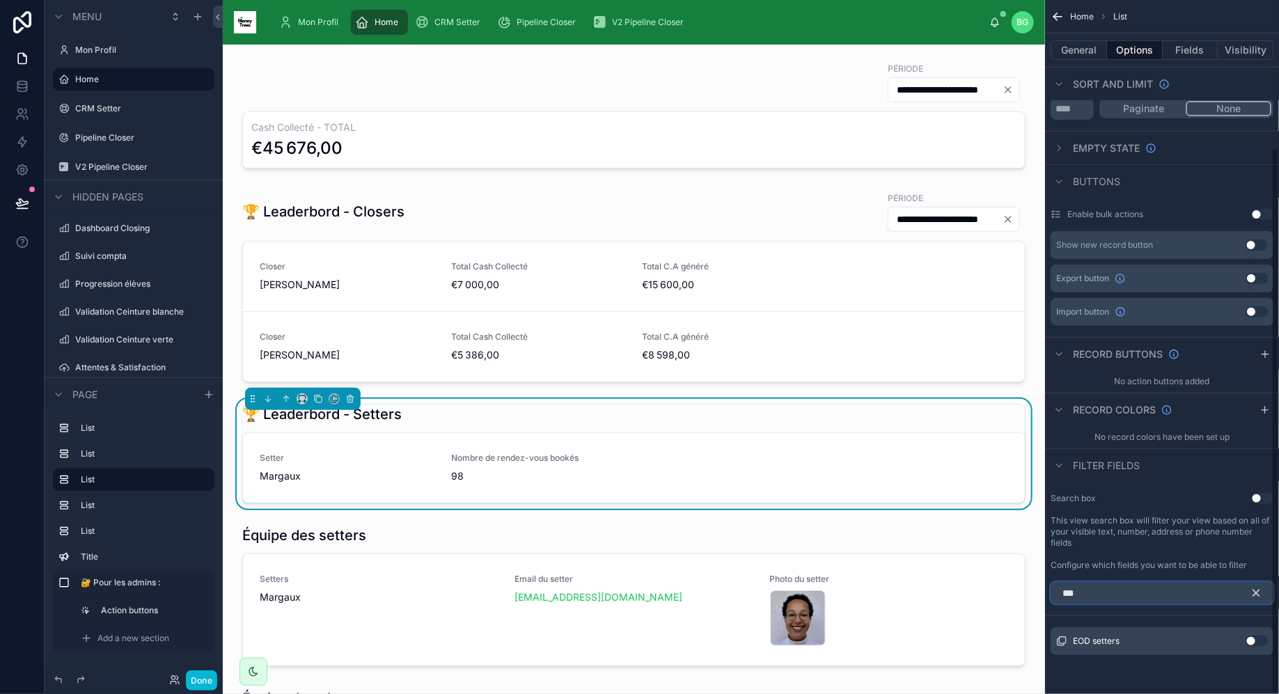
scroll to position [188, 0]
type input "*"
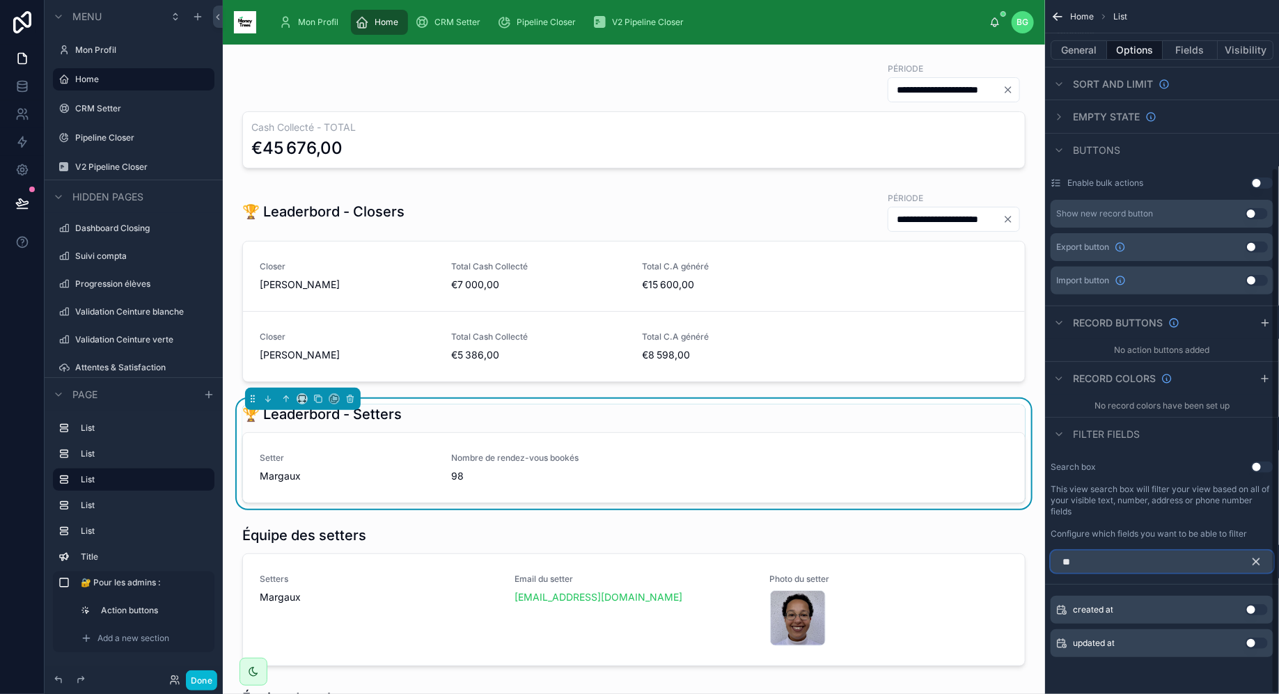
type input "*"
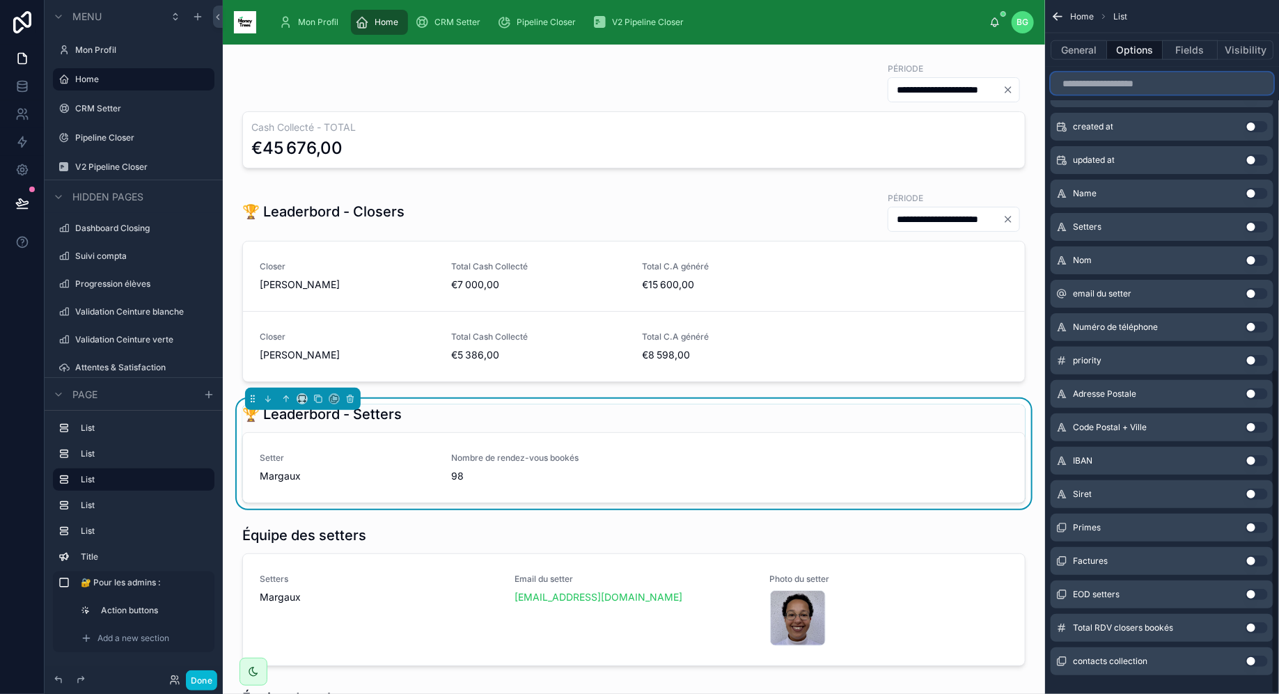
scroll to position [789, 0]
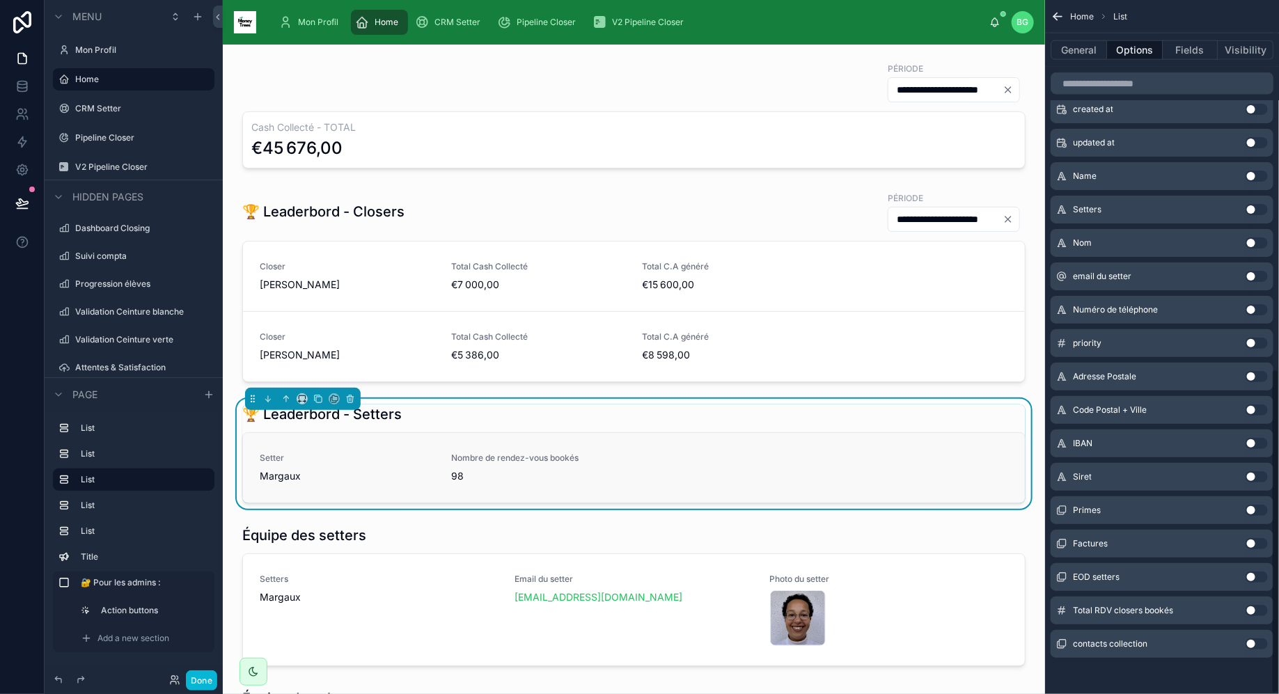
click at [727, 474] on span "98" at bounding box center [729, 476] width 557 height 14
click at [1194, 40] on button "Fields" at bounding box center [1190, 49] width 56 height 19
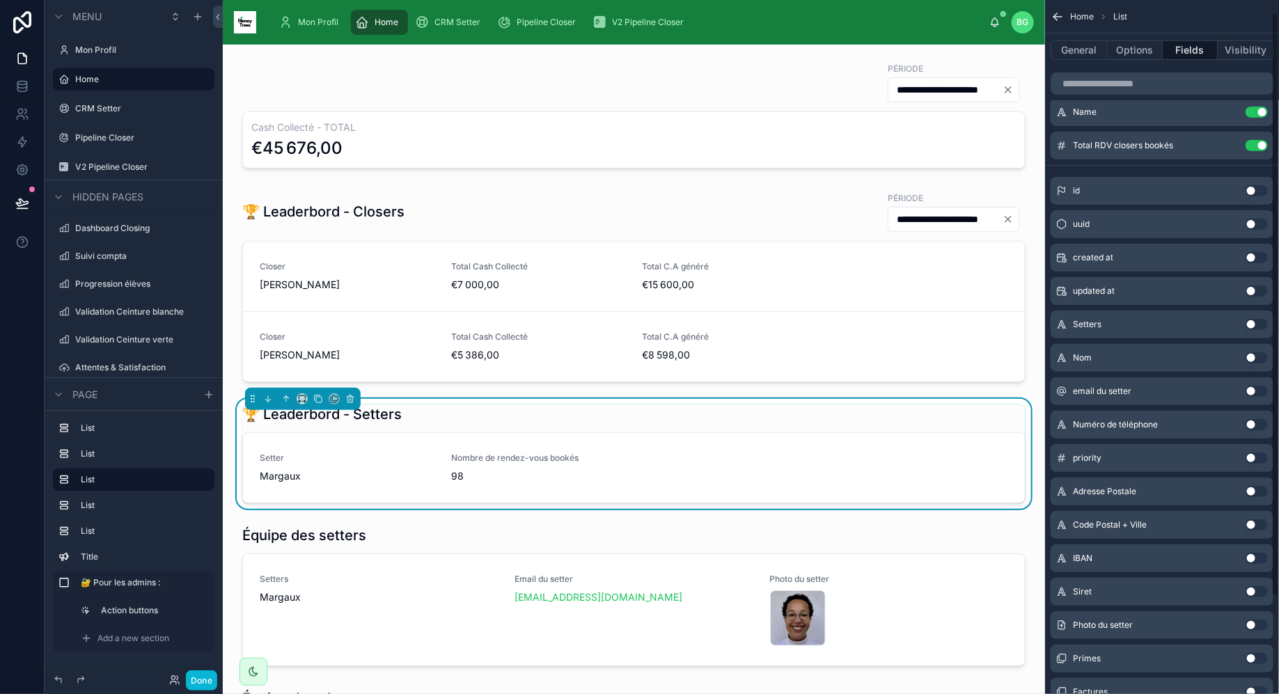
scroll to position [0, 0]
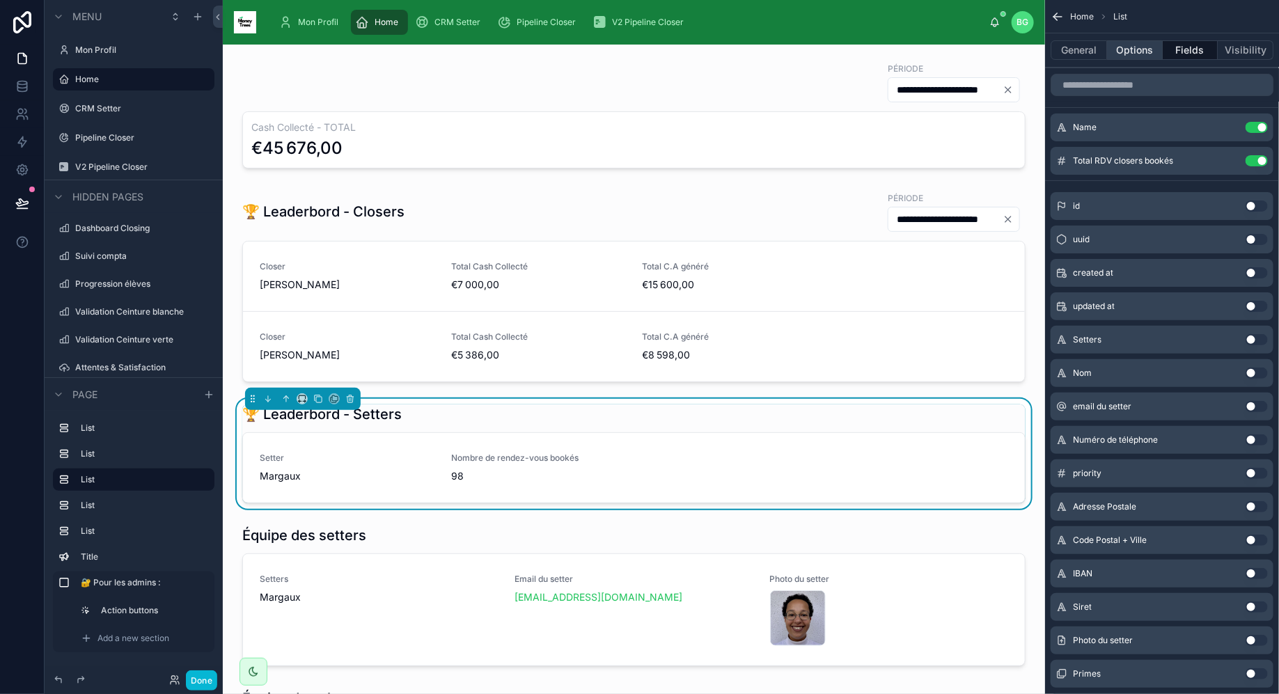
click at [1115, 53] on button "Options" at bounding box center [1135, 49] width 56 height 19
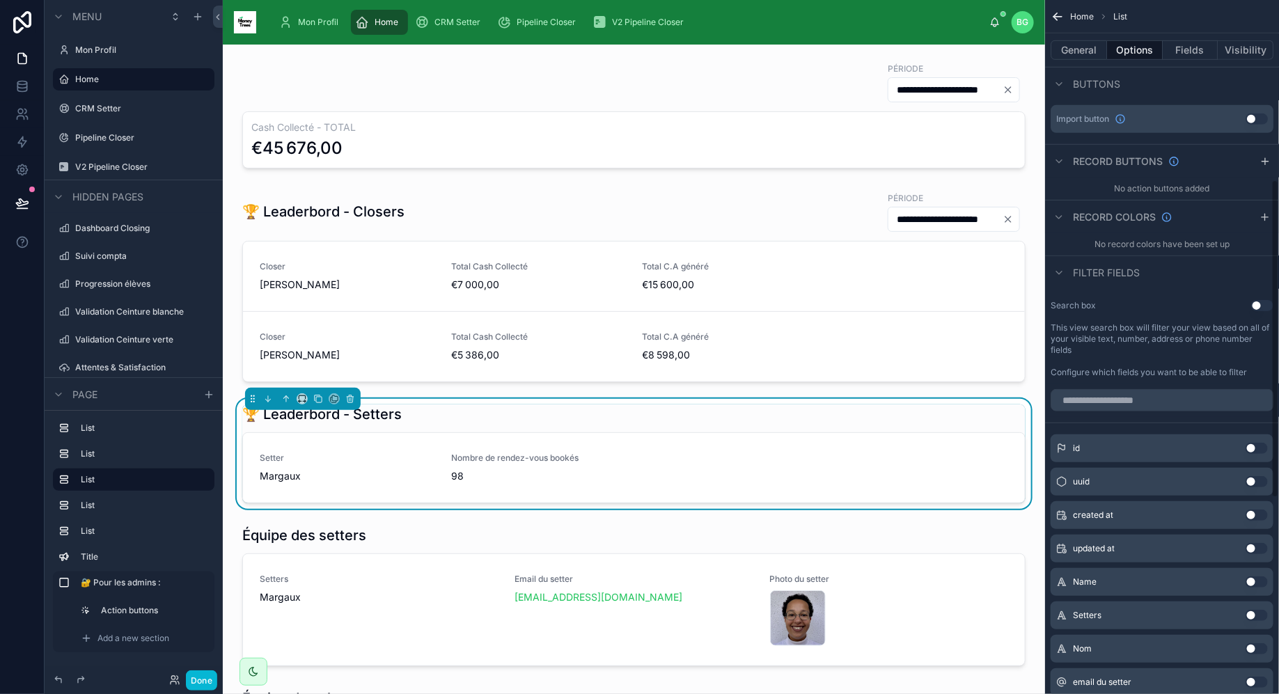
scroll to position [399, 0]
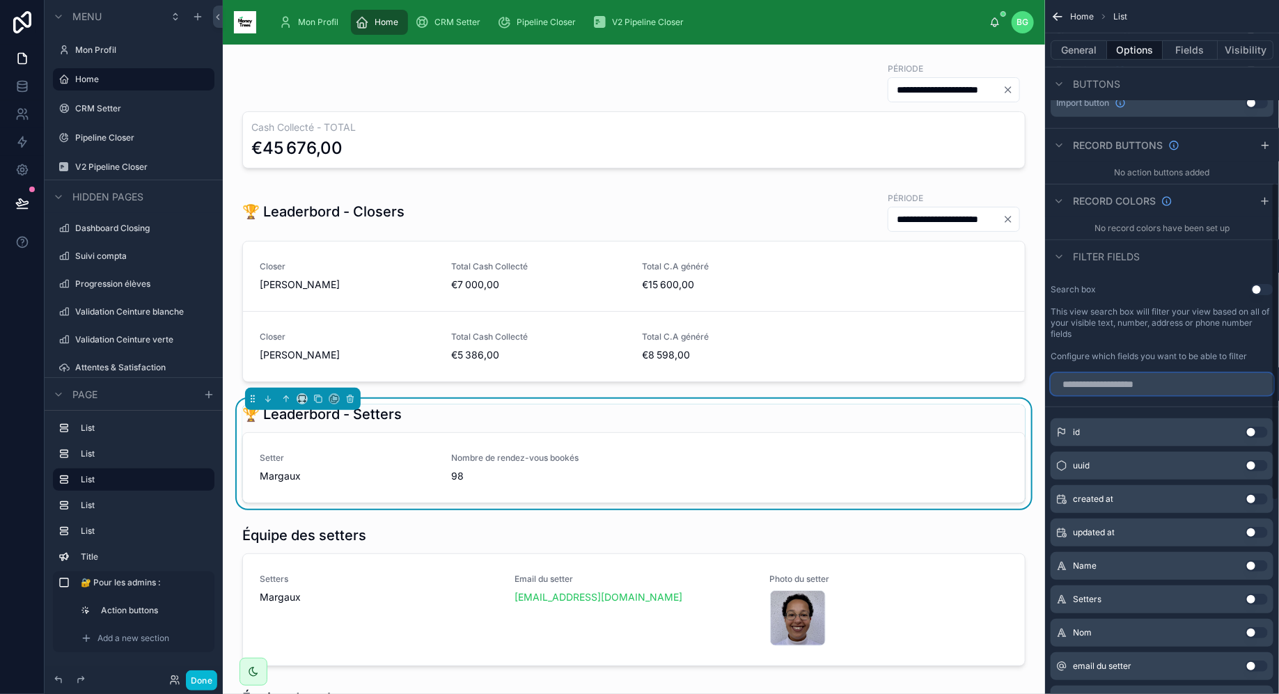
click at [1160, 390] on input "scrollable content" at bounding box center [1161, 384] width 223 height 22
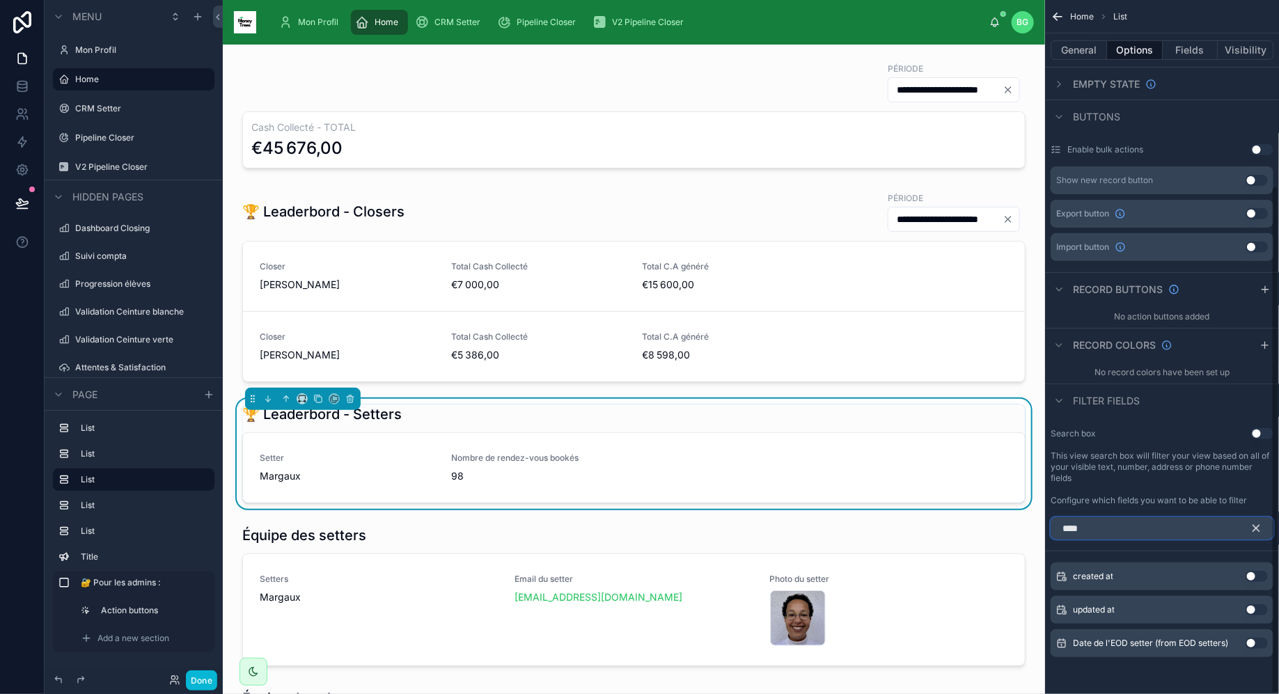
scroll to position [221, 0]
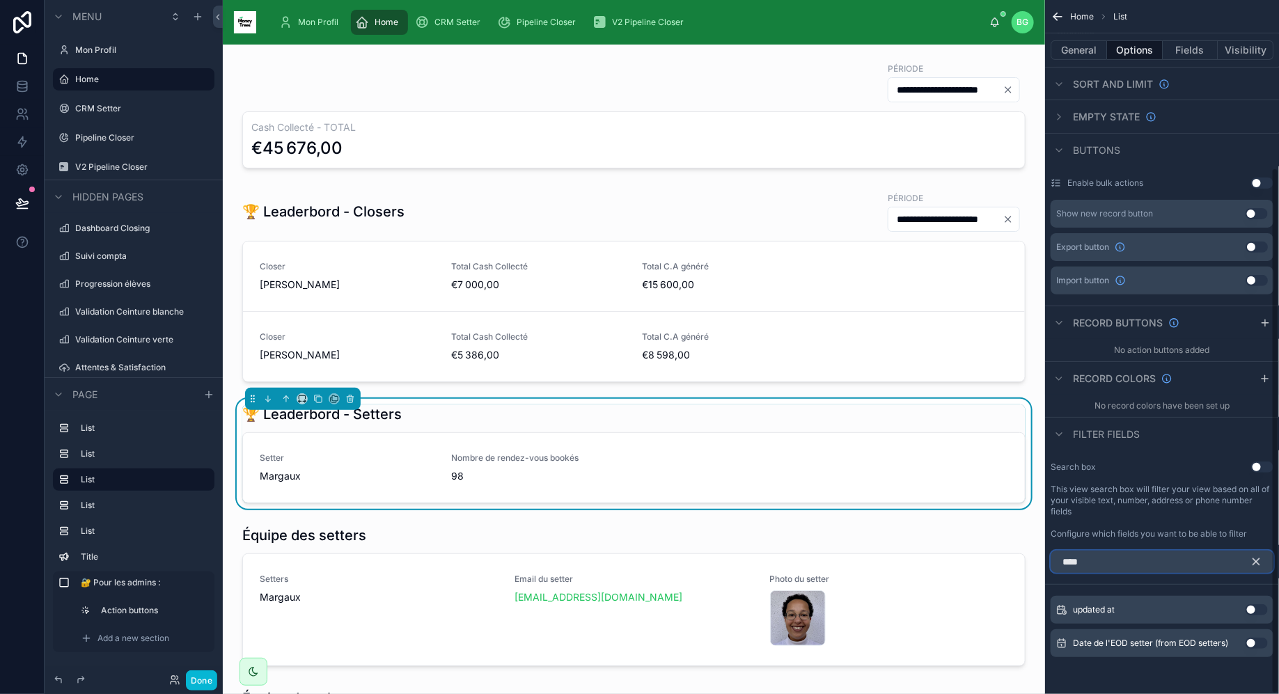
type input "****"
click at [1247, 640] on button "Use setting" at bounding box center [1256, 643] width 22 height 11
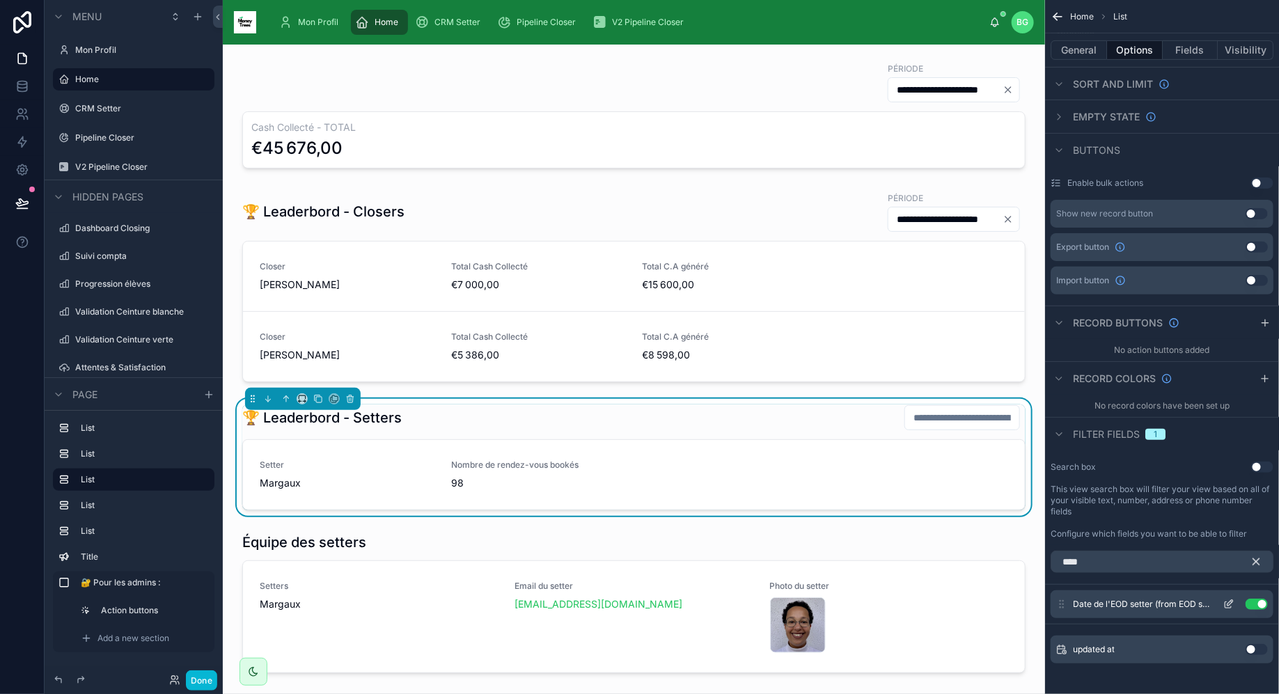
click at [1227, 599] on icon "scrollable content" at bounding box center [1228, 604] width 11 height 11
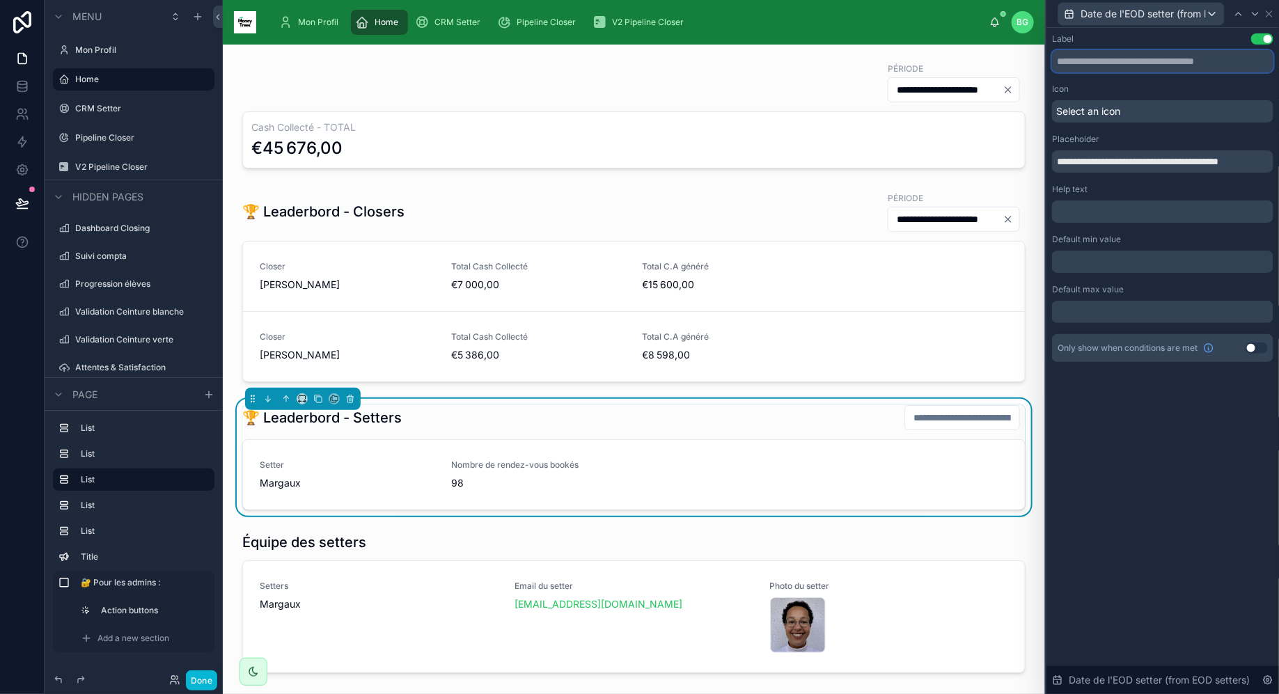
click at [1168, 61] on input "text" at bounding box center [1162, 61] width 221 height 22
type input "*"
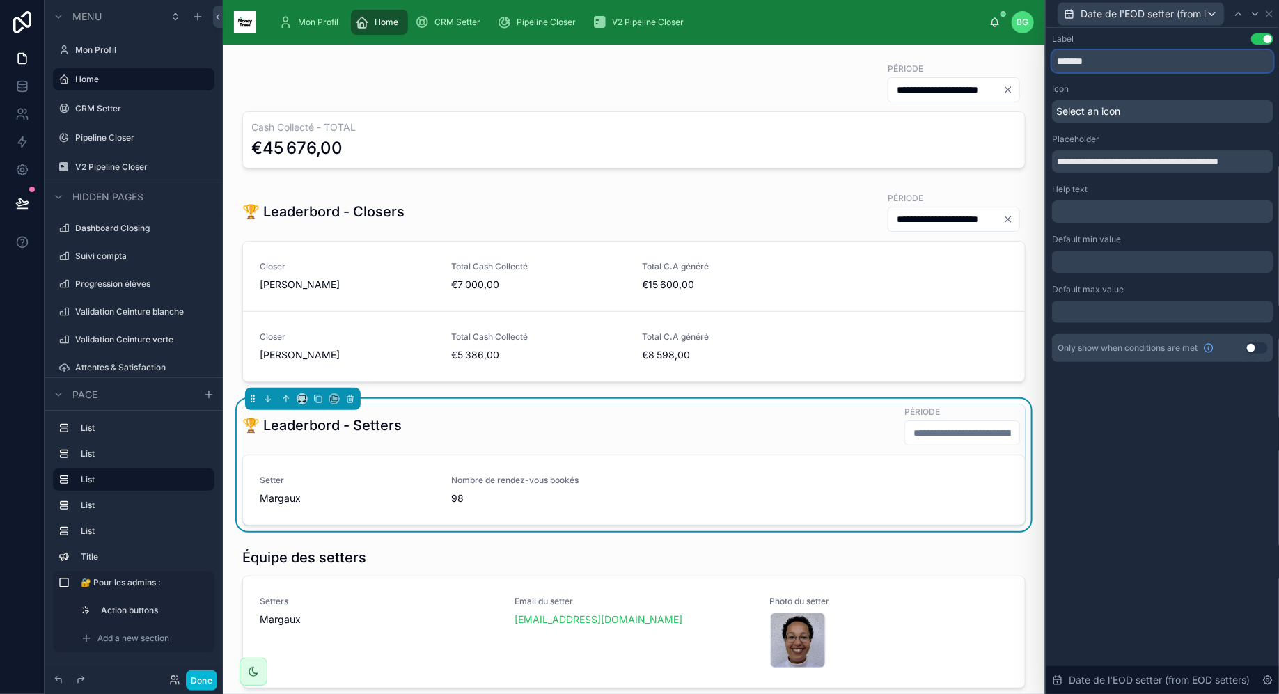
type input "*******"
click at [1142, 153] on input "**********" at bounding box center [1162, 161] width 221 height 22
click at [1160, 266] on div at bounding box center [1162, 262] width 221 height 22
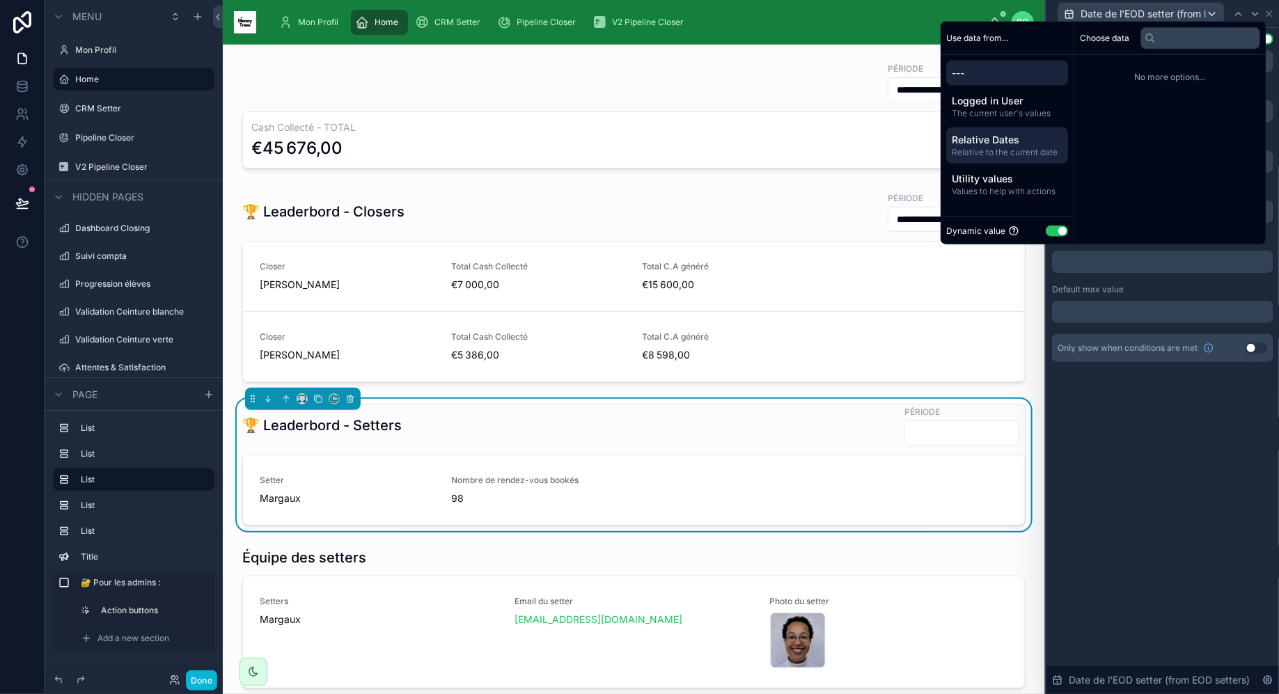
click at [1004, 150] on span "Relative to the current date" at bounding box center [1006, 152] width 111 height 11
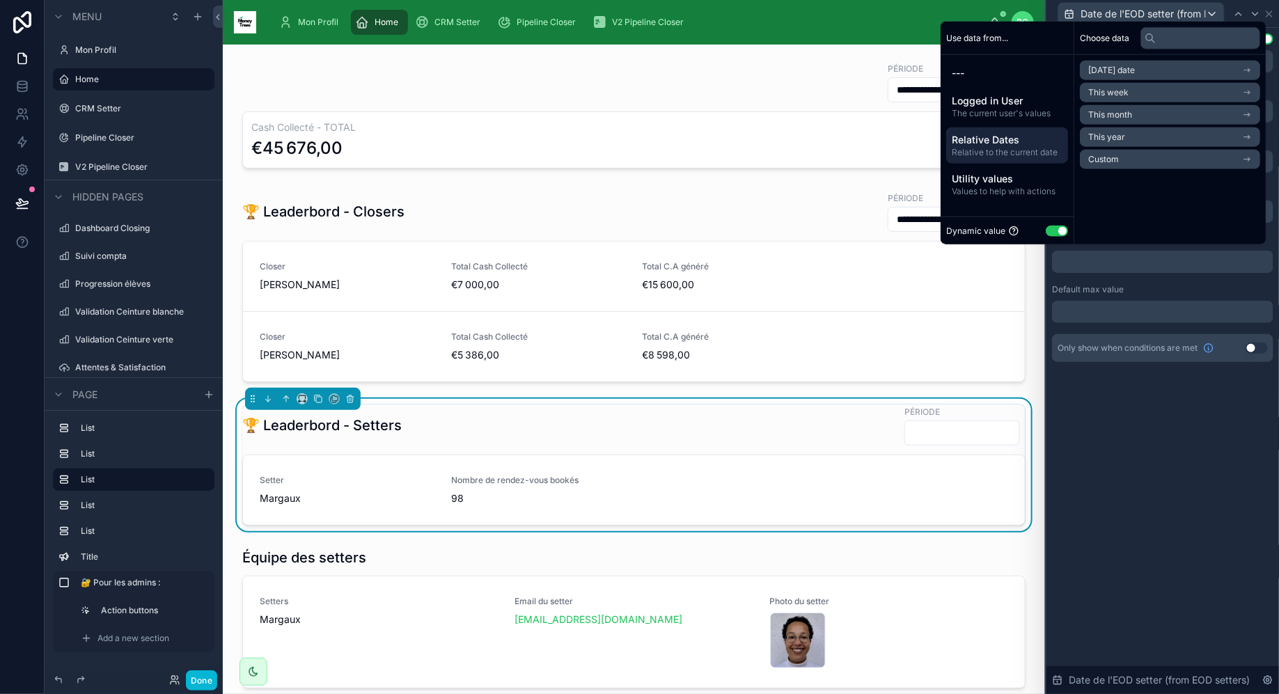
click at [1109, 113] on span "This month" at bounding box center [1110, 114] width 44 height 11
click at [1105, 89] on li "Start of month" at bounding box center [1169, 95] width 180 height 19
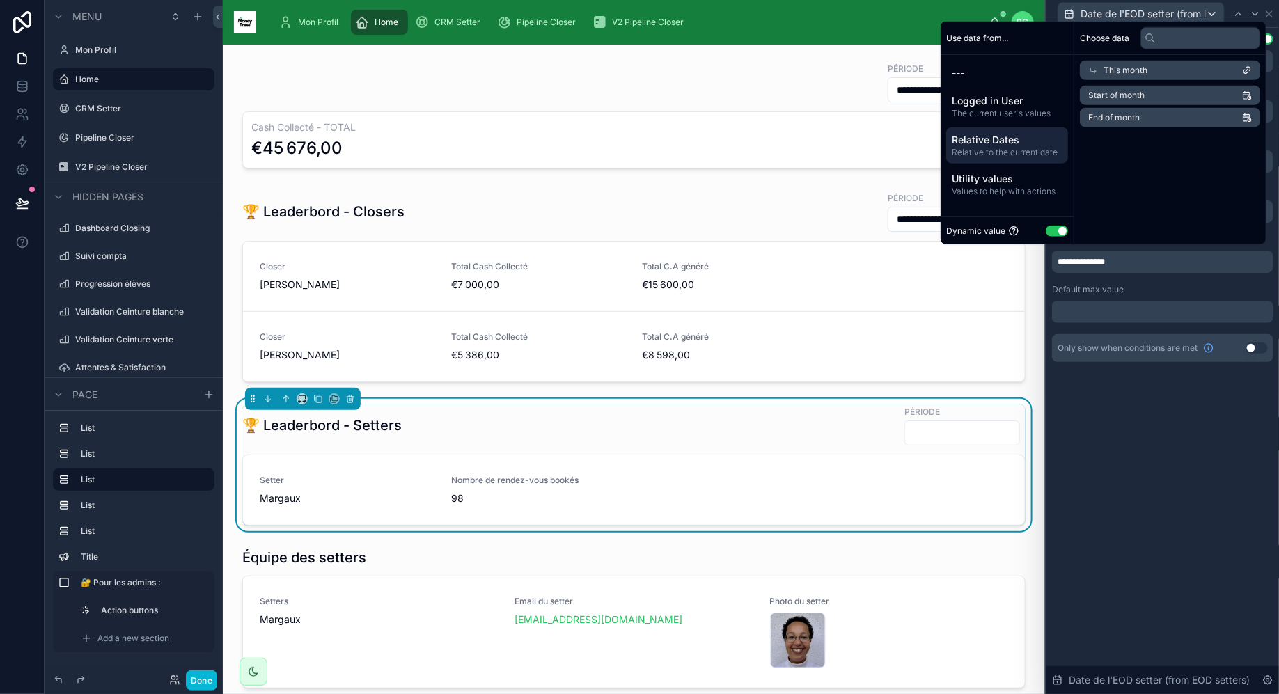
click at [1103, 311] on div at bounding box center [1162, 312] width 221 height 22
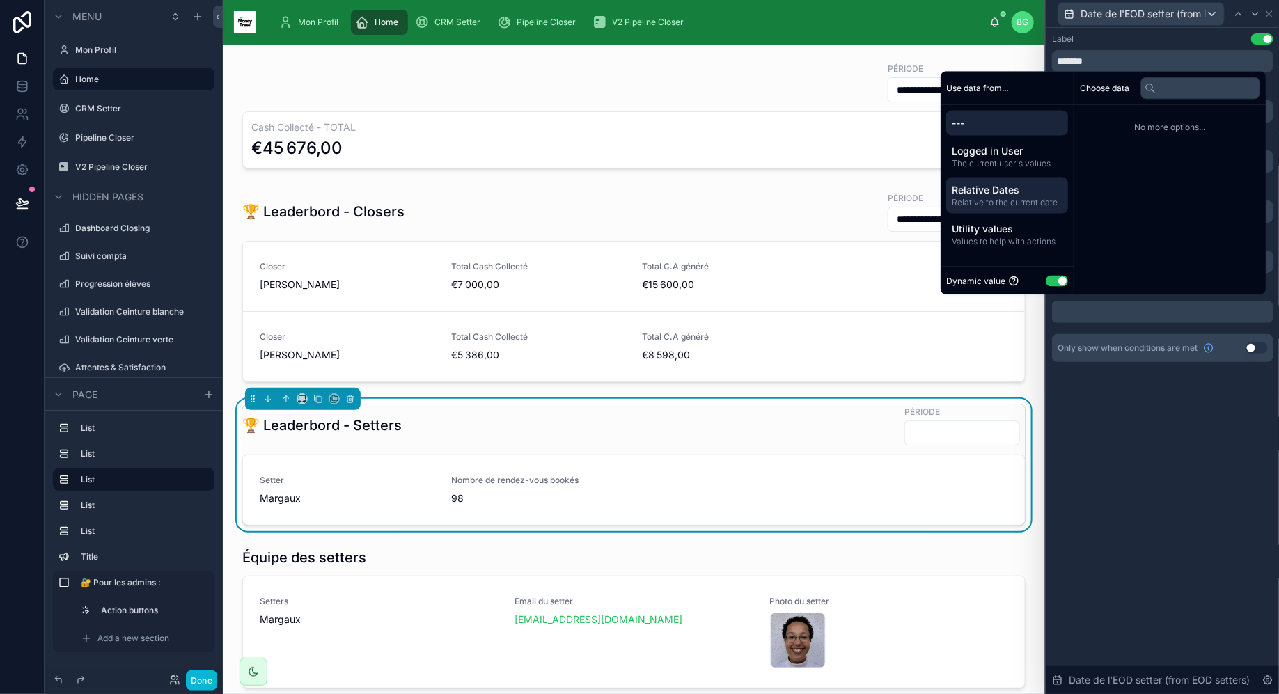
click at [1011, 203] on span "Relative to the current date" at bounding box center [1006, 202] width 111 height 11
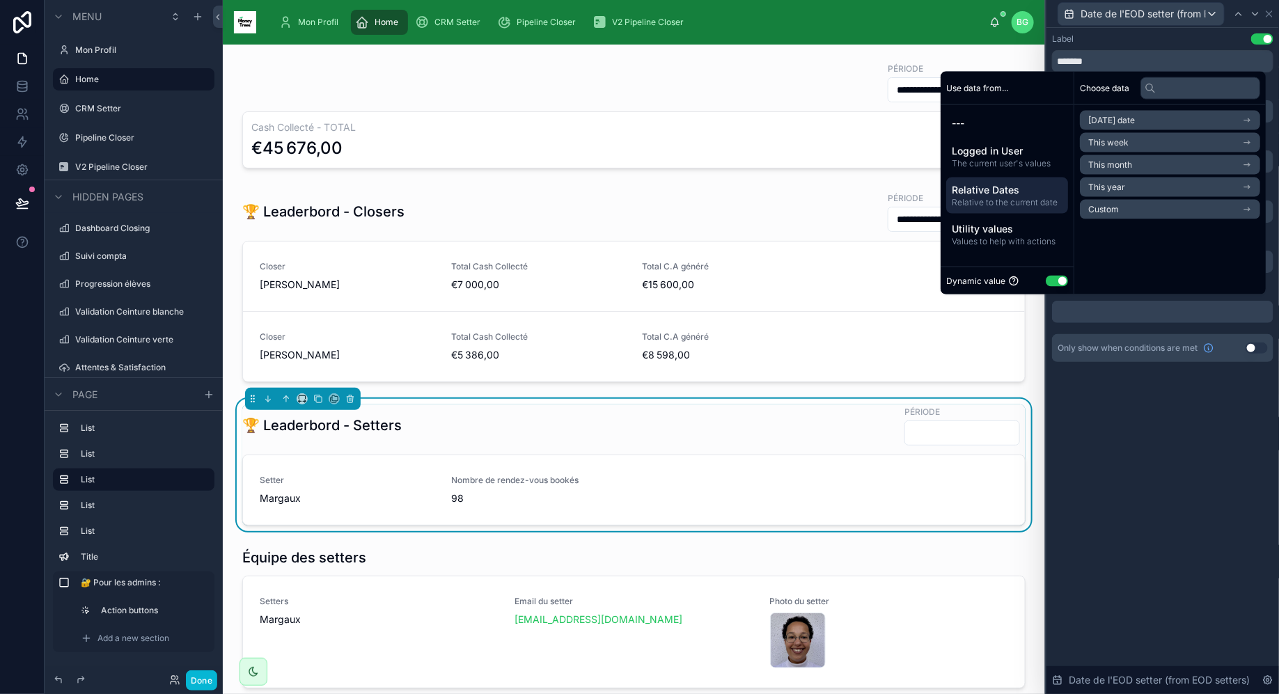
click at [1136, 164] on li "This month" at bounding box center [1169, 164] width 180 height 19
click at [1135, 171] on li "End of month" at bounding box center [1169, 167] width 180 height 19
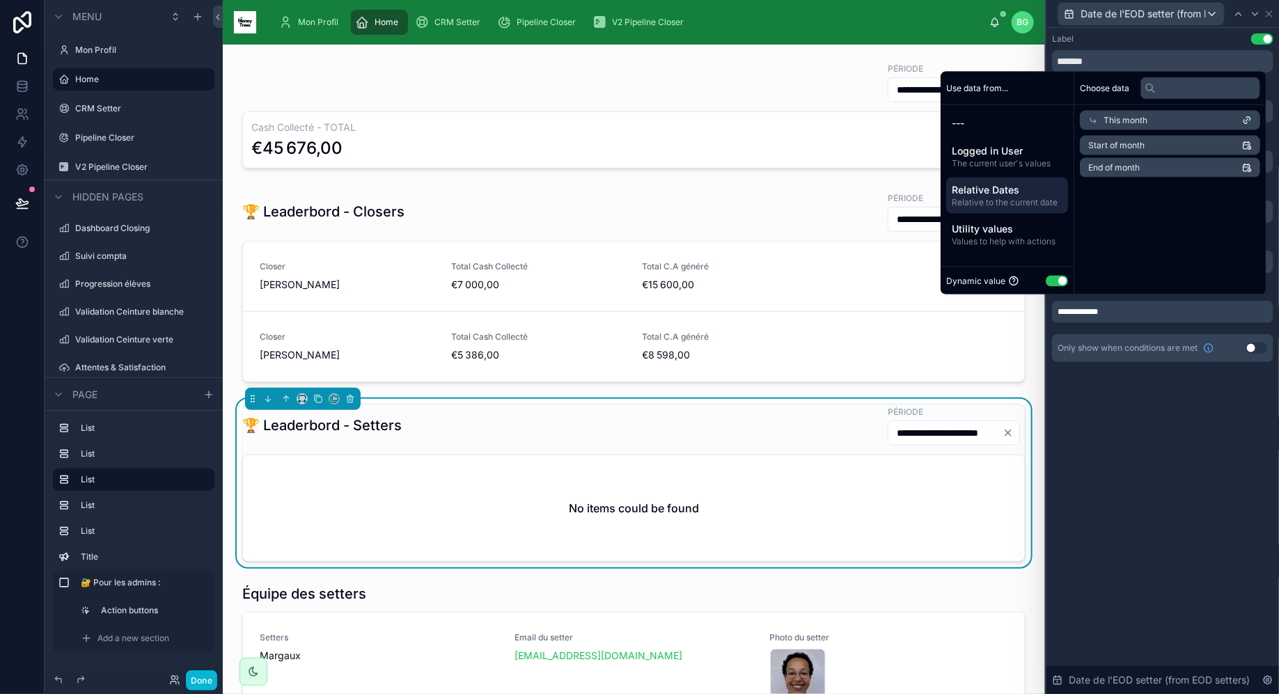
click at [1182, 447] on div "**********" at bounding box center [1162, 361] width 232 height 666
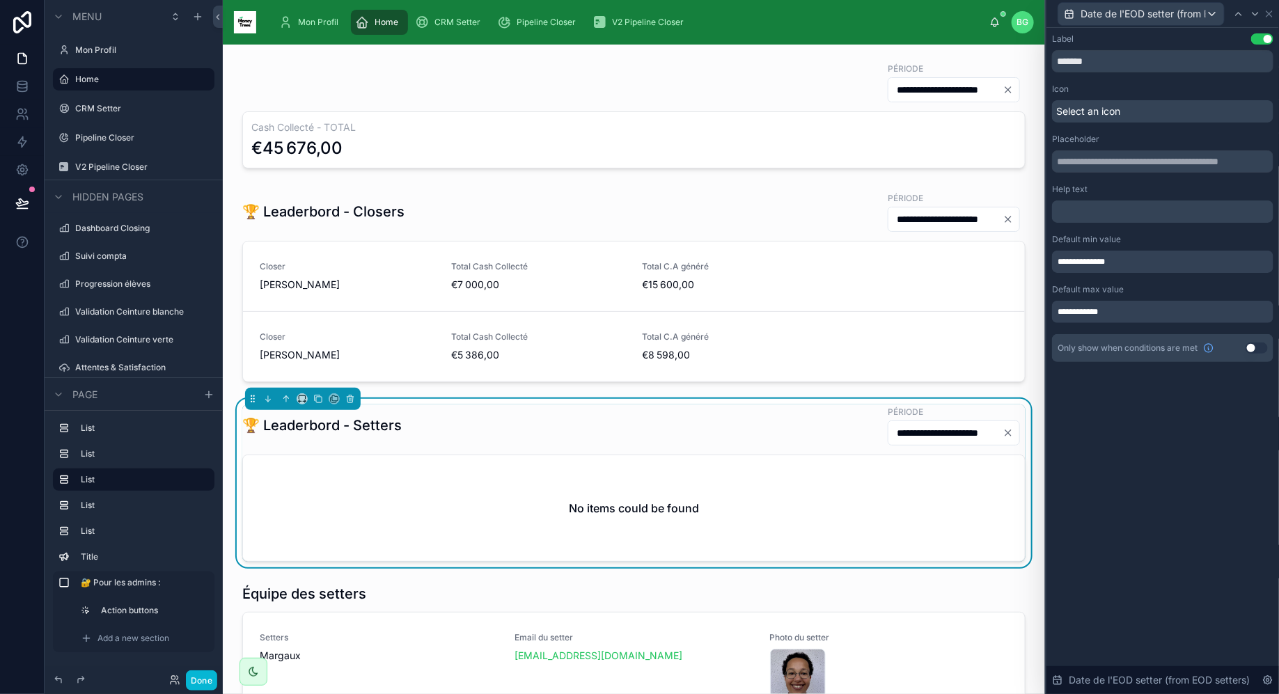
click at [958, 431] on input "**********" at bounding box center [945, 432] width 114 height 19
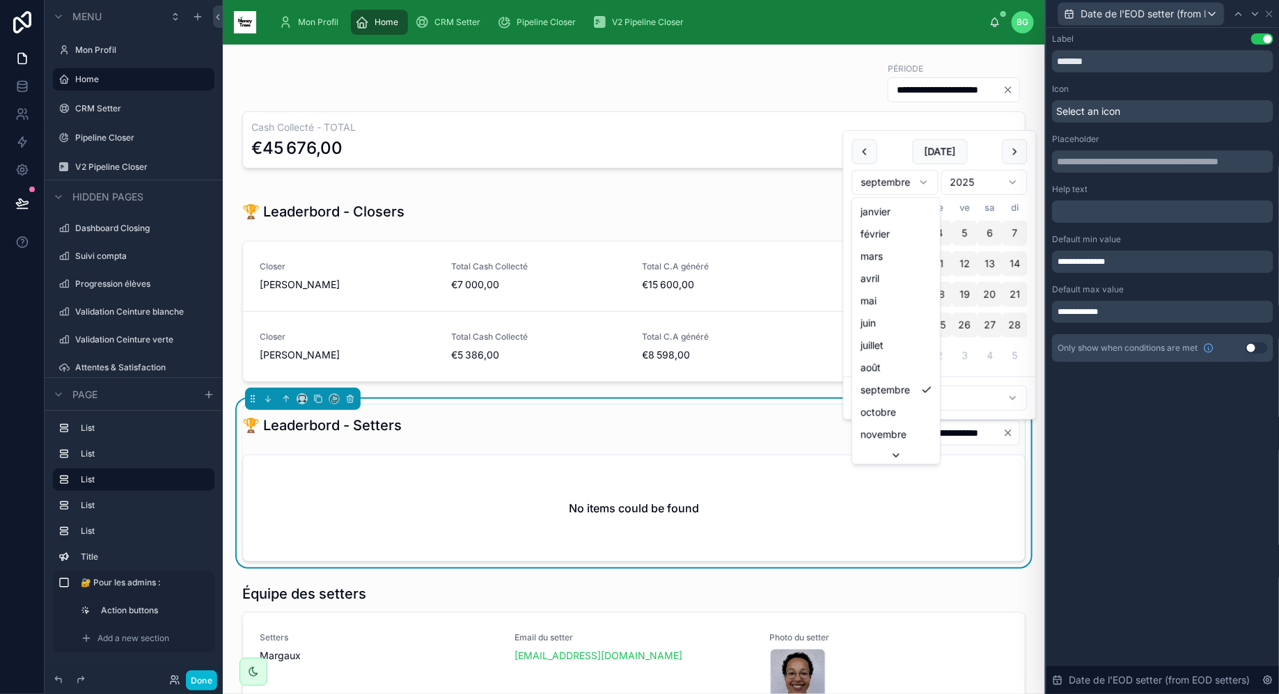
click at [909, 182] on html "**********" at bounding box center [639, 347] width 1279 height 694
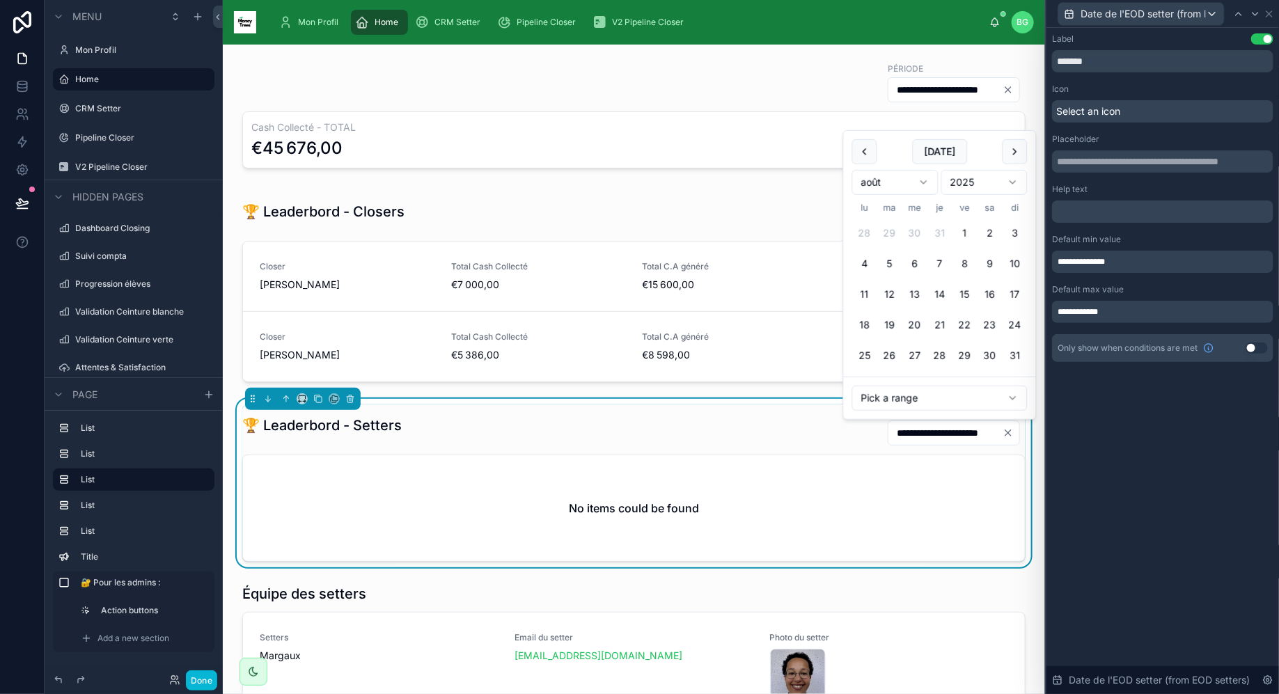
click at [964, 231] on button "1" at bounding box center [964, 233] width 25 height 25
type input "**********"
click at [1270, 14] on icon at bounding box center [1268, 13] width 11 height 11
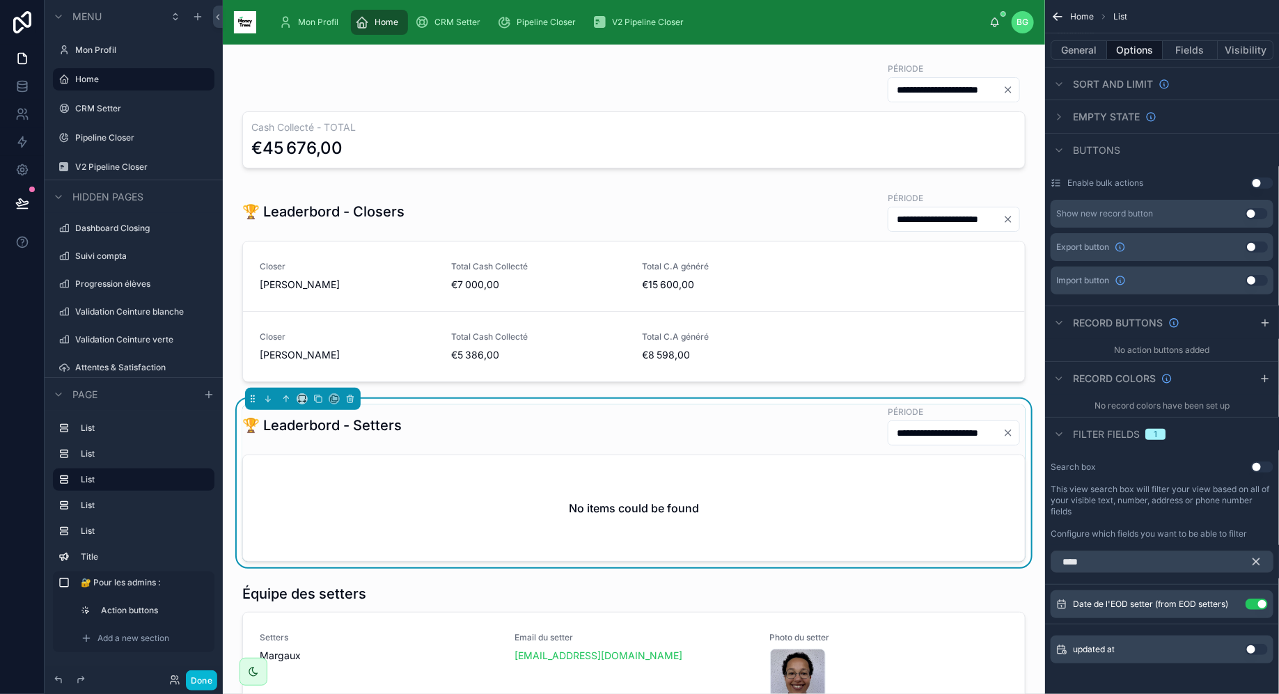
click at [1011, 431] on icon "Clear" at bounding box center [1007, 432] width 11 height 11
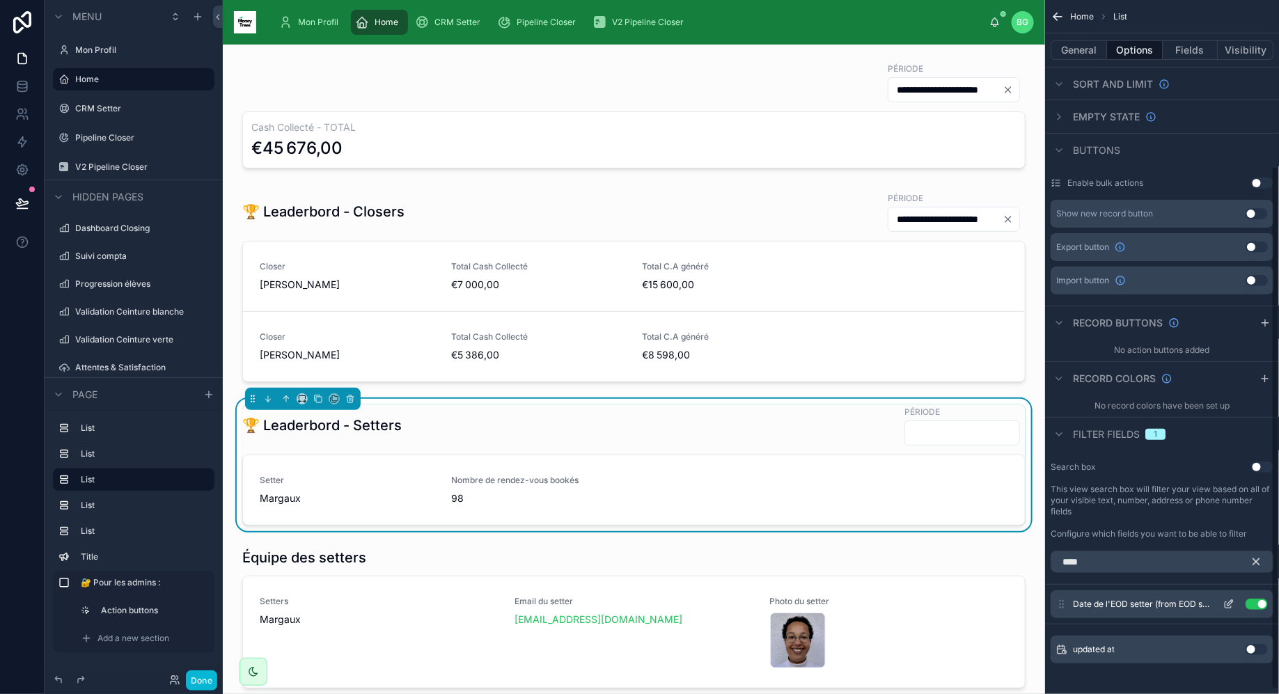
click at [1262, 600] on button "Use setting" at bounding box center [1256, 604] width 22 height 11
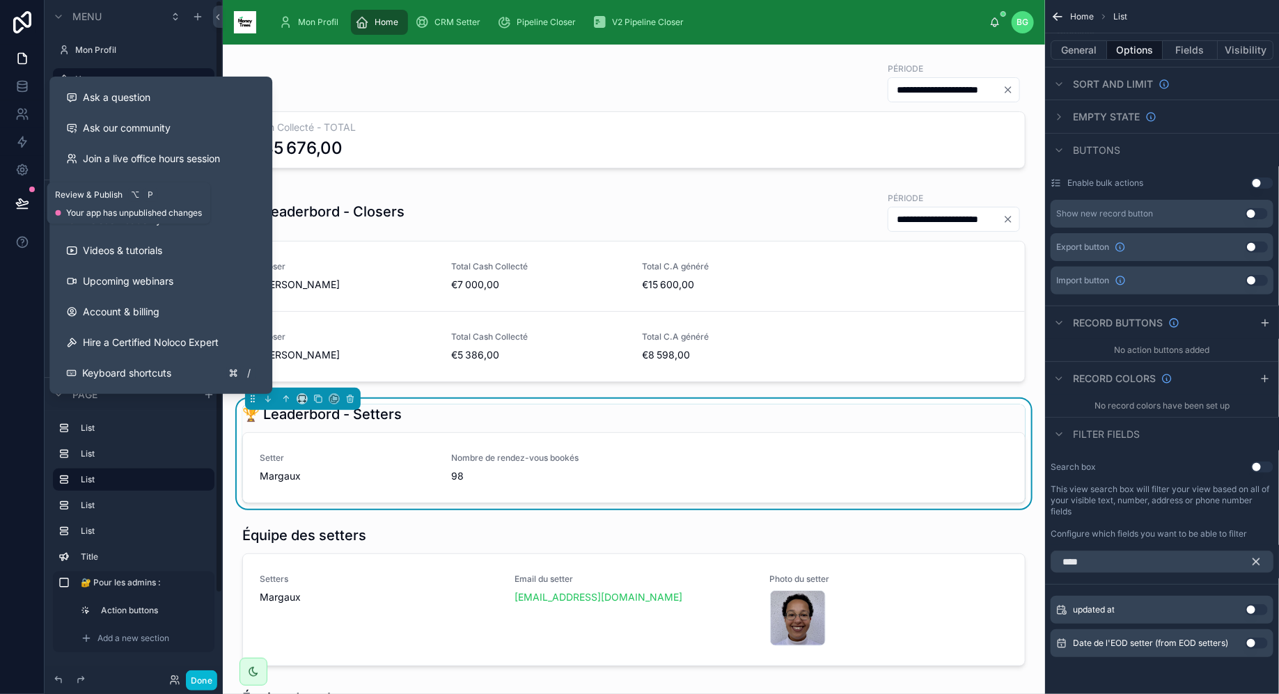
click at [25, 205] on icon at bounding box center [22, 203] width 14 height 14
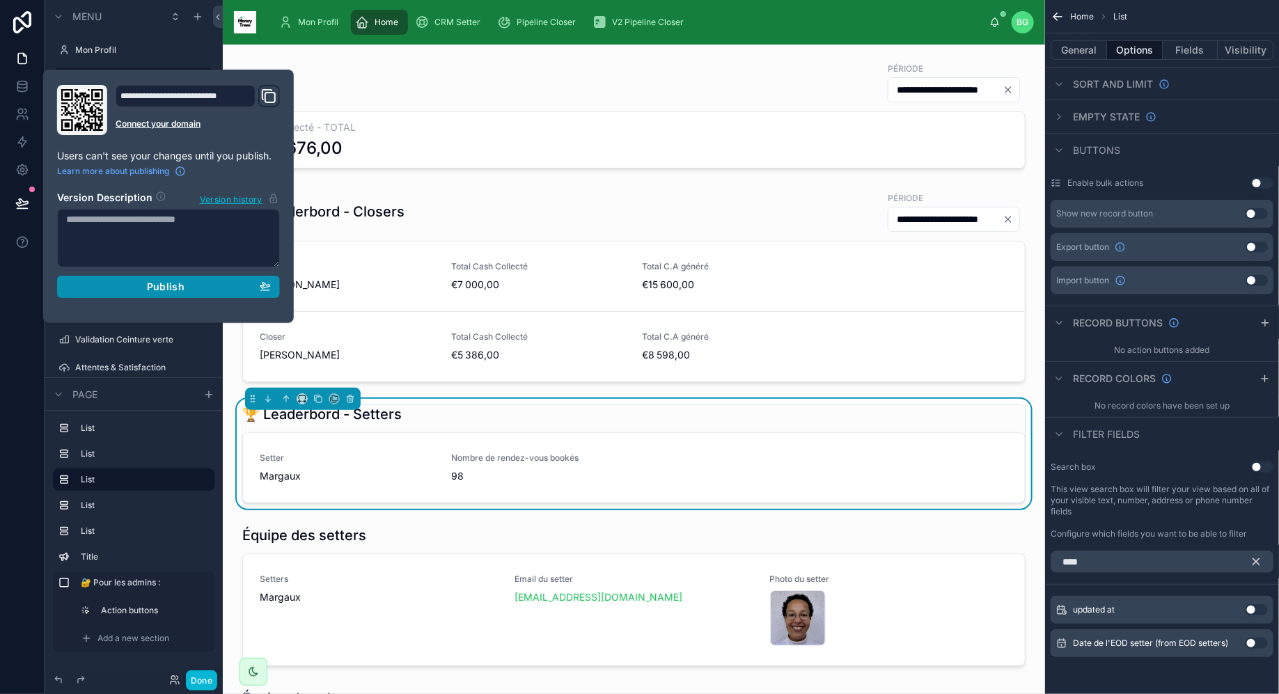
click at [106, 285] on div "Publish" at bounding box center [168, 286] width 205 height 13
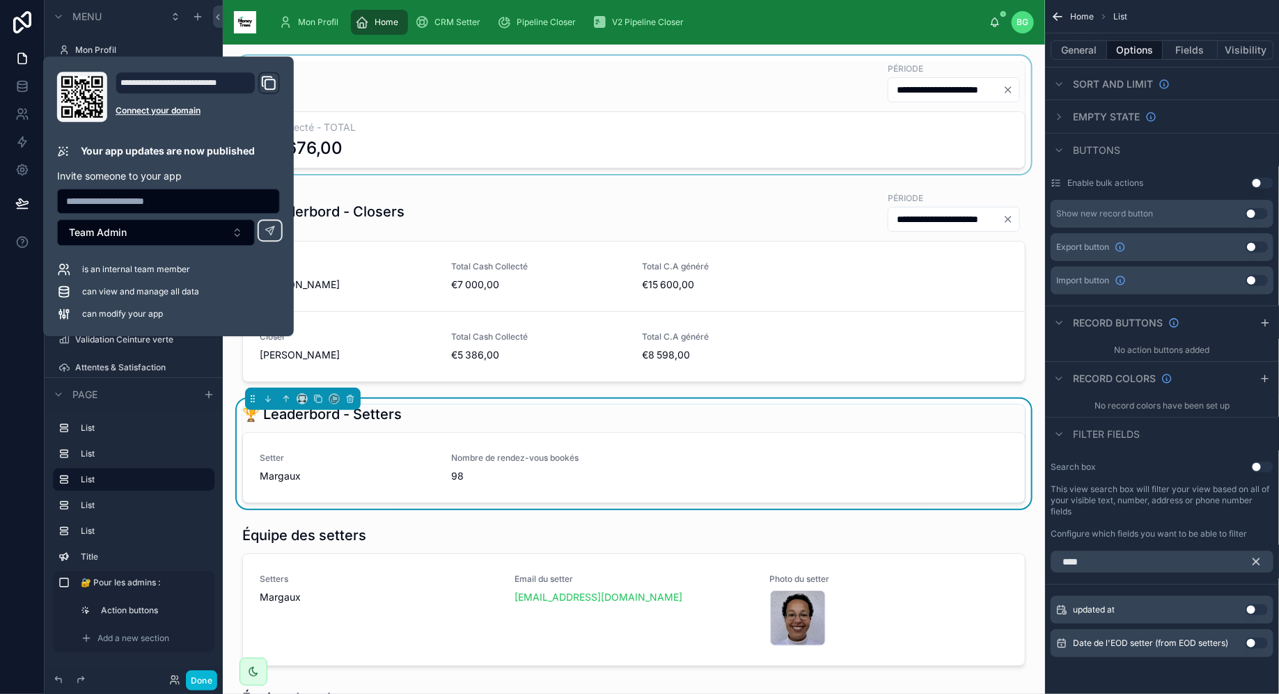
click at [401, 87] on div at bounding box center [634, 115] width 800 height 118
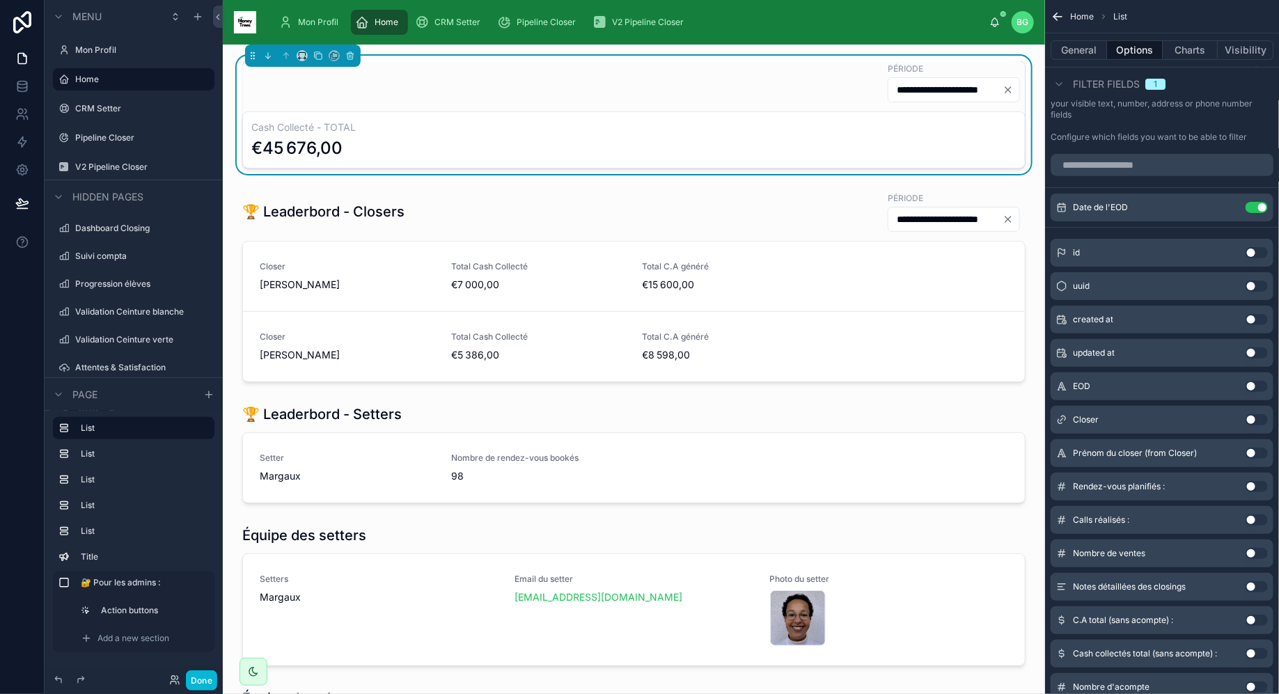
click at [340, 143] on div "€45 676,00" at bounding box center [296, 148] width 91 height 22
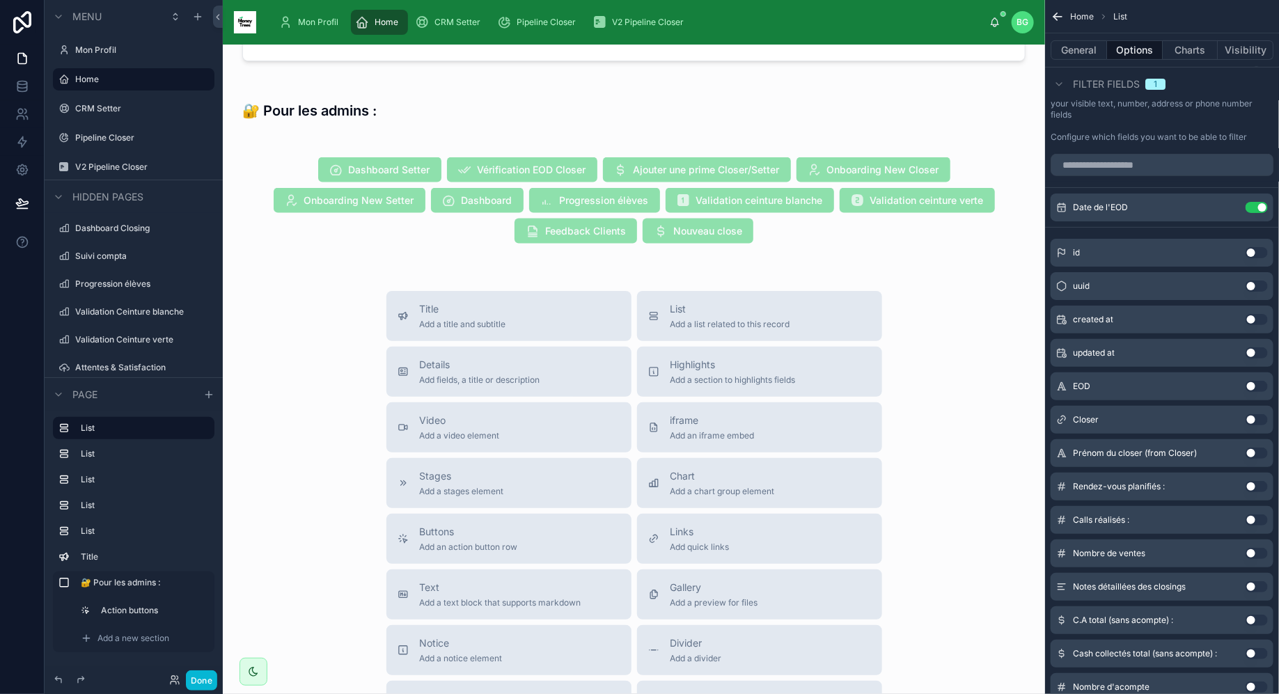
scroll to position [863, 0]
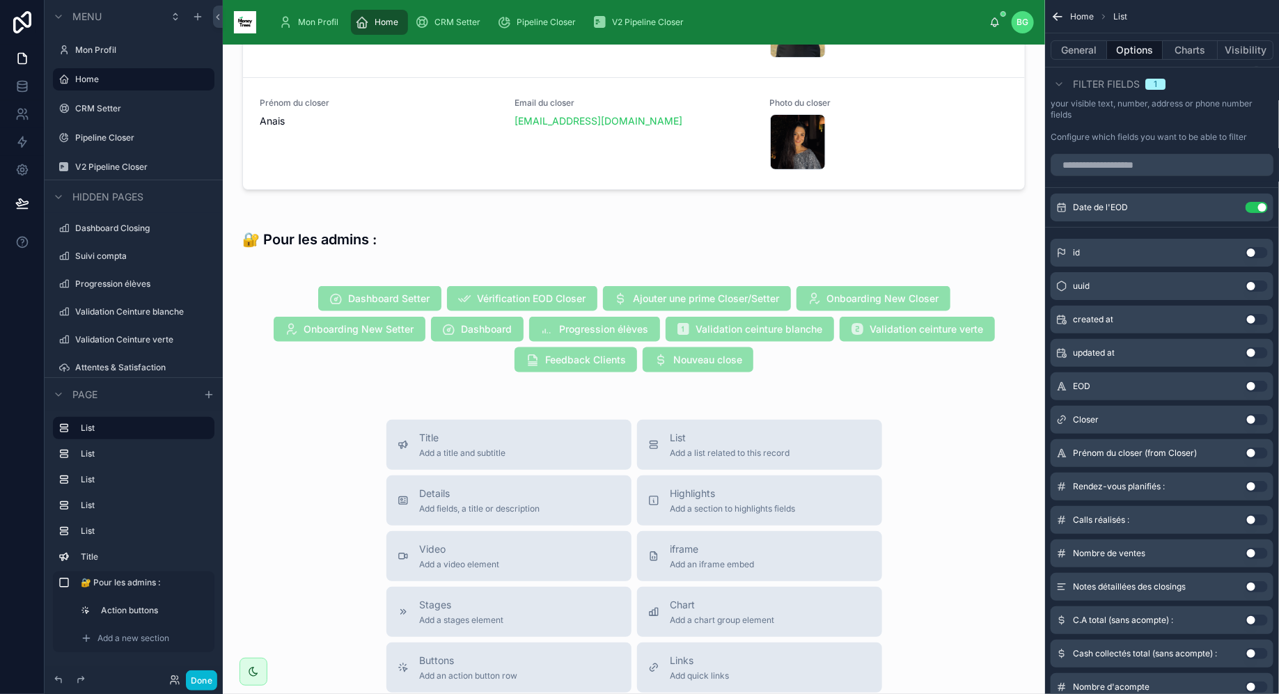
click at [603, 393] on div "**********" at bounding box center [634, 104] width 822 height 1845
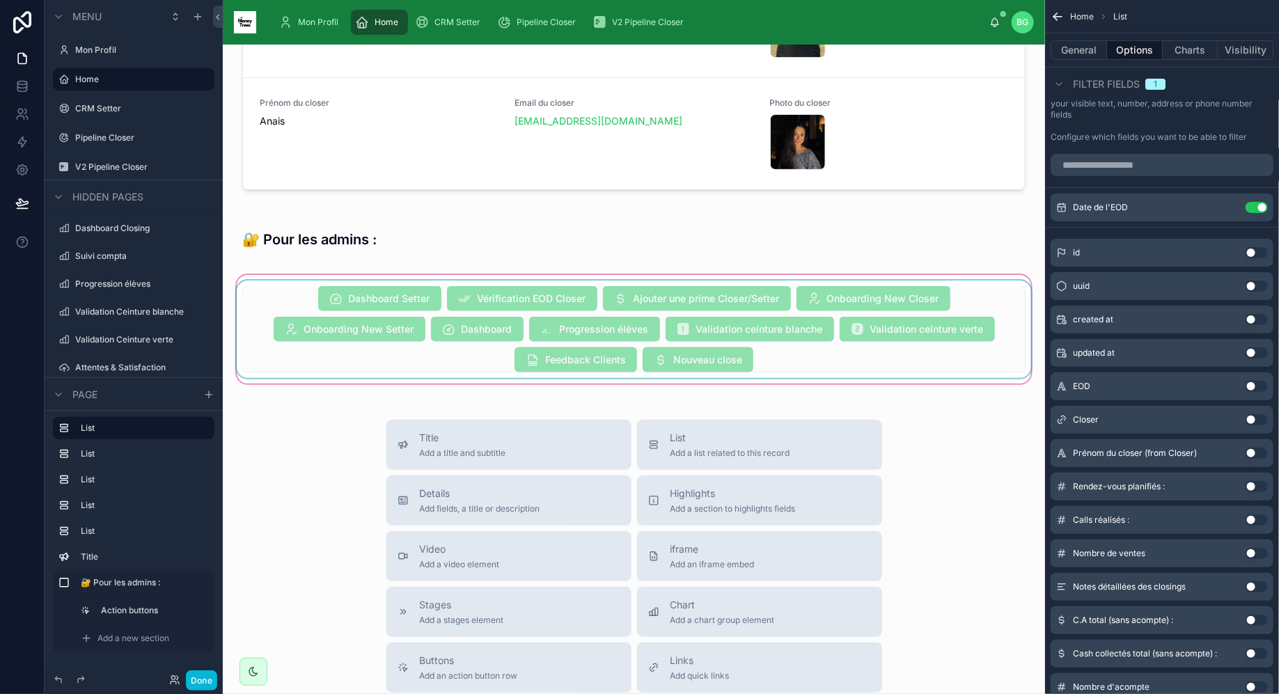
click at [453, 319] on div at bounding box center [634, 329] width 800 height 114
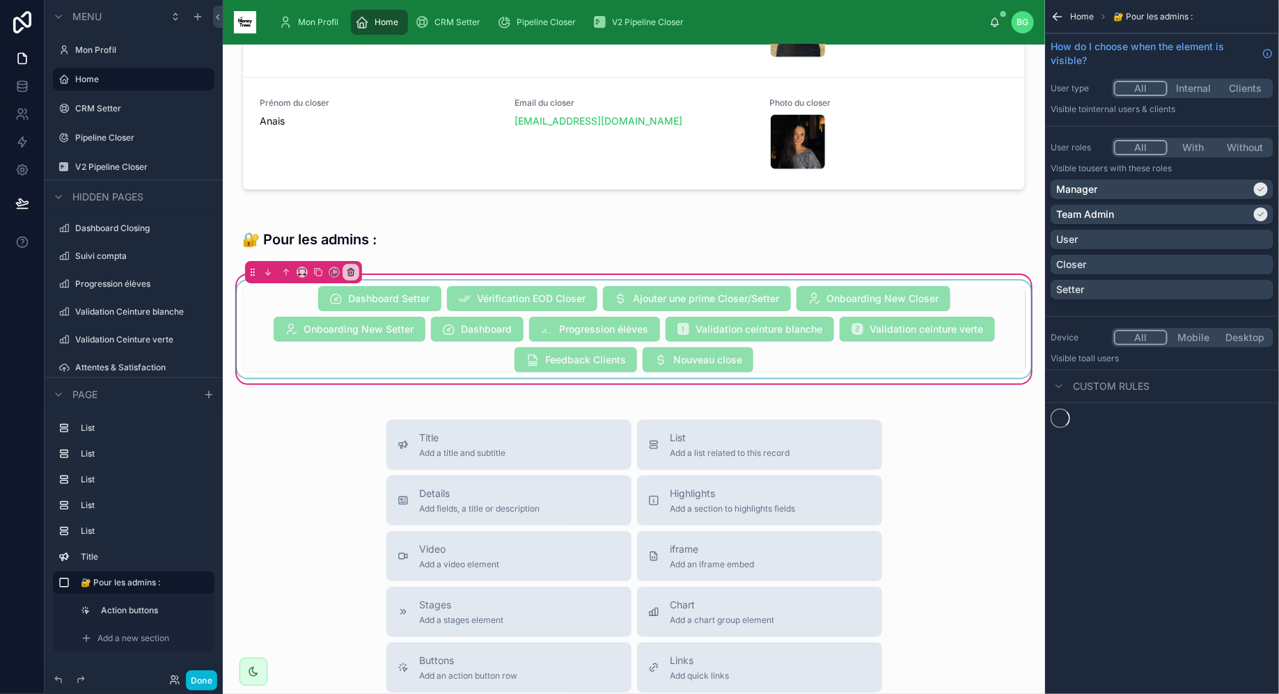
scroll to position [0, 0]
click at [828, 342] on div at bounding box center [634, 328] width 800 height 97
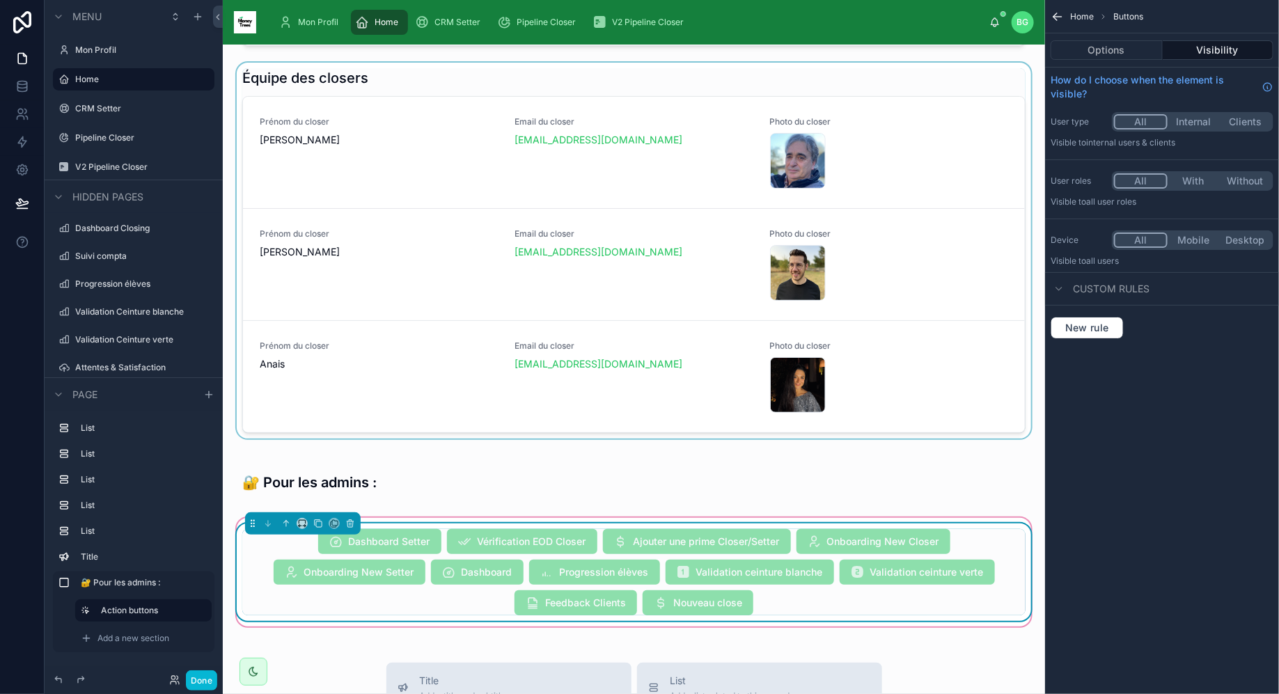
scroll to position [624, 0]
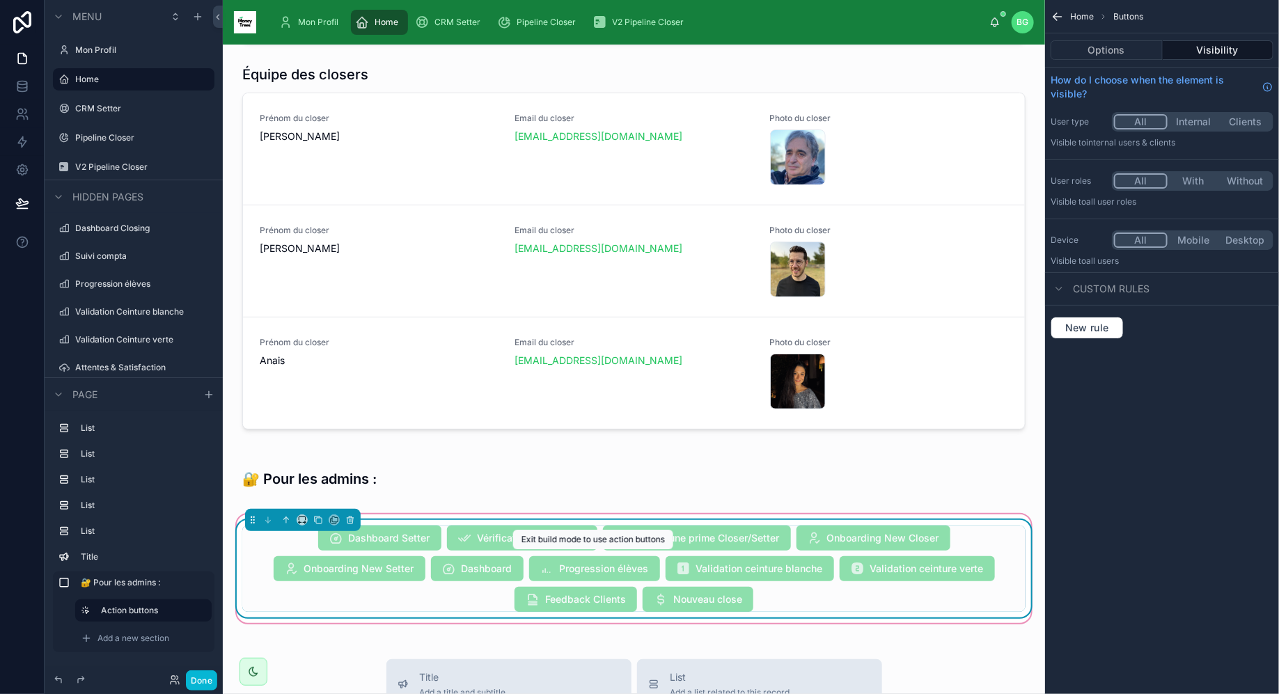
click at [579, 571] on span "Progression élèves" at bounding box center [594, 568] width 131 height 25
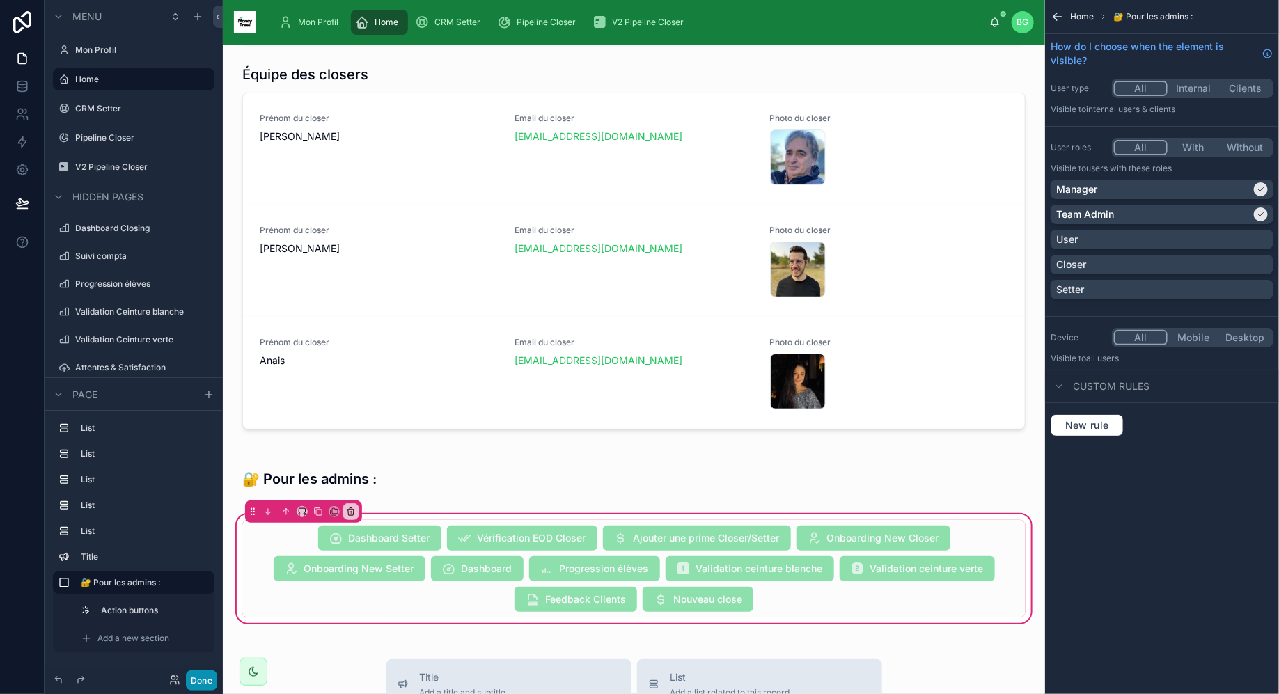
click at [201, 679] on button "Done" at bounding box center [201, 680] width 31 height 20
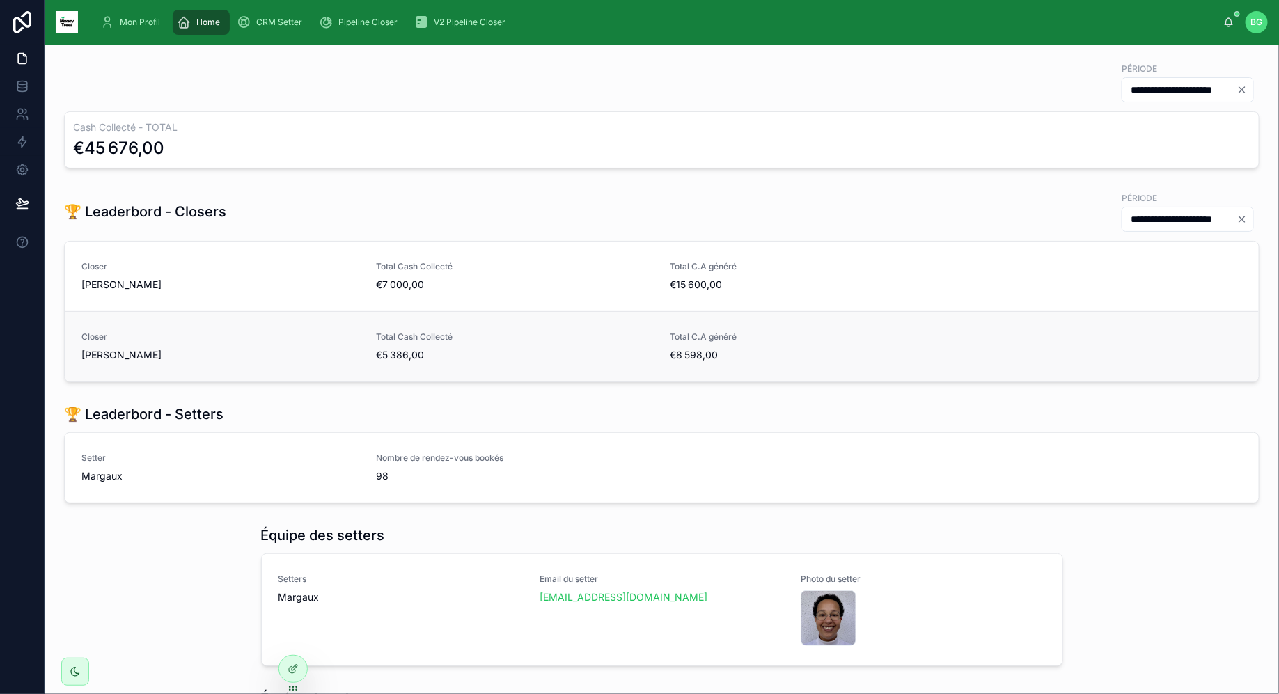
scroll to position [646, 0]
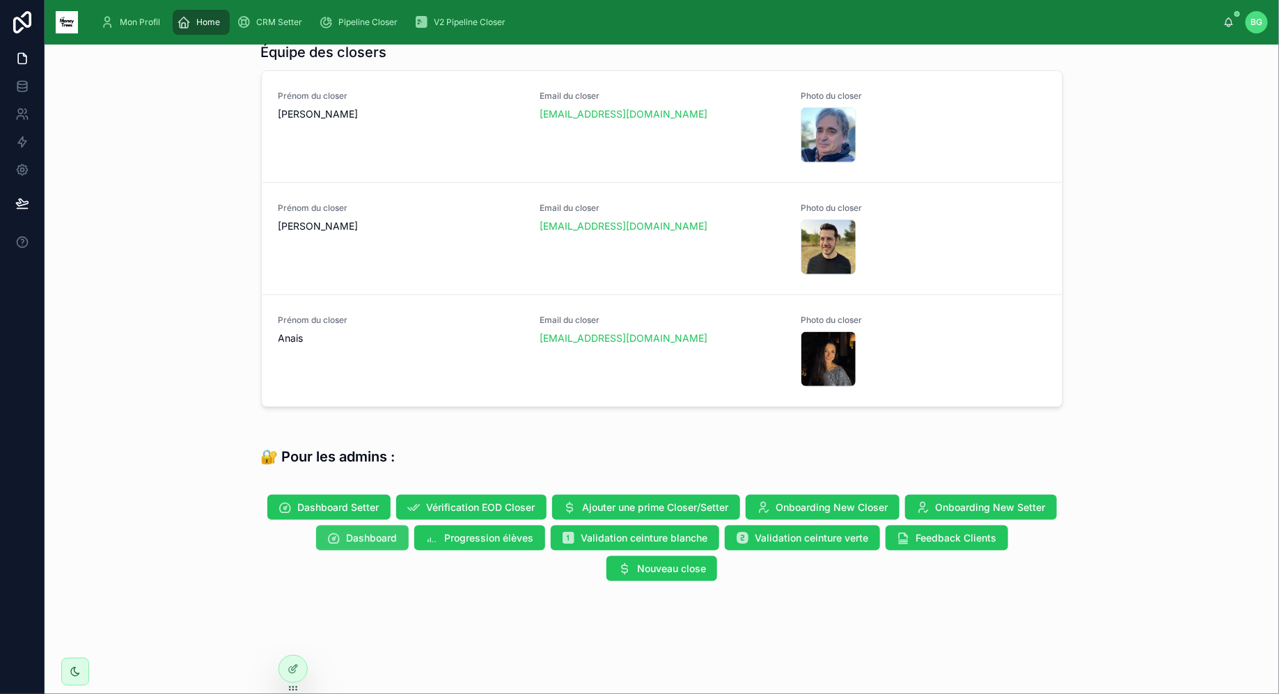
click at [387, 540] on span "Dashboard" at bounding box center [372, 538] width 51 height 14
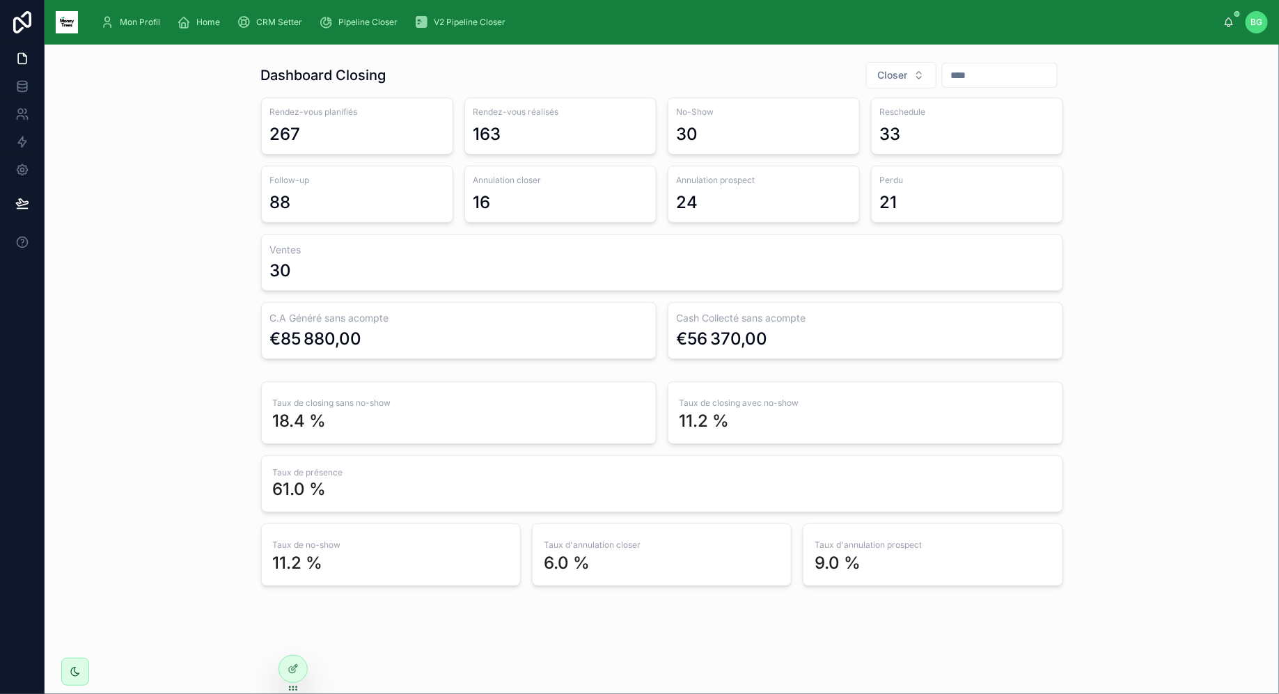
click at [959, 69] on input "text" at bounding box center [999, 74] width 114 height 19
click at [924, 178] on button "1" at bounding box center [917, 190] width 25 height 25
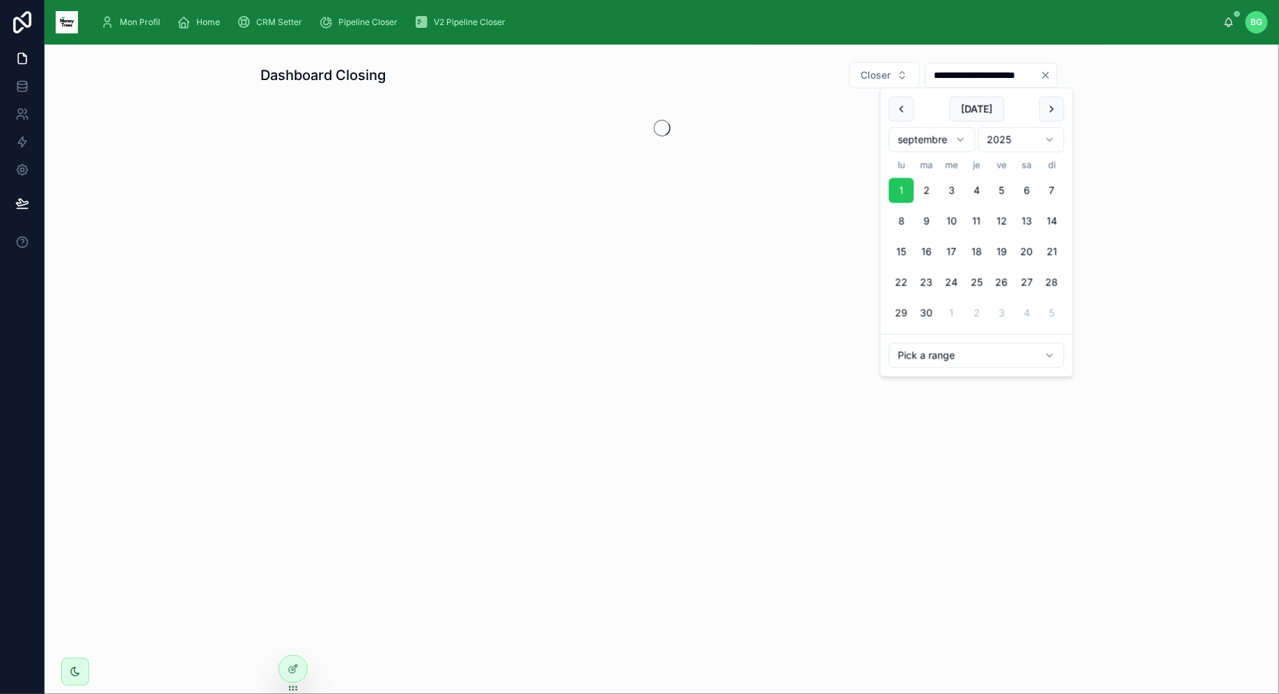
click at [924, 316] on button "30" at bounding box center [926, 313] width 25 height 25
type input "**********"
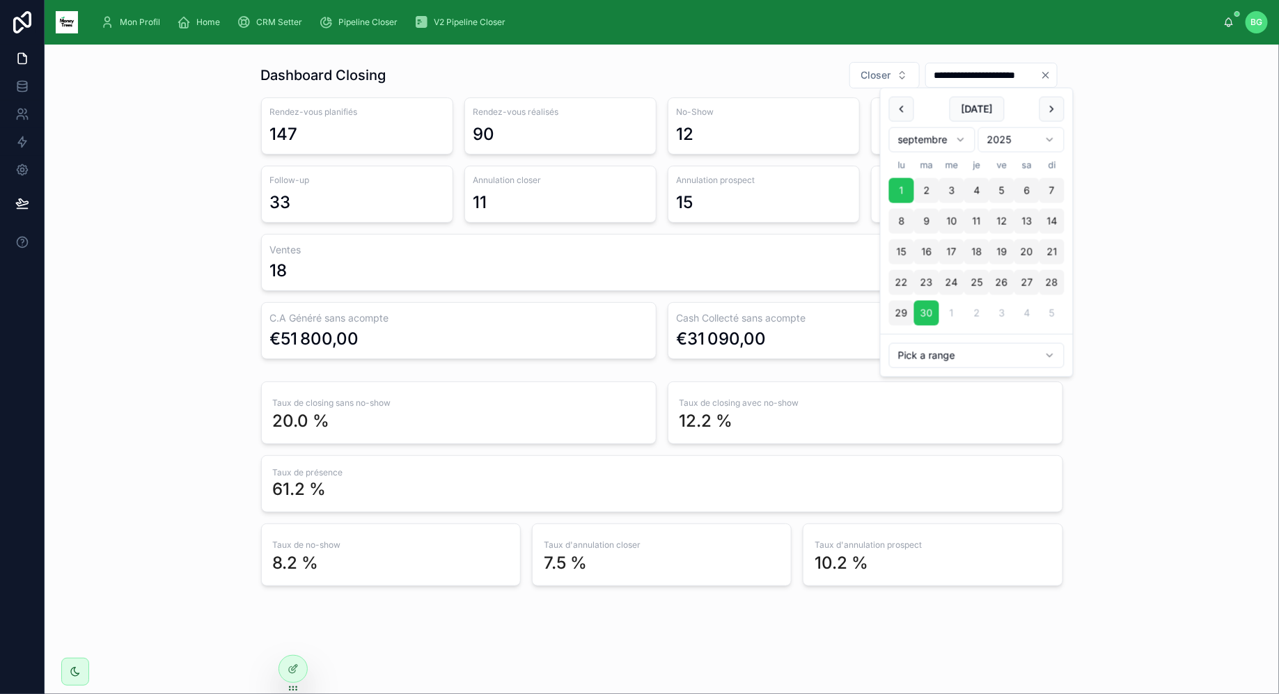
click at [1079, 445] on div "**********" at bounding box center [662, 324] width 1212 height 536
